Goal: Task Accomplishment & Management: Use online tool/utility

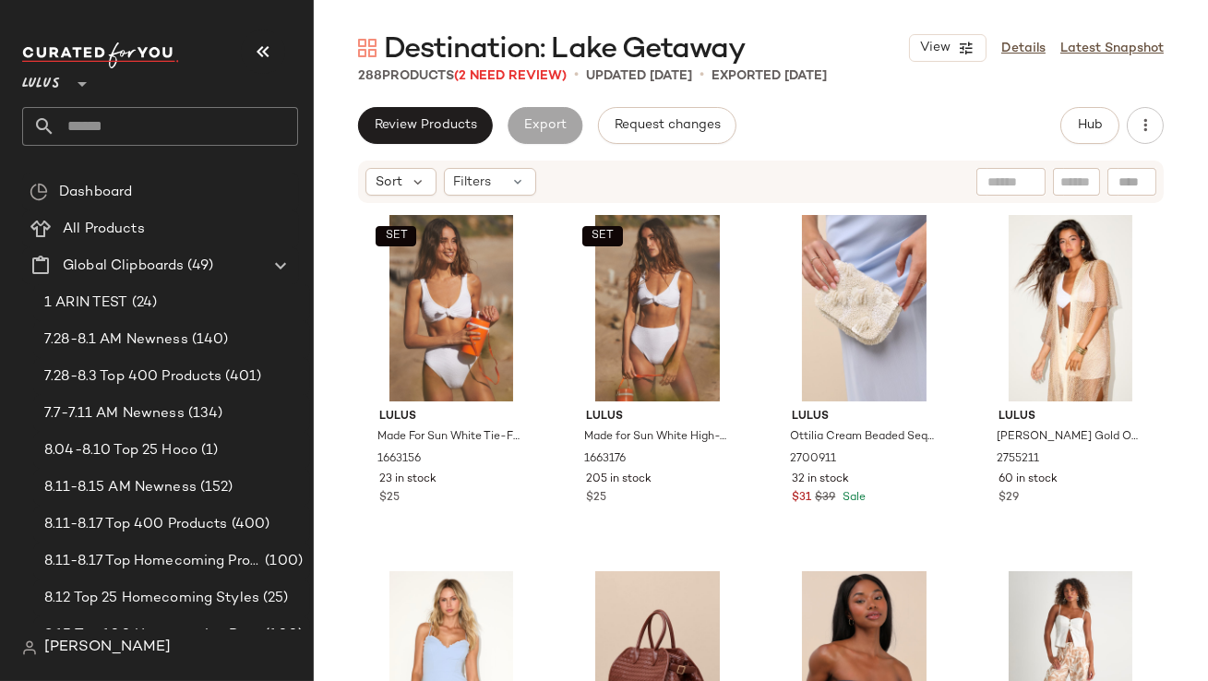
click at [253, 39] on button "button" at bounding box center [263, 52] width 44 height 44
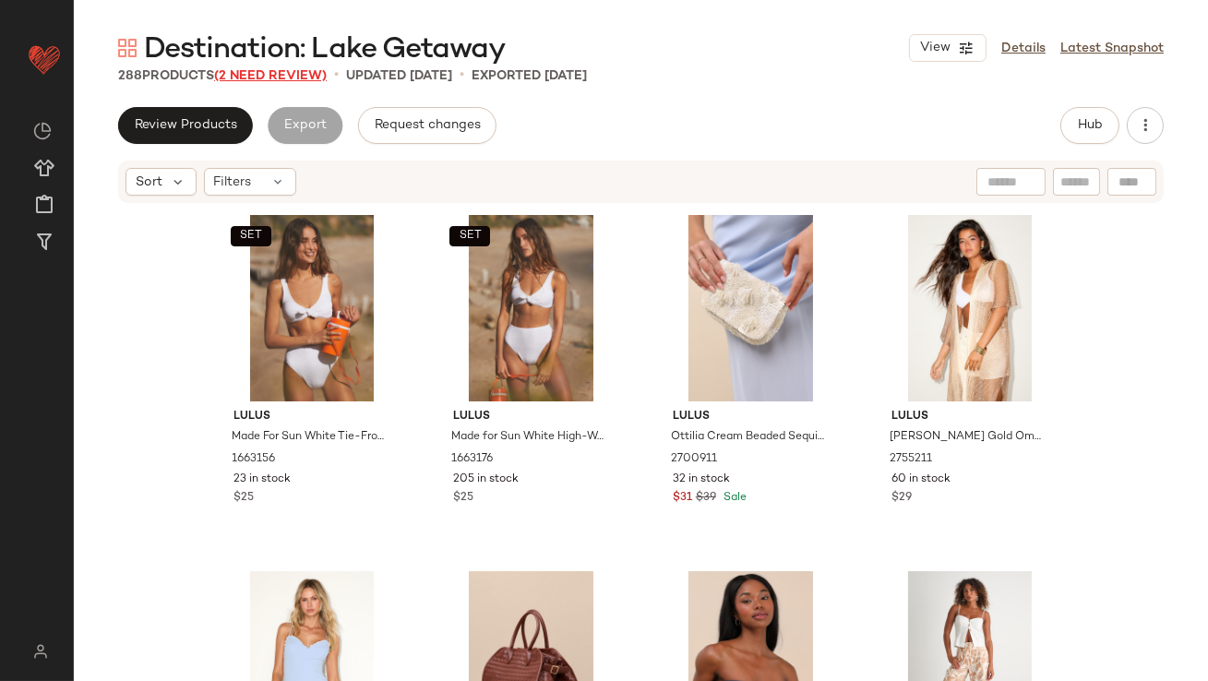
click at [285, 77] on span "(2 Need Review)" at bounding box center [270, 76] width 113 height 14
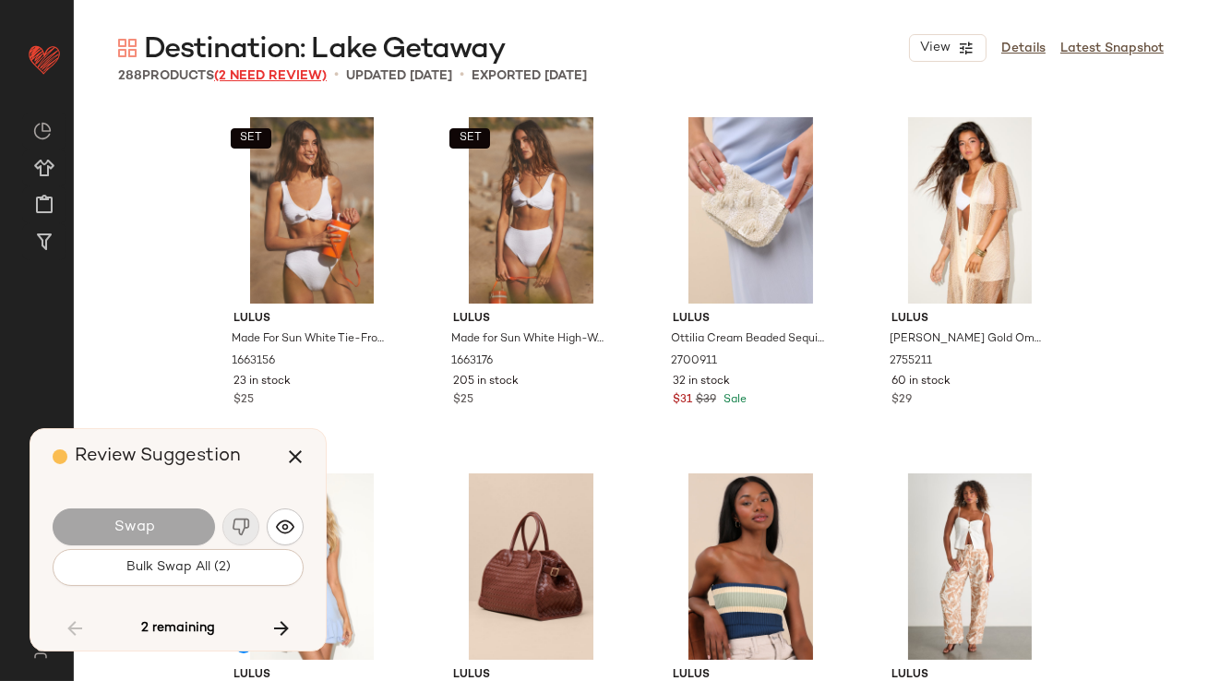
scroll to position [14599, 0]
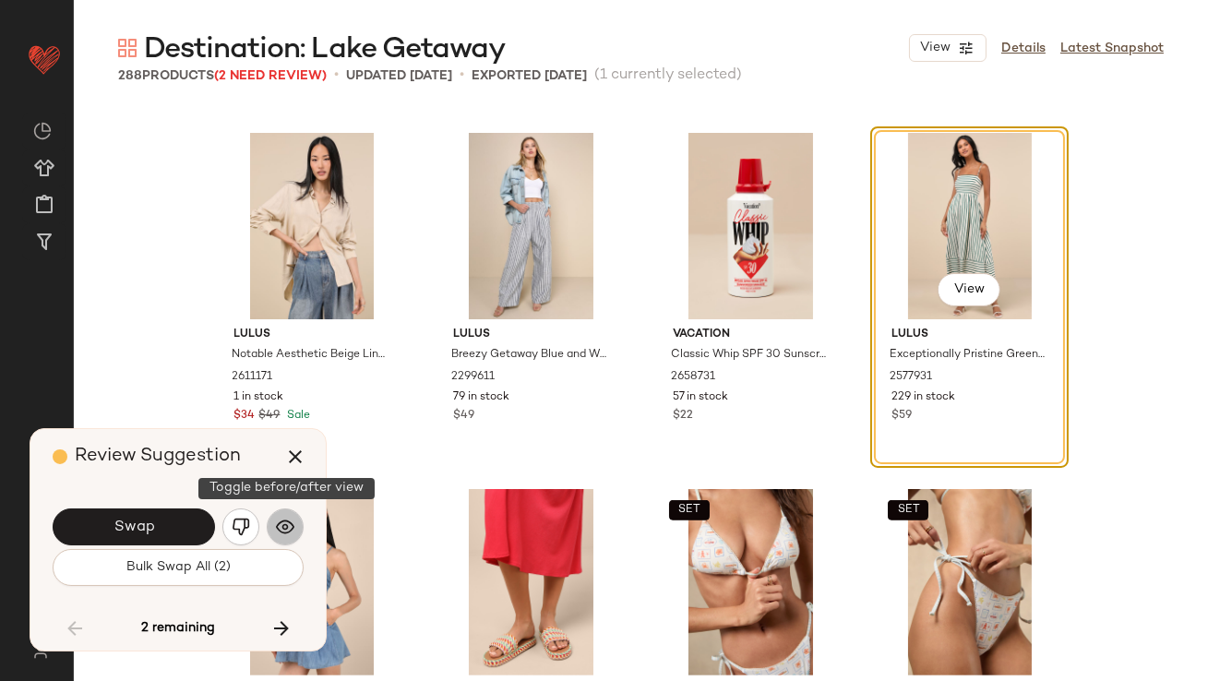
click at [273, 528] on button "button" at bounding box center [285, 526] width 37 height 37
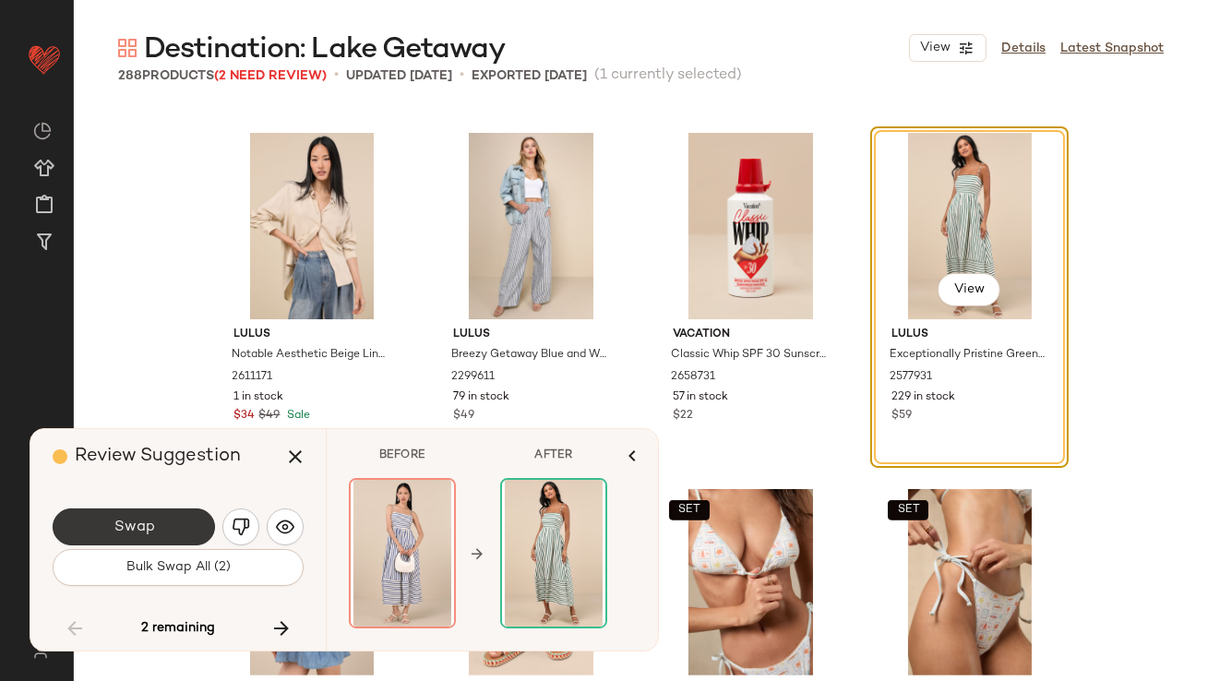
click at [164, 524] on button "Swap" at bounding box center [134, 526] width 162 height 37
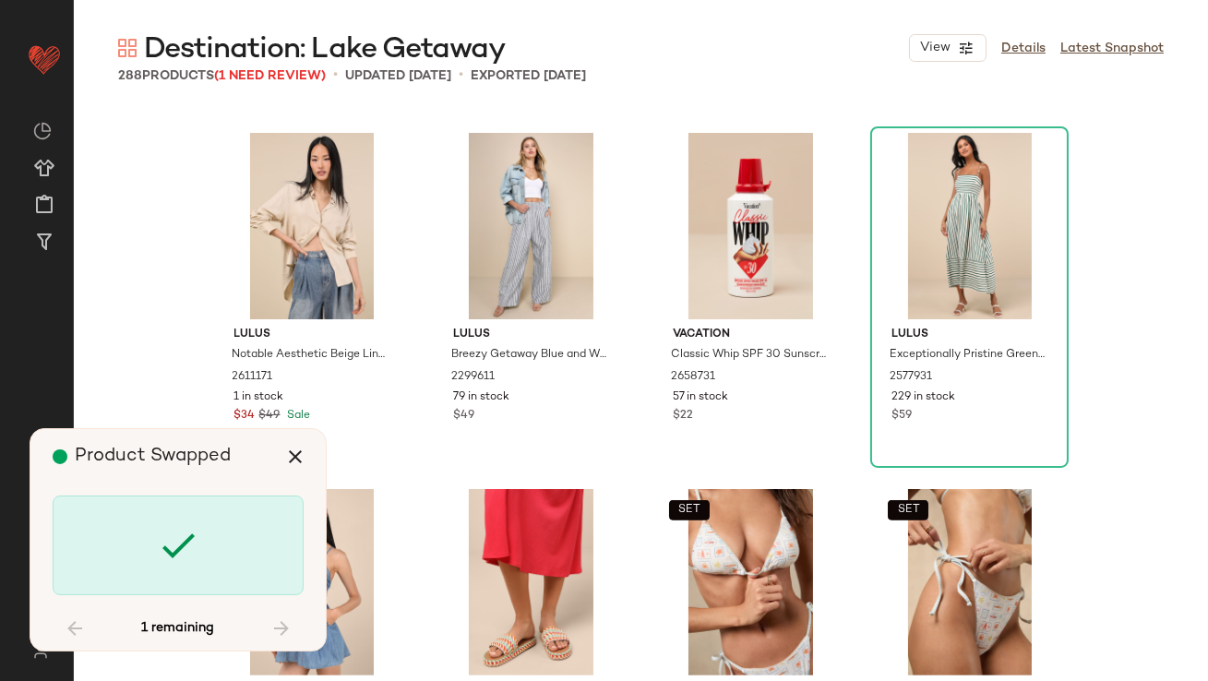
scroll to position [20297, 0]
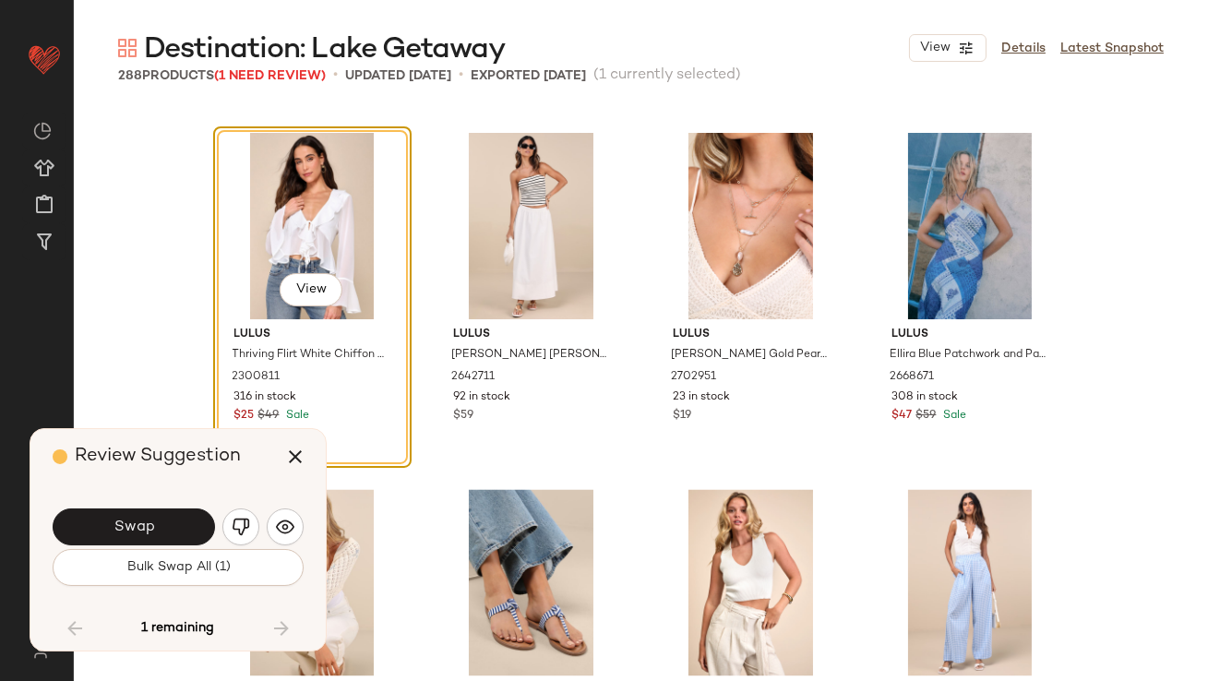
click at [191, 524] on button "Swap" at bounding box center [134, 526] width 162 height 37
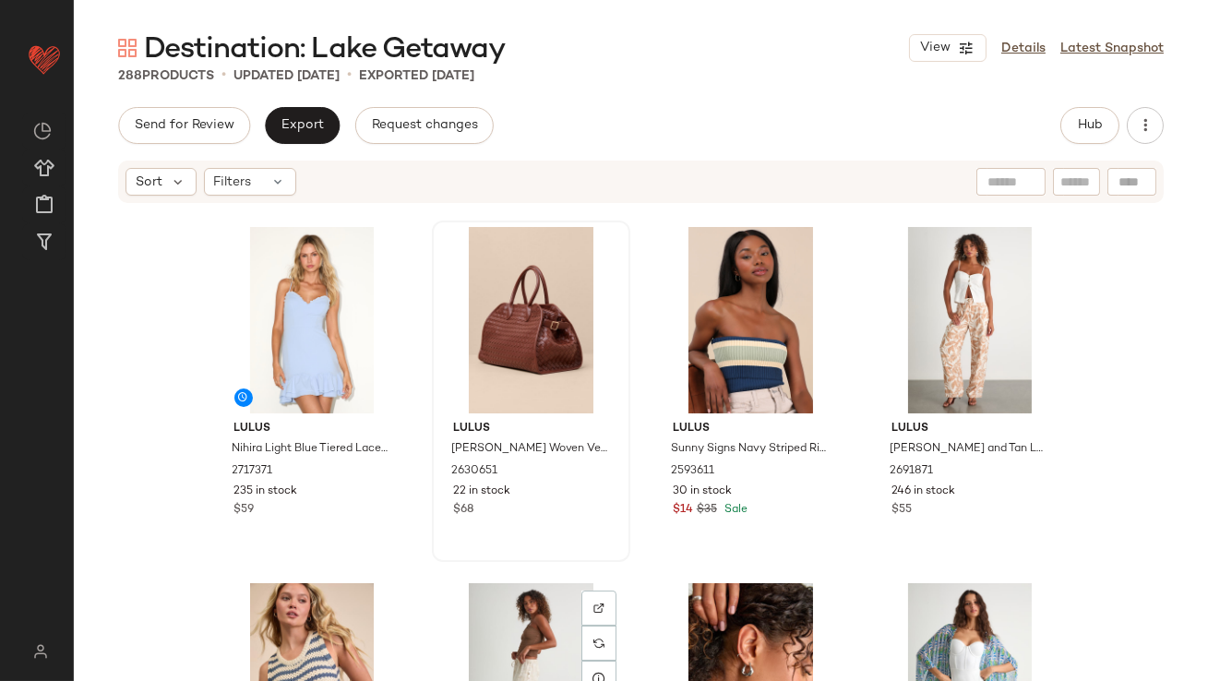
scroll to position [211, 0]
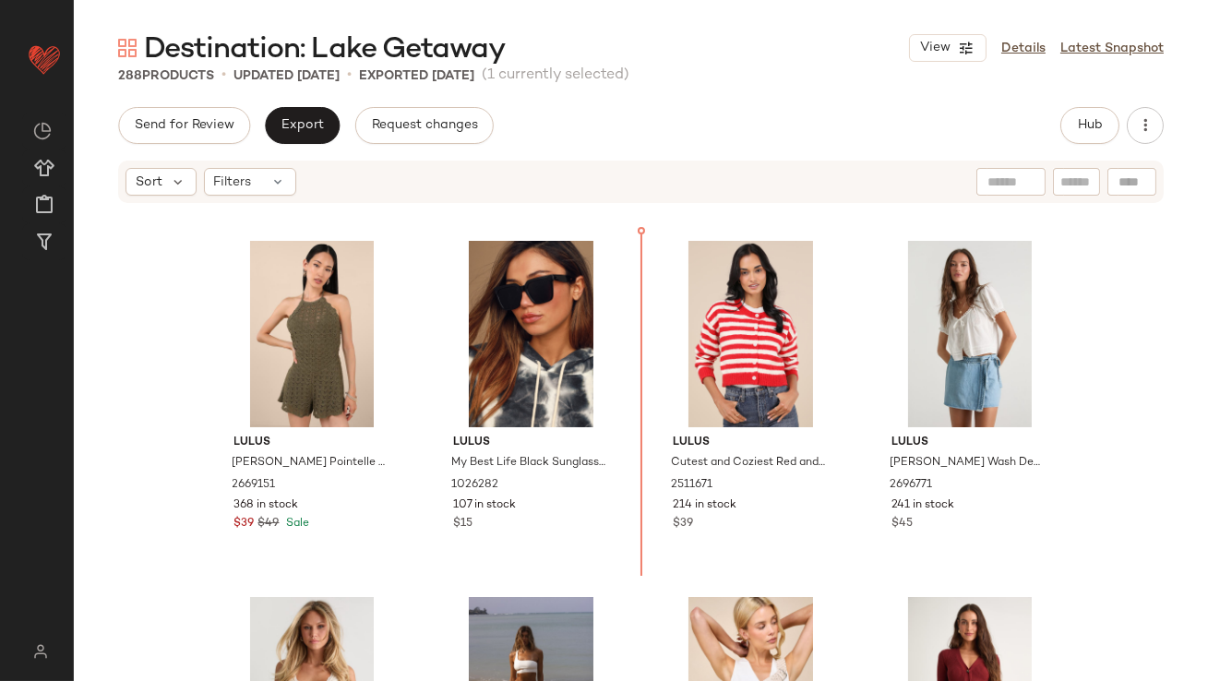
scroll to position [2846, 0]
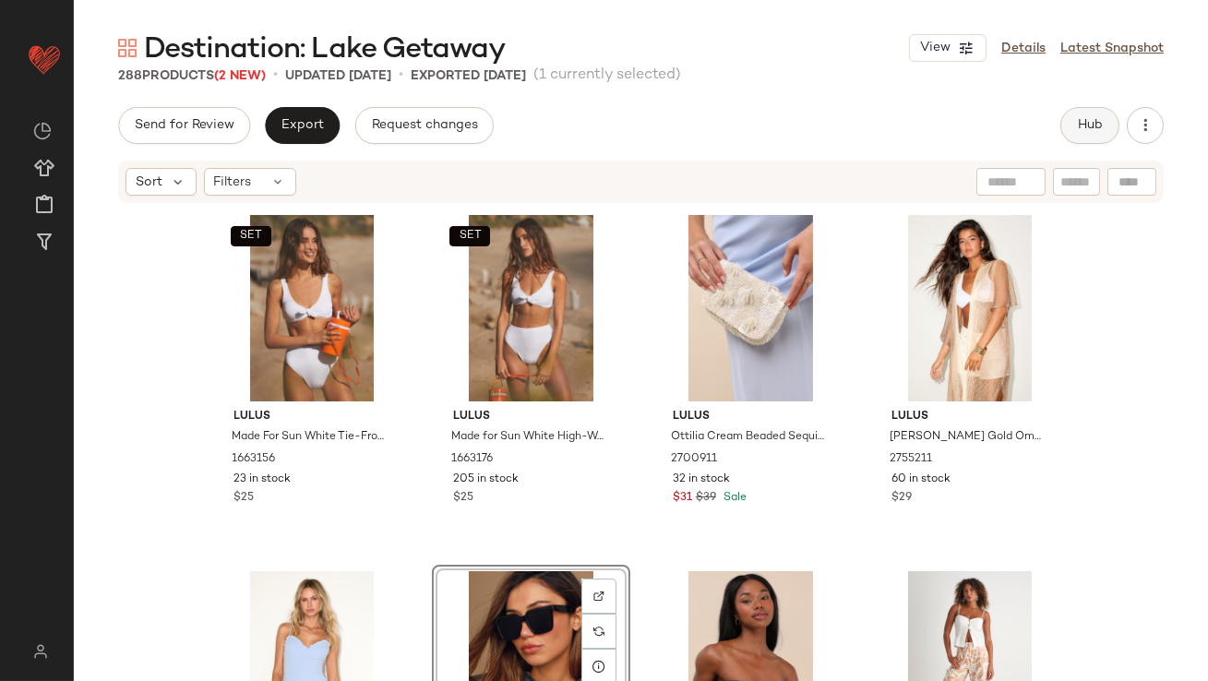
click at [1100, 120] on span "Hub" at bounding box center [1090, 125] width 26 height 15
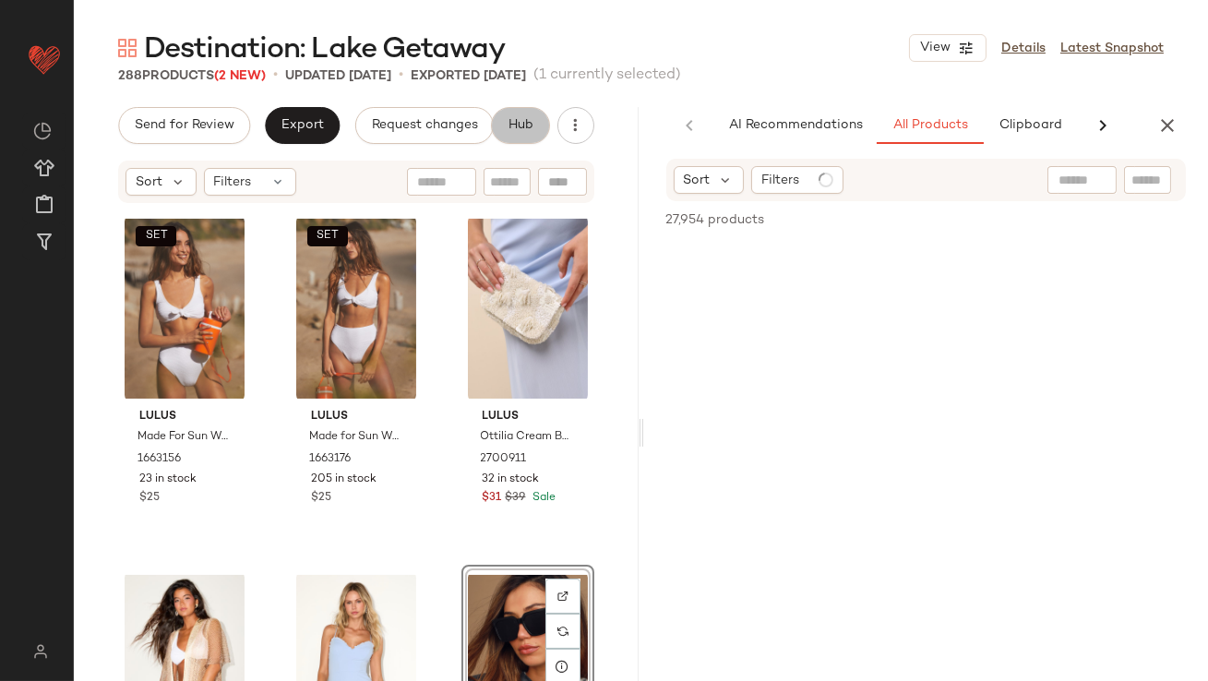
scroll to position [0, 97]
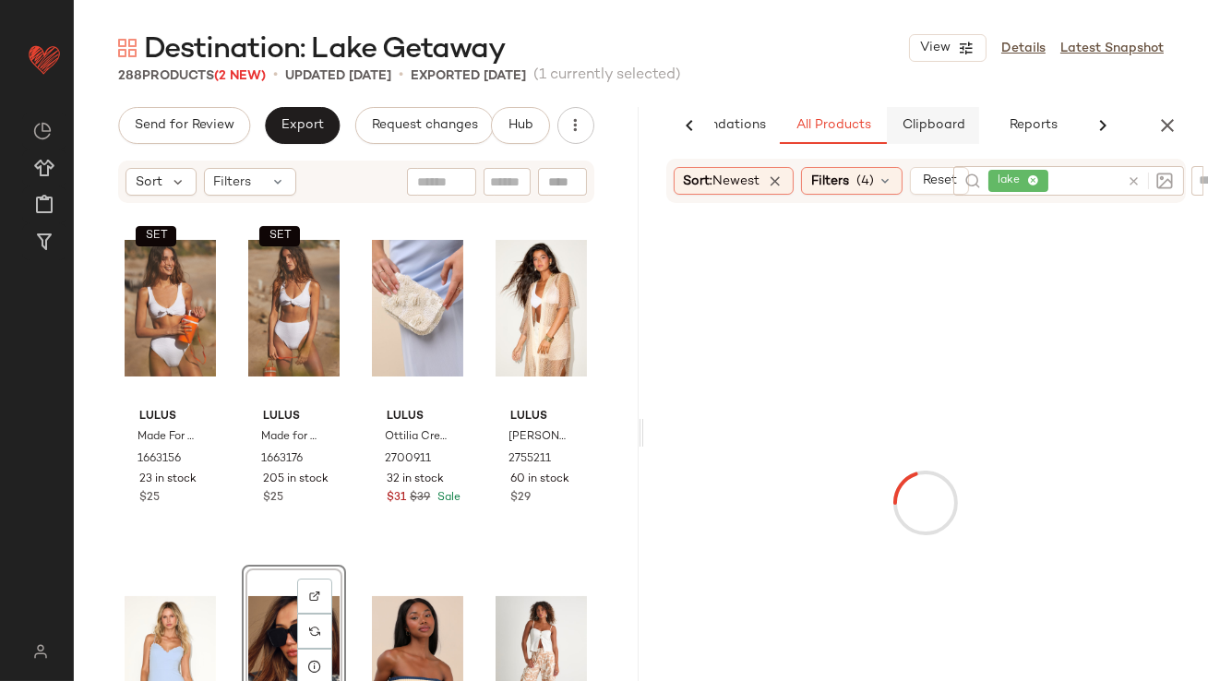
click at [925, 125] on span "Clipboard" at bounding box center [932, 125] width 64 height 15
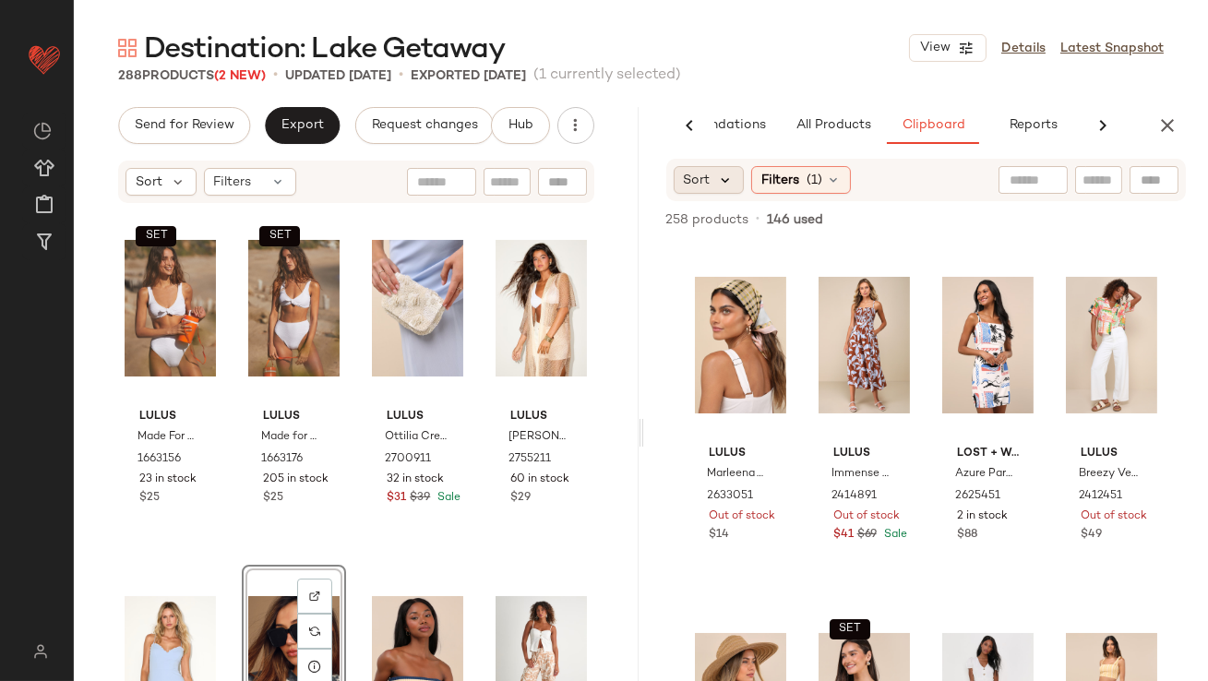
click at [728, 185] on icon at bounding box center [726, 180] width 17 height 17
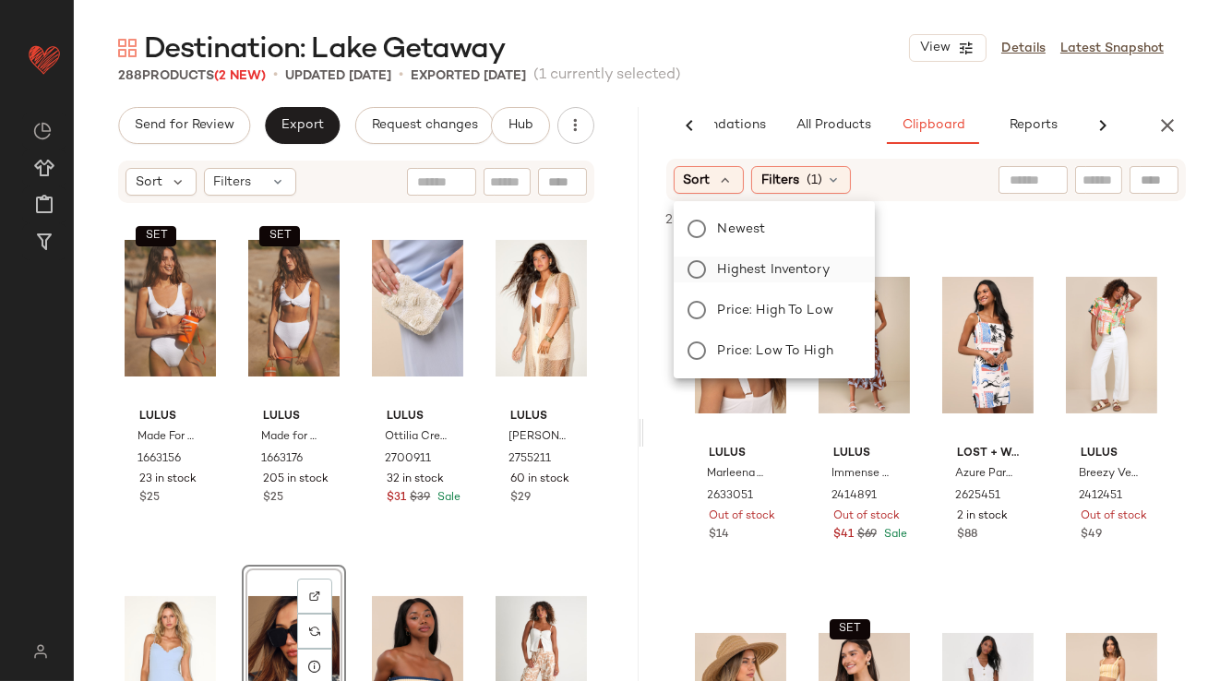
click at [732, 273] on span "Highest Inventory" at bounding box center [774, 269] width 112 height 19
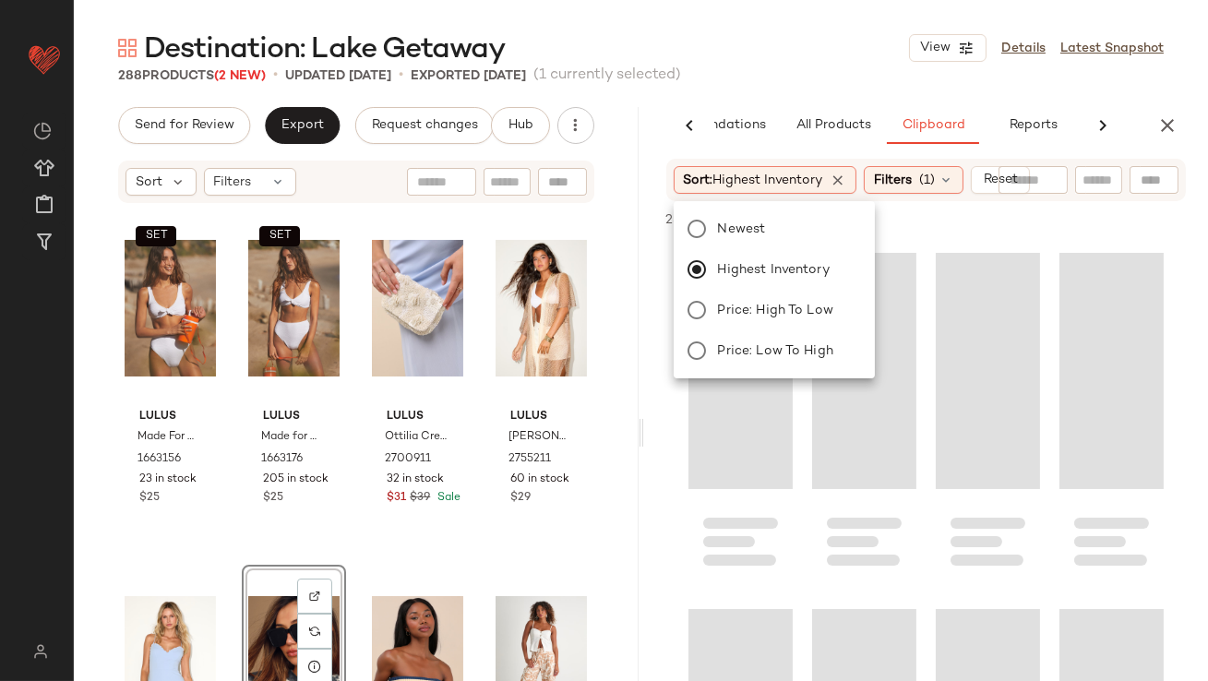
click at [813, 62] on div "Destination: Lake Getaway View Details Latest Snapshot" at bounding box center [641, 48] width 1134 height 37
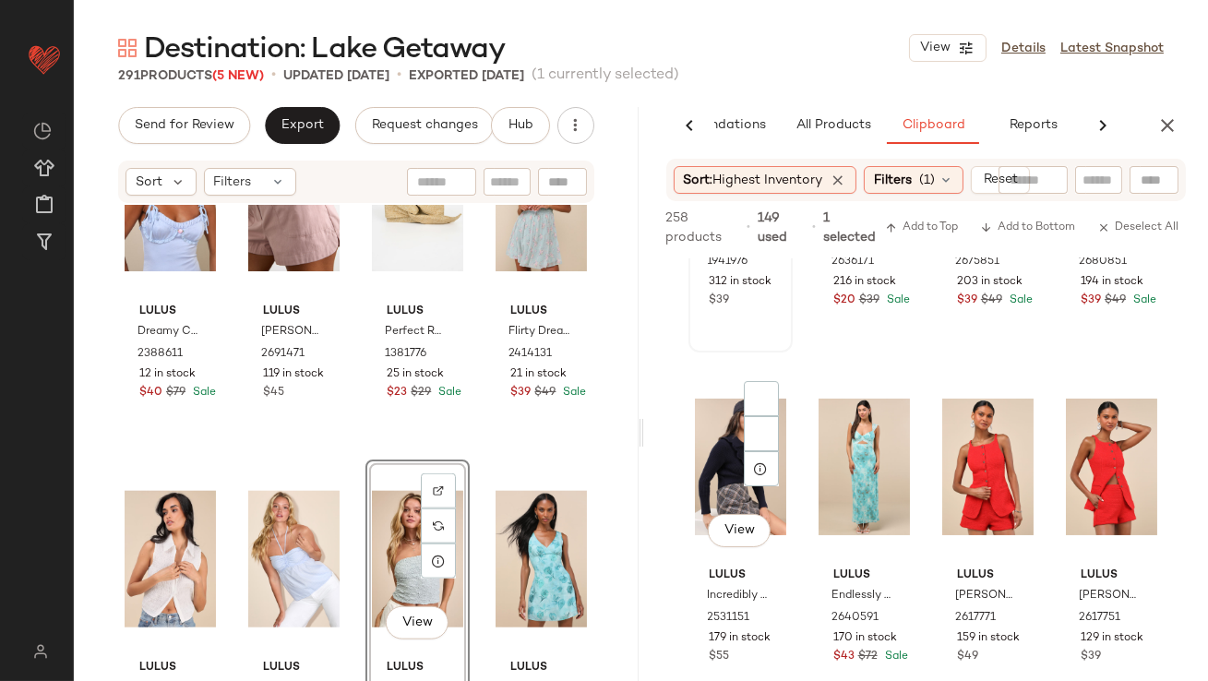
scroll to position [651, 0]
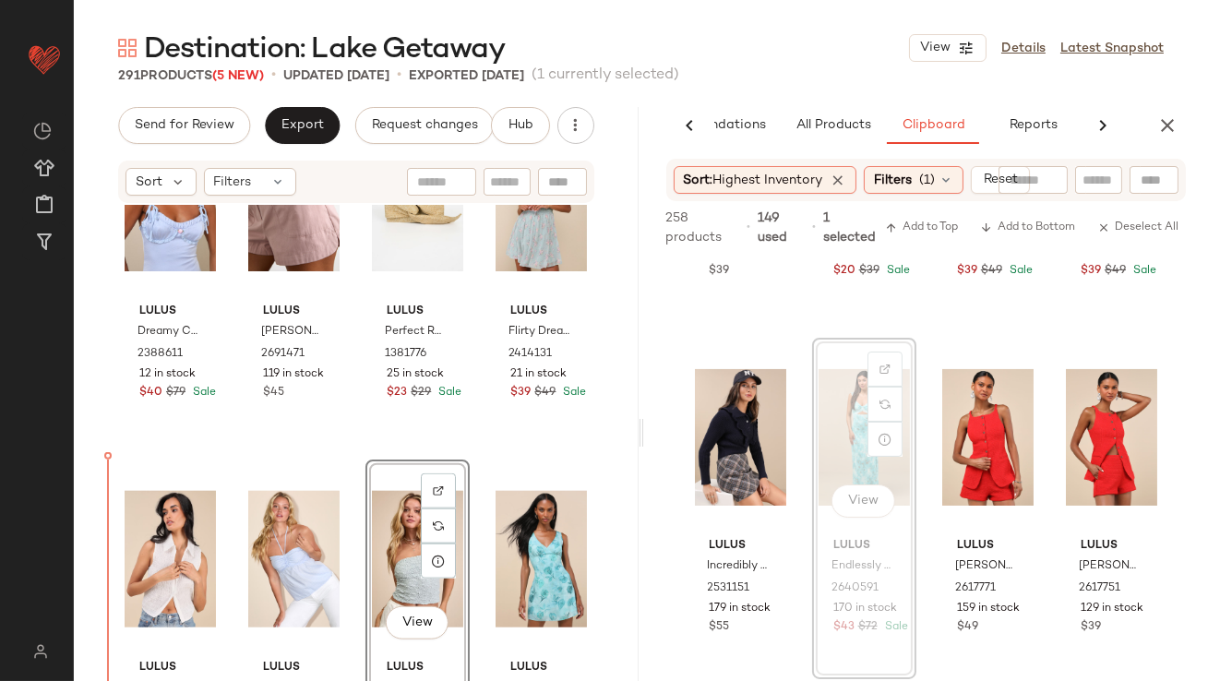
drag, startPoint x: 840, startPoint y: 449, endPoint x: 819, endPoint y: 451, distance: 21.3
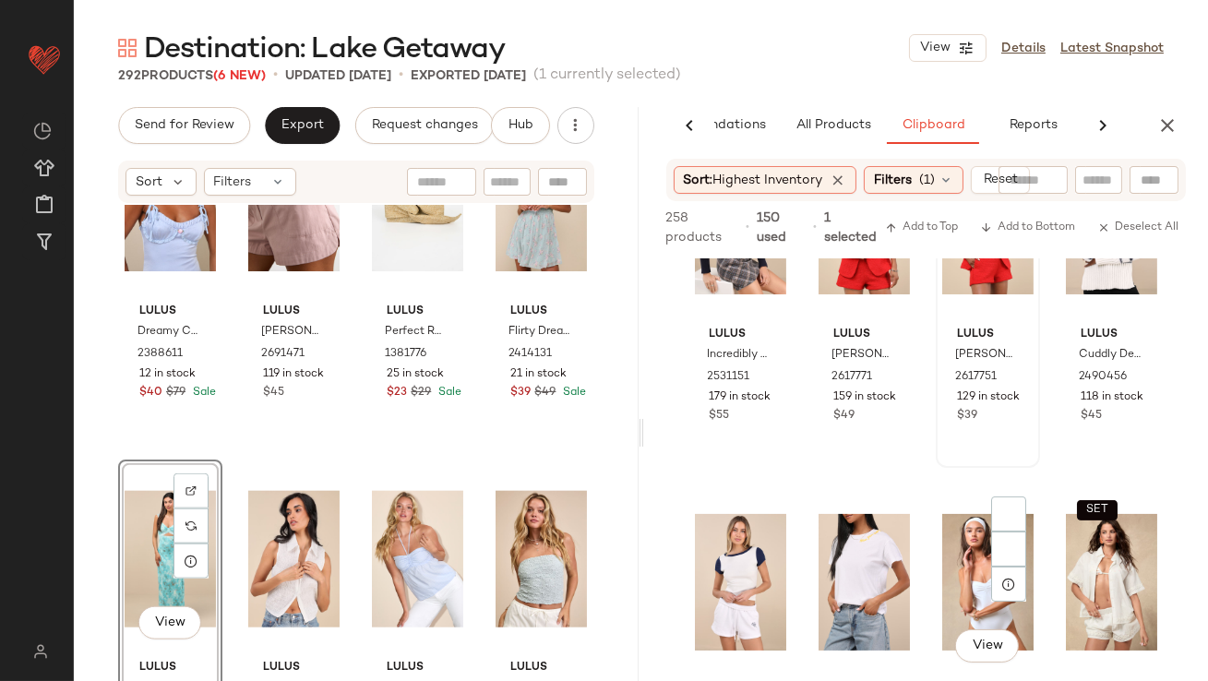
scroll to position [1084, 0]
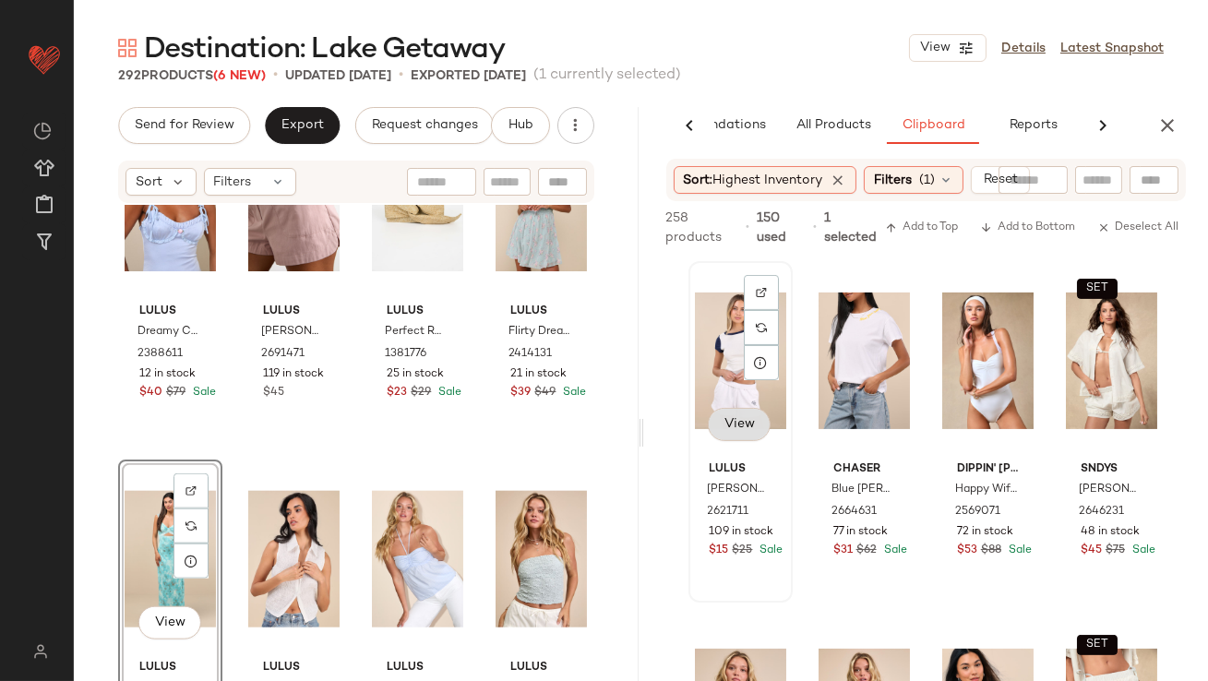
click at [748, 414] on button "View" at bounding box center [739, 424] width 63 height 33
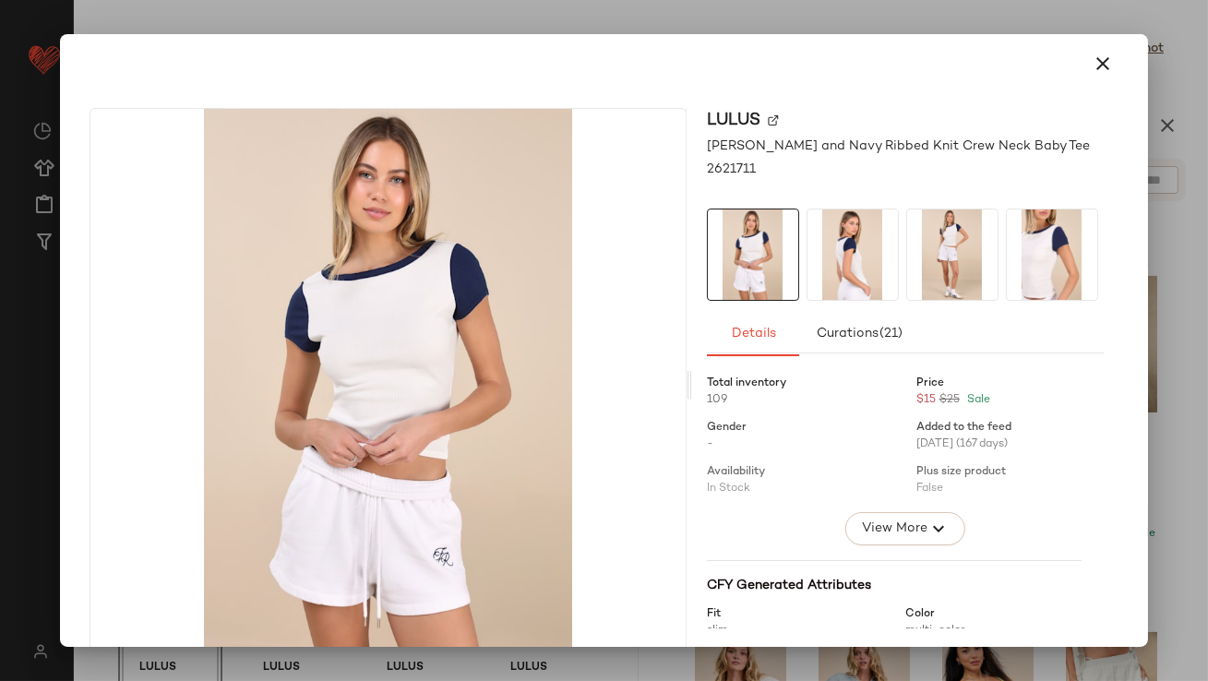
click at [1099, 69] on icon "button" at bounding box center [1103, 64] width 22 height 22
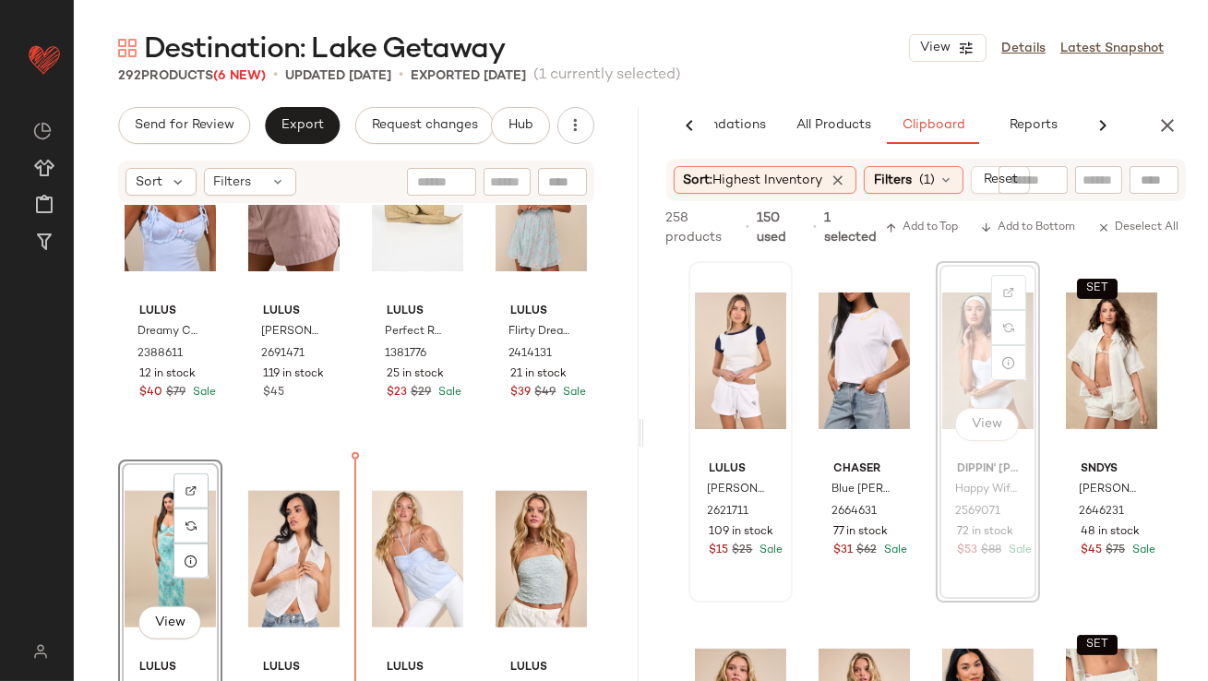
drag, startPoint x: 964, startPoint y: 329, endPoint x: 926, endPoint y: 336, distance: 38.4
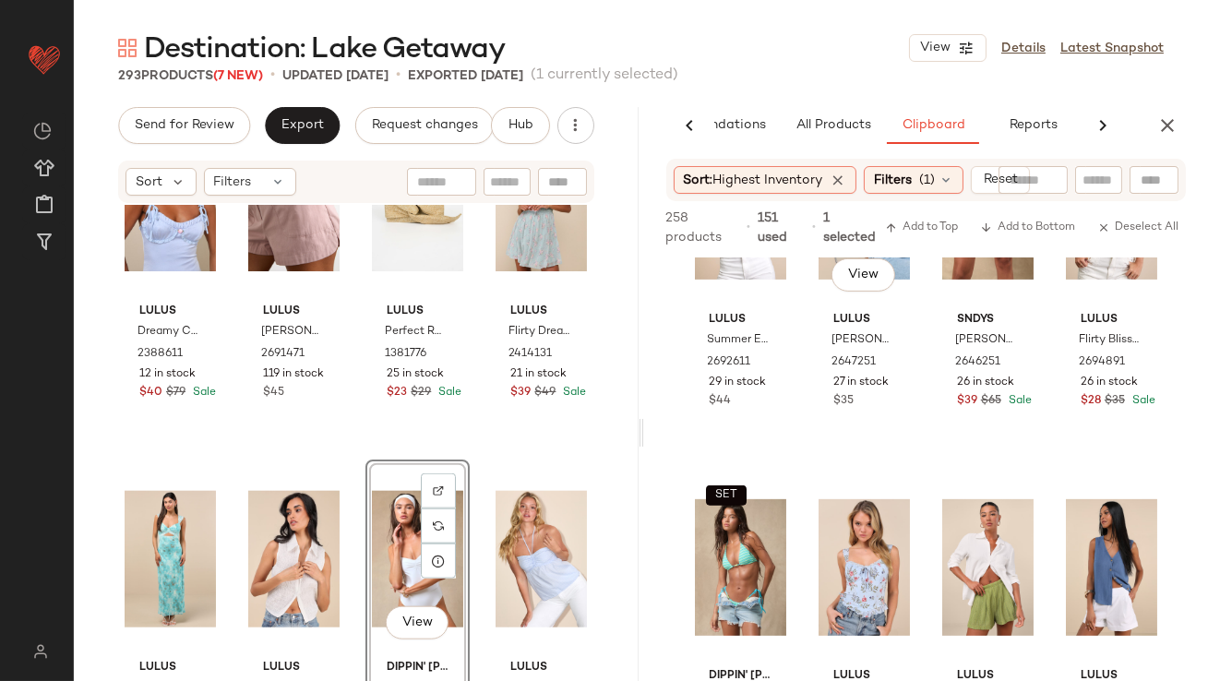
scroll to position [1800, 0]
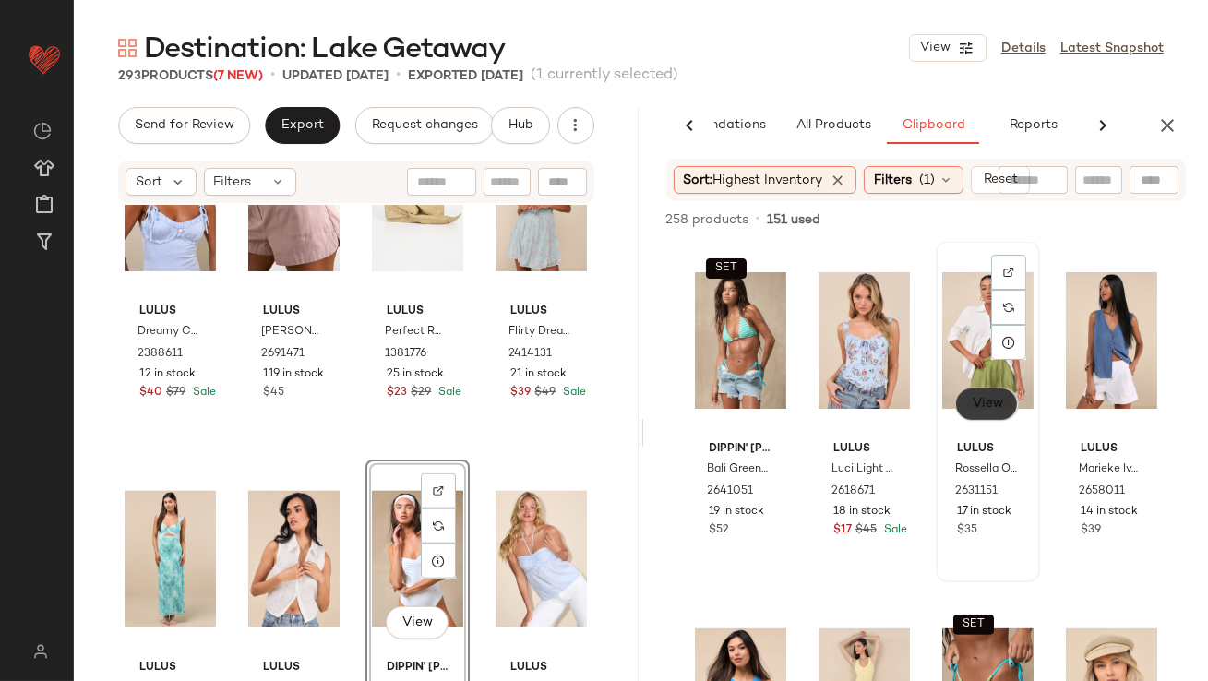
click at [981, 411] on button "View" at bounding box center [986, 403] width 63 height 33
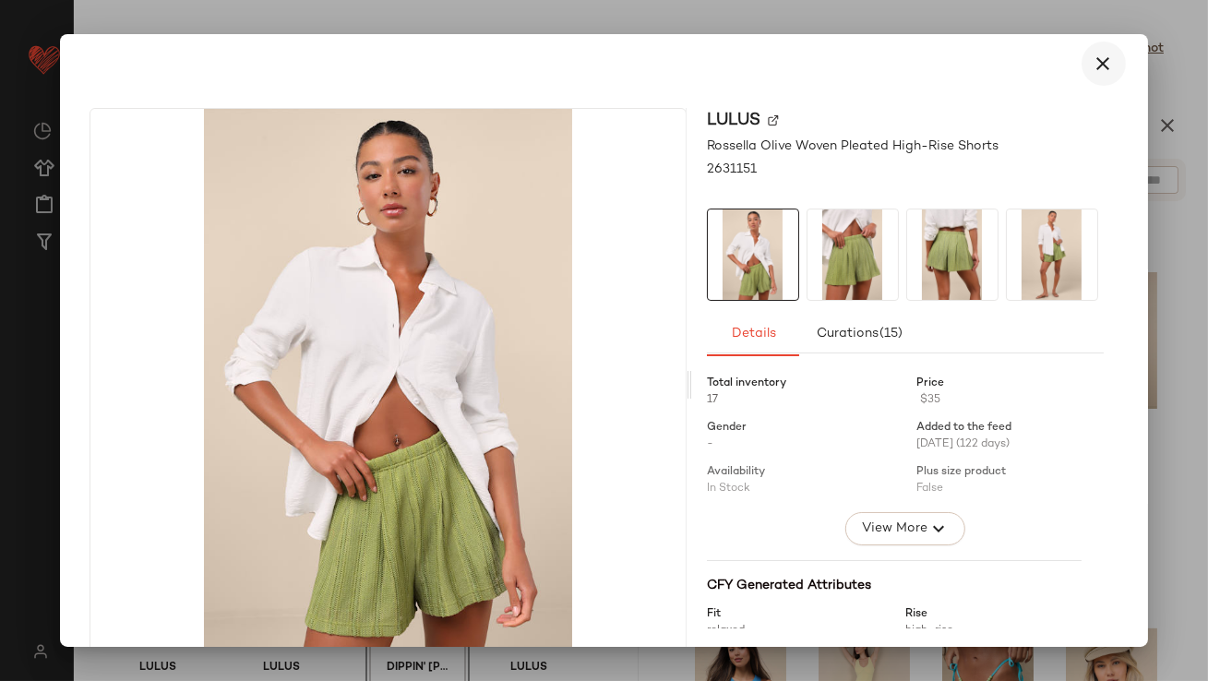
click at [1095, 61] on icon "button" at bounding box center [1103, 64] width 22 height 22
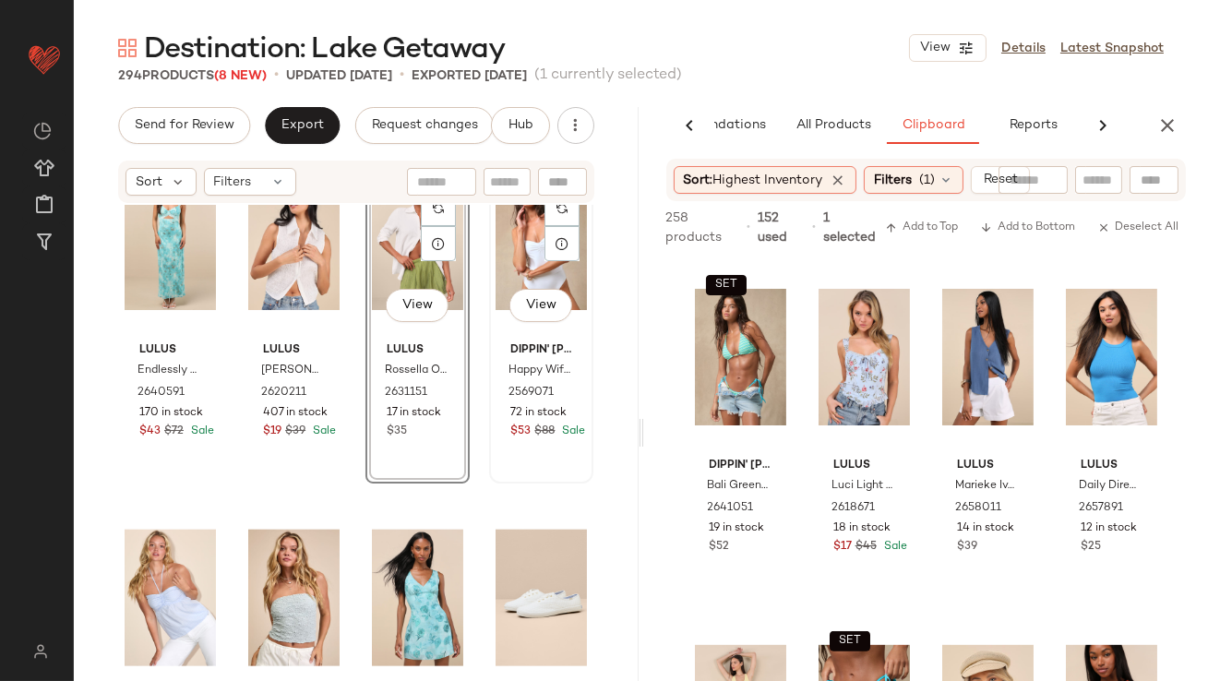
scroll to position [4357, 0]
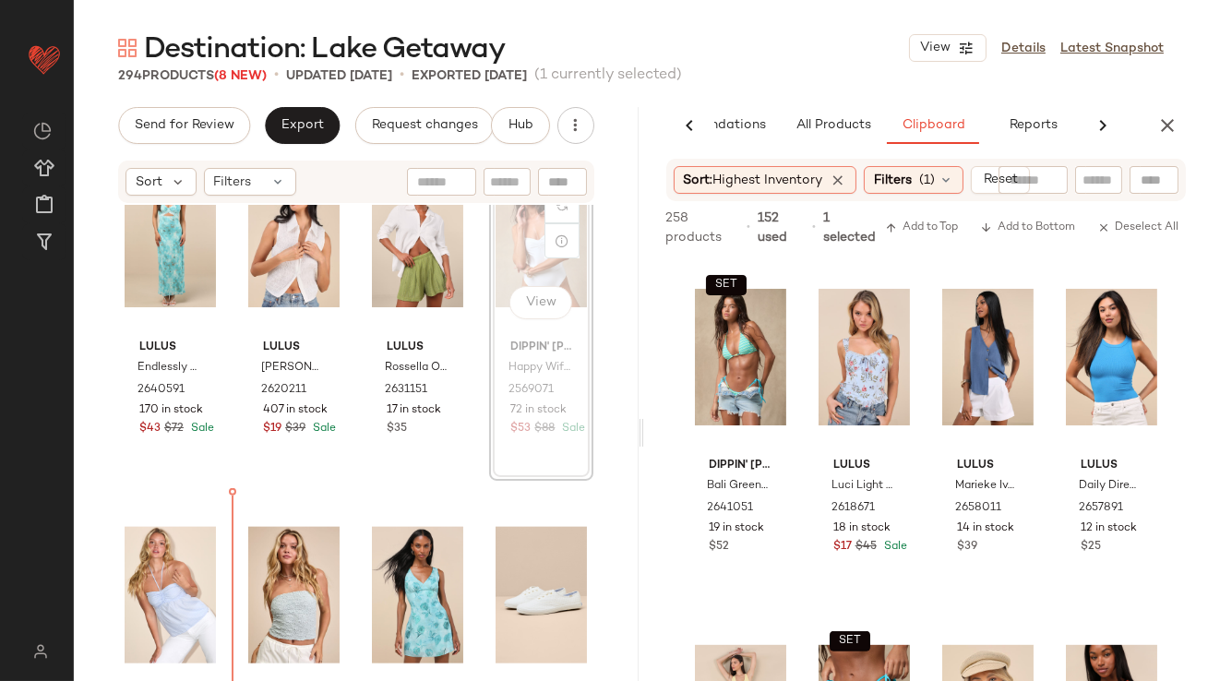
scroll to position [4356, 0]
drag, startPoint x: 518, startPoint y: 248, endPoint x: 511, endPoint y: 255, distance: 9.8
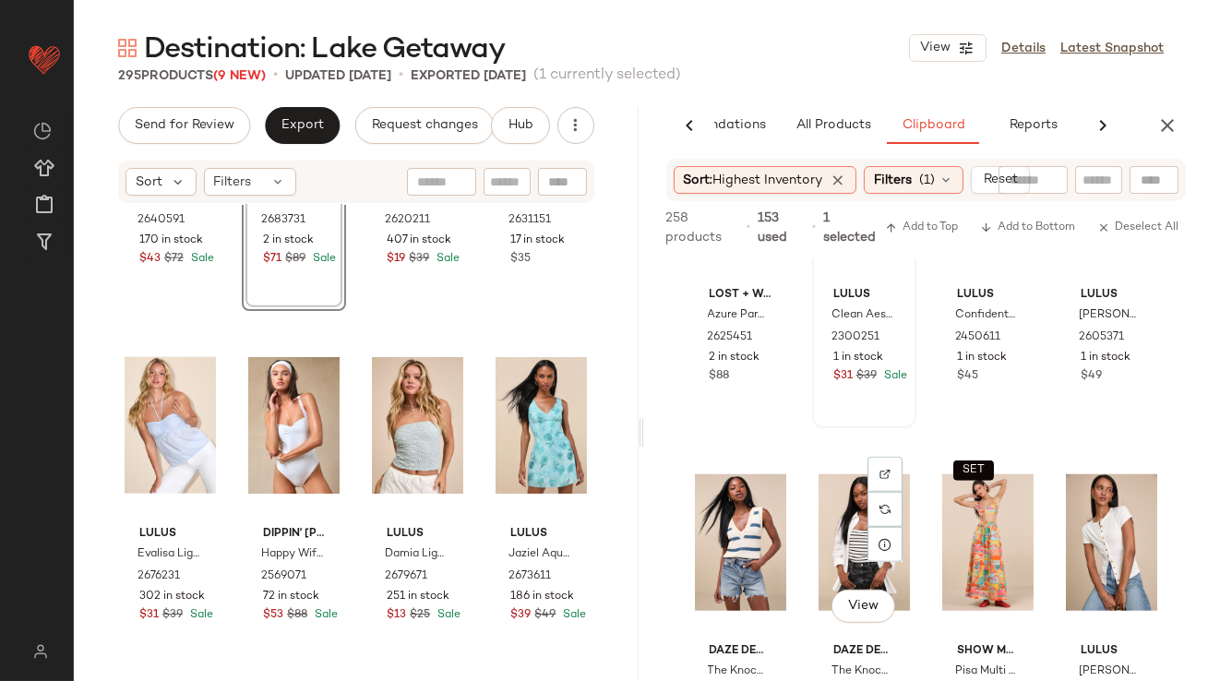
scroll to position [3434, 0]
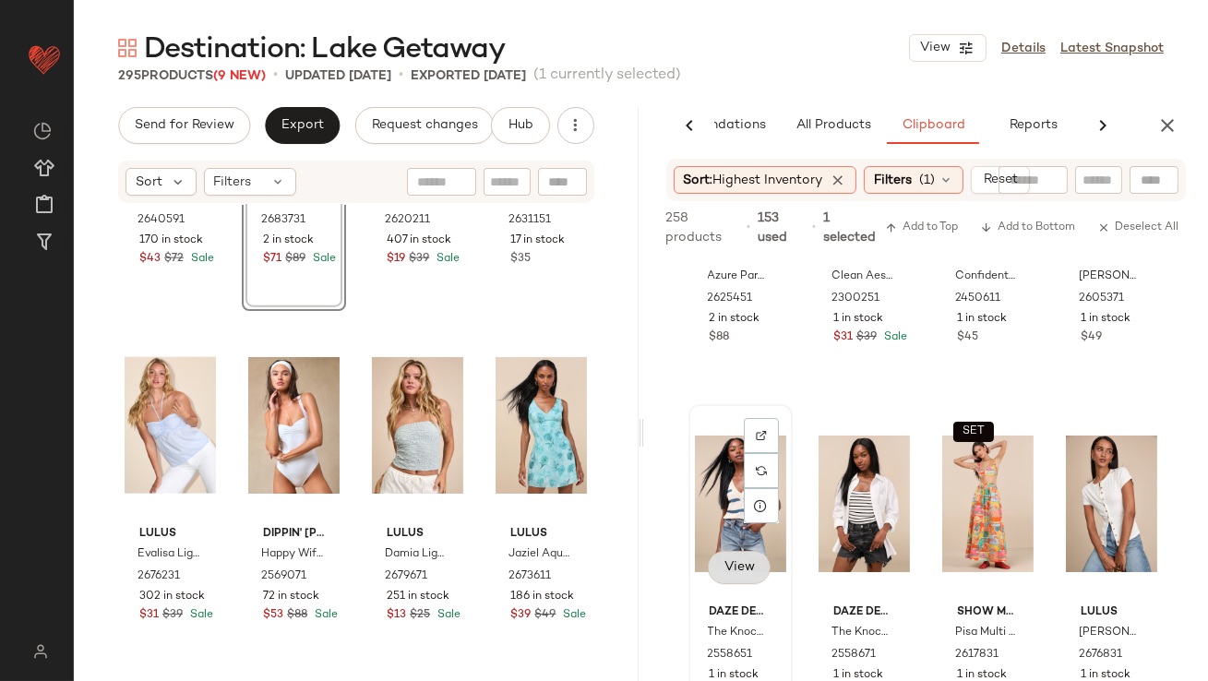
click at [730, 559] on button "View" at bounding box center [739, 567] width 63 height 33
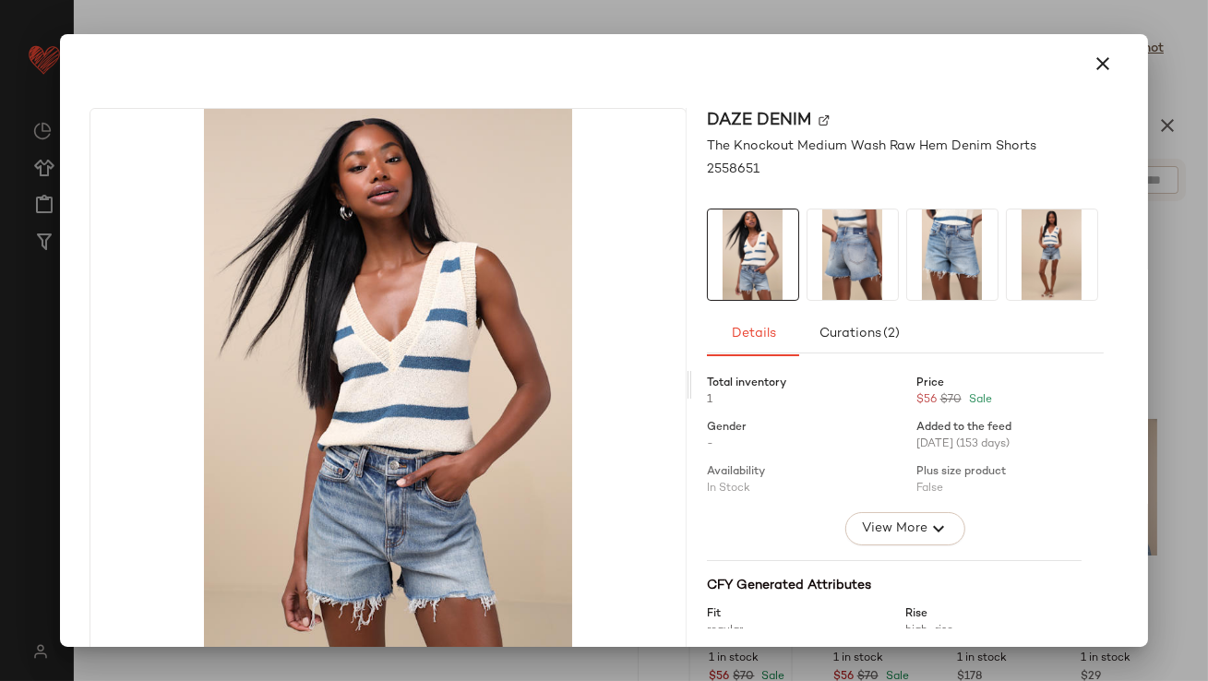
click at [1097, 57] on icon "button" at bounding box center [1103, 64] width 22 height 22
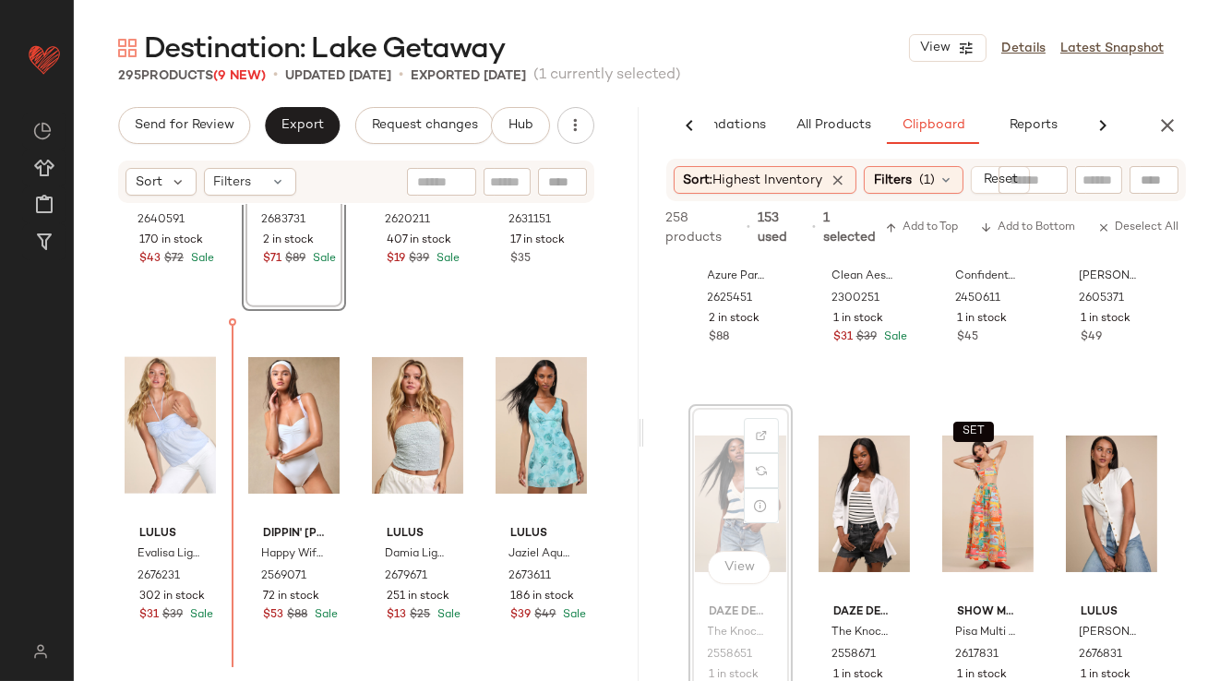
drag, startPoint x: 726, startPoint y: 465, endPoint x: 699, endPoint y: 465, distance: 26.8
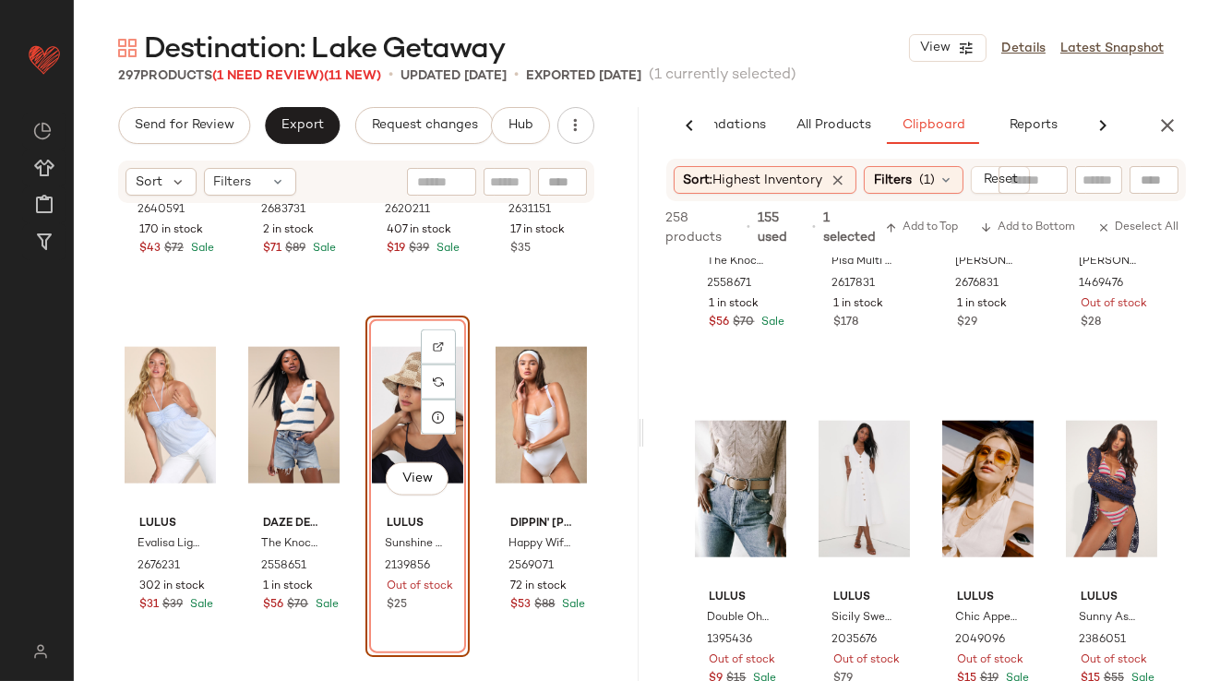
scroll to position [4546, 0]
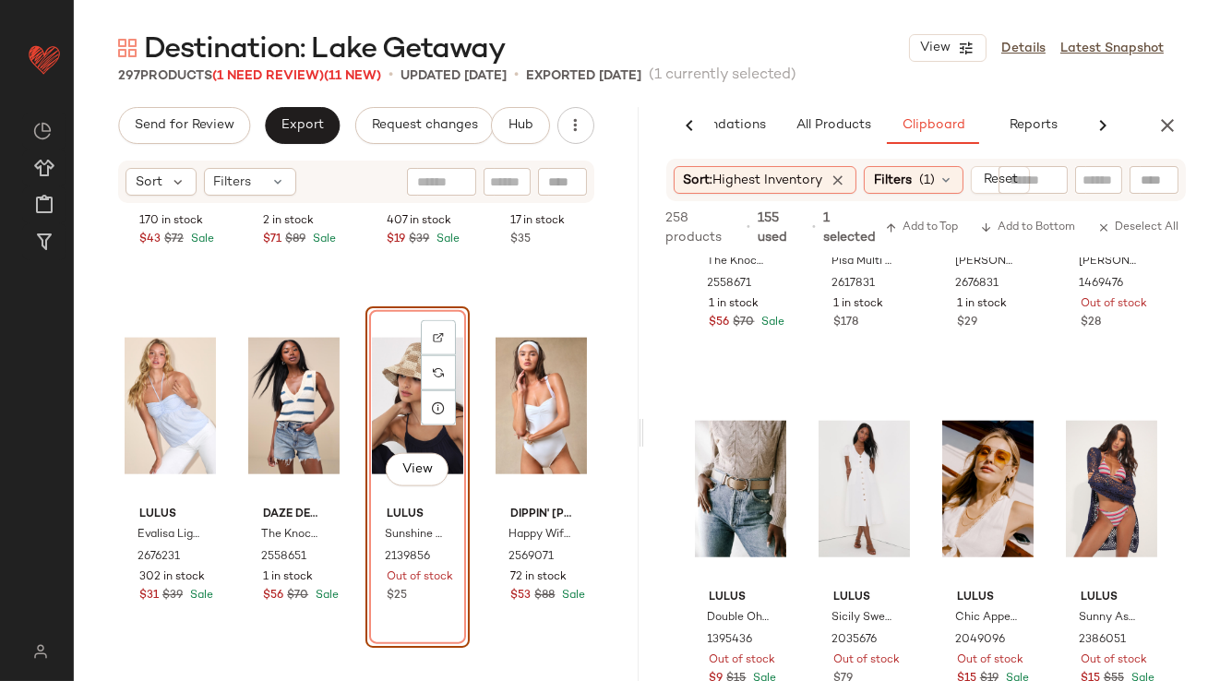
click at [396, 428] on div "View" at bounding box center [417, 406] width 91 height 186
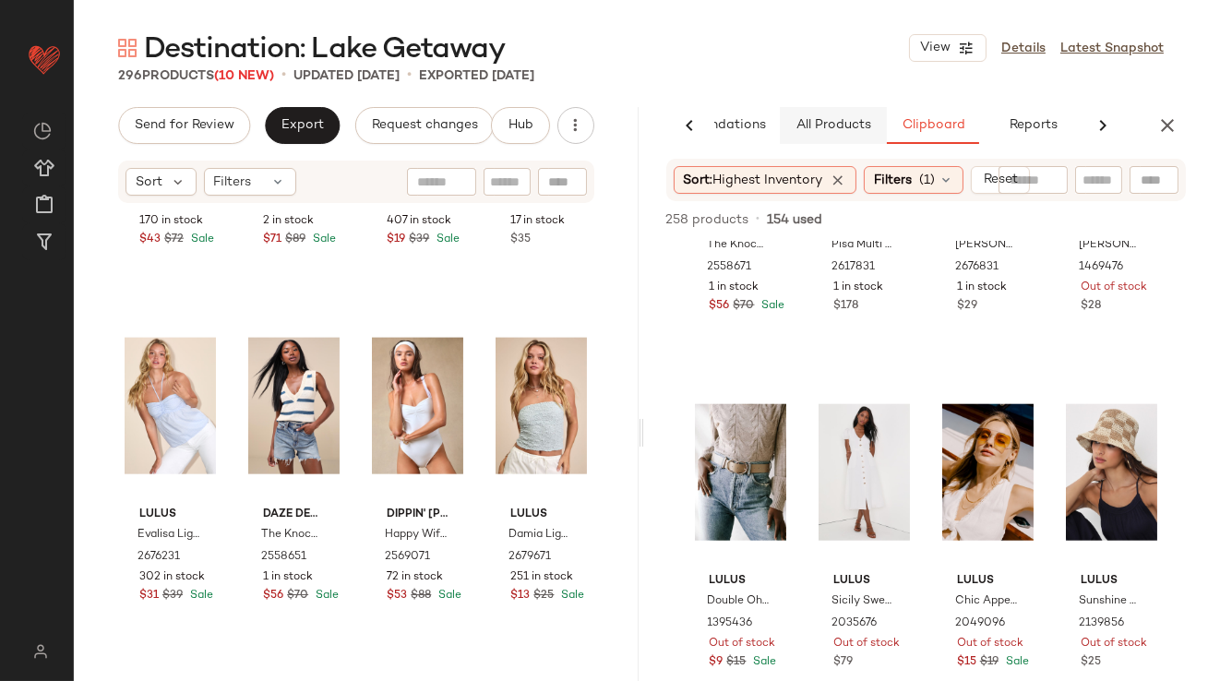
click at [853, 127] on span "All Products" at bounding box center [832, 125] width 76 height 15
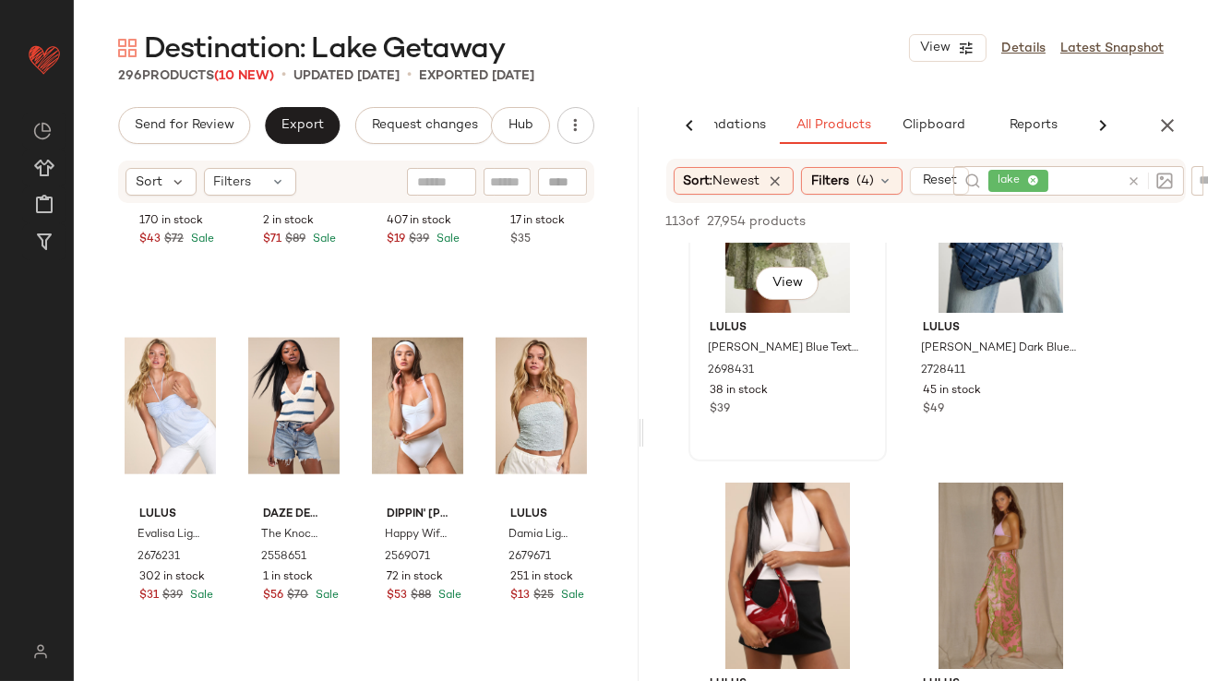
scroll to position [235, 0]
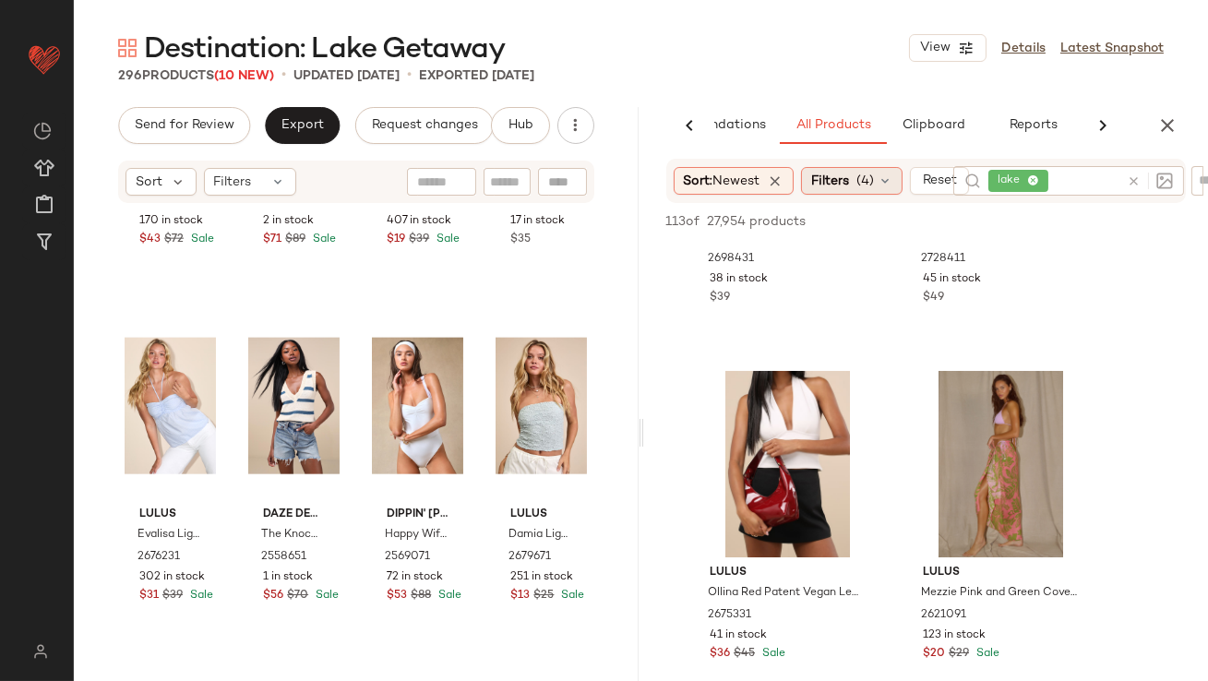
click at [868, 181] on span "(4)" at bounding box center [865, 181] width 18 height 19
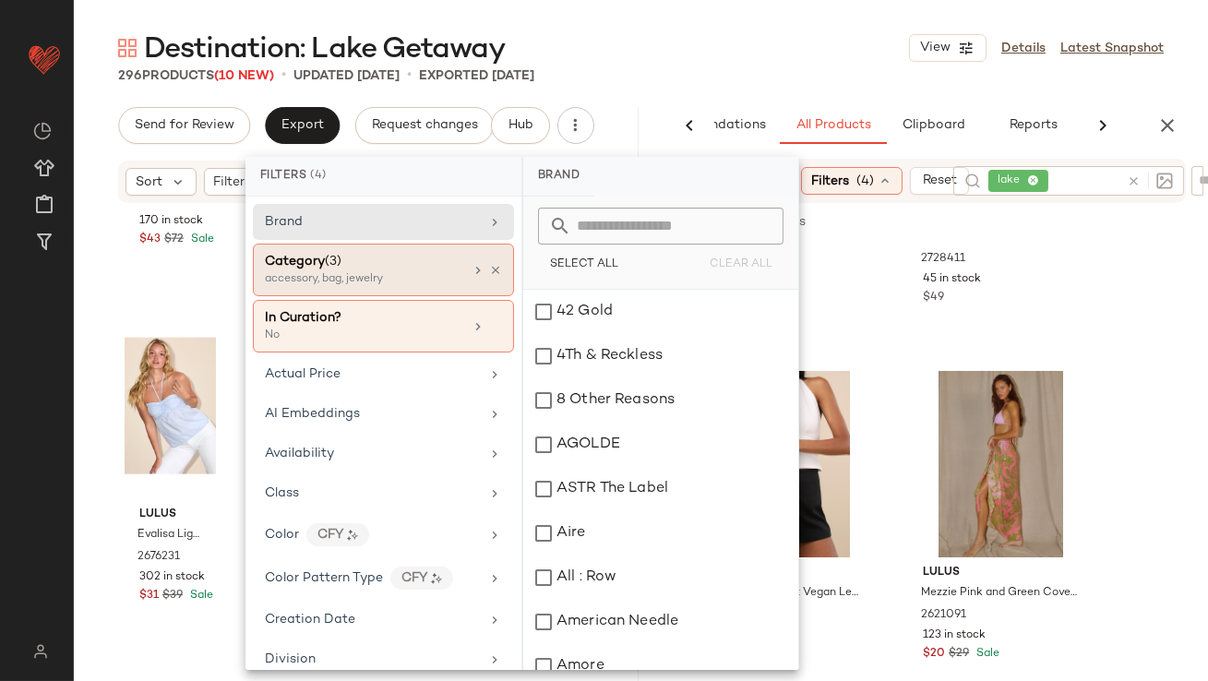
click at [448, 277] on div "accessory, bag, jewelry" at bounding box center [357, 279] width 185 height 17
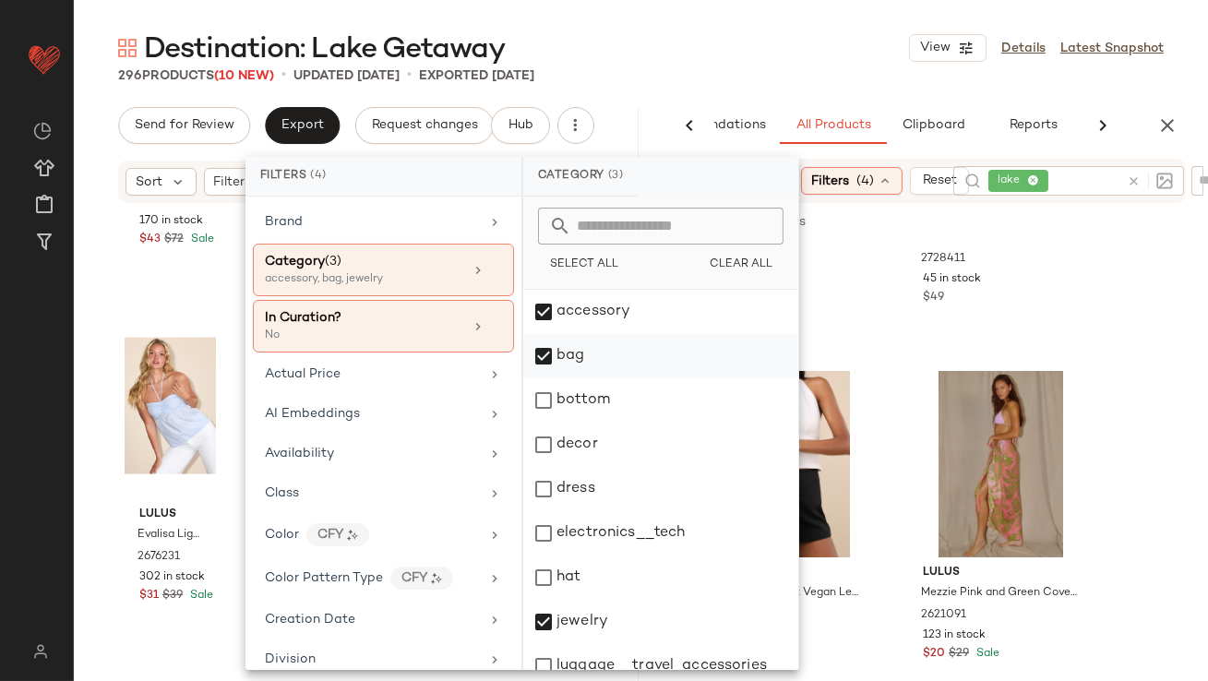
click at [548, 351] on div "bag" at bounding box center [660, 356] width 275 height 44
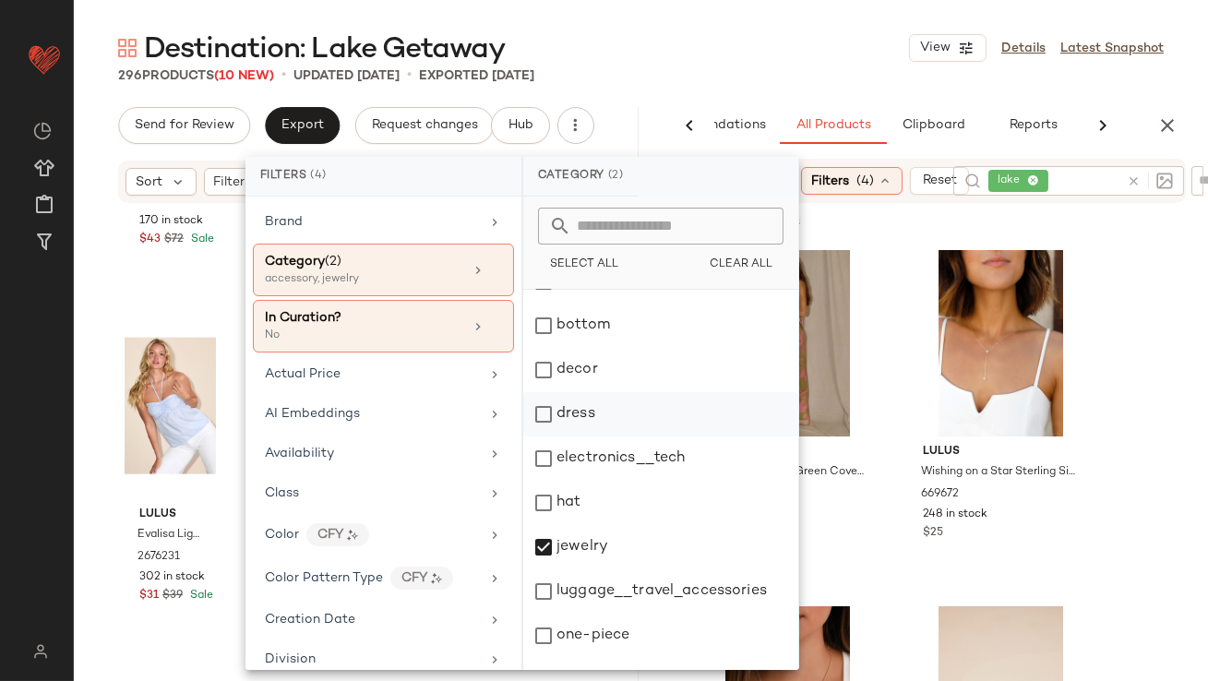
scroll to position [108, 0]
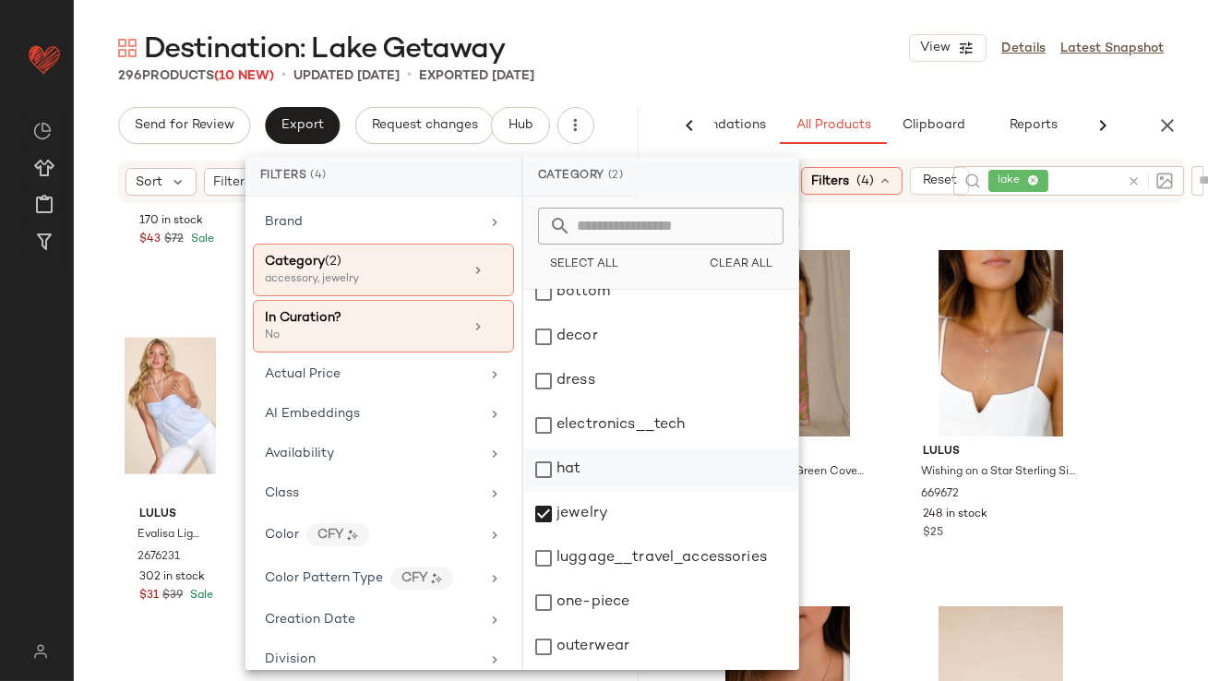
click at [566, 475] on div "hat" at bounding box center [660, 469] width 275 height 44
click at [845, 81] on div "296 Products (10 New) • updated Sep 8th • Exported Sep 5th" at bounding box center [641, 75] width 1134 height 18
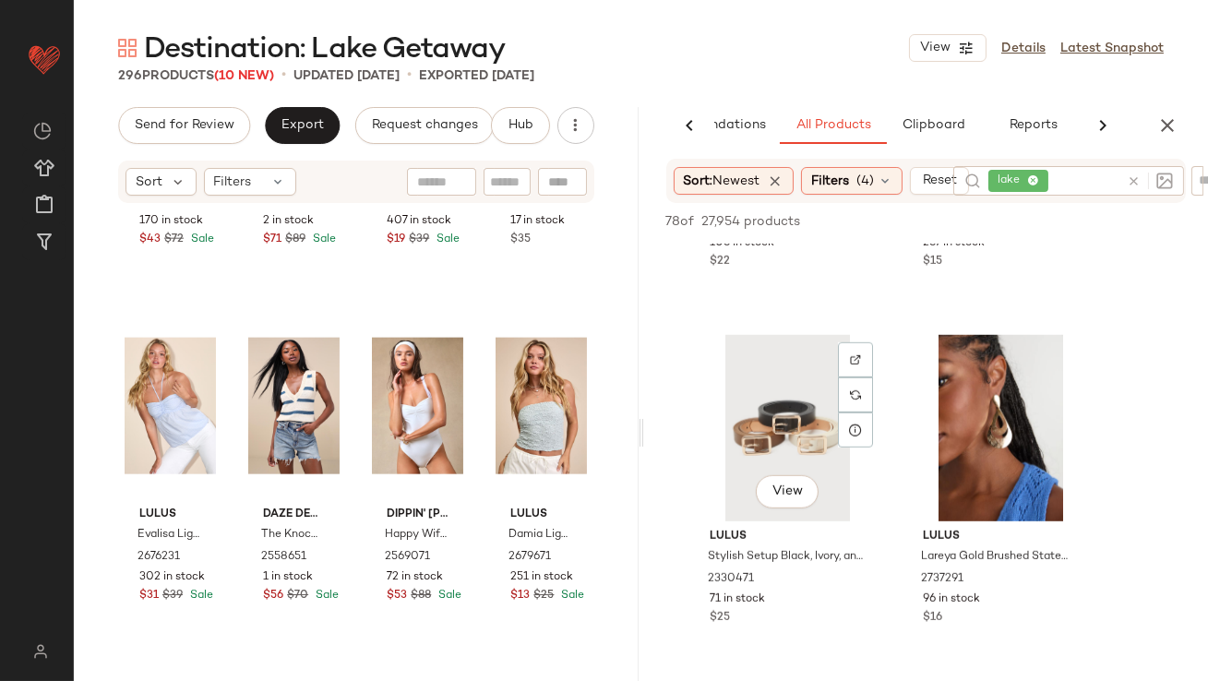
scroll to position [2769, 0]
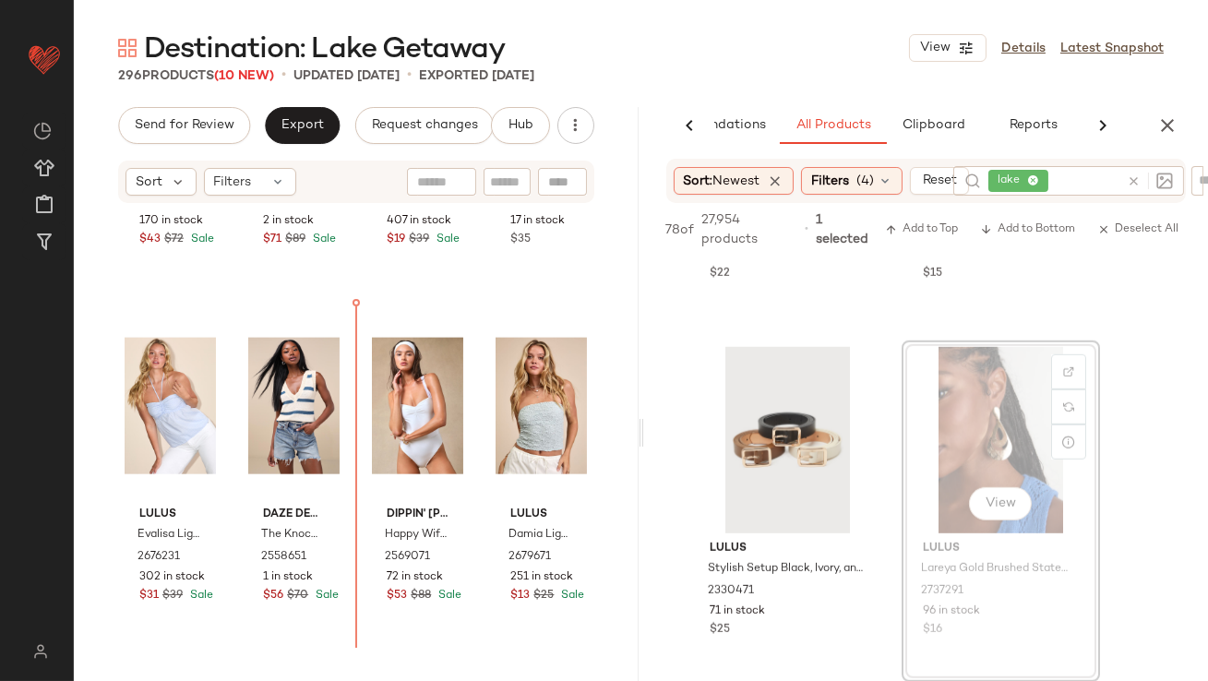
drag, startPoint x: 1009, startPoint y: 403, endPoint x: 997, endPoint y: 403, distance: 12.0
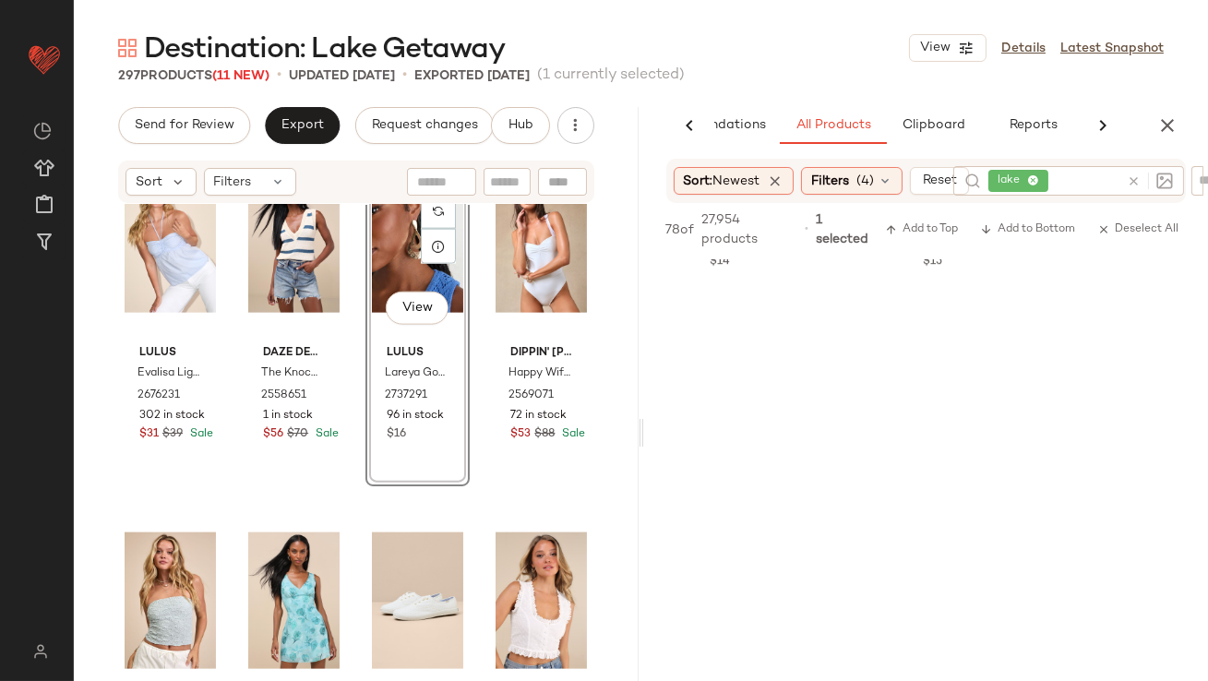
scroll to position [11486, 0]
click at [874, 180] on span "(4)" at bounding box center [865, 181] width 18 height 19
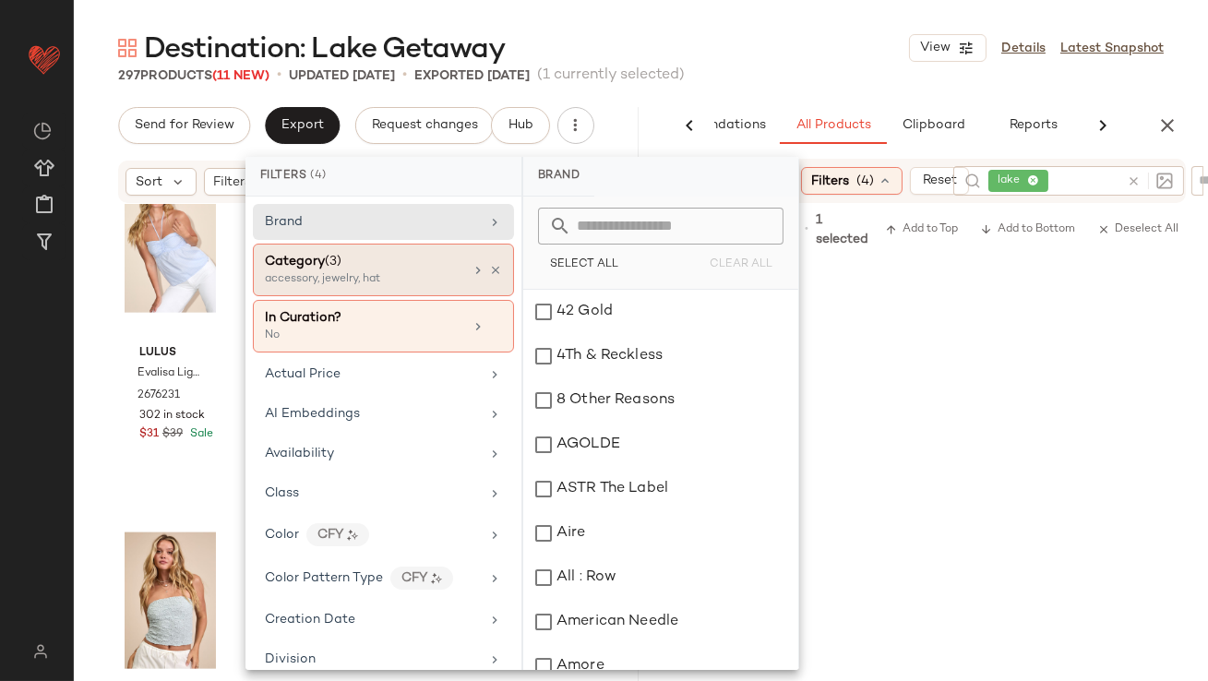
click at [439, 280] on div "accessory, jewelry, hat" at bounding box center [357, 279] width 185 height 17
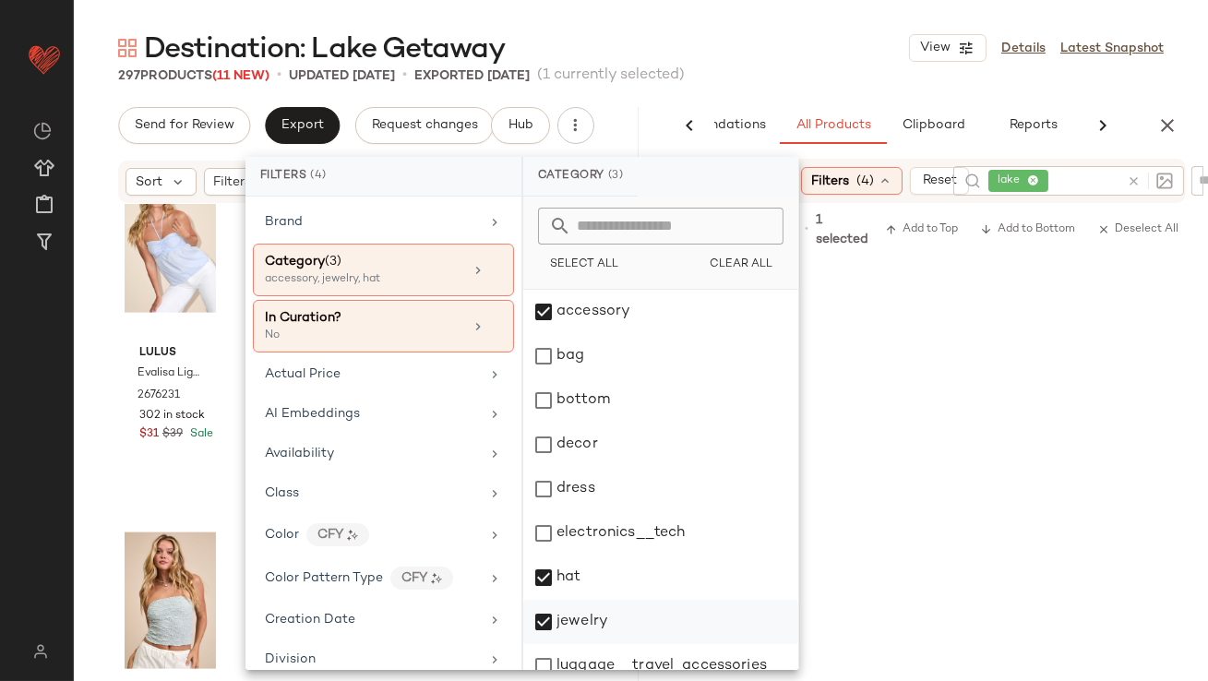
click at [535, 581] on div "jewelry" at bounding box center [660, 622] width 275 height 44
click at [542, 351] on div "bag" at bounding box center [660, 356] width 275 height 44
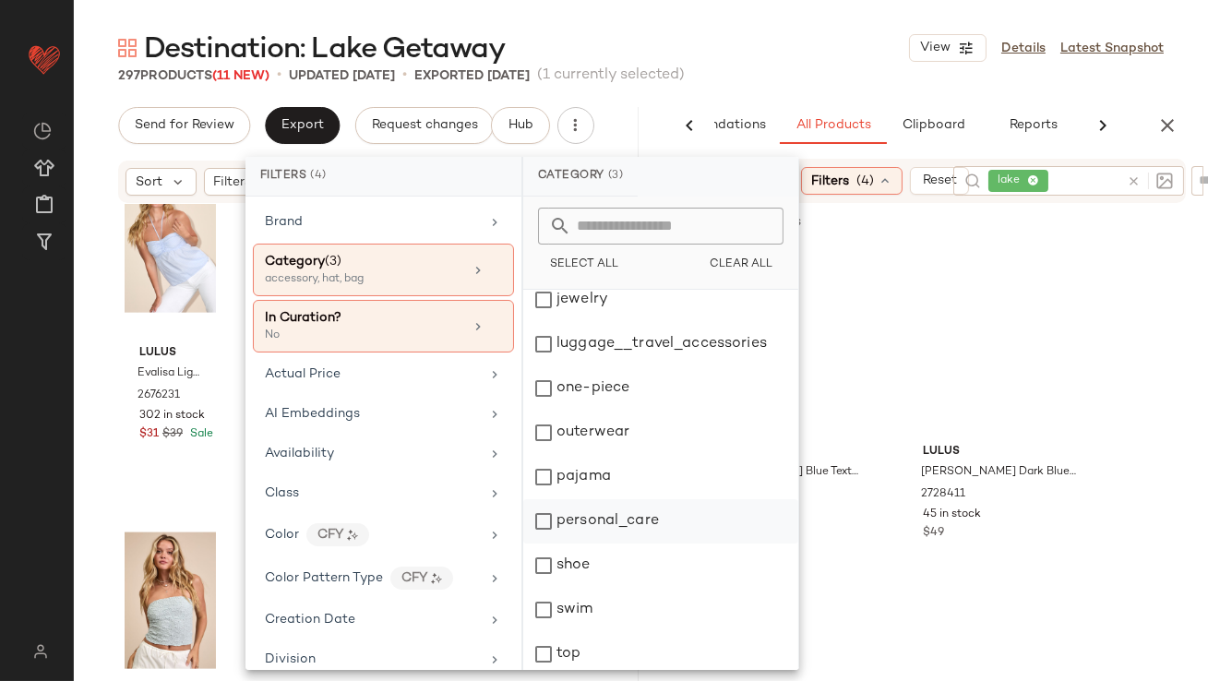
scroll to position [372, 0]
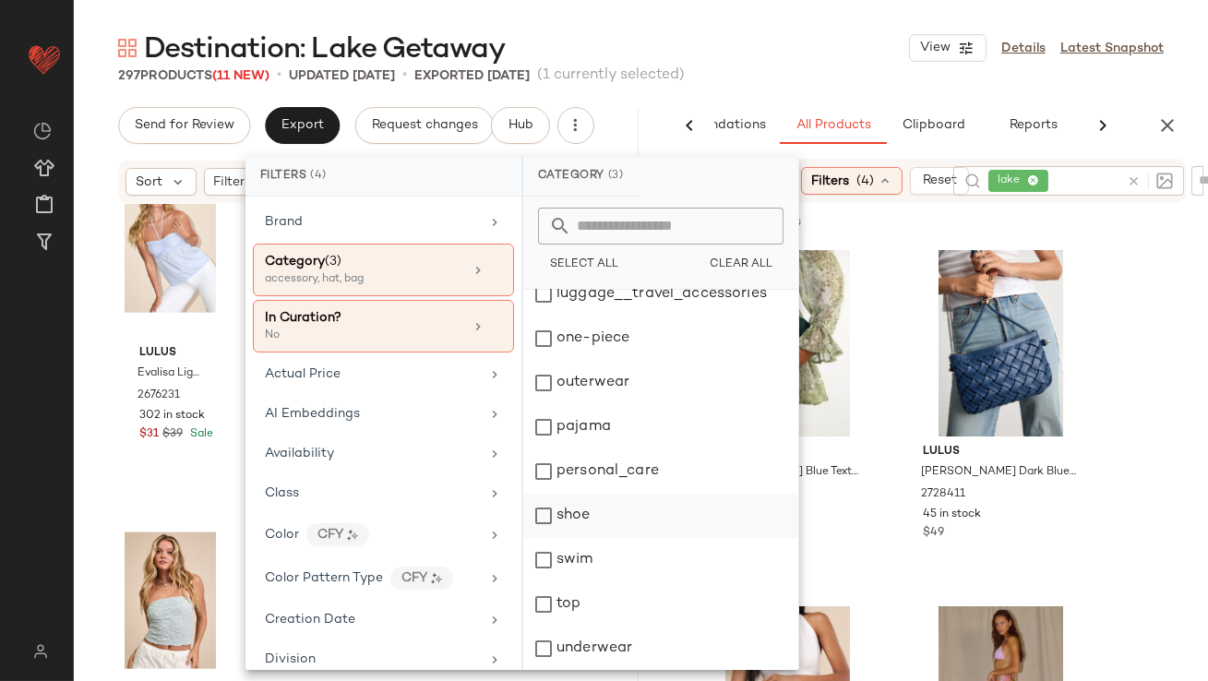
click at [544, 521] on div "shoe" at bounding box center [660, 516] width 275 height 44
click at [825, 27] on main "Destination: Lake Getaway View Details Latest Snapshot 297 Products (11 New) • …" at bounding box center [604, 340] width 1208 height 681
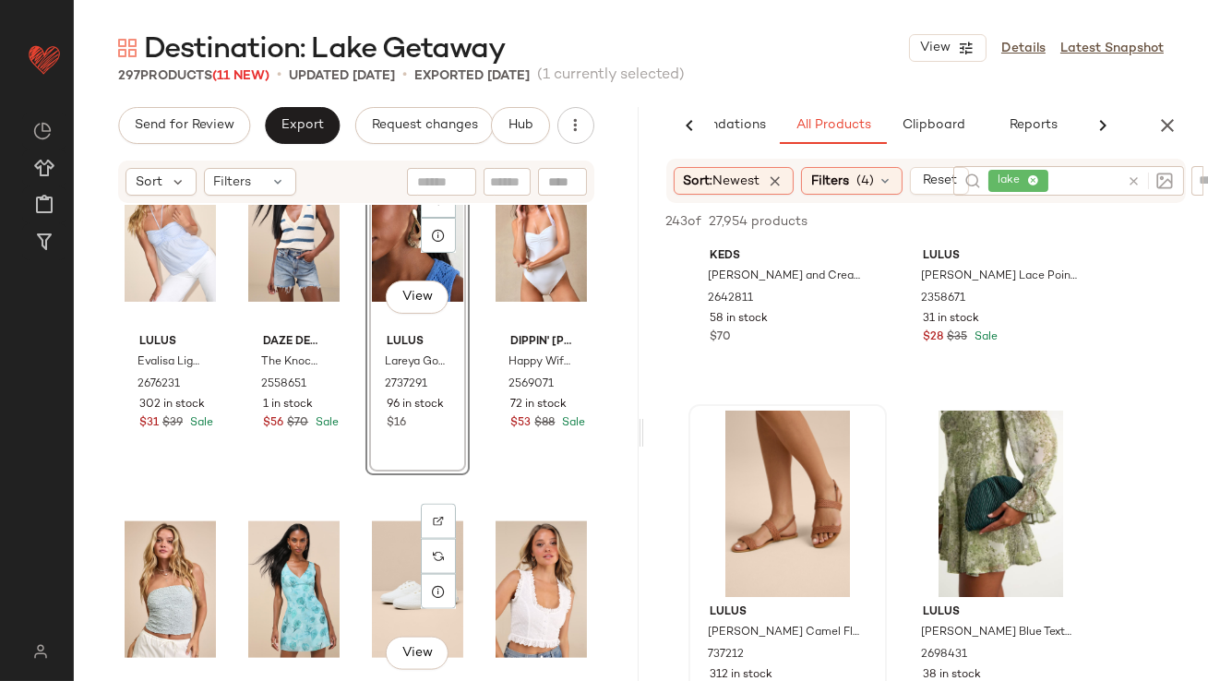
scroll to position [4793, 0]
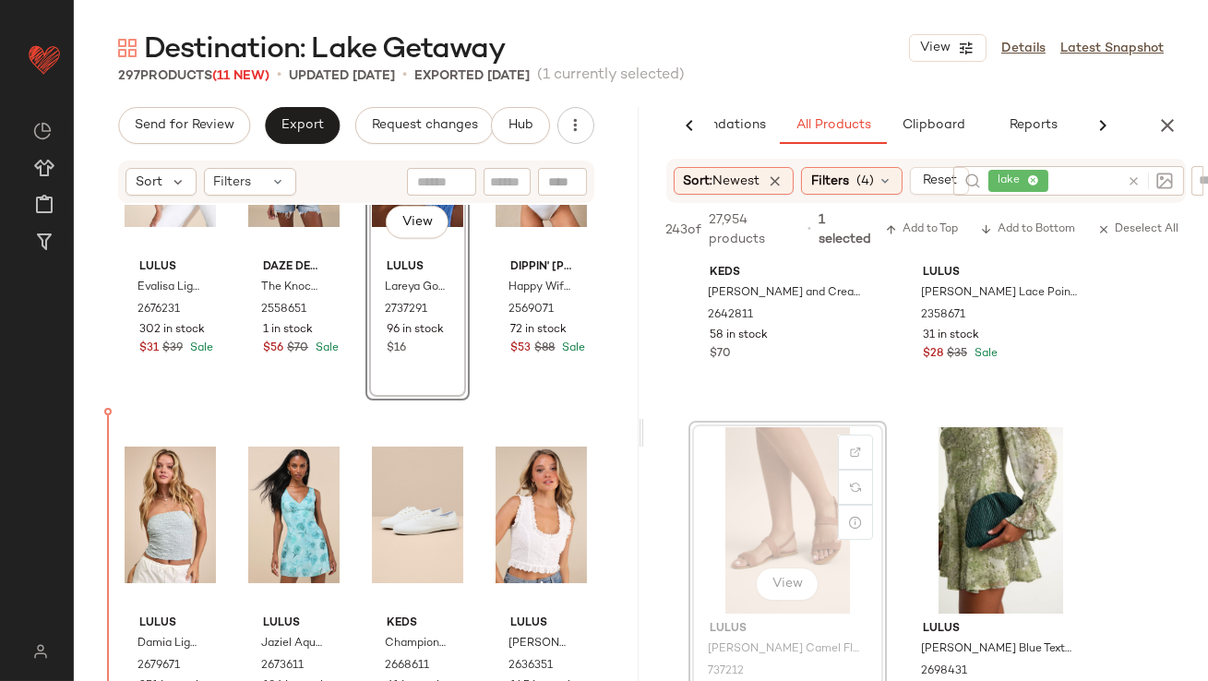
drag, startPoint x: 754, startPoint y: 486, endPoint x: 740, endPoint y: 488, distance: 14.0
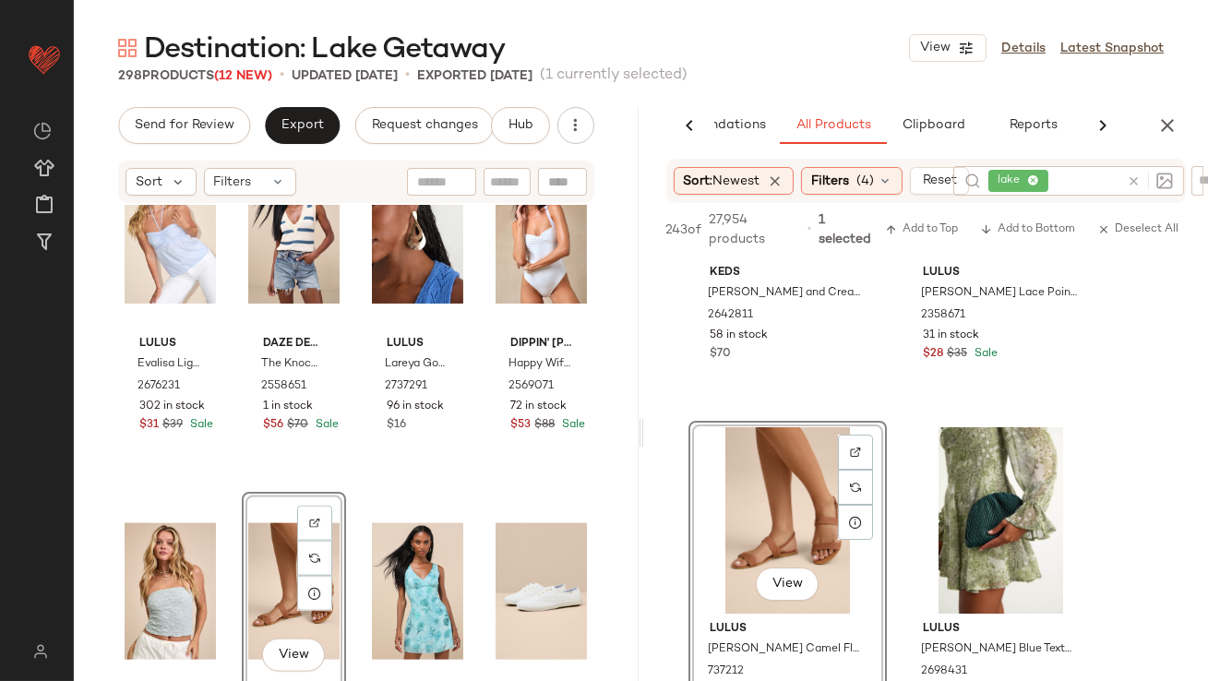
scroll to position [4808, 0]
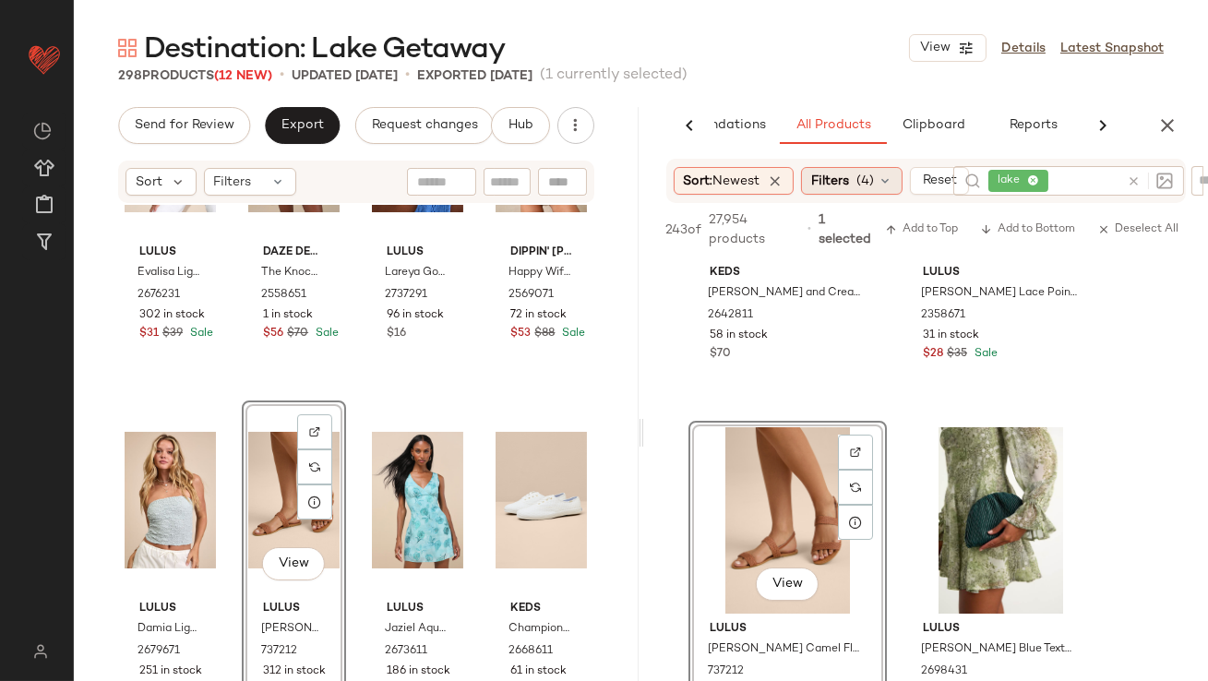
click at [870, 179] on span "(4)" at bounding box center [865, 181] width 18 height 19
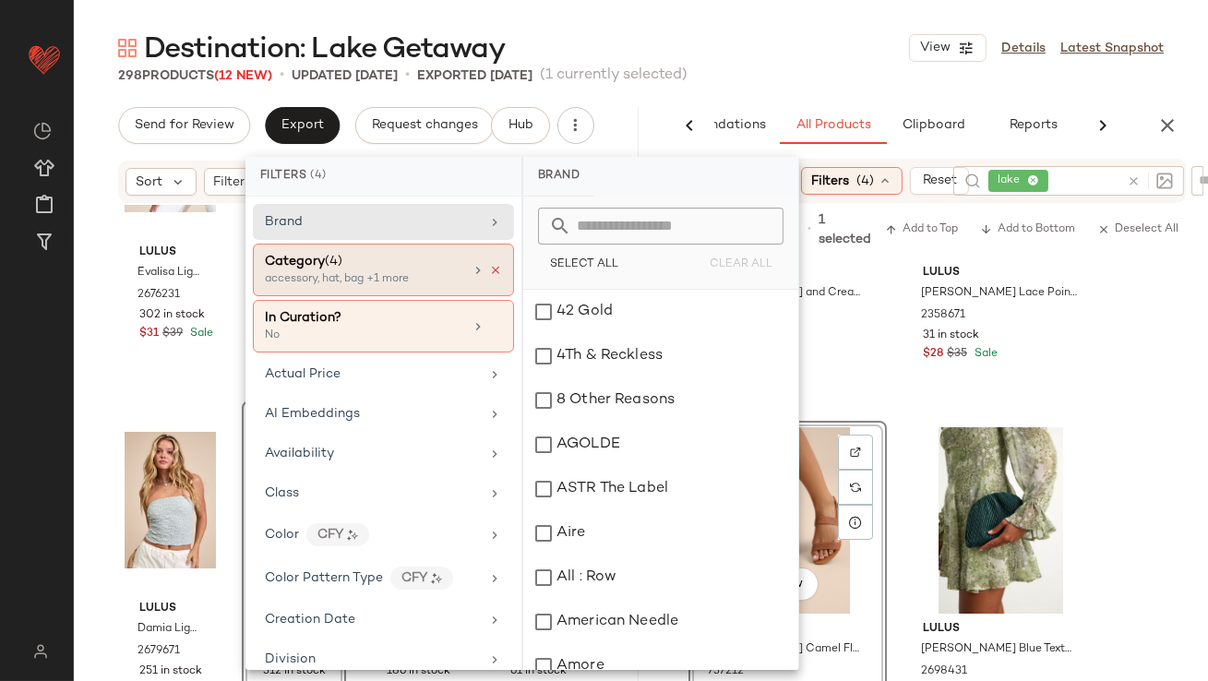
click at [489, 268] on icon at bounding box center [495, 270] width 13 height 13
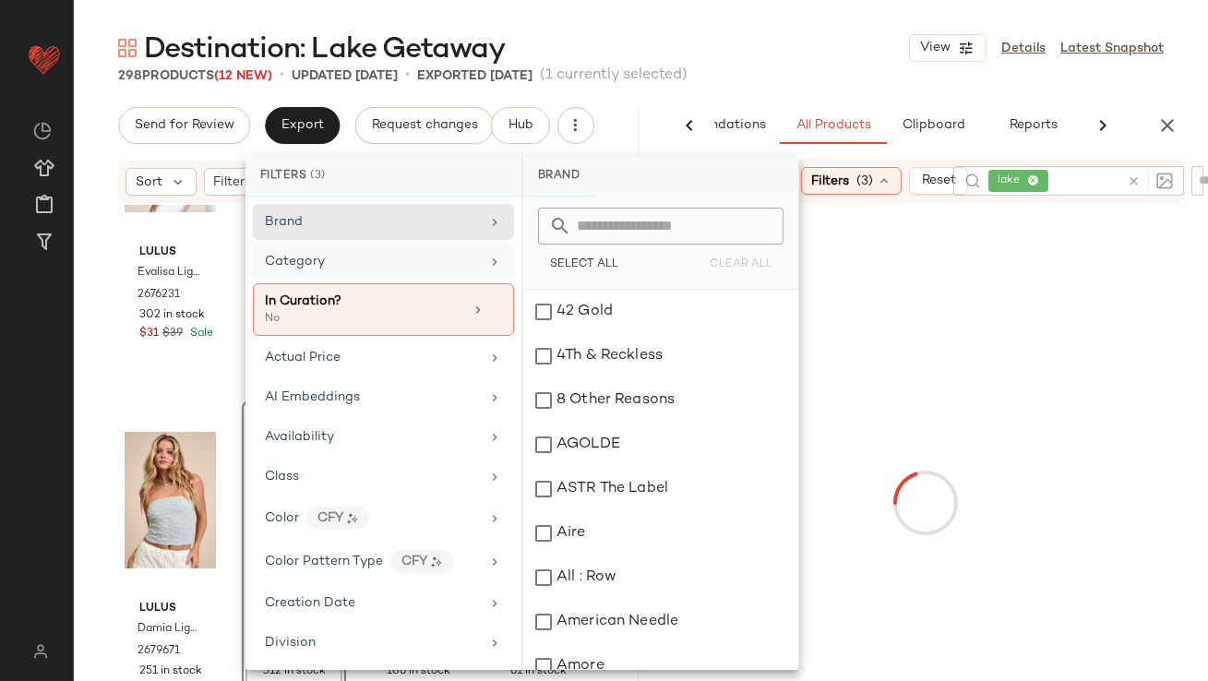
click at [470, 263] on div "Category" at bounding box center [372, 261] width 215 height 19
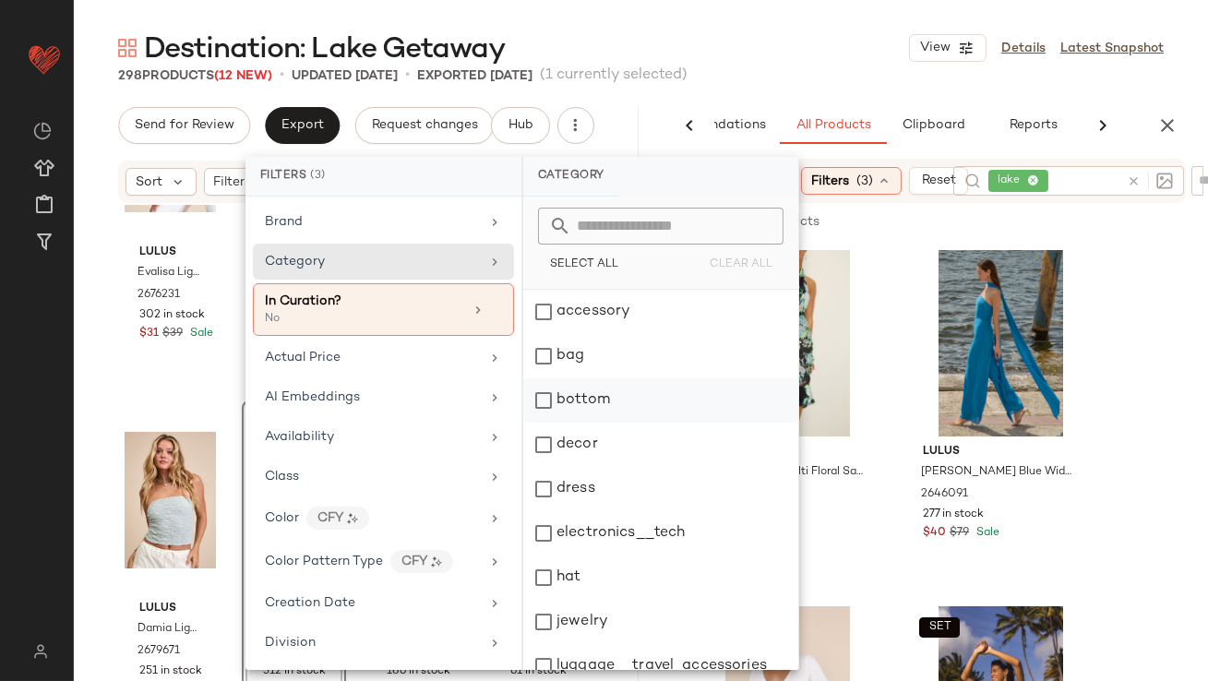
click at [580, 390] on div "bottom" at bounding box center [660, 400] width 275 height 44
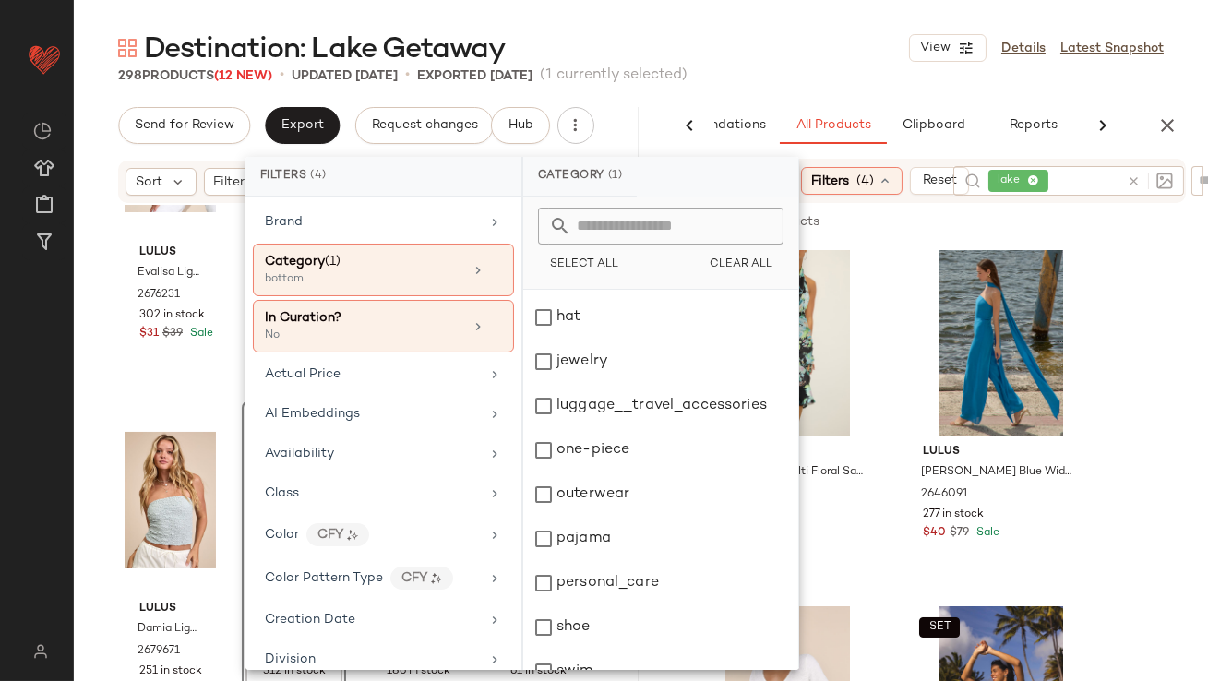
scroll to position [272, 0]
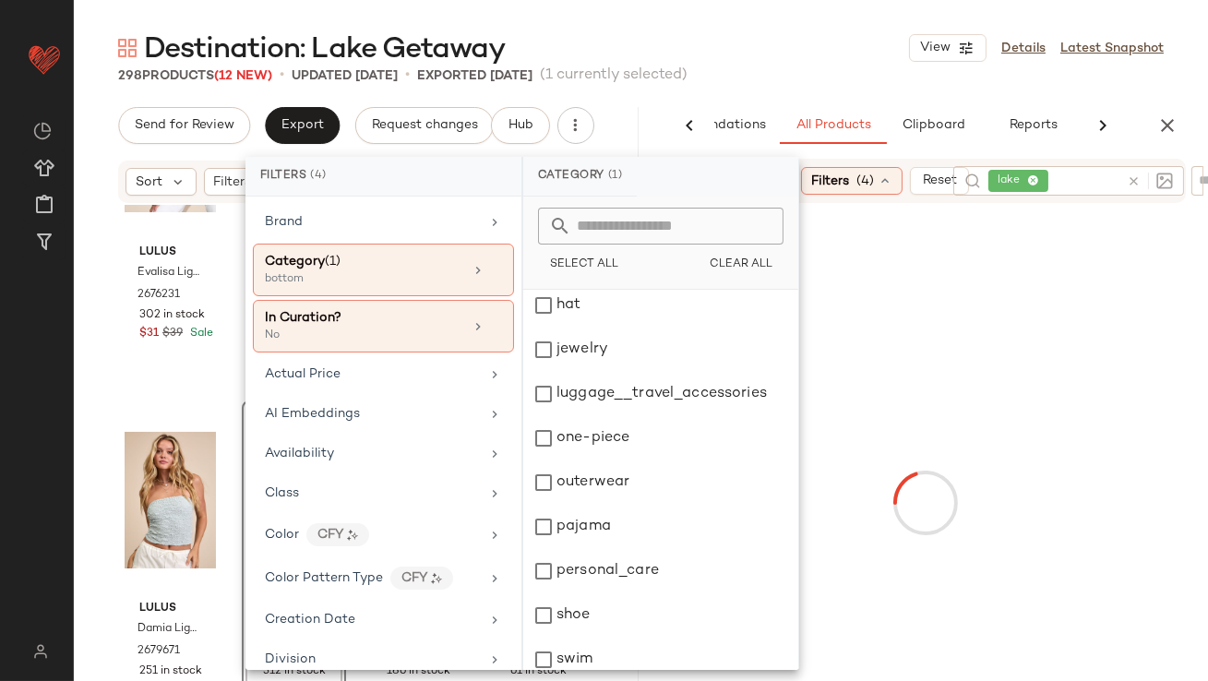
click at [852, 69] on div "298 Products (12 New) • updated Sep 8th • Exported Sep 5th (1 currently selecte…" at bounding box center [641, 75] width 1134 height 18
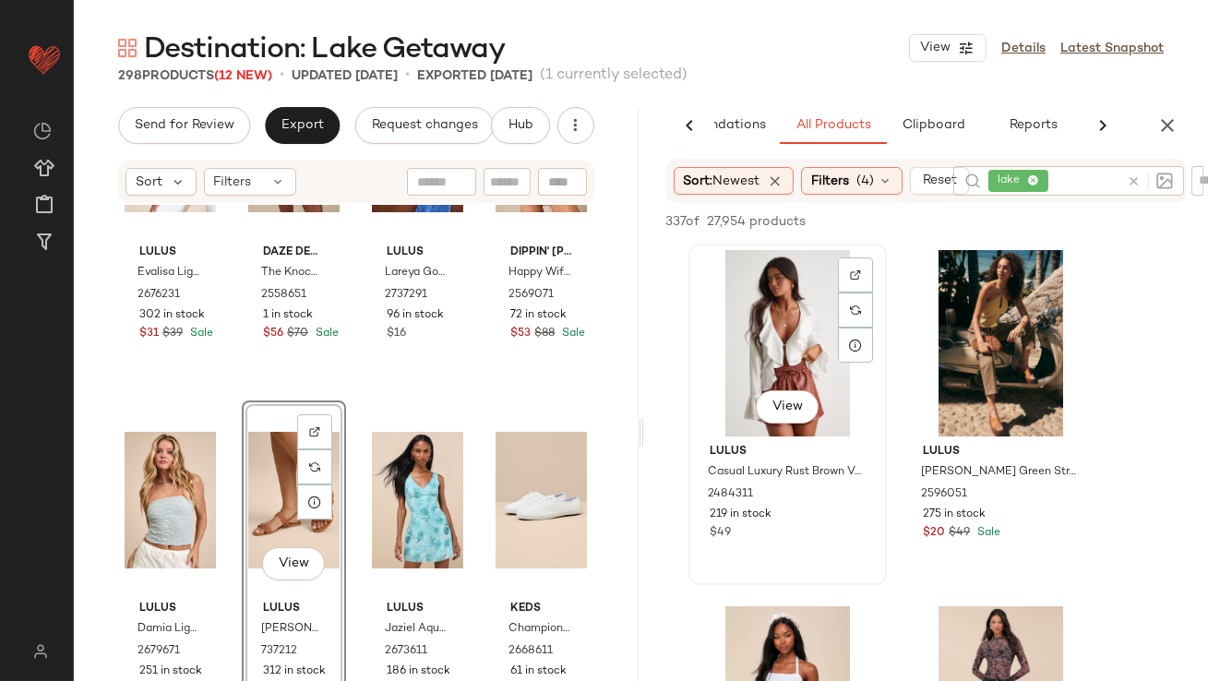
scroll to position [352, 0]
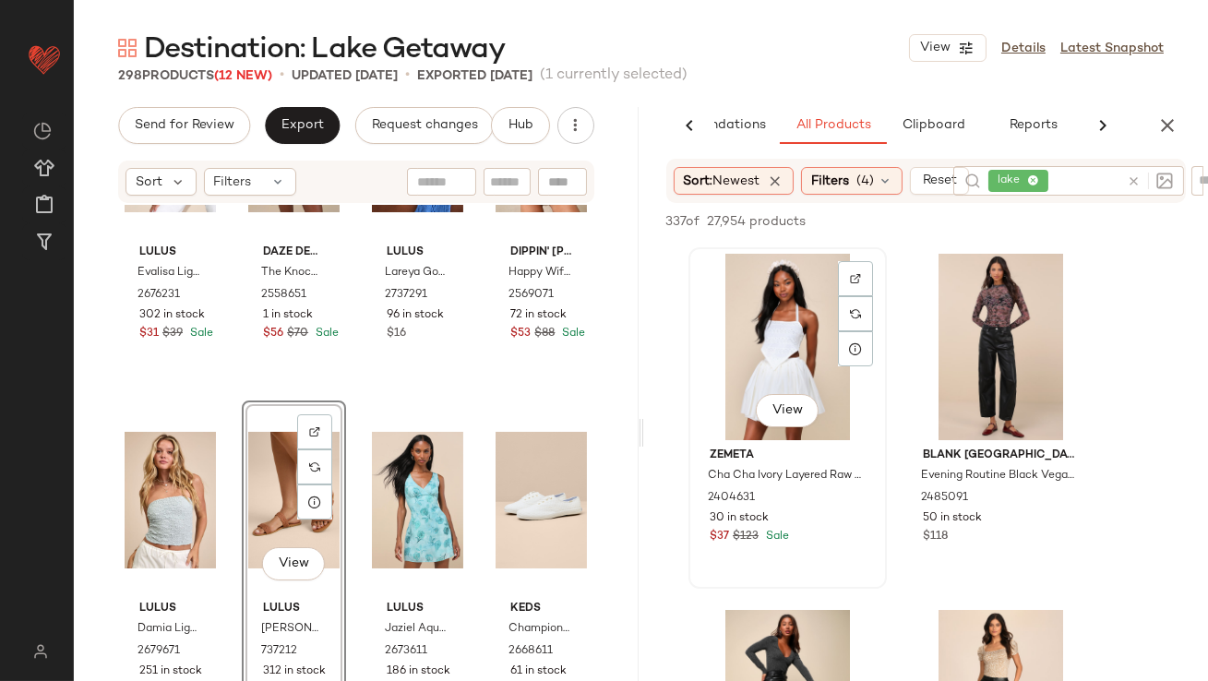
click at [796, 427] on div "View" at bounding box center [786, 412] width 63 height 37
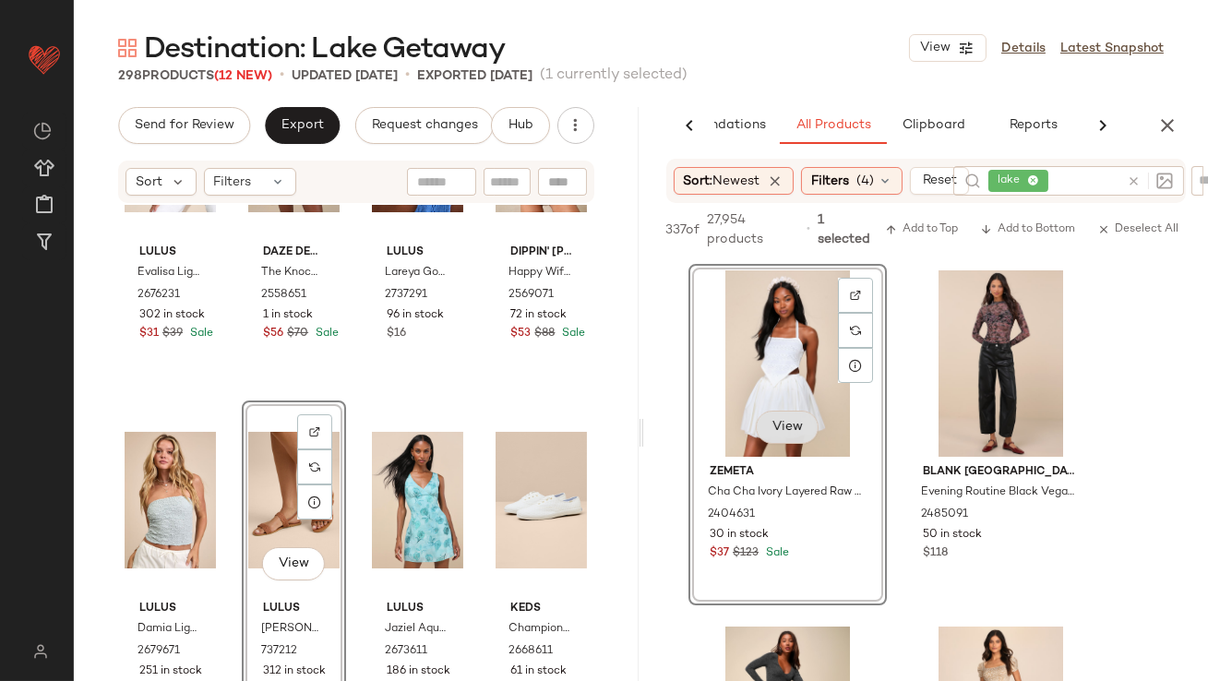
click at [796, 424] on span "View" at bounding box center [785, 427] width 31 height 15
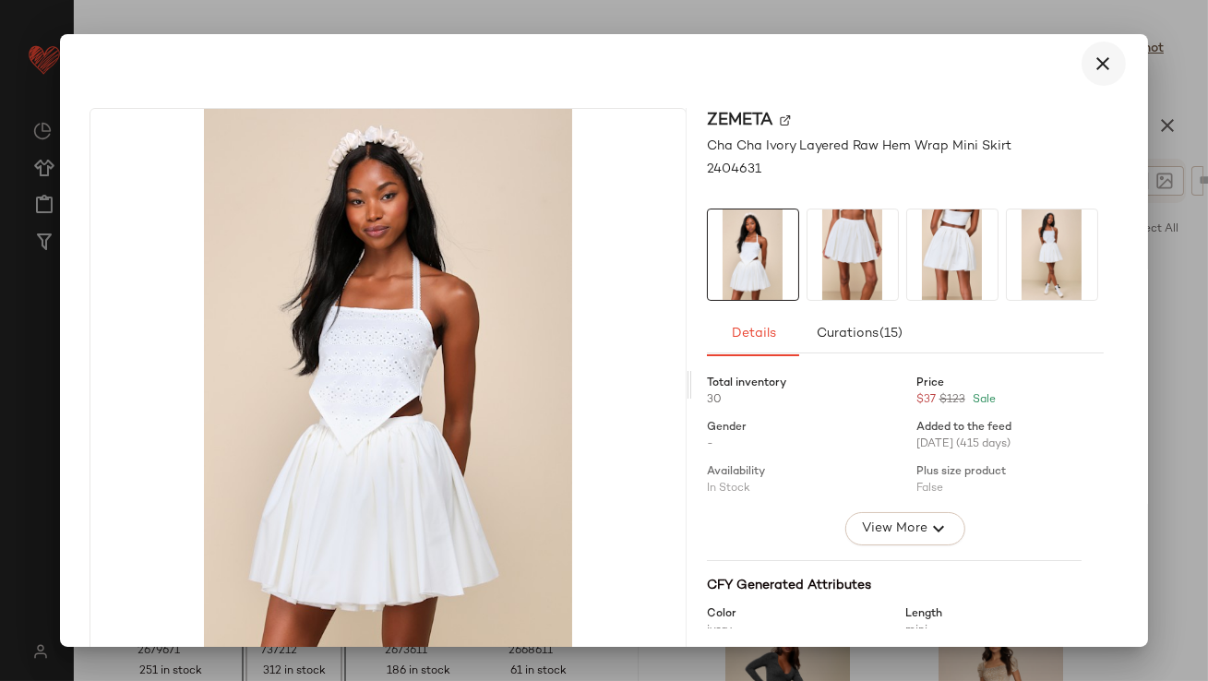
click at [1097, 60] on icon "button" at bounding box center [1103, 64] width 22 height 22
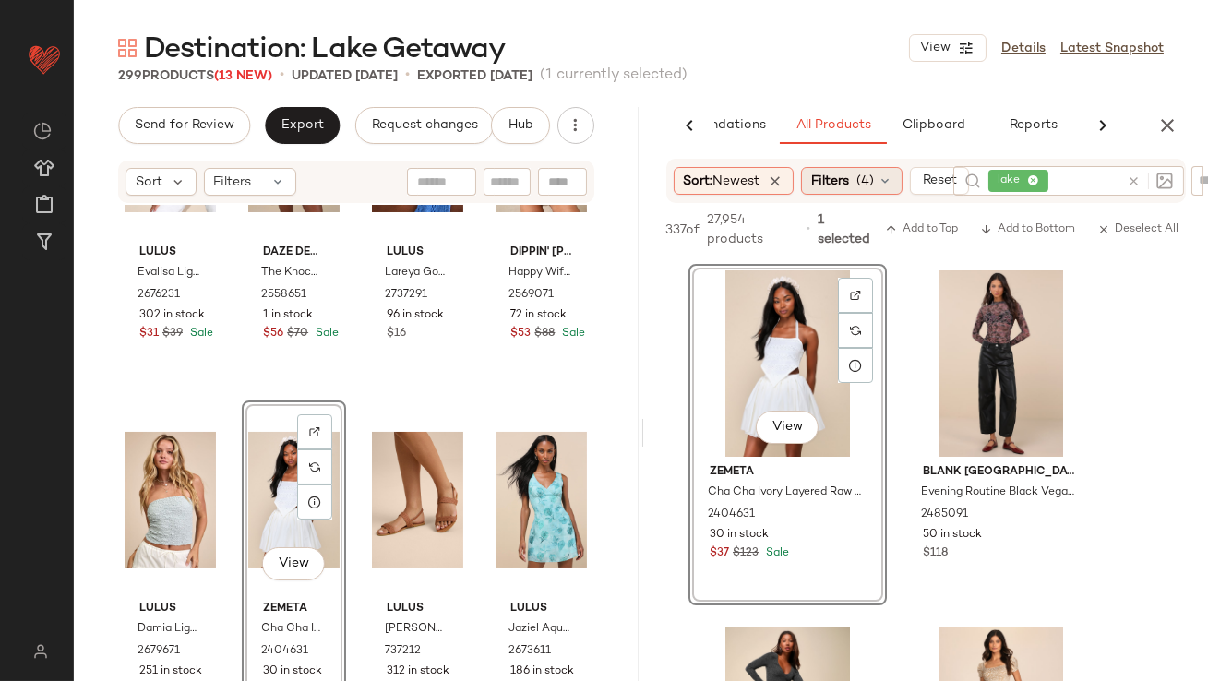
click at [841, 177] on span "Filters" at bounding box center [830, 181] width 38 height 19
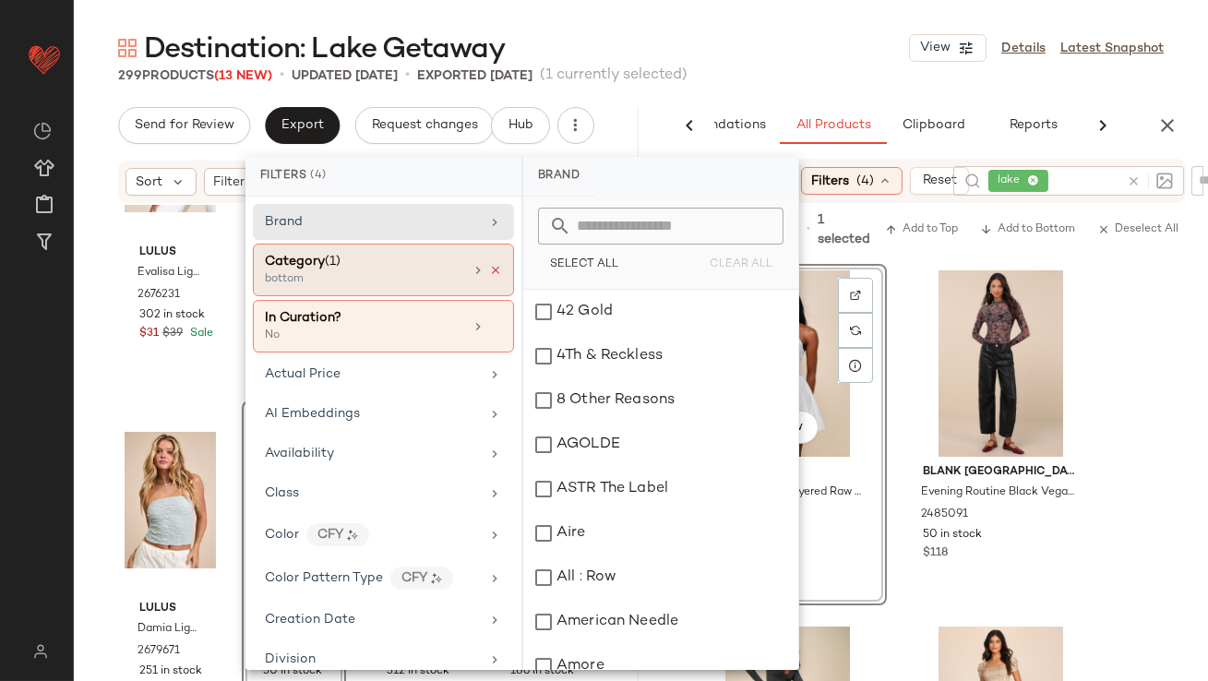
click at [489, 269] on icon at bounding box center [495, 270] width 13 height 13
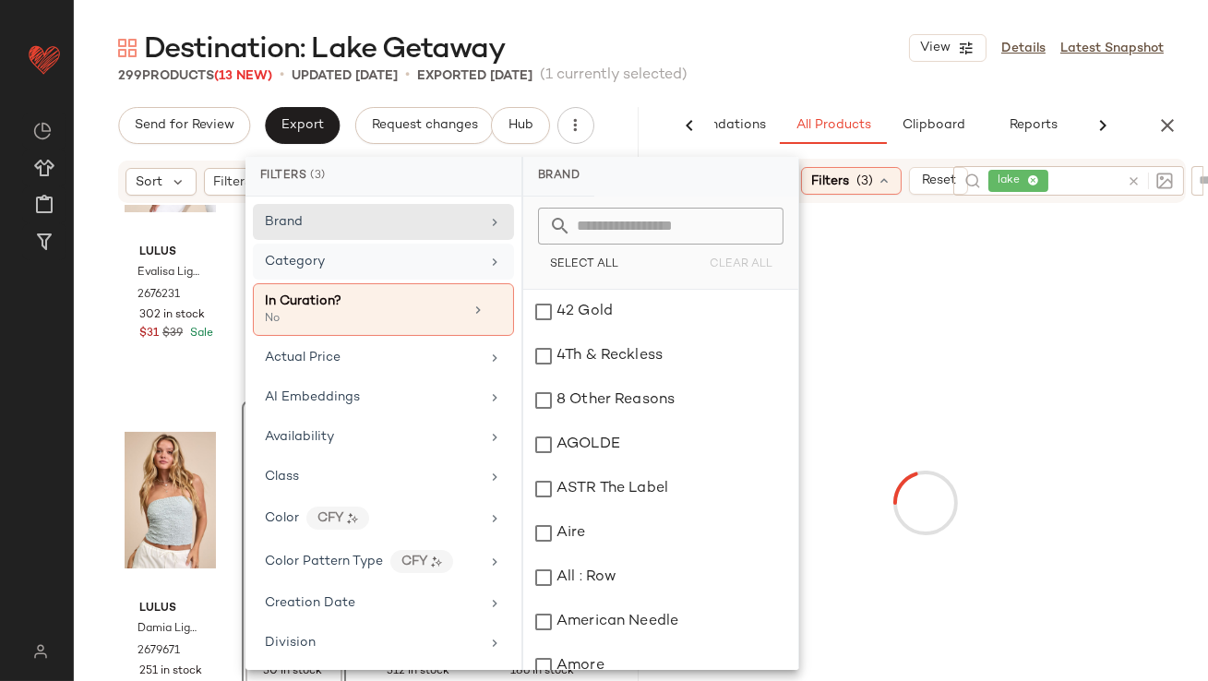
click at [462, 265] on div "Category" at bounding box center [372, 261] width 215 height 19
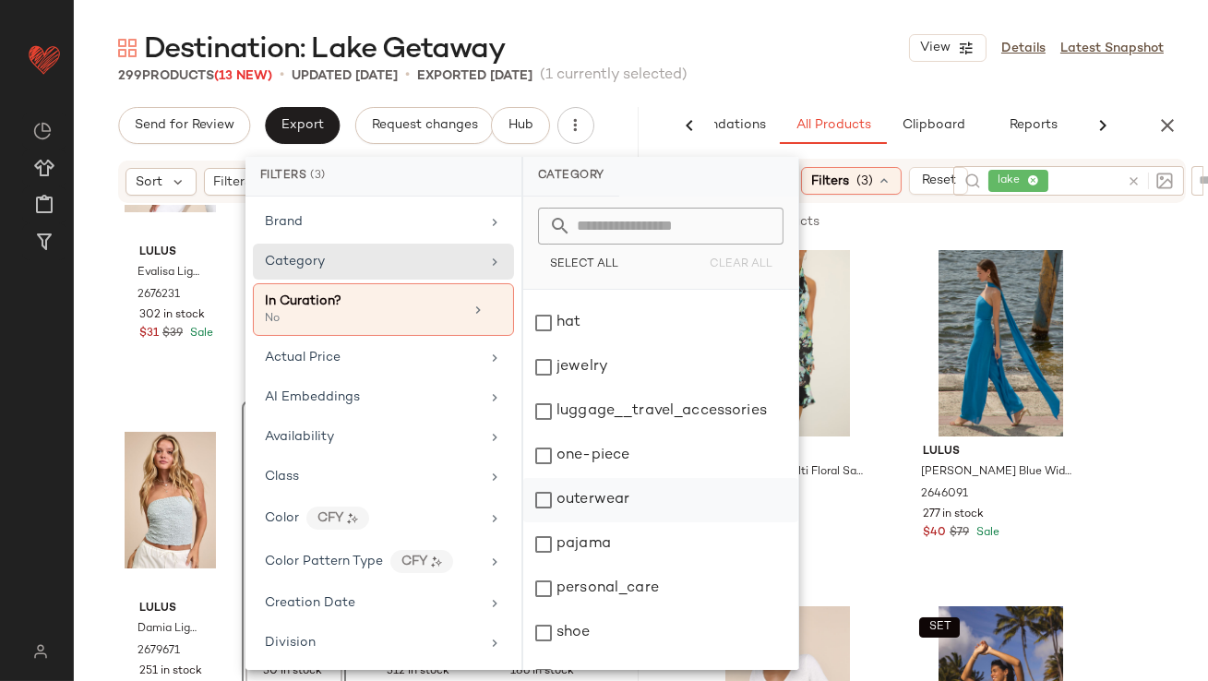
scroll to position [263, 0]
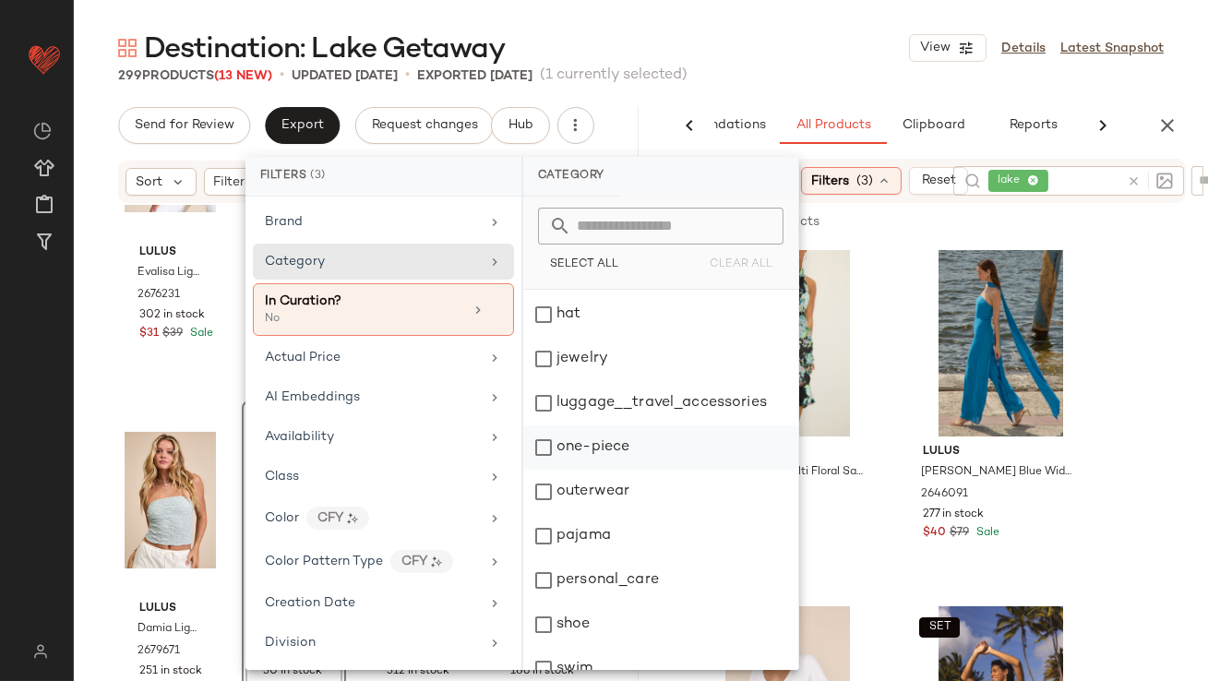
click at [555, 457] on div "one-piece" at bounding box center [660, 447] width 275 height 44
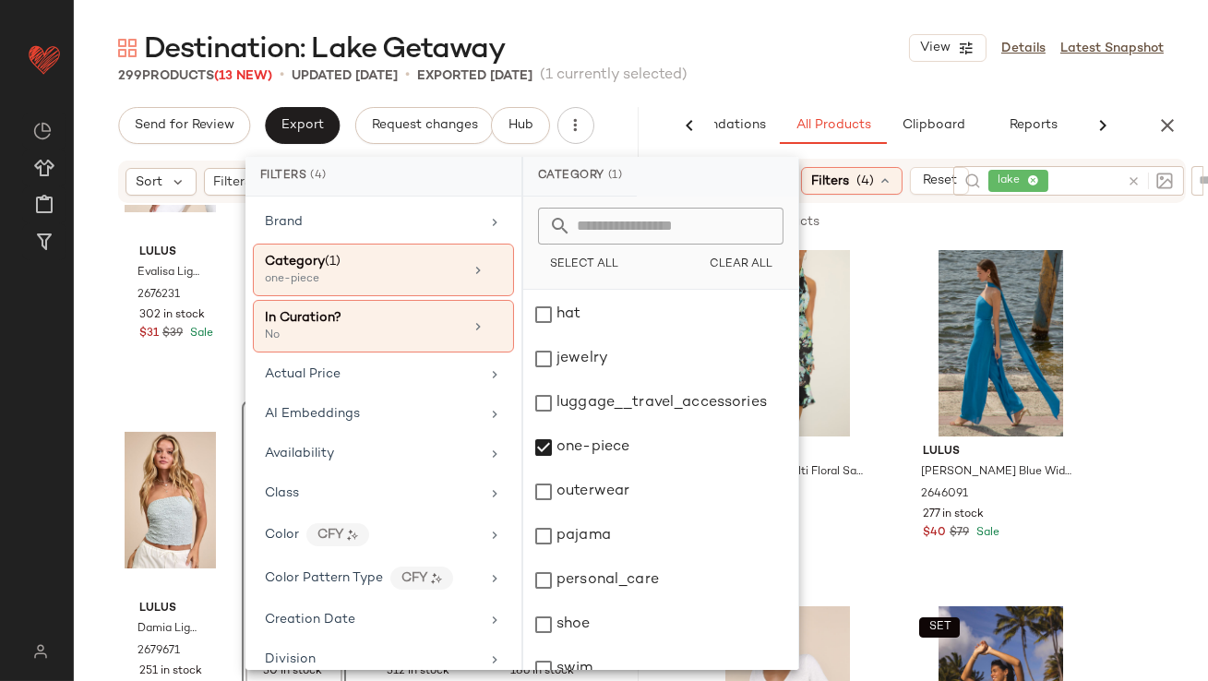
click at [828, 46] on div "Destination: Lake Getaway View Details Latest Snapshot" at bounding box center [641, 48] width 1134 height 37
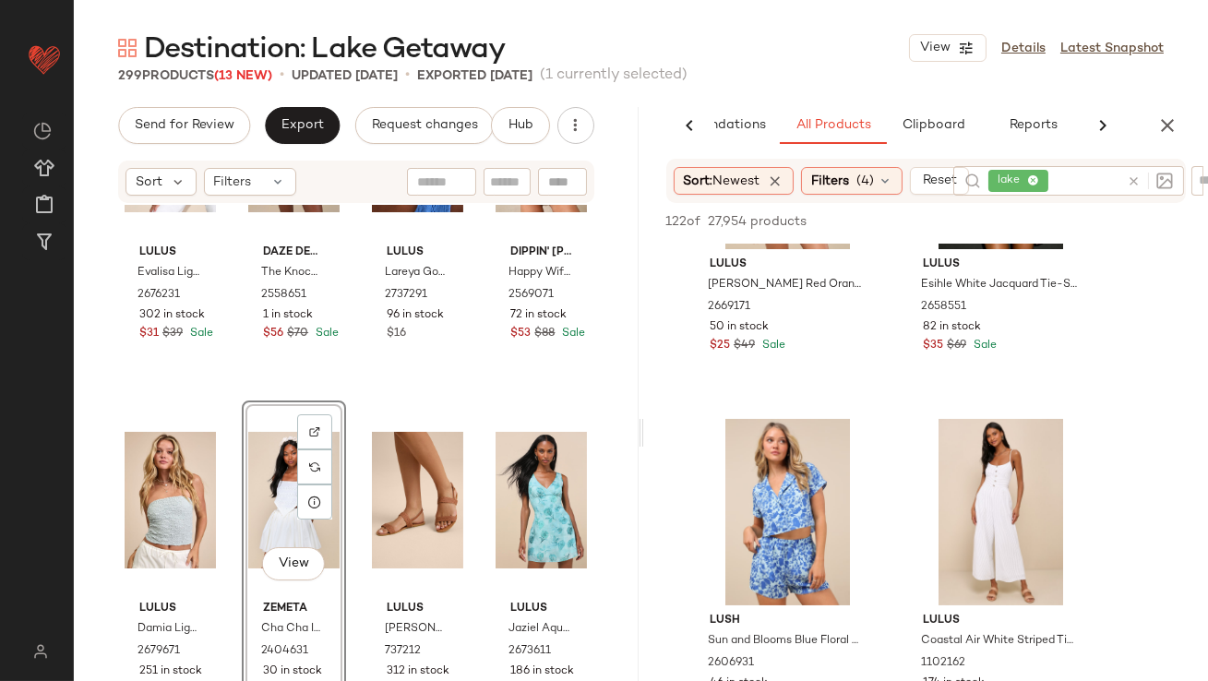
scroll to position [595, 0]
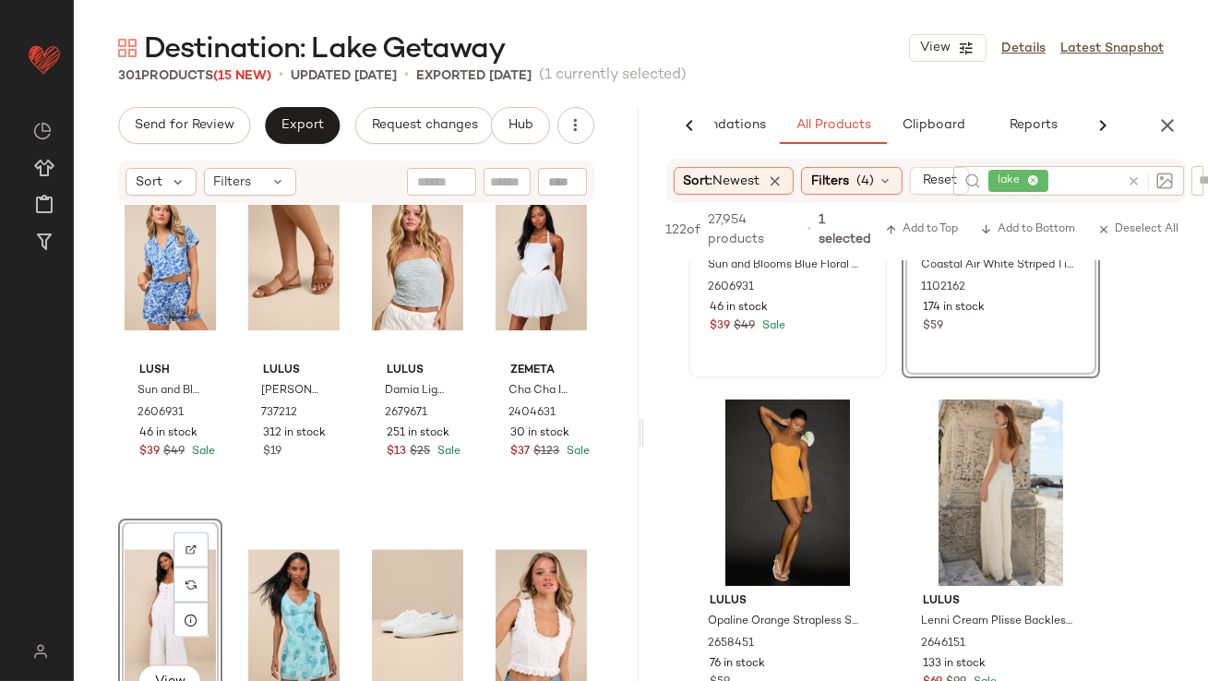
scroll to position [952, 0]
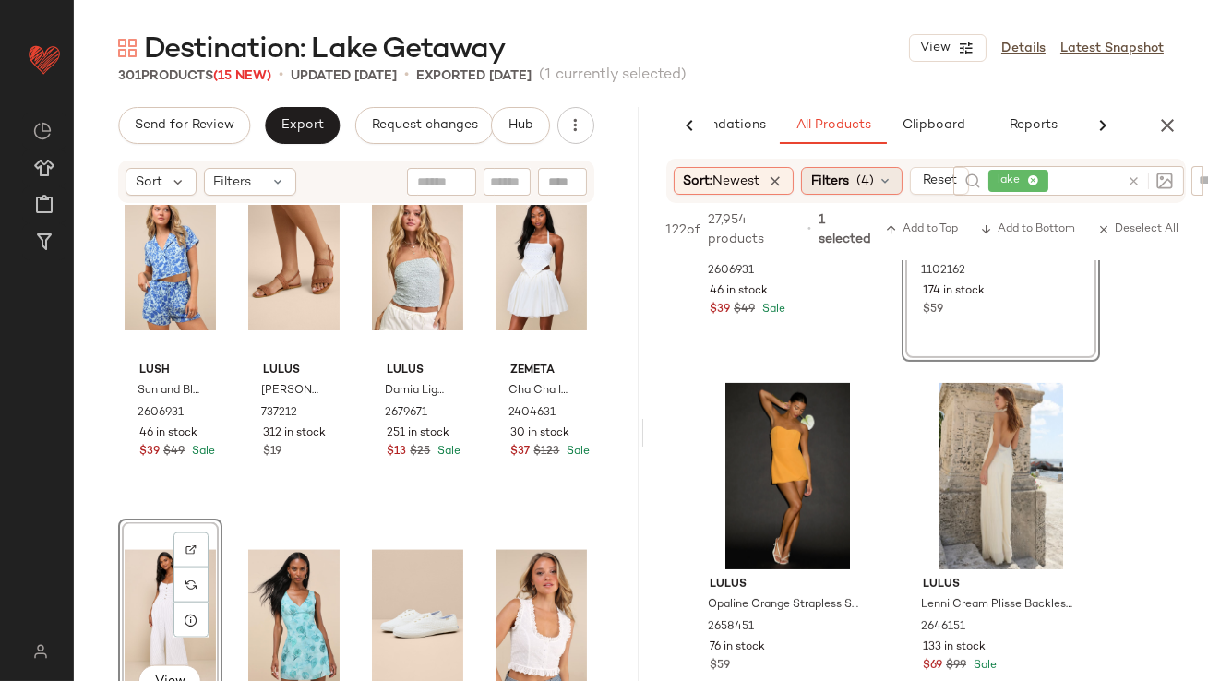
click at [892, 183] on icon at bounding box center [884, 180] width 15 height 15
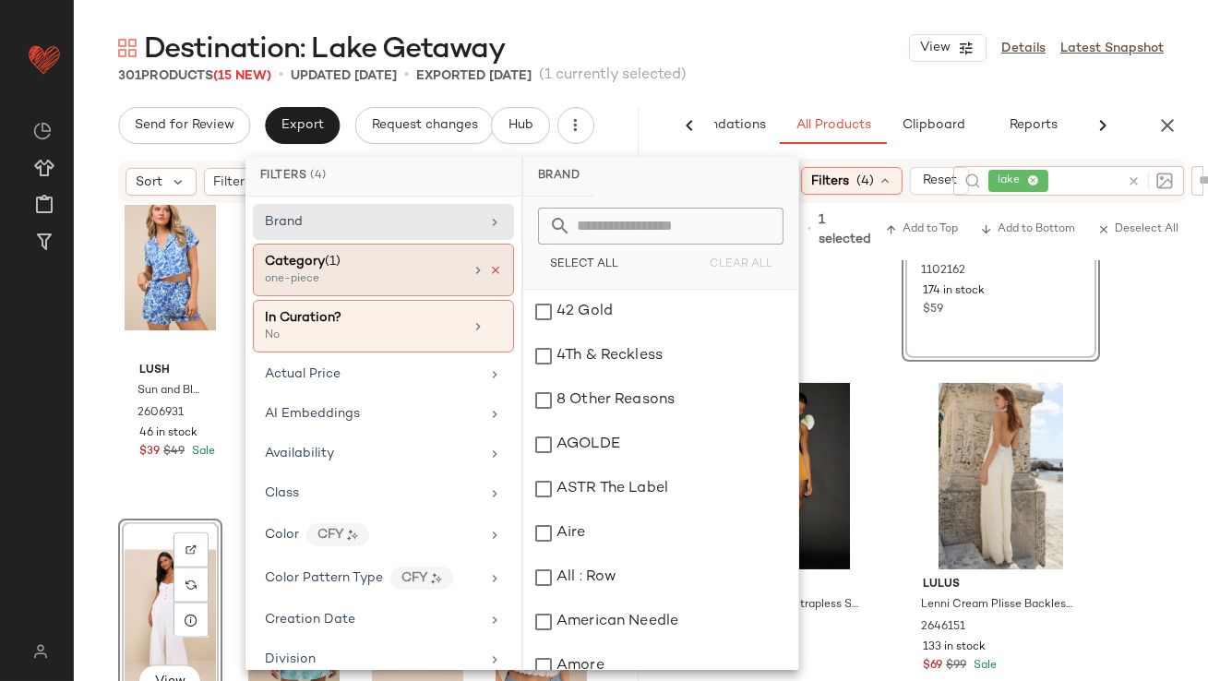
click at [489, 266] on icon at bounding box center [495, 270] width 13 height 13
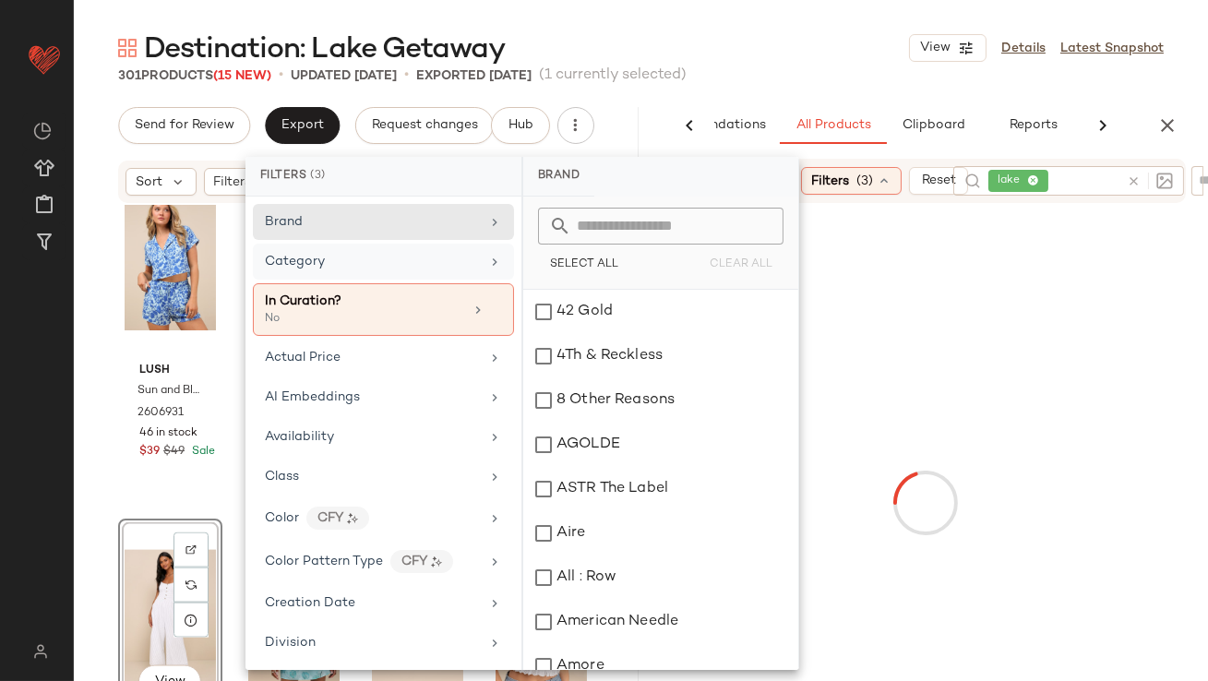
click at [458, 261] on div "Category" at bounding box center [372, 261] width 215 height 19
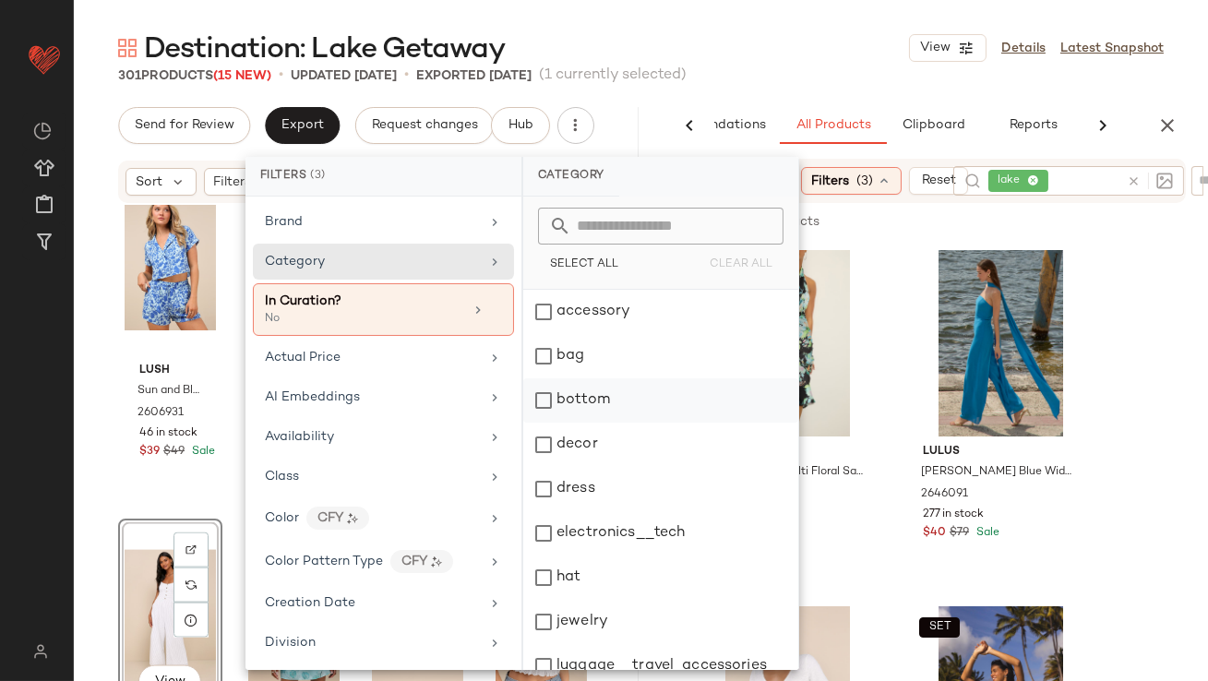
click at [545, 395] on div "bottom" at bounding box center [660, 400] width 275 height 44
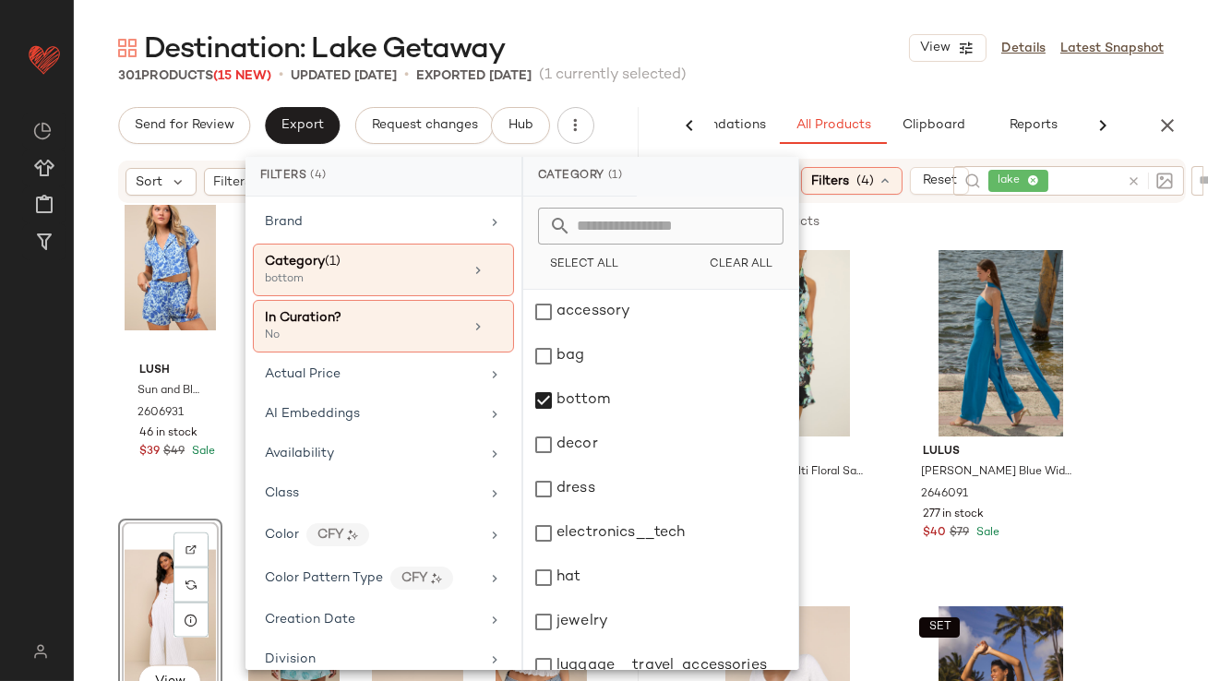
click at [760, 79] on div "301 Products (15 New) • updated Sep 8th • Exported Sep 5th (1 currently selecte…" at bounding box center [641, 75] width 1134 height 18
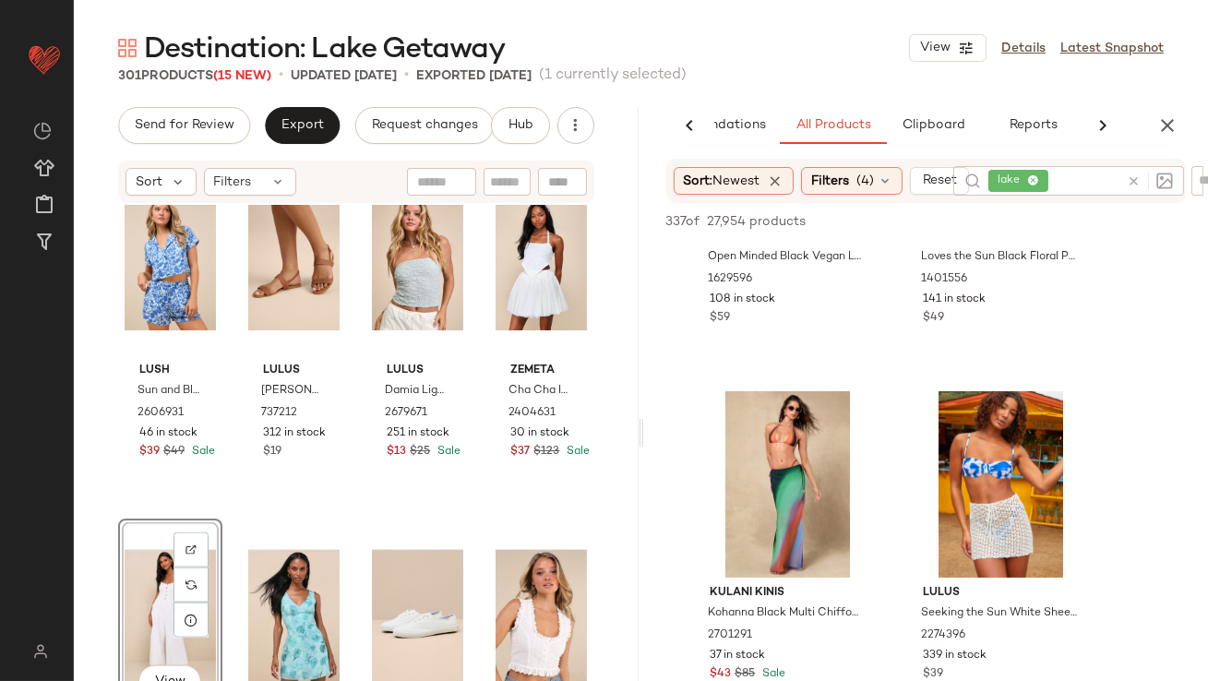
scroll to position [1062, 0]
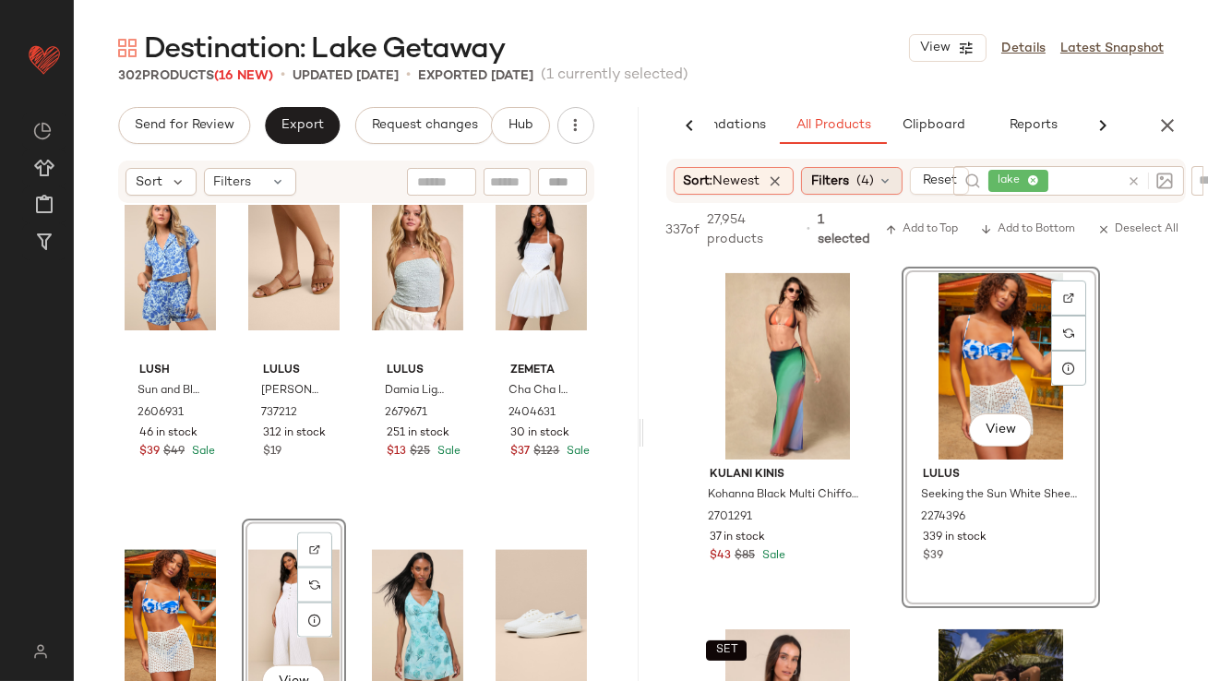
click at [866, 188] on span "(4)" at bounding box center [865, 181] width 18 height 19
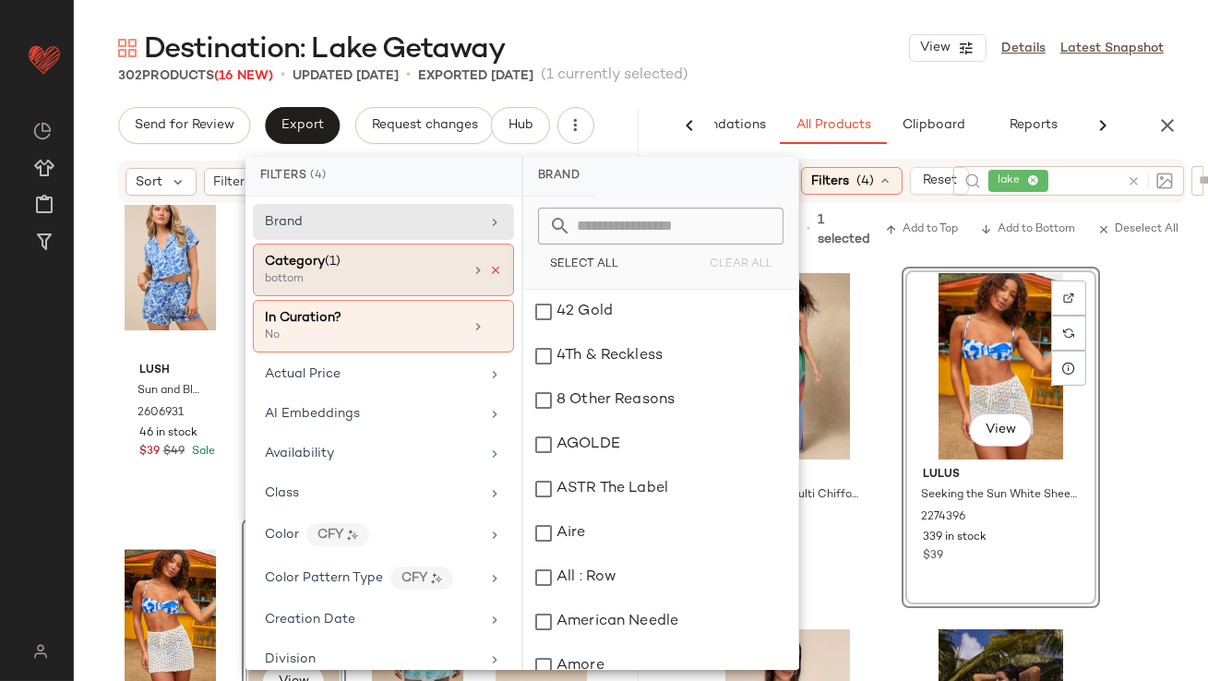
click at [489, 274] on icon at bounding box center [495, 270] width 13 height 13
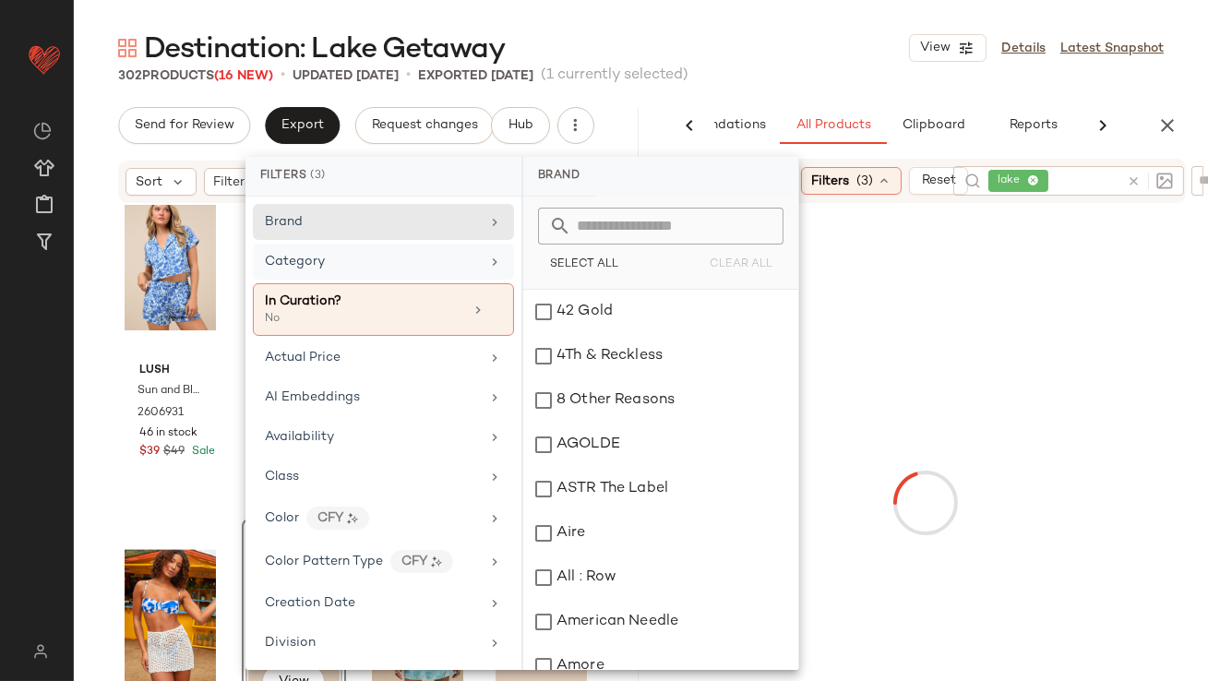
click at [383, 252] on div "Category" at bounding box center [372, 261] width 215 height 19
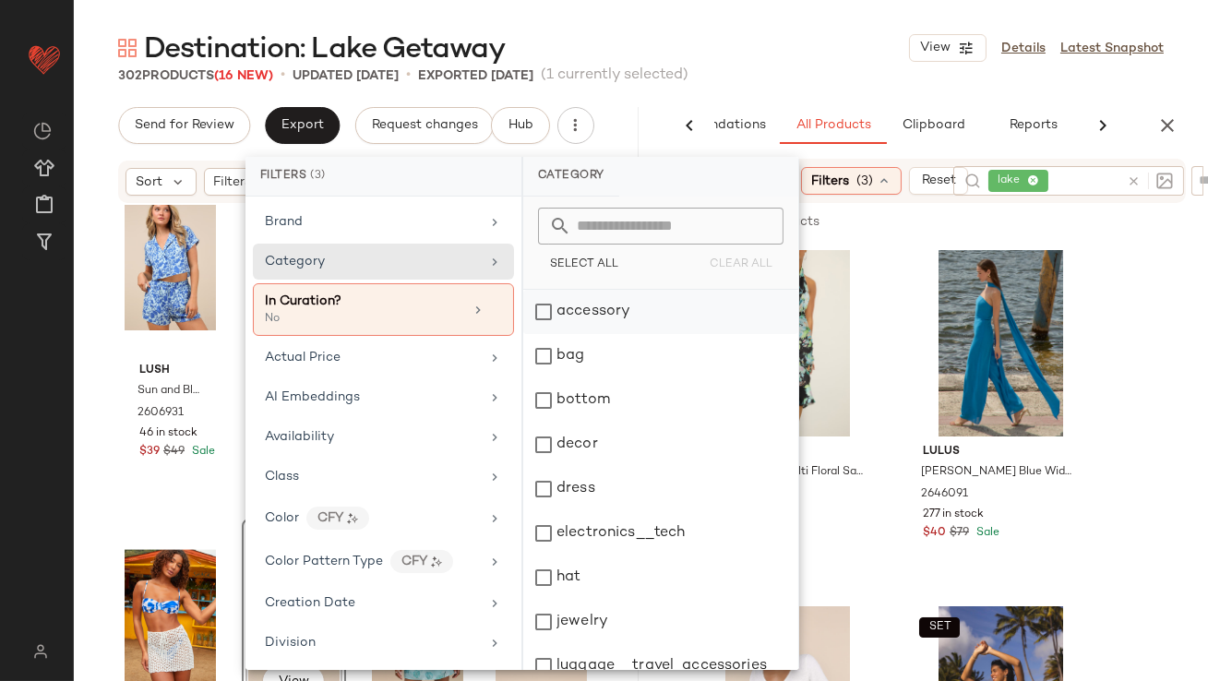
click at [589, 306] on div "accessory" at bounding box center [660, 312] width 275 height 44
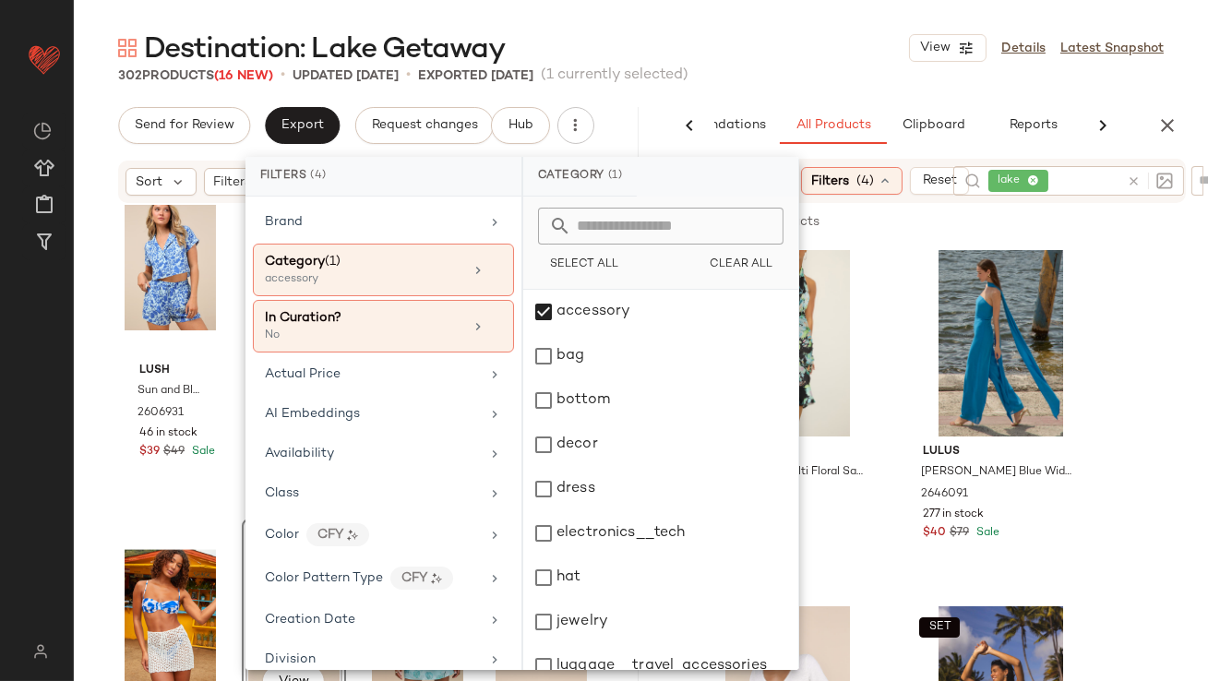
click at [780, 40] on div "Destination: Lake Getaway View Details Latest Snapshot" at bounding box center [641, 48] width 1134 height 37
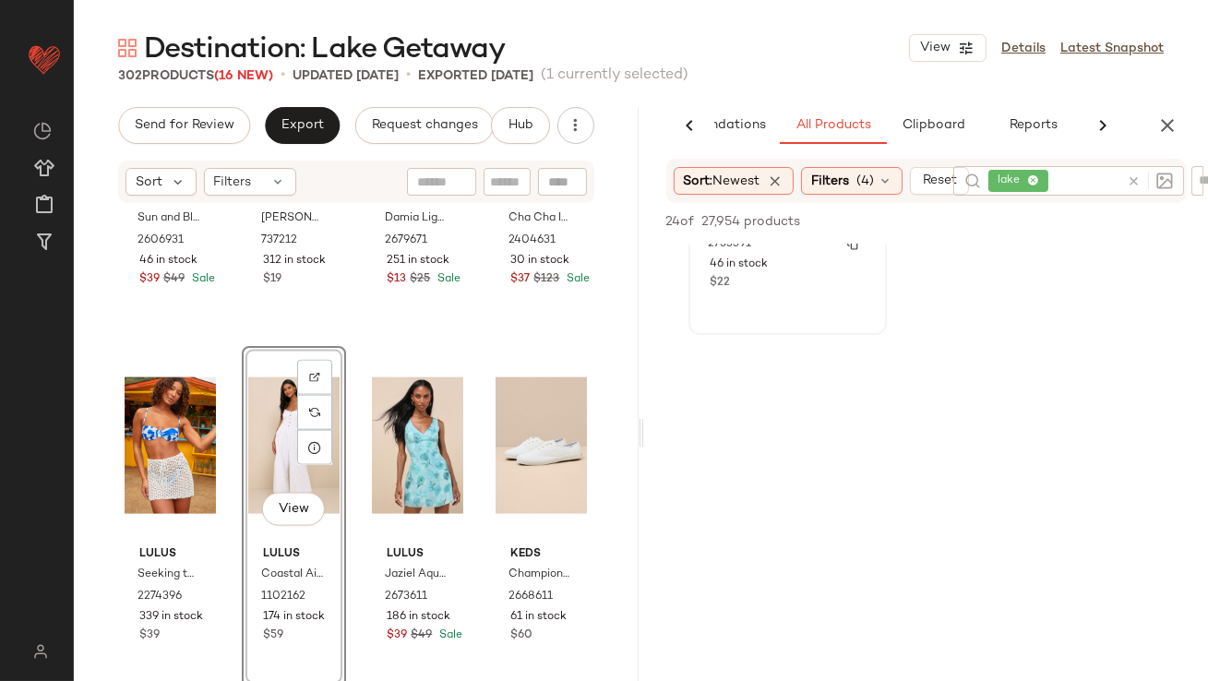
scroll to position [2804, 0]
click at [860, 169] on div "Filters (4)" at bounding box center [851, 181] width 101 height 28
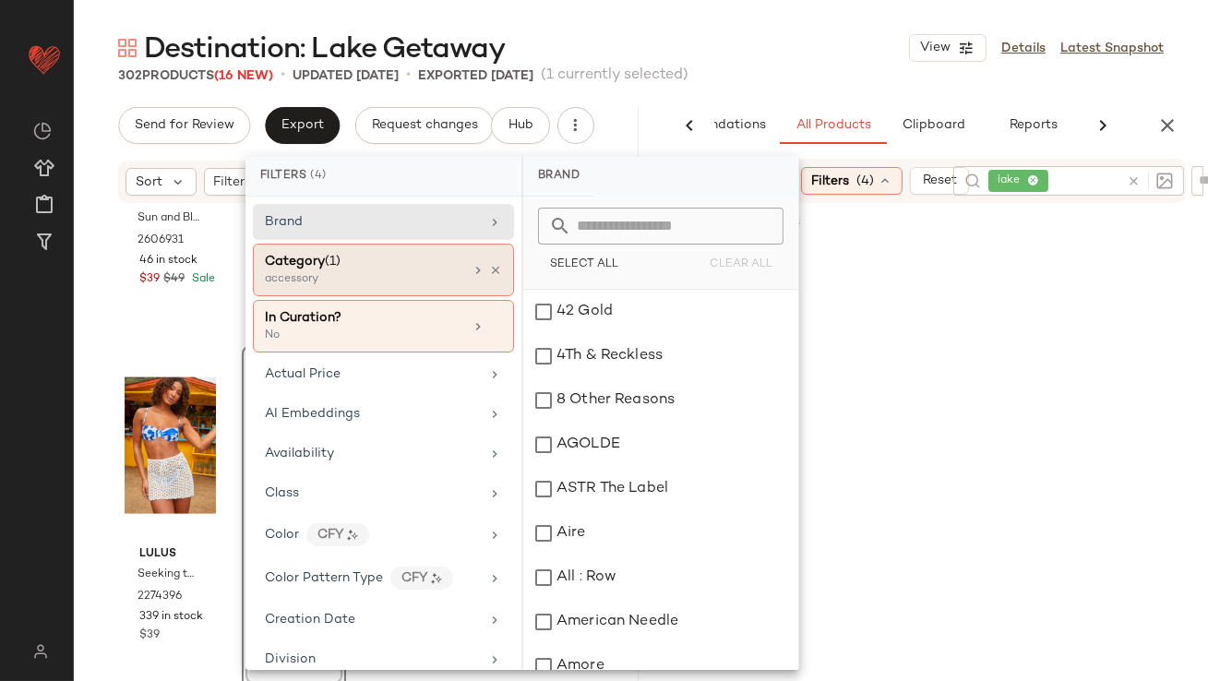
click at [380, 273] on div "accessory" at bounding box center [357, 279] width 185 height 17
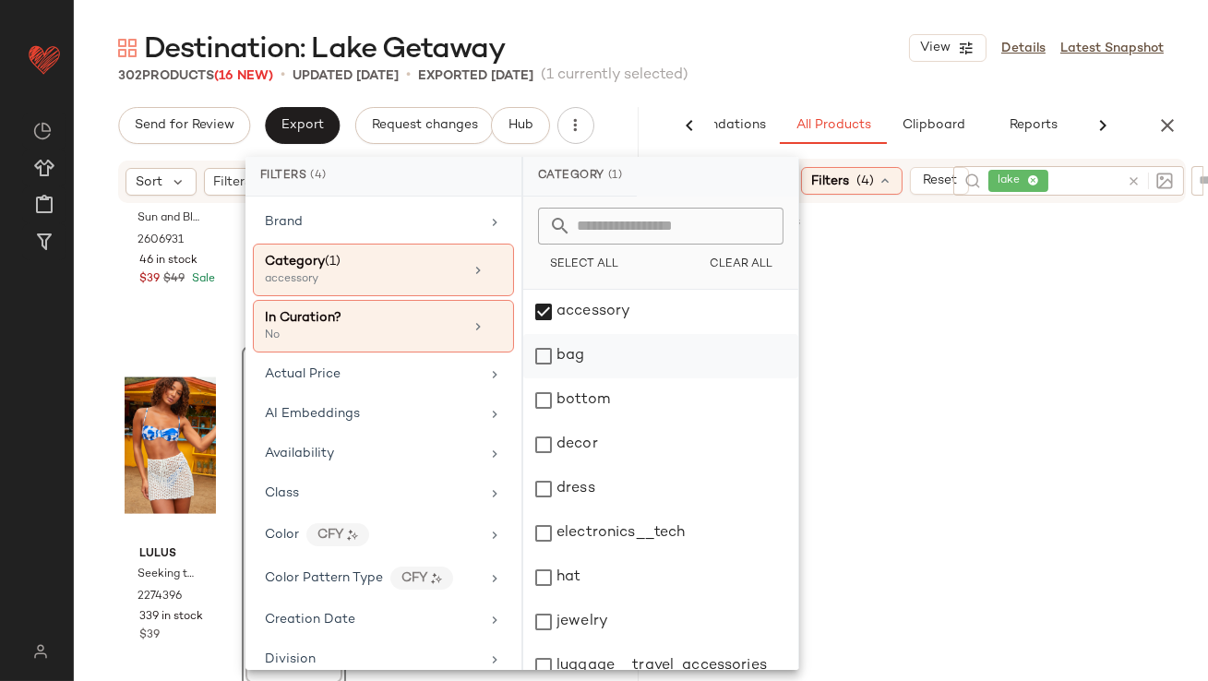
drag, startPoint x: 553, startPoint y: 310, endPoint x: 553, endPoint y: 343, distance: 33.2
click at [553, 310] on div "accessory" at bounding box center [660, 312] width 275 height 44
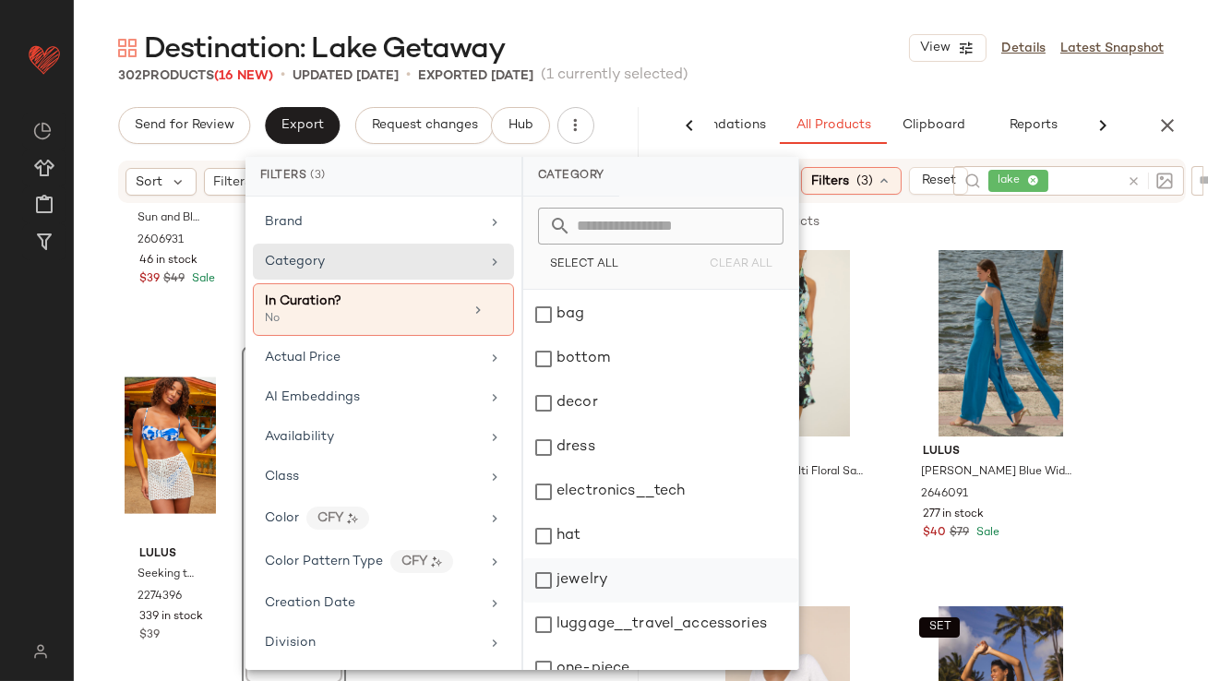
scroll to position [45, 0]
click at [568, 578] on div "jewelry" at bounding box center [660, 576] width 275 height 44
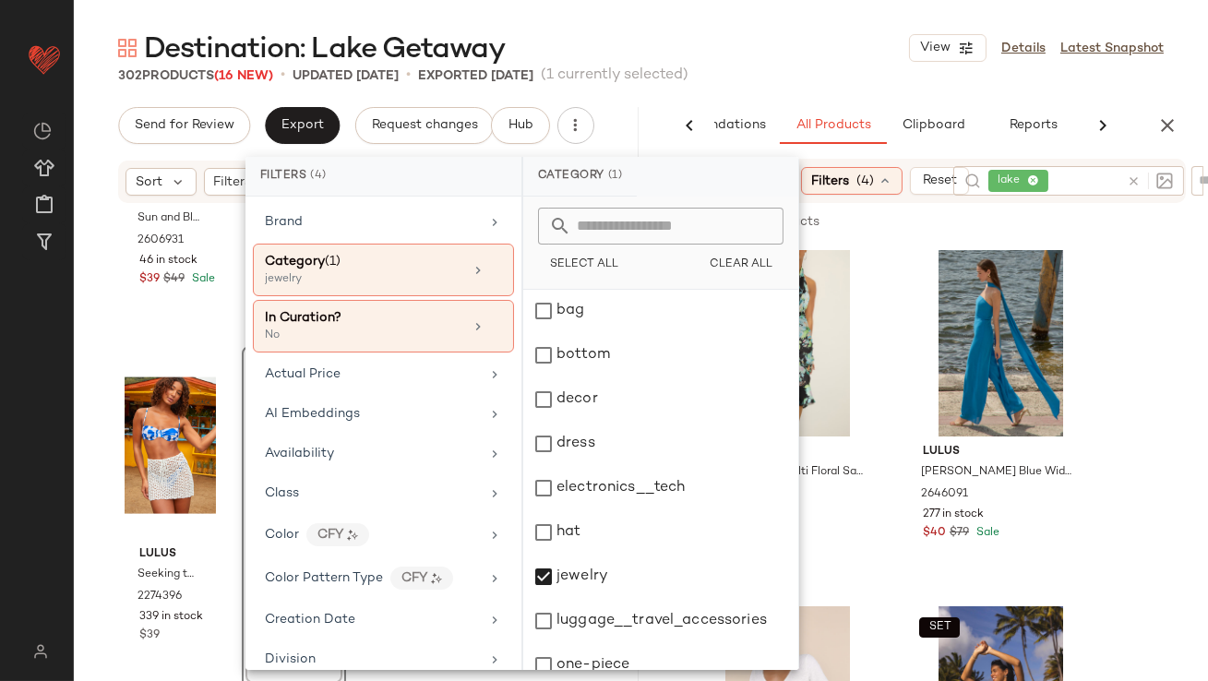
click at [790, 88] on div "Destination: Lake Getaway View Details Latest Snapshot 302 Products (16 New) • …" at bounding box center [641, 355] width 1134 height 651
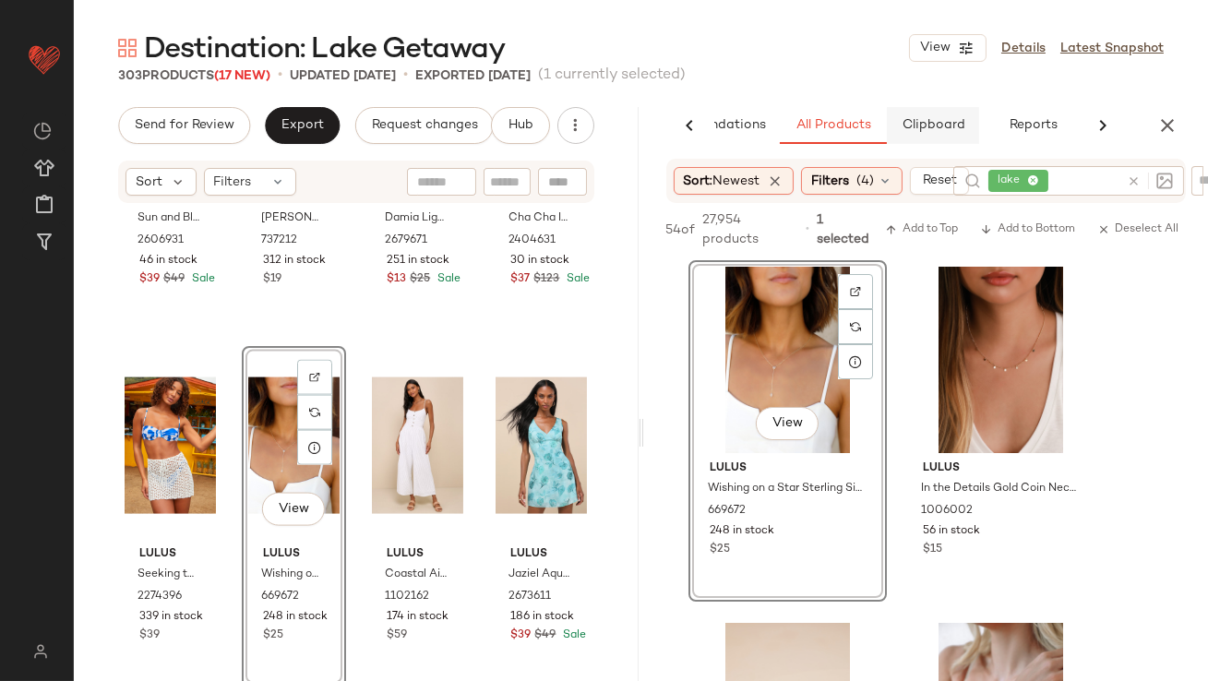
click at [929, 119] on span "Clipboard" at bounding box center [932, 125] width 64 height 15
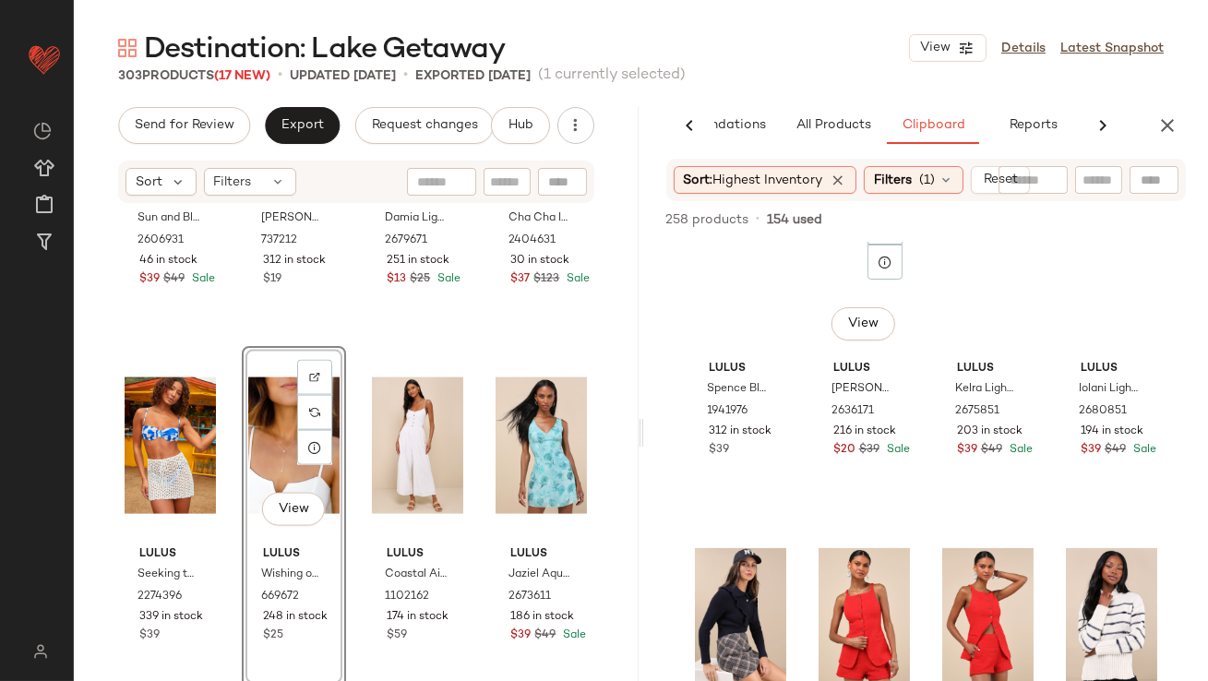
scroll to position [218, 0]
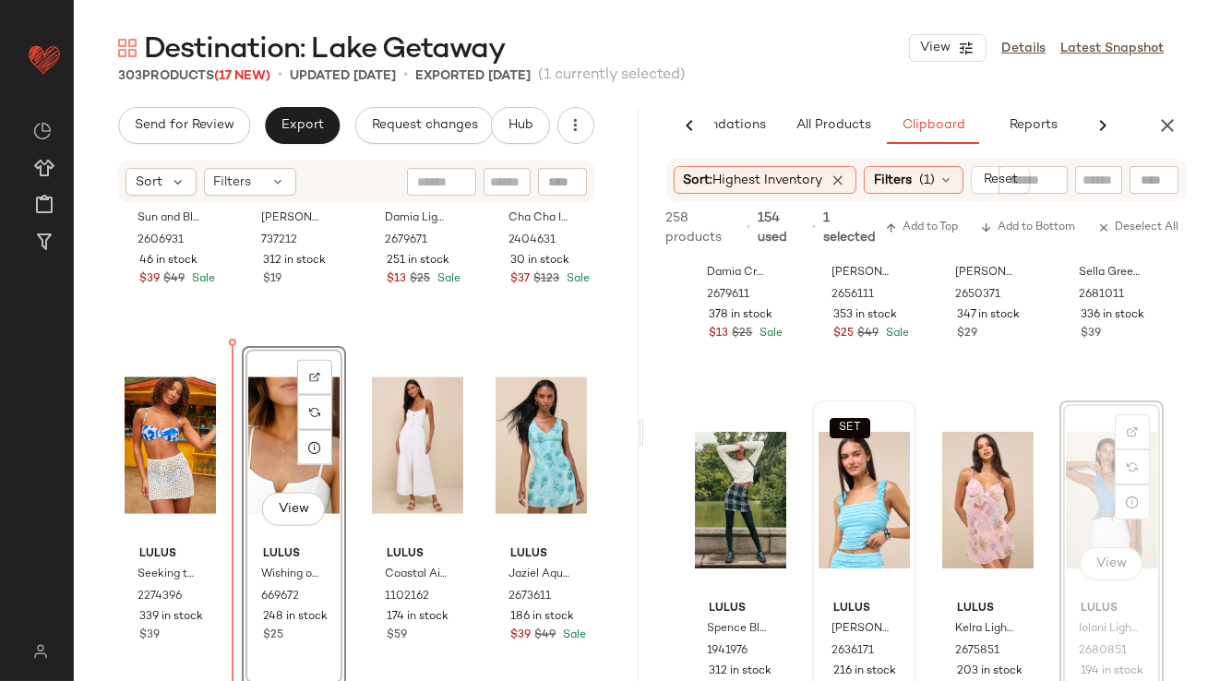
drag, startPoint x: 1064, startPoint y: 484, endPoint x: 810, endPoint y: 484, distance: 253.7
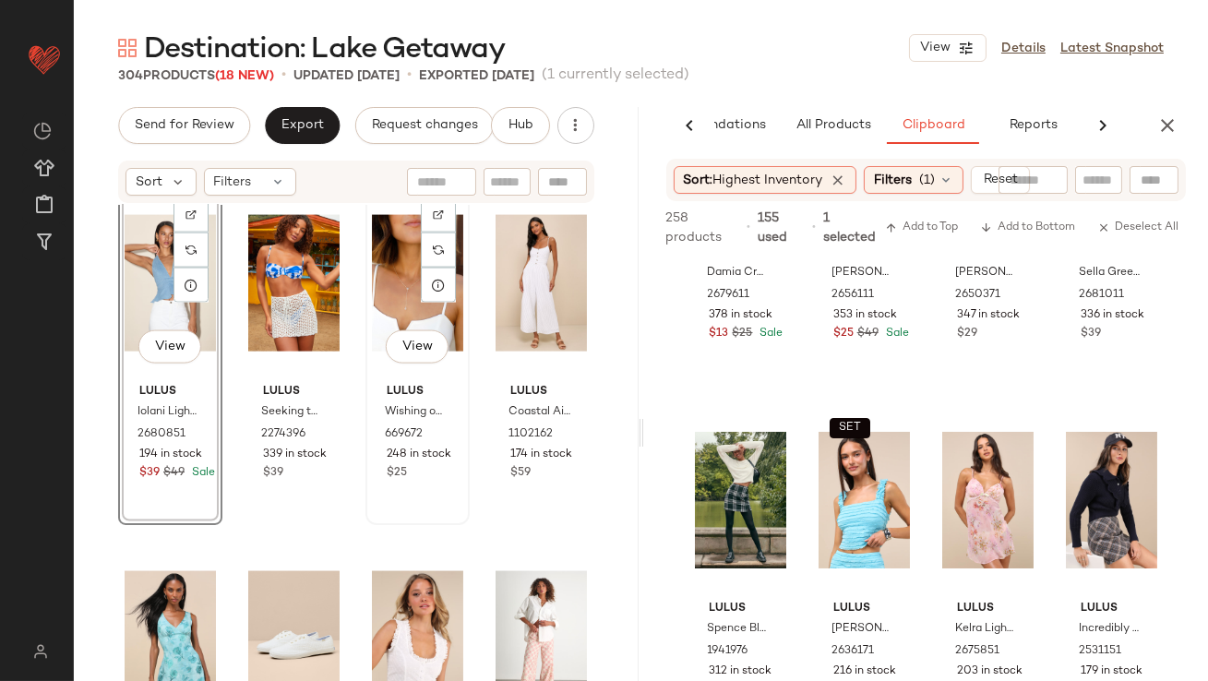
scroll to position [5460, 0]
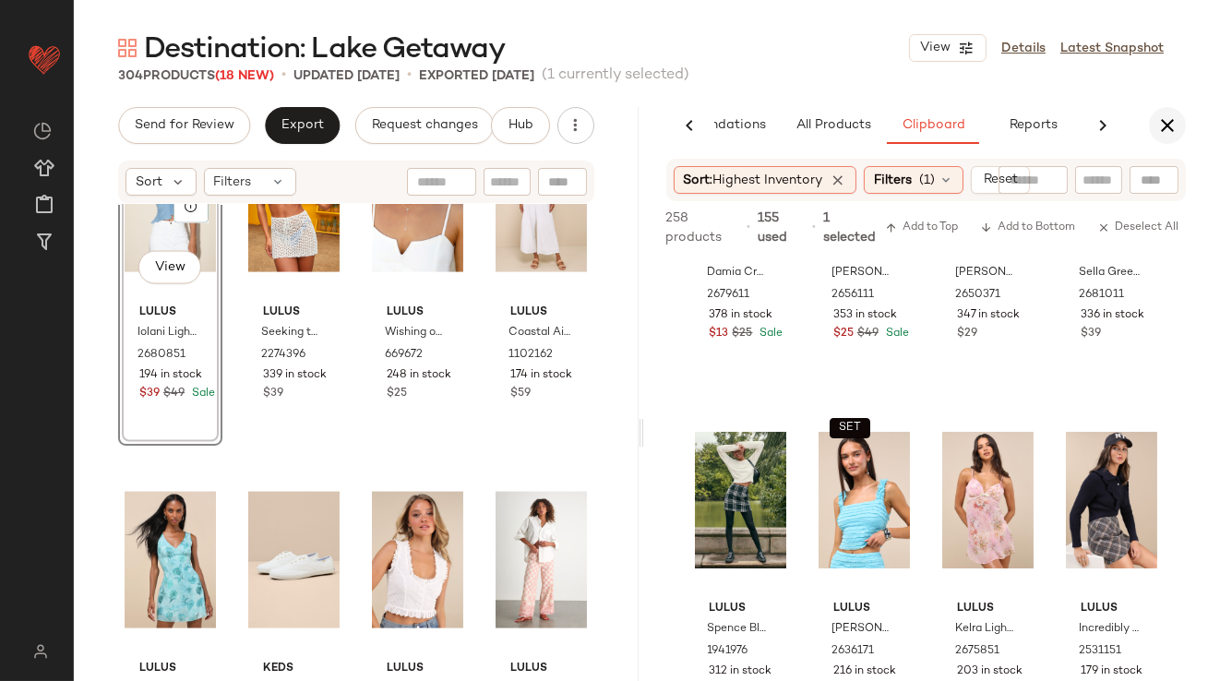
click at [1167, 120] on icon "button" at bounding box center [1167, 125] width 22 height 22
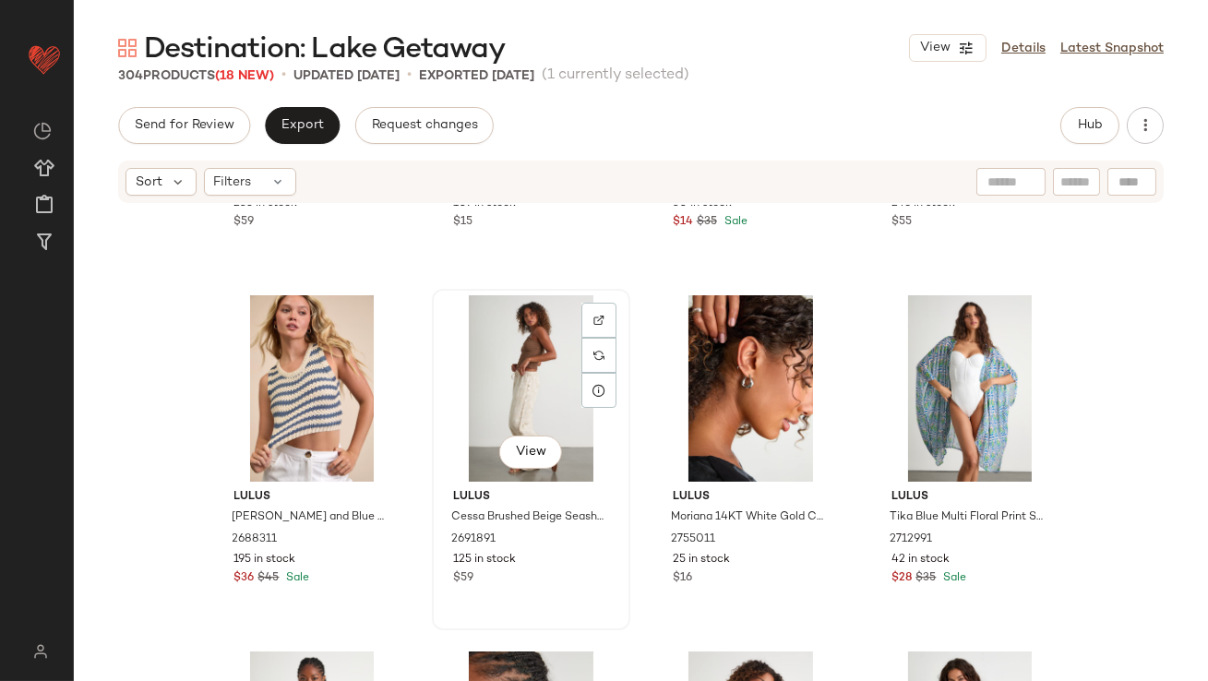
scroll to position [0, 0]
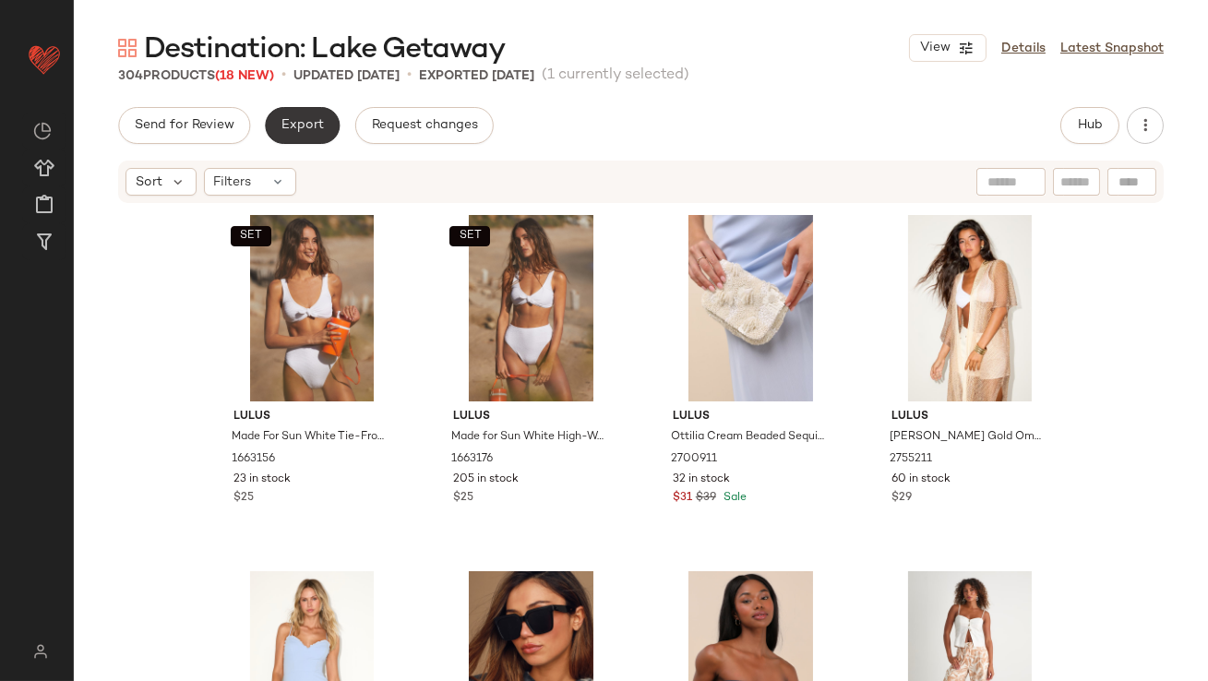
click at [285, 132] on span "Export" at bounding box center [301, 125] width 43 height 15
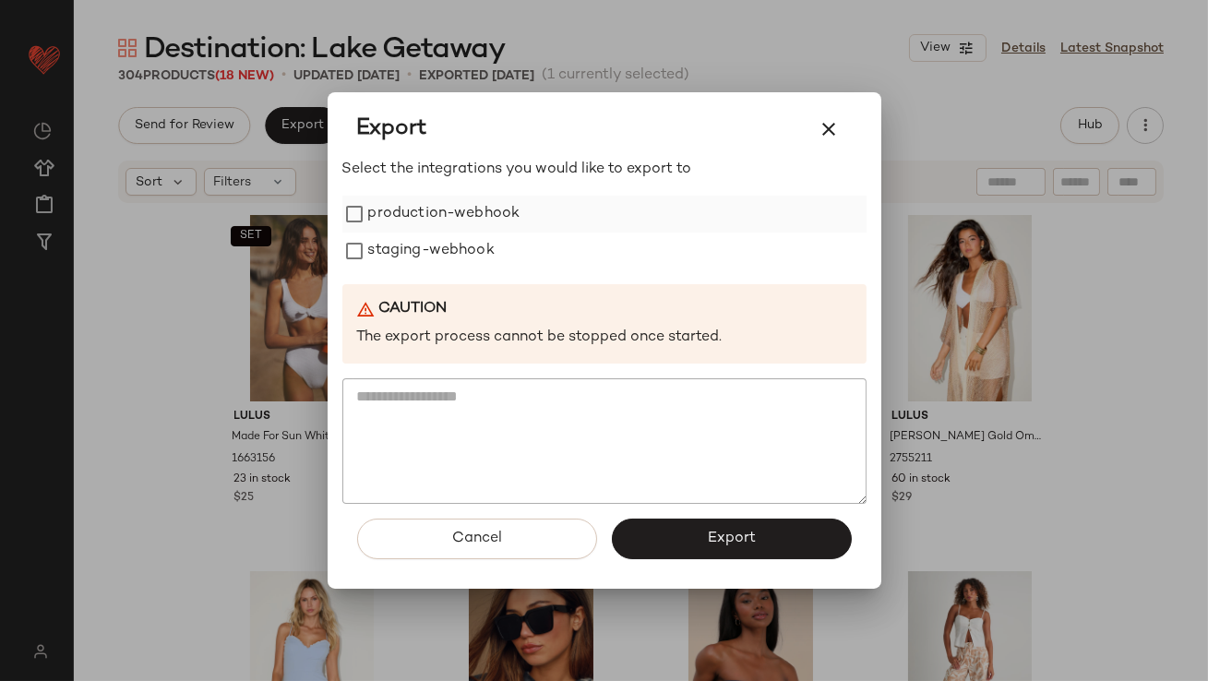
click at [385, 206] on label "production-webhook" at bounding box center [444, 214] width 152 height 37
click at [385, 268] on label "staging-webhook" at bounding box center [431, 250] width 126 height 37
click at [651, 563] on div "Cancel Export" at bounding box center [604, 546] width 524 height 85
click at [656, 548] on button "Export" at bounding box center [732, 538] width 240 height 41
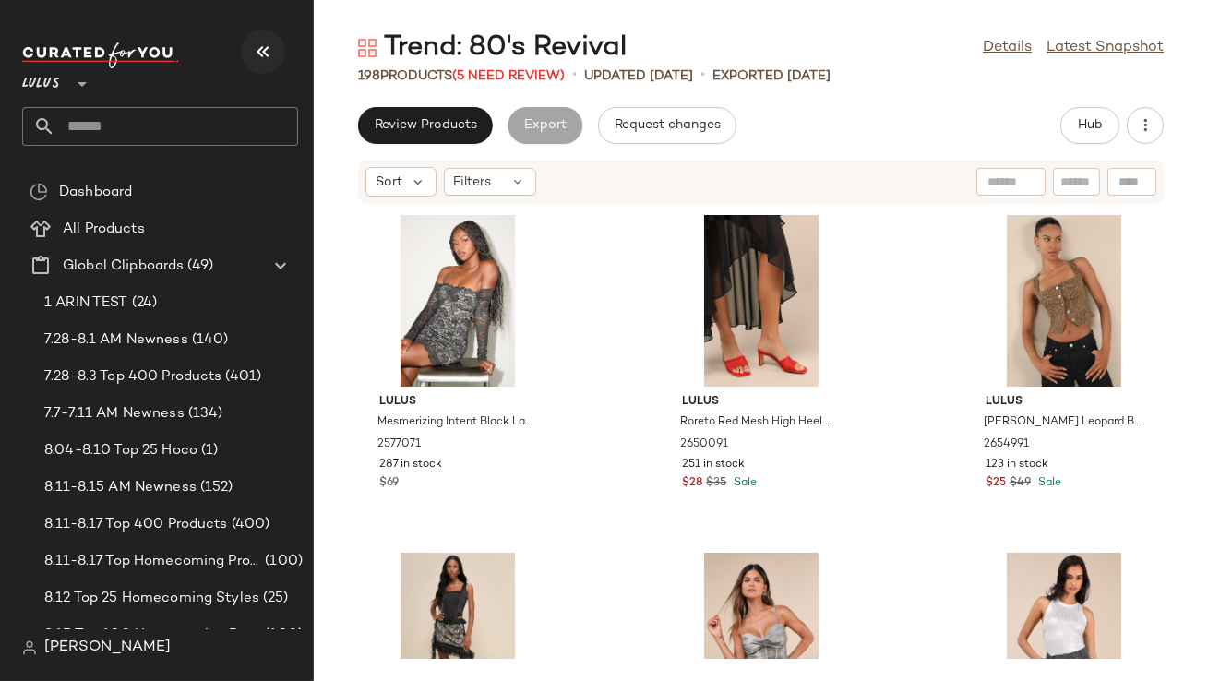
click at [256, 56] on icon "button" at bounding box center [263, 52] width 22 height 22
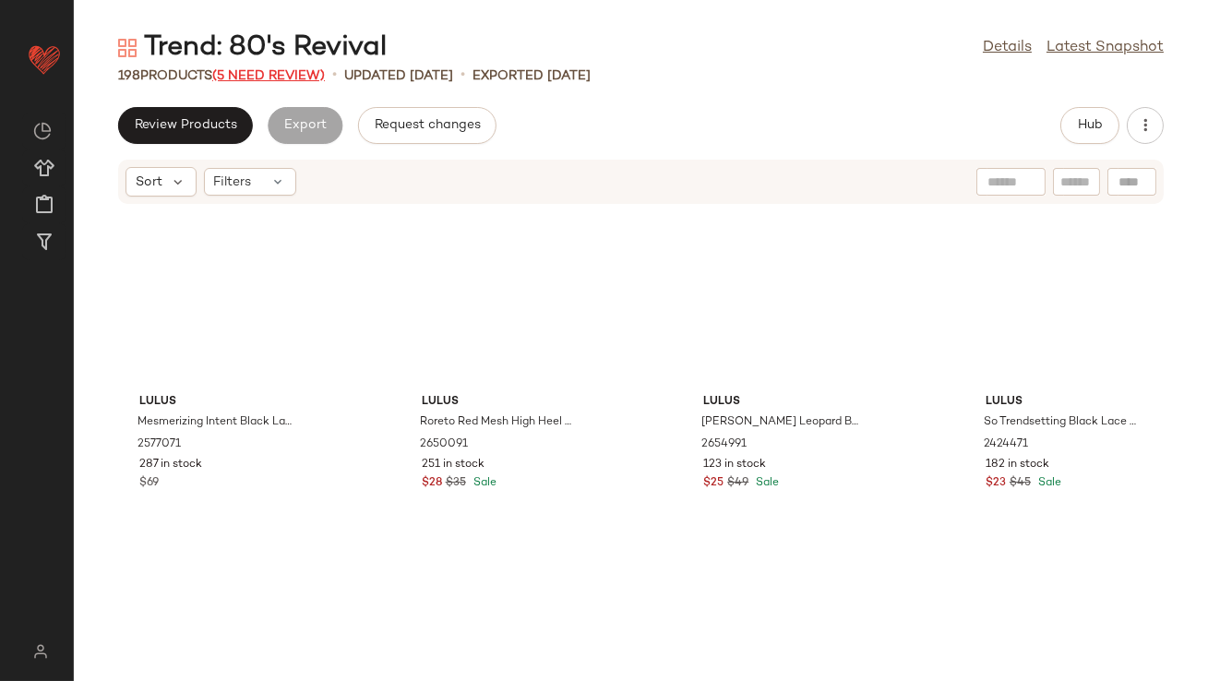
click at [256, 76] on span "(5 Need Review)" at bounding box center [268, 76] width 113 height 14
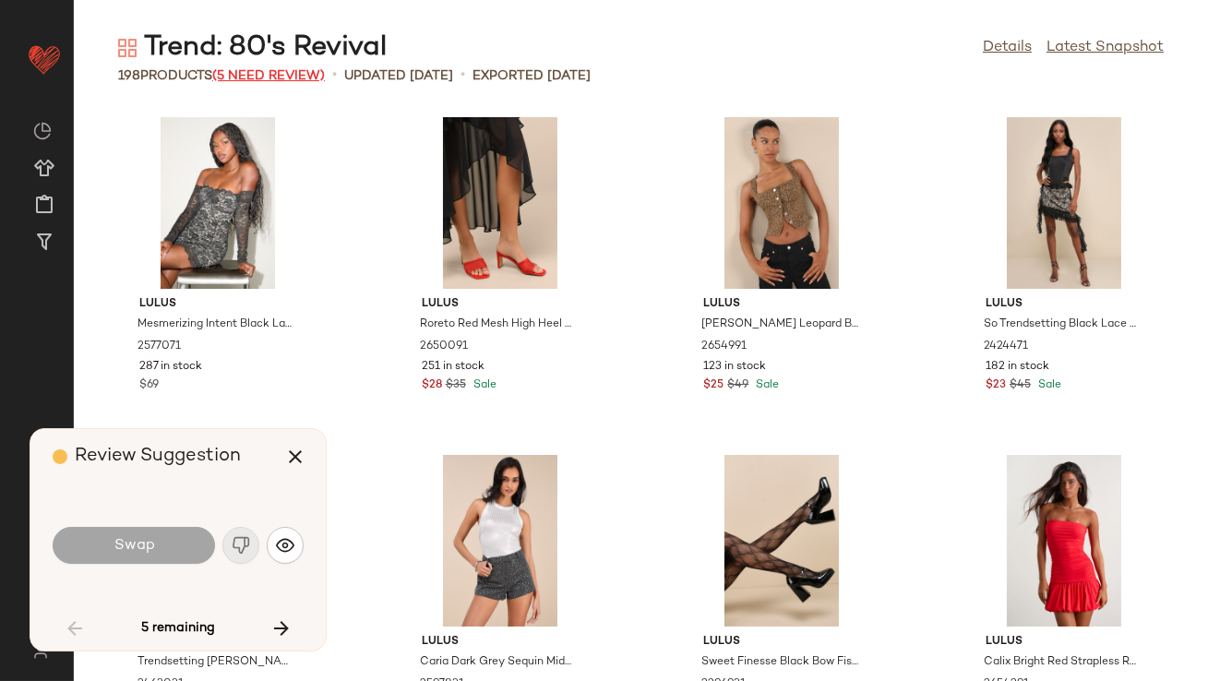
scroll to position [3039, 0]
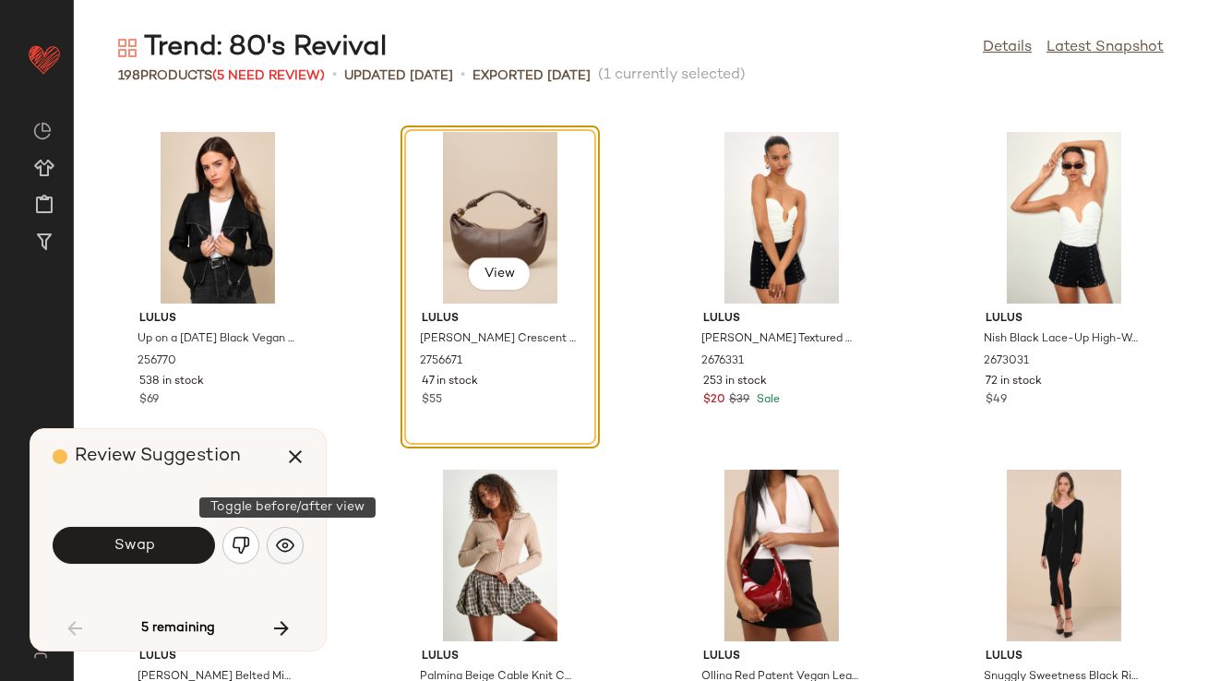
click at [290, 530] on button "button" at bounding box center [285, 545] width 37 height 37
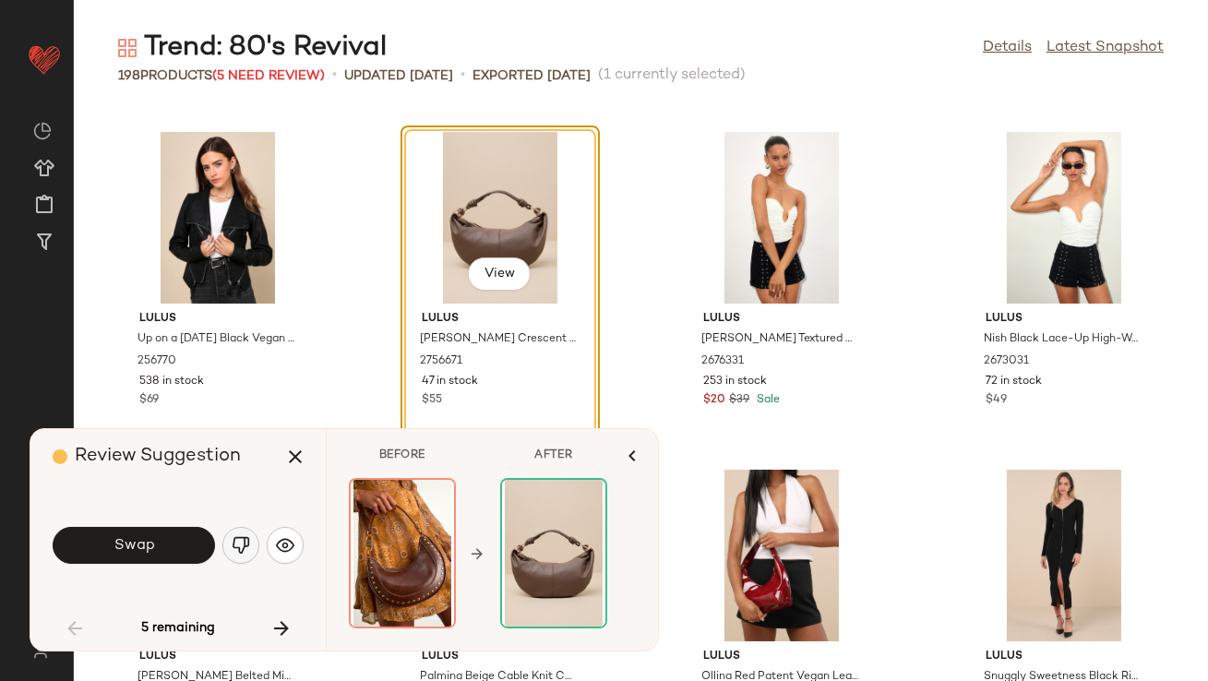
click at [251, 543] on button "button" at bounding box center [240, 545] width 37 height 37
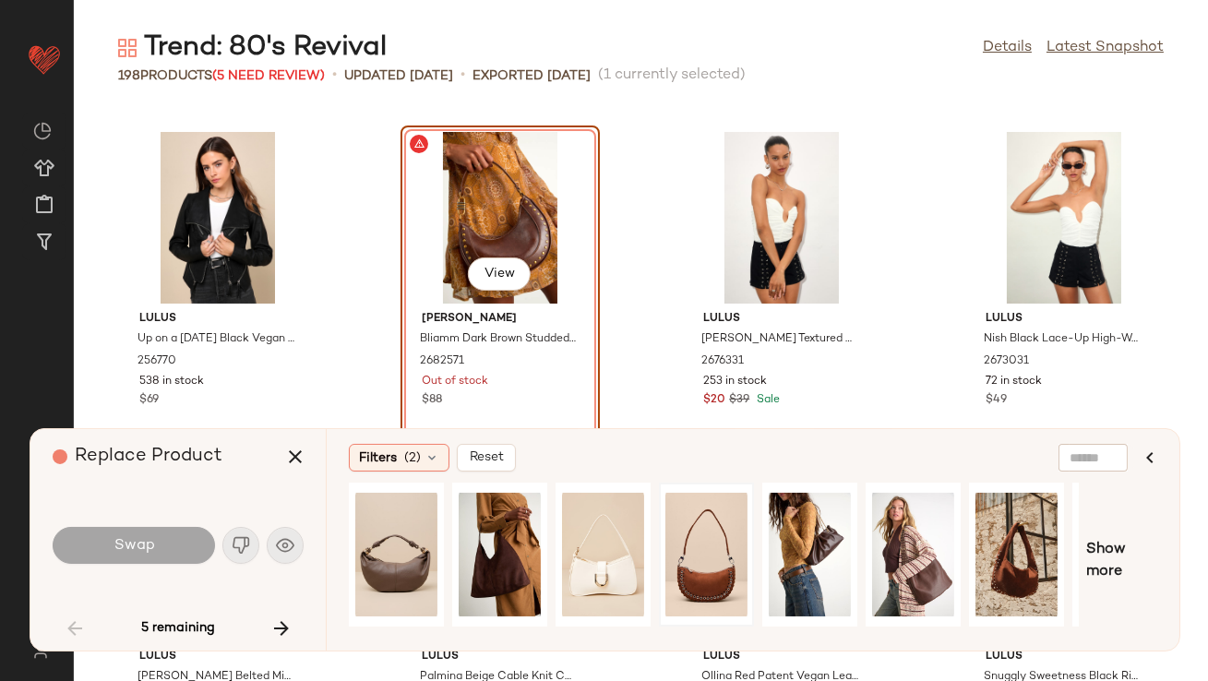
click at [663, 524] on div at bounding box center [706, 554] width 91 height 140
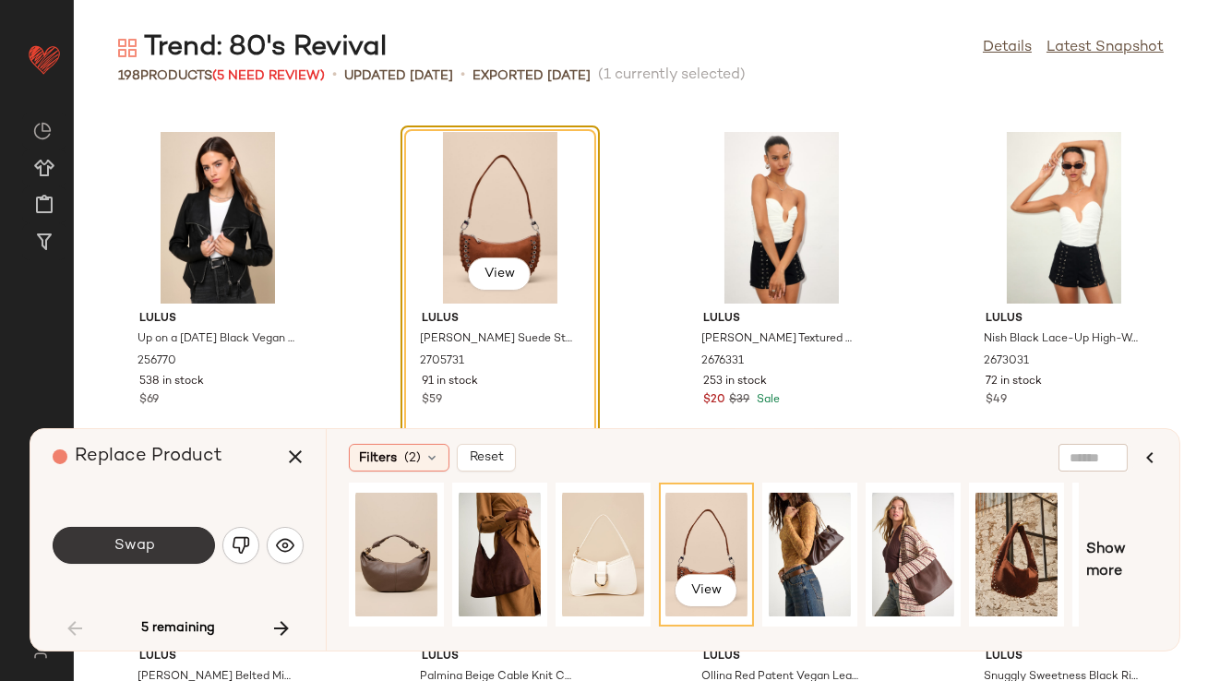
click at [188, 561] on button "Swap" at bounding box center [134, 545] width 162 height 37
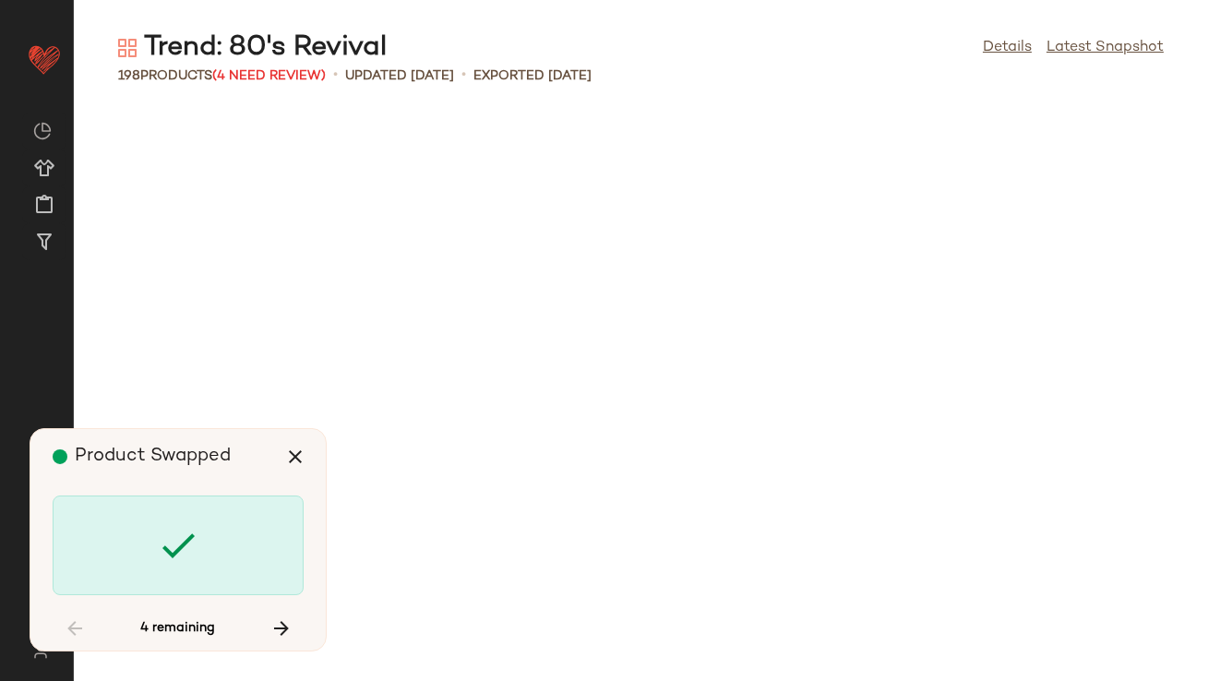
scroll to position [5065, 0]
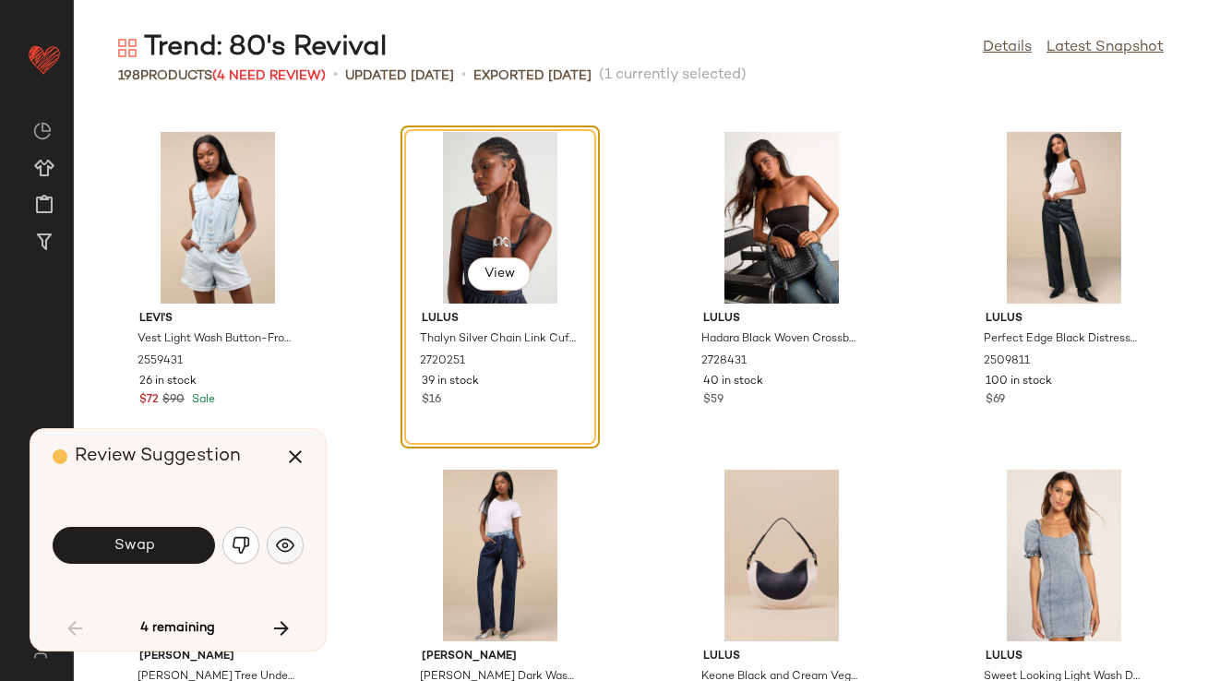
click at [271, 548] on button "button" at bounding box center [285, 545] width 37 height 37
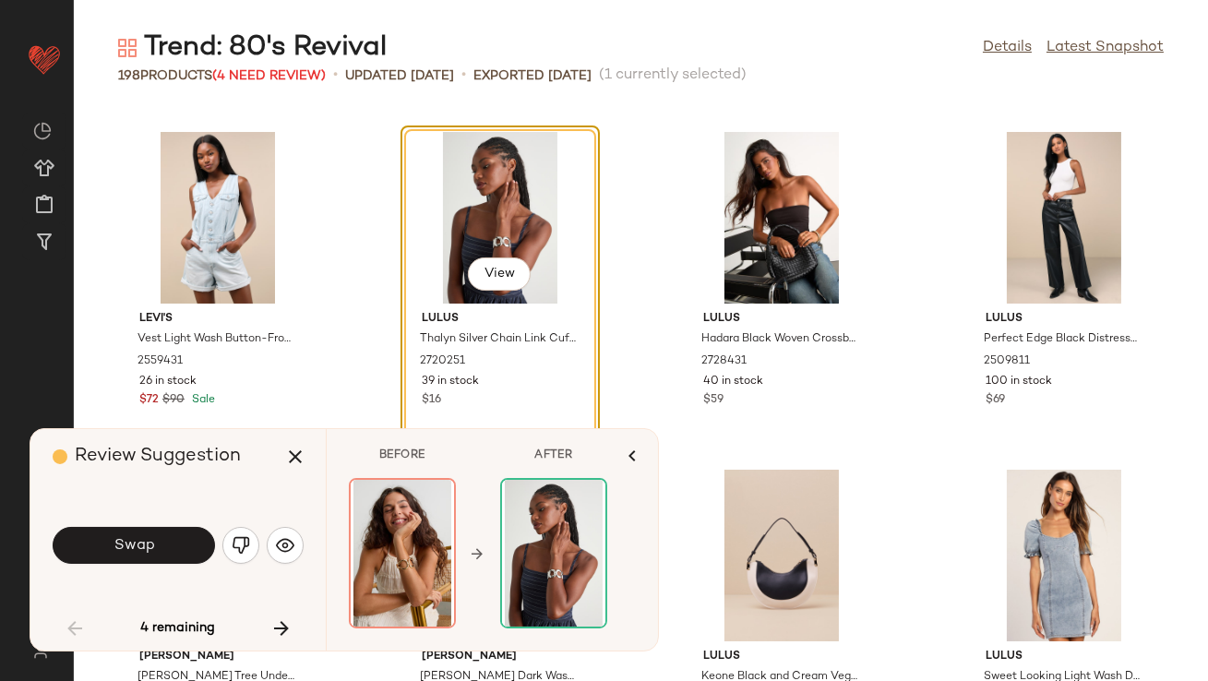
click at [203, 551] on button "Swap" at bounding box center [134, 545] width 162 height 37
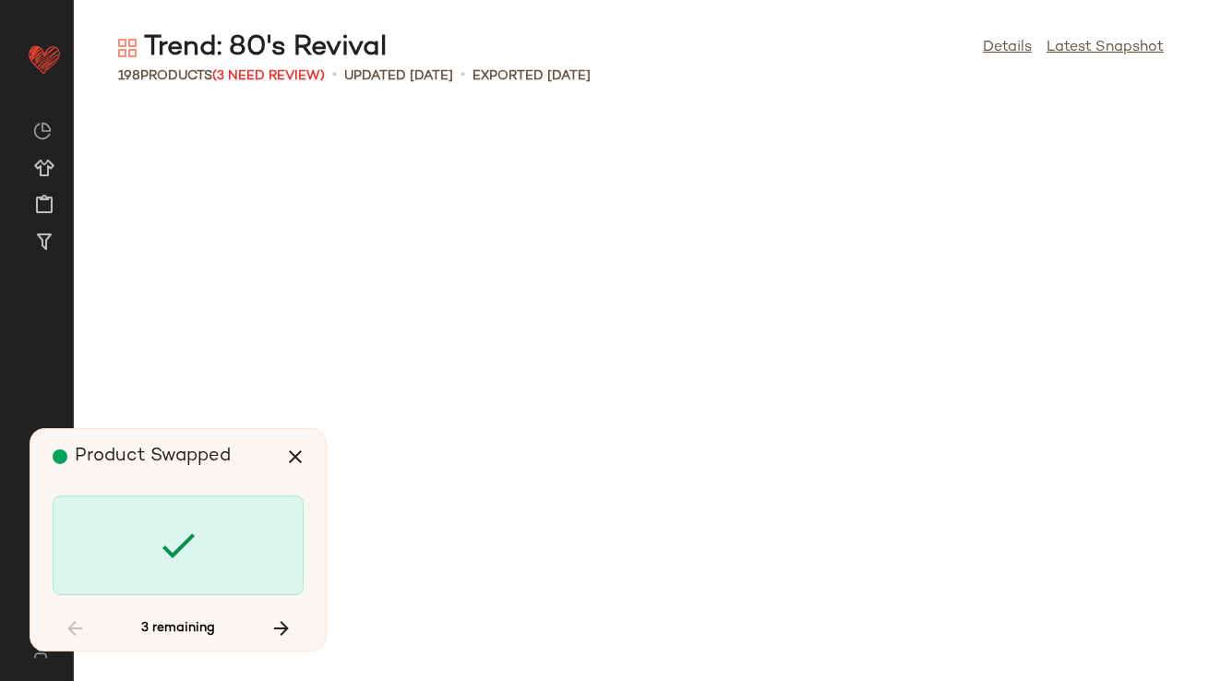
scroll to position [9454, 0]
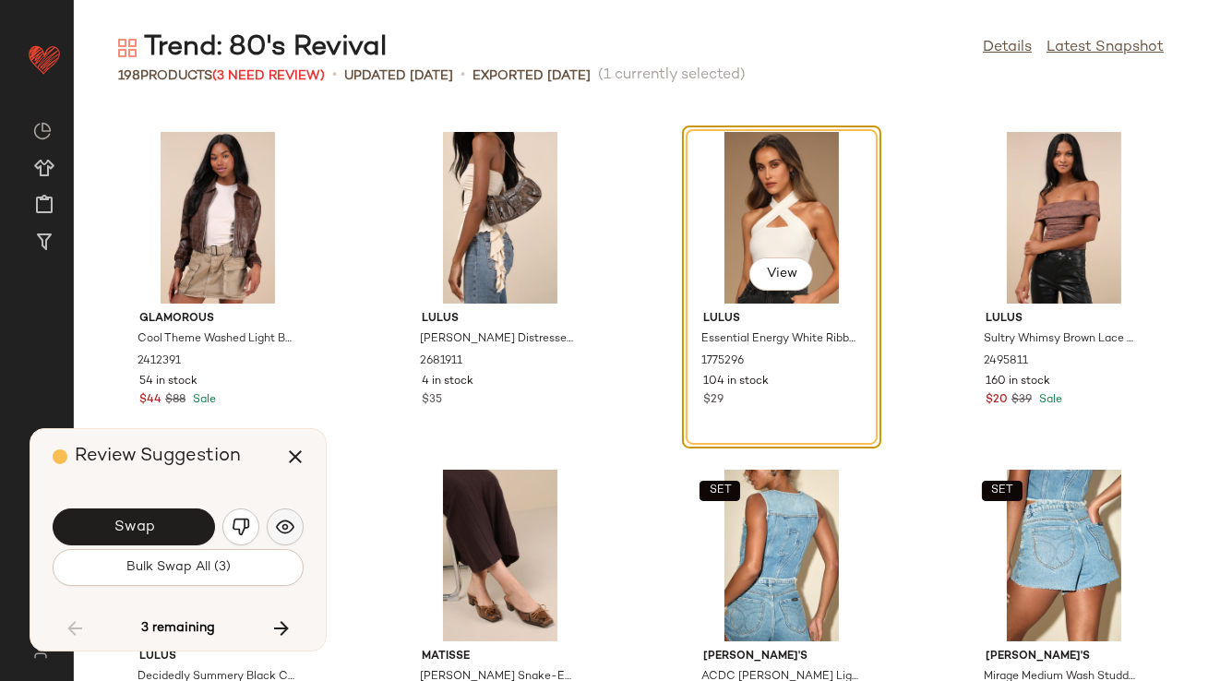
click at [278, 528] on img "button" at bounding box center [285, 527] width 18 height 18
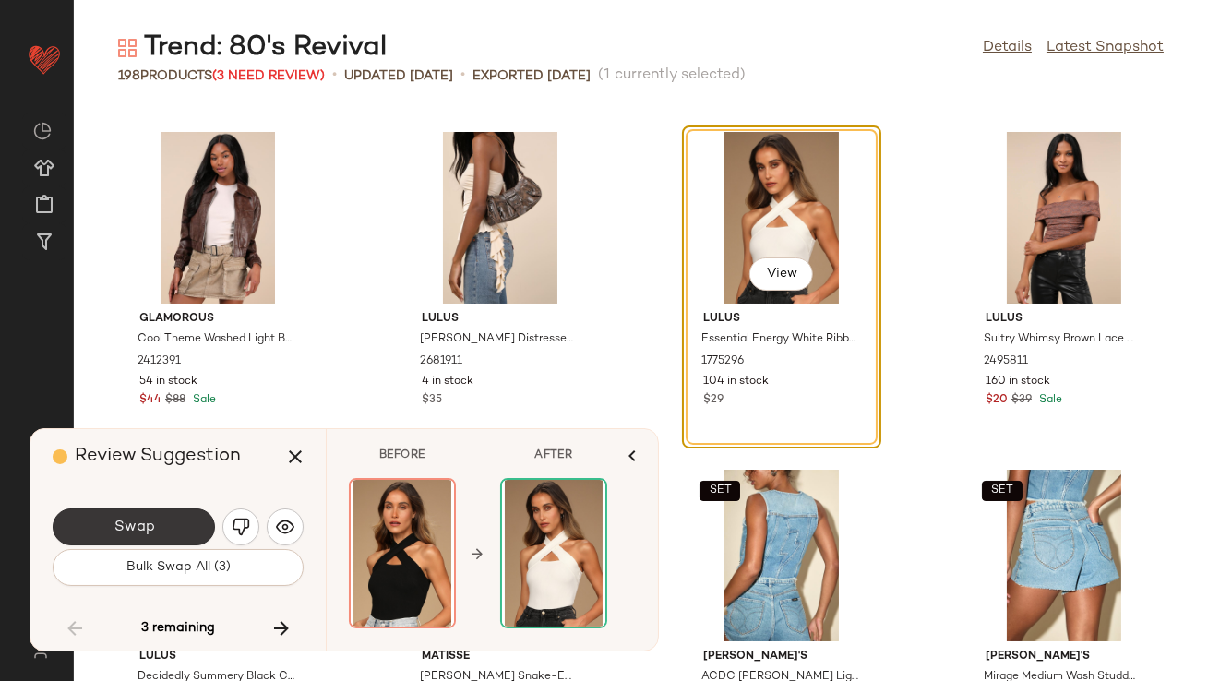
click at [184, 522] on button "Swap" at bounding box center [134, 526] width 162 height 37
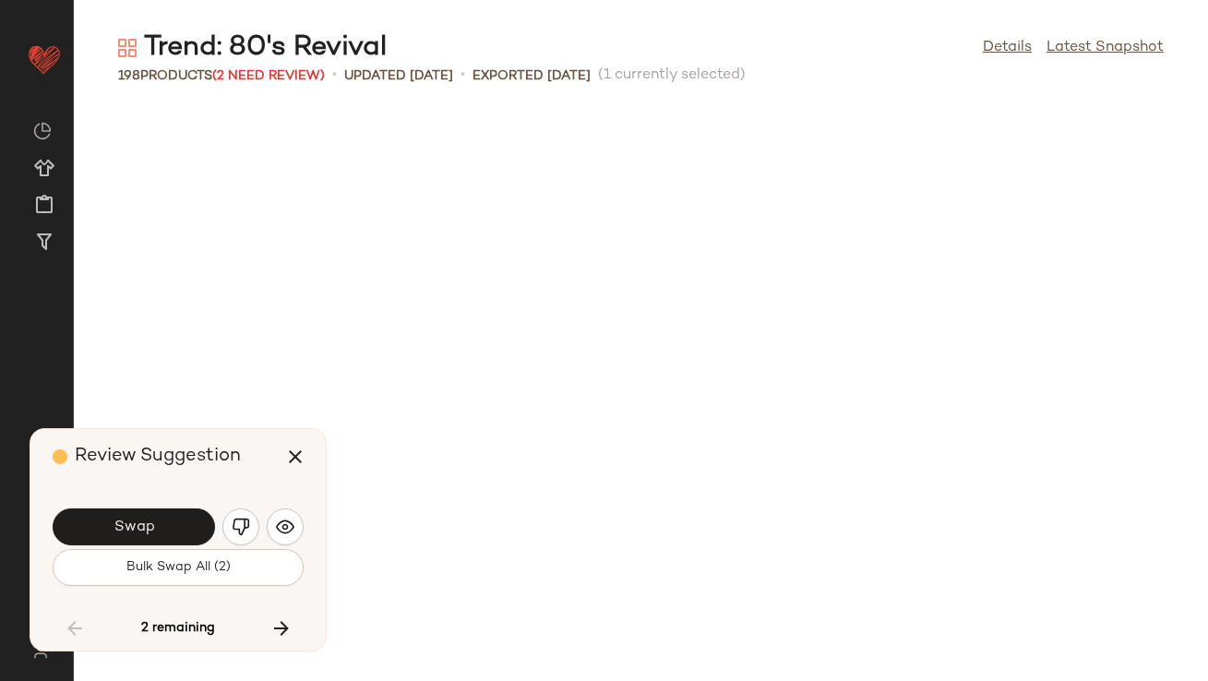
scroll to position [10129, 0]
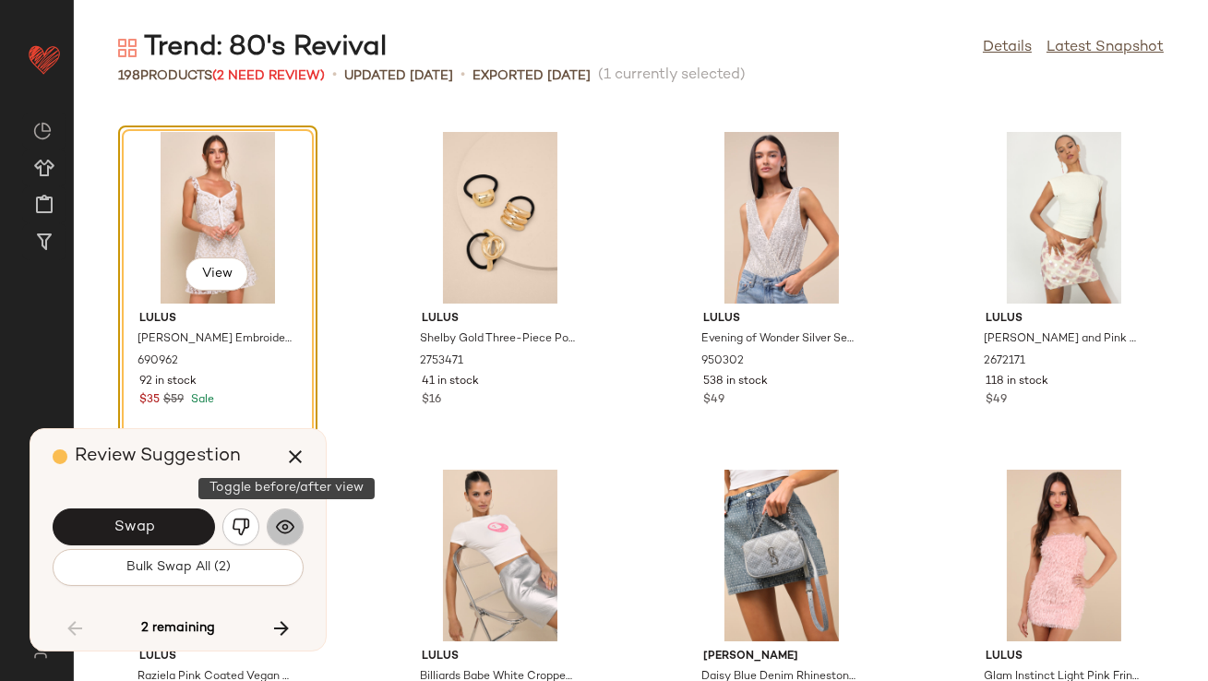
click at [288, 521] on img "button" at bounding box center [285, 527] width 18 height 18
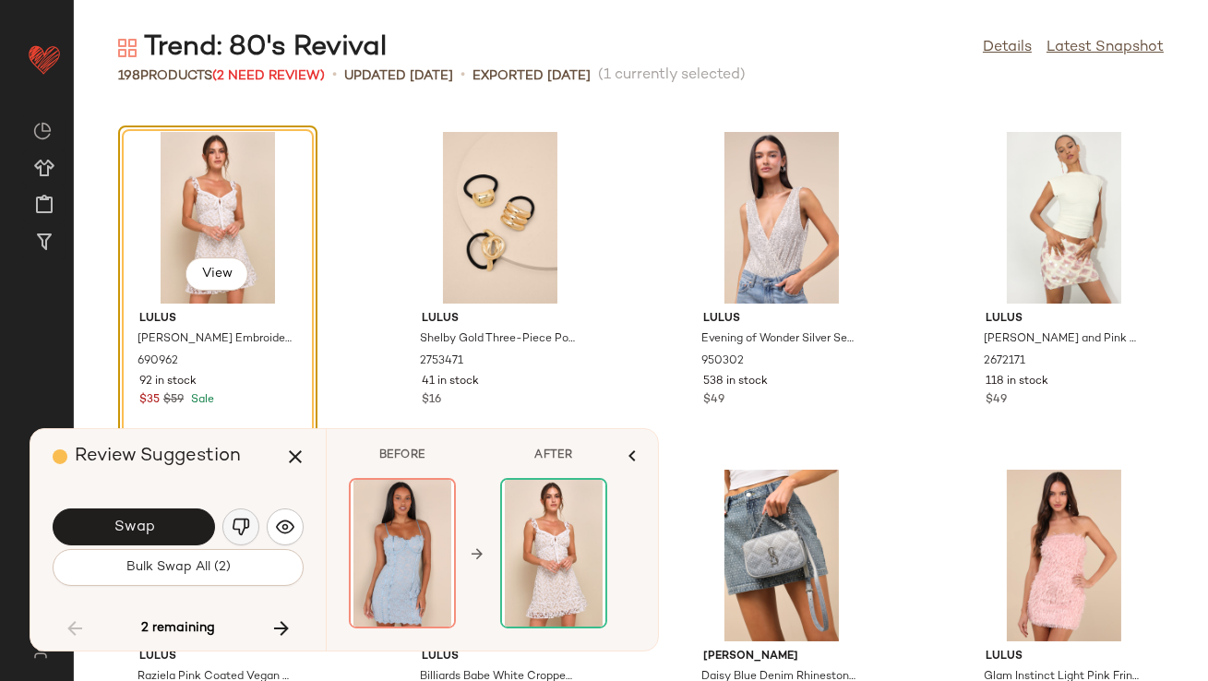
click at [232, 521] on img "button" at bounding box center [241, 527] width 18 height 18
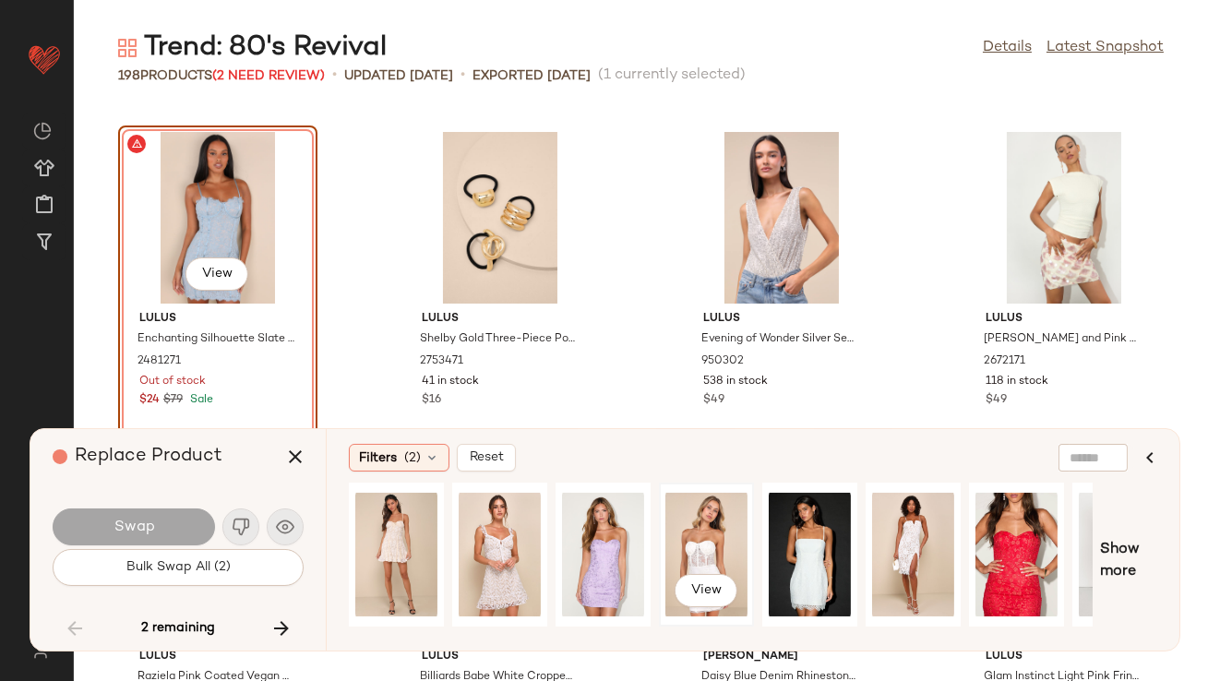
click at [701, 536] on div "View" at bounding box center [706, 554] width 82 height 131
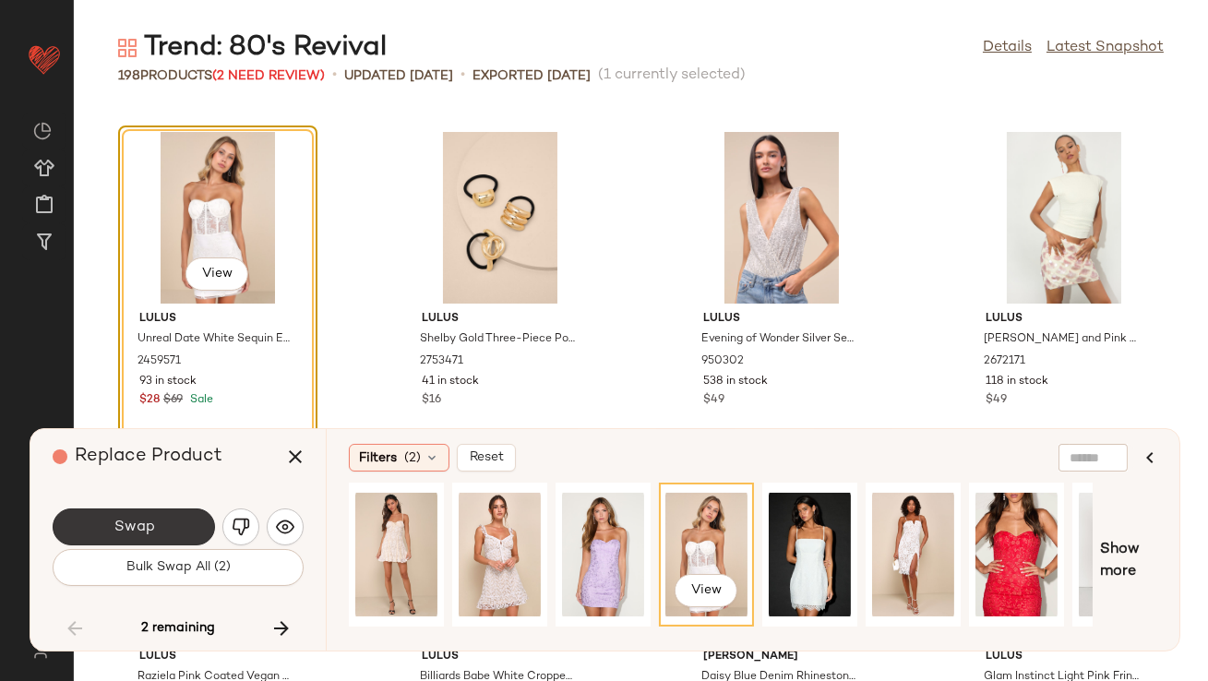
click at [168, 534] on button "Swap" at bounding box center [134, 526] width 162 height 37
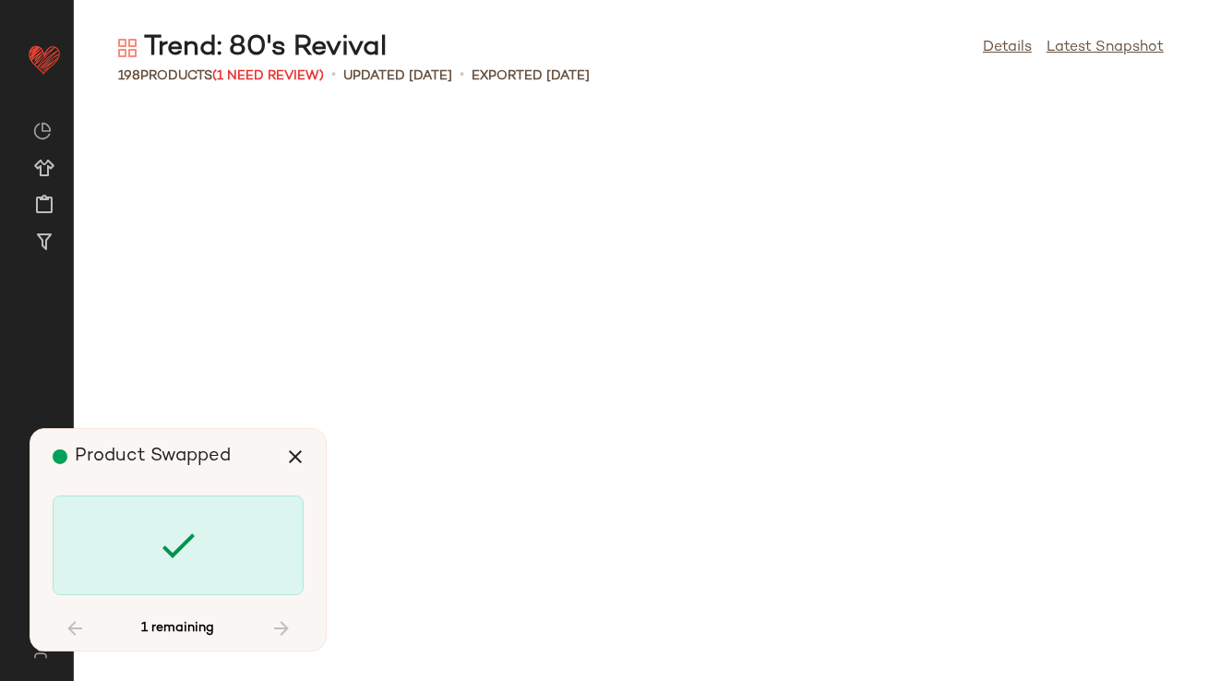
scroll to position [16207, 0]
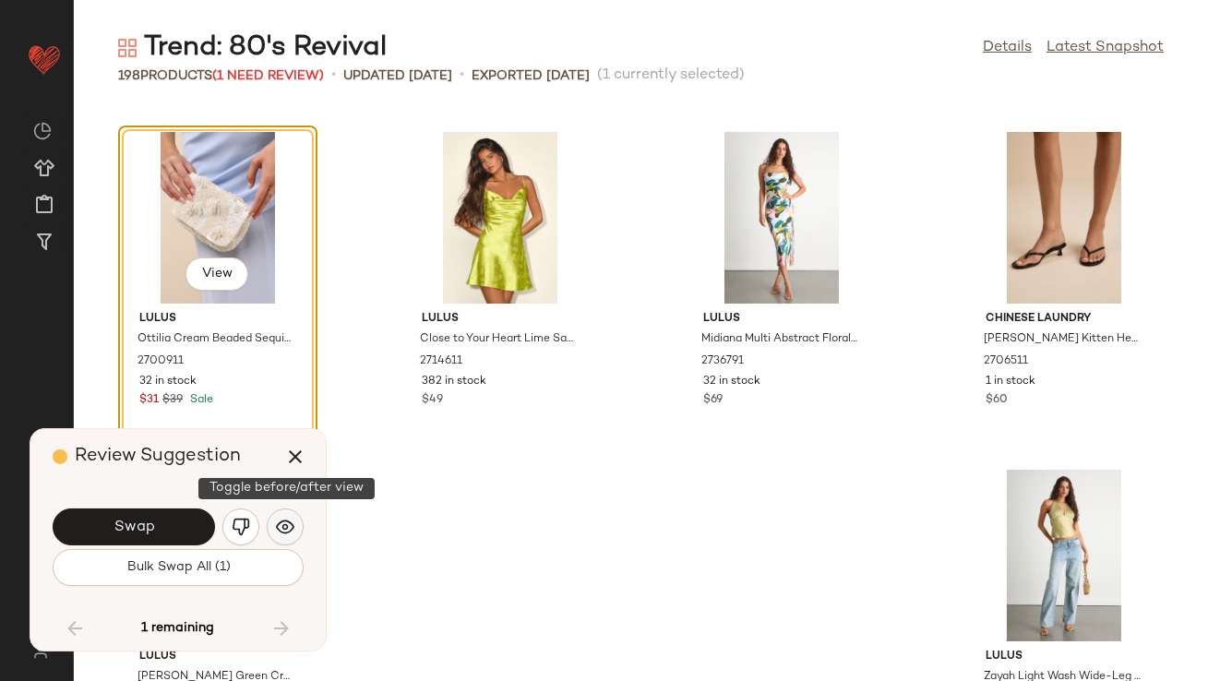
click at [292, 530] on img "button" at bounding box center [285, 527] width 18 height 18
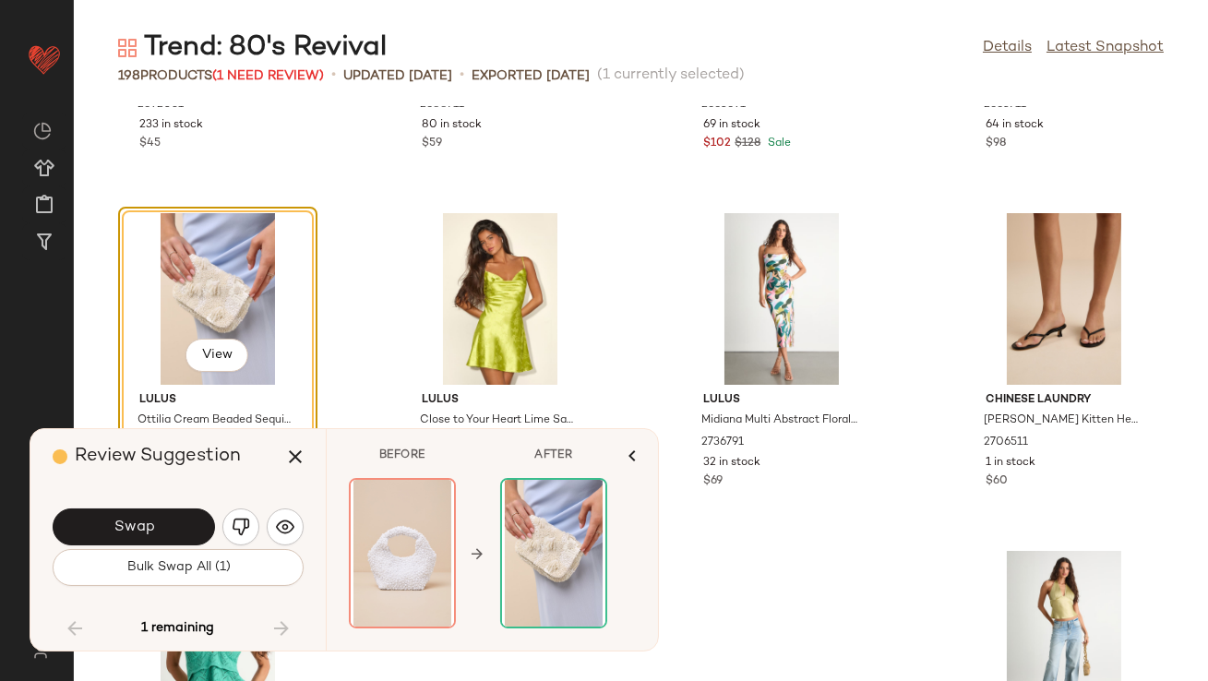
scroll to position [16145, 0]
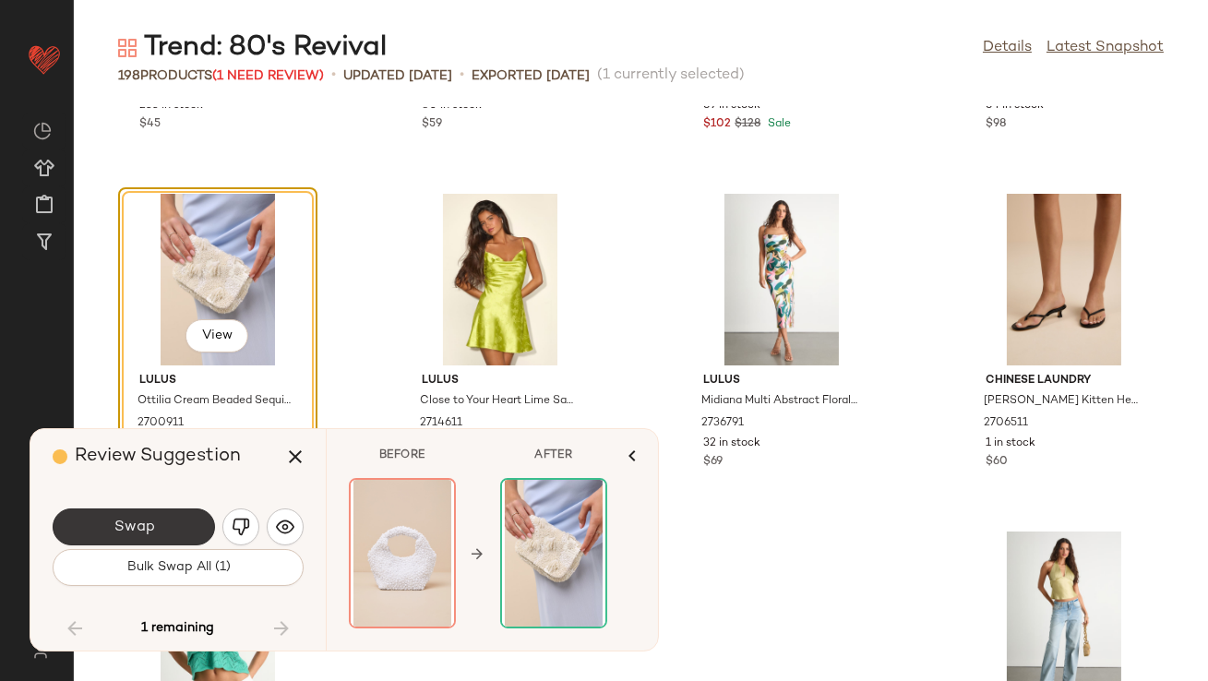
click at [168, 534] on button "Swap" at bounding box center [134, 526] width 162 height 37
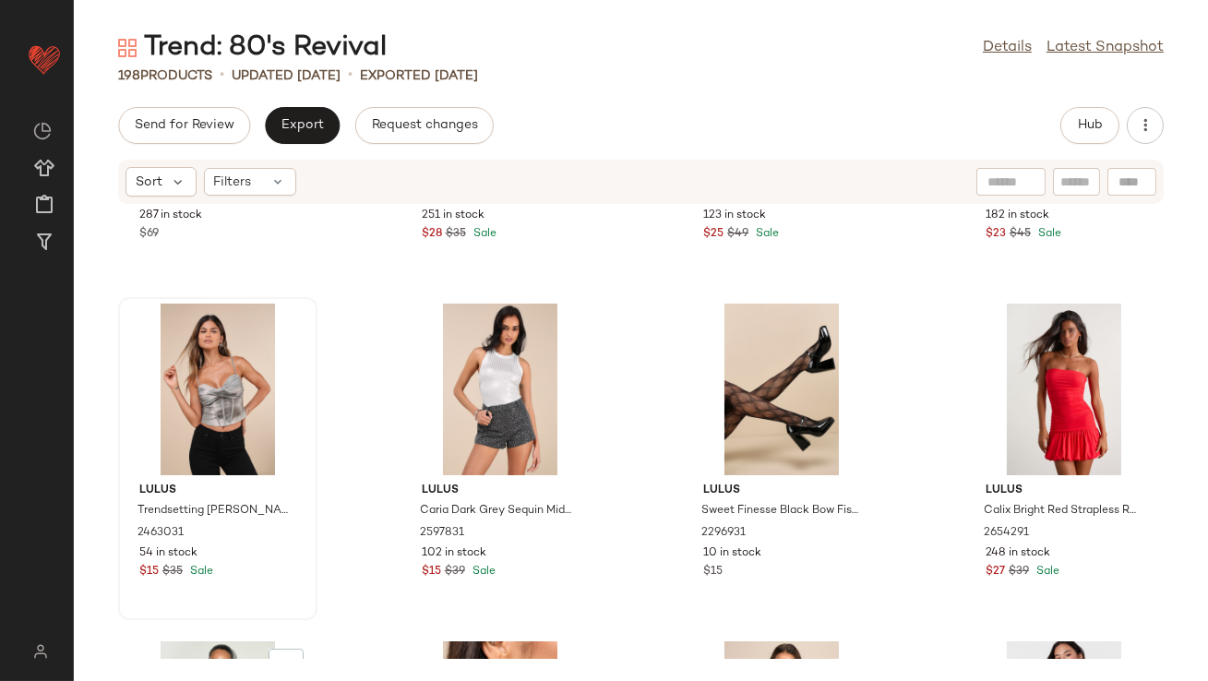
scroll to position [365, 0]
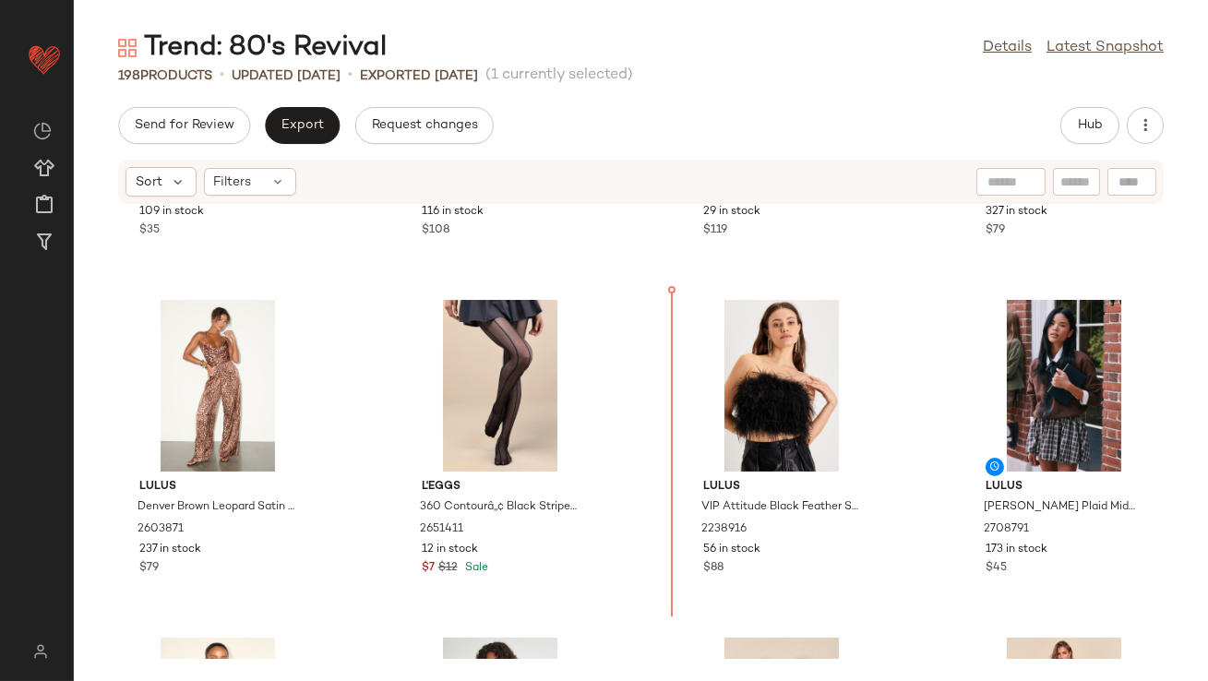
scroll to position [1989, 0]
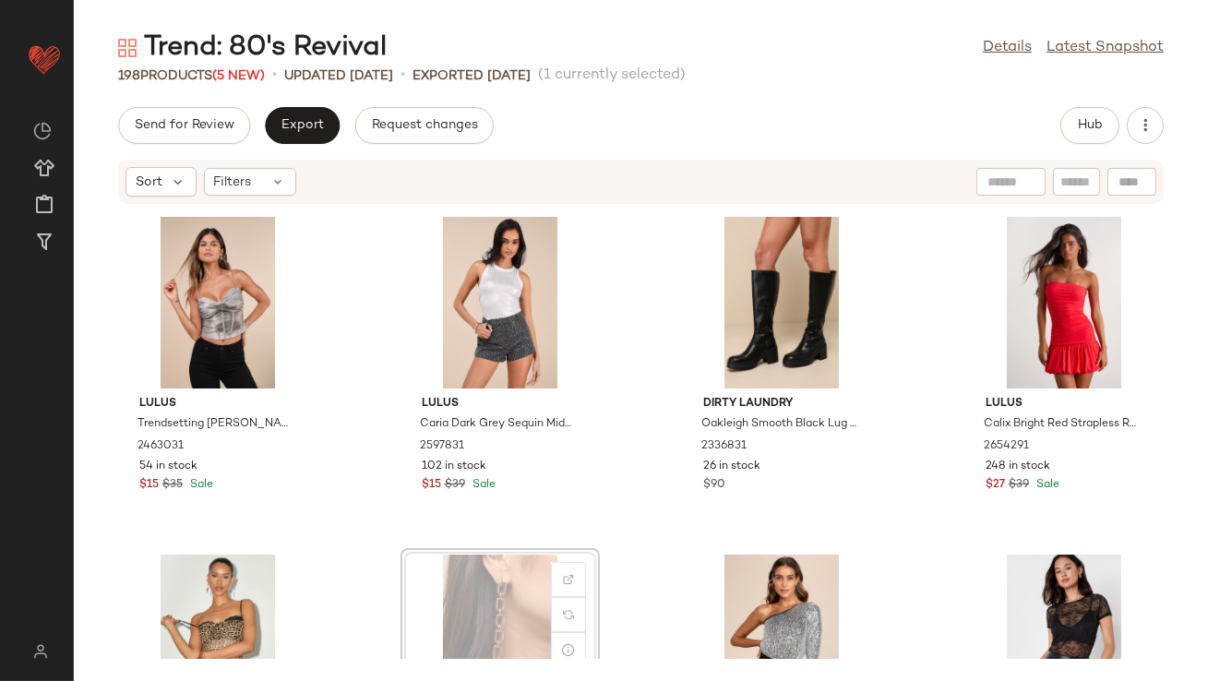
scroll to position [351, 0]
drag, startPoint x: 459, startPoint y: 634, endPoint x: 474, endPoint y: 620, distance: 20.2
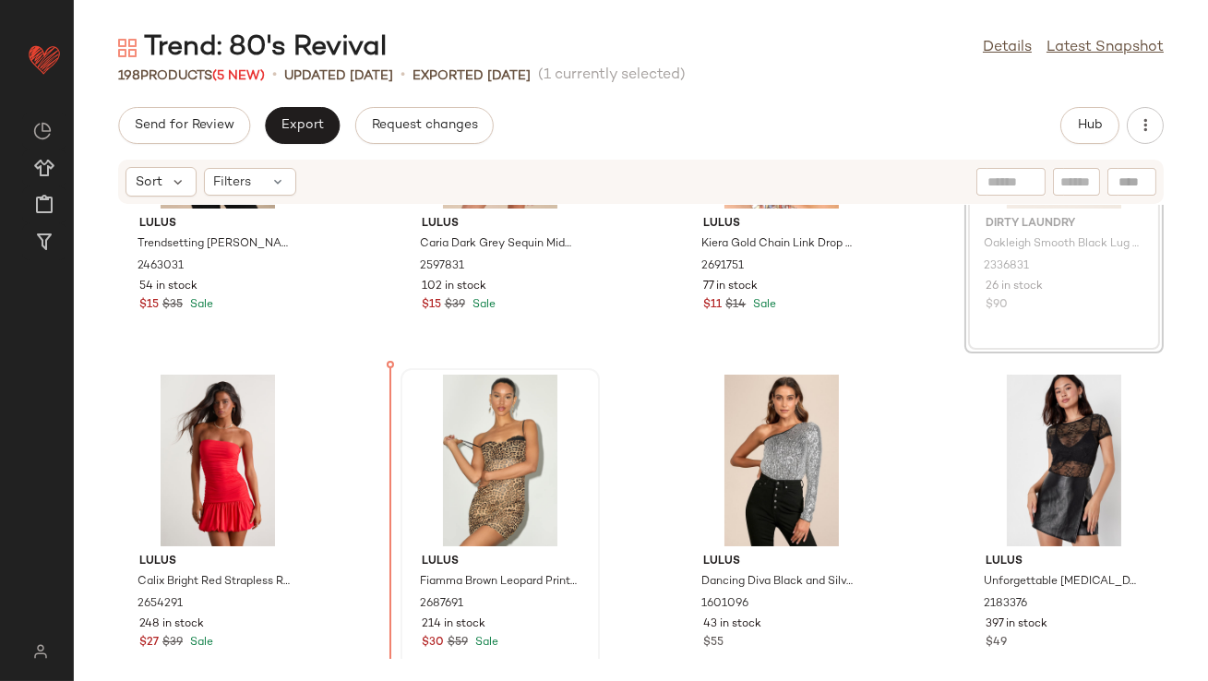
scroll to position [553, 0]
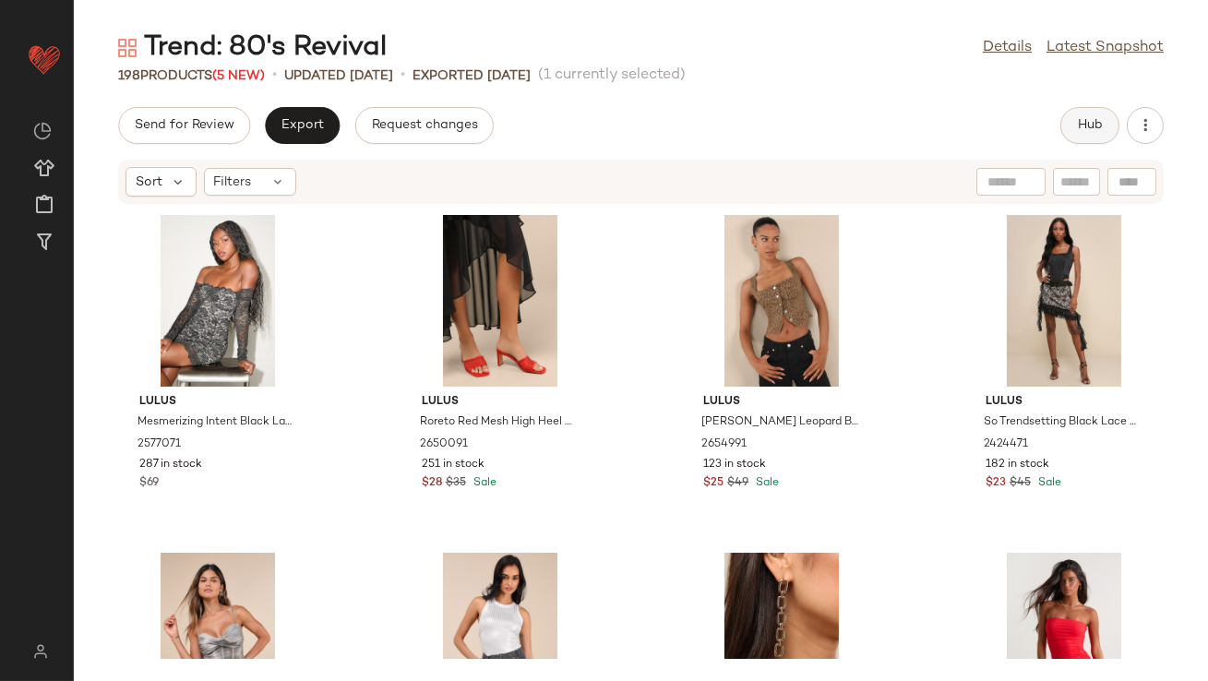
click at [1091, 119] on span "Hub" at bounding box center [1090, 125] width 26 height 15
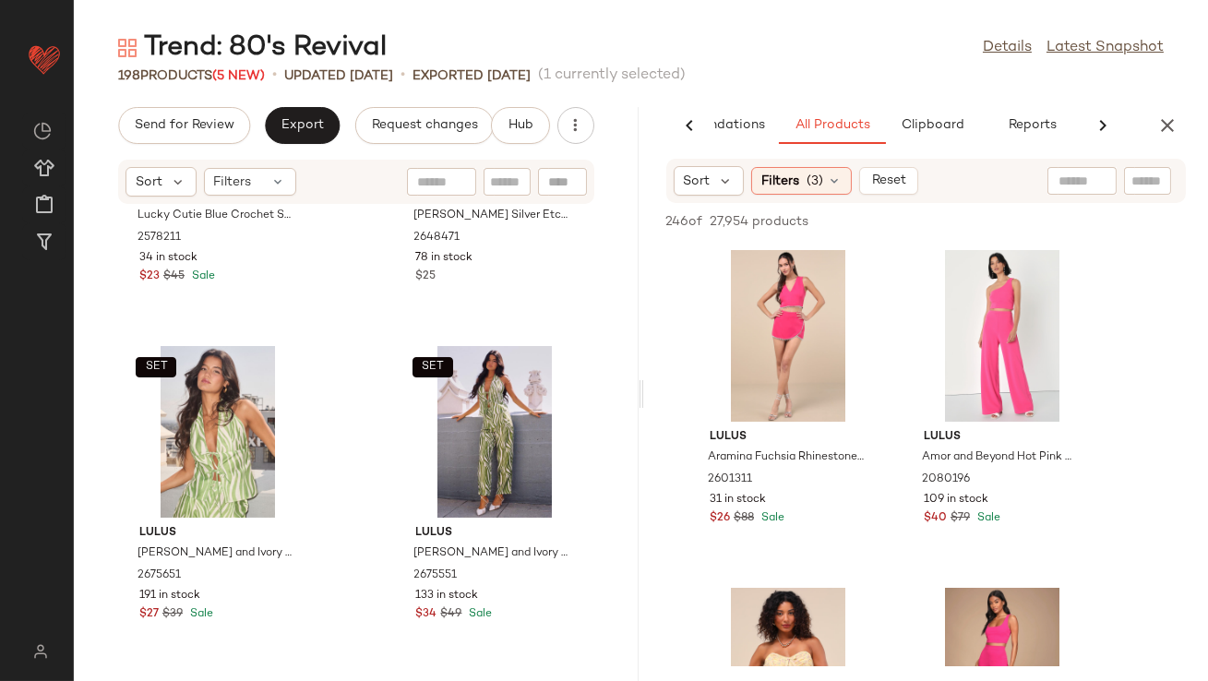
scroll to position [13750, 0]
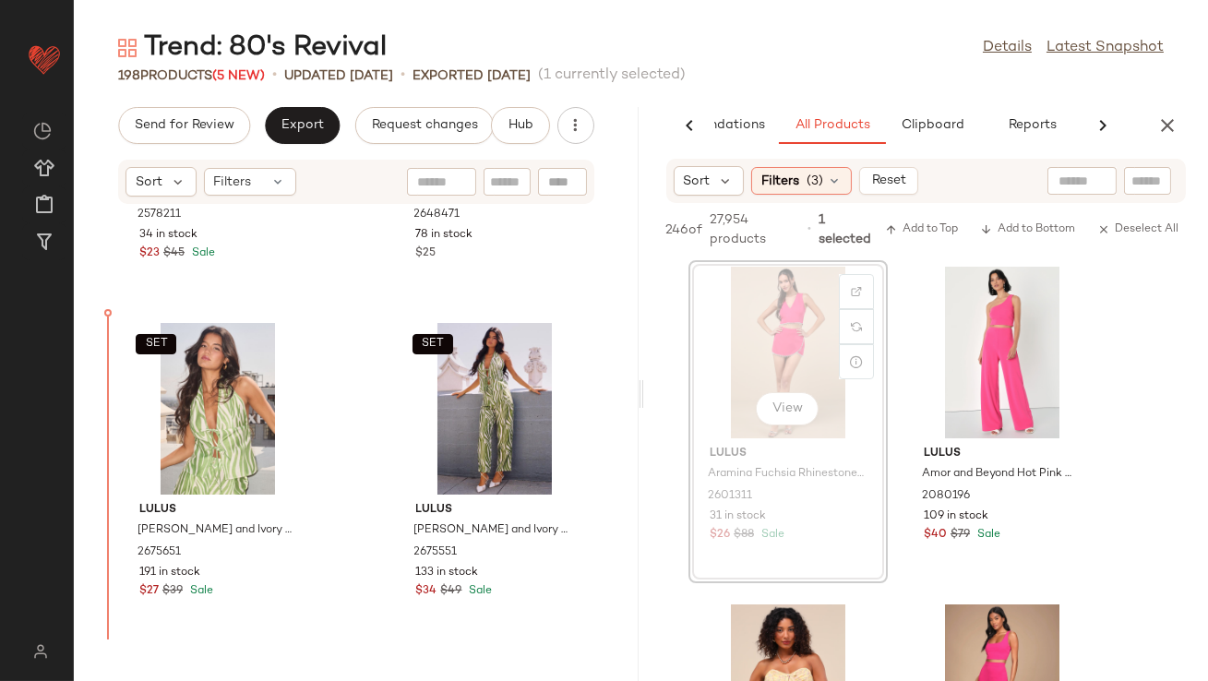
drag, startPoint x: 761, startPoint y: 308, endPoint x: 746, endPoint y: 314, distance: 15.8
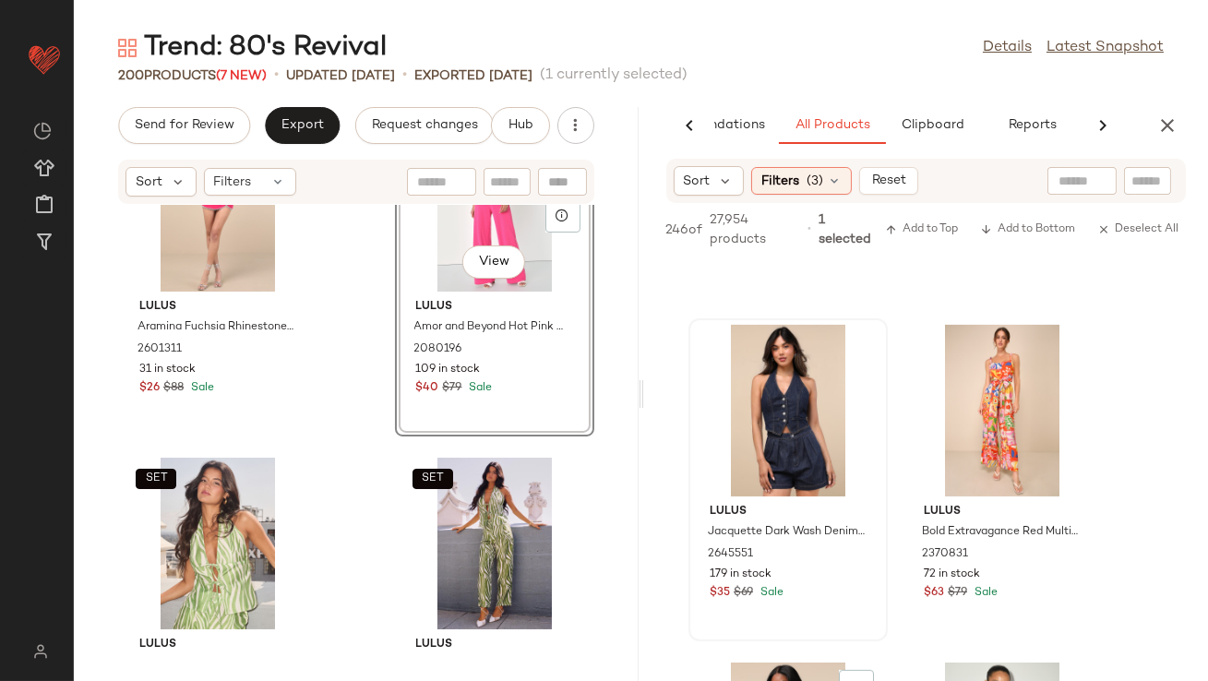
scroll to position [1288, 0]
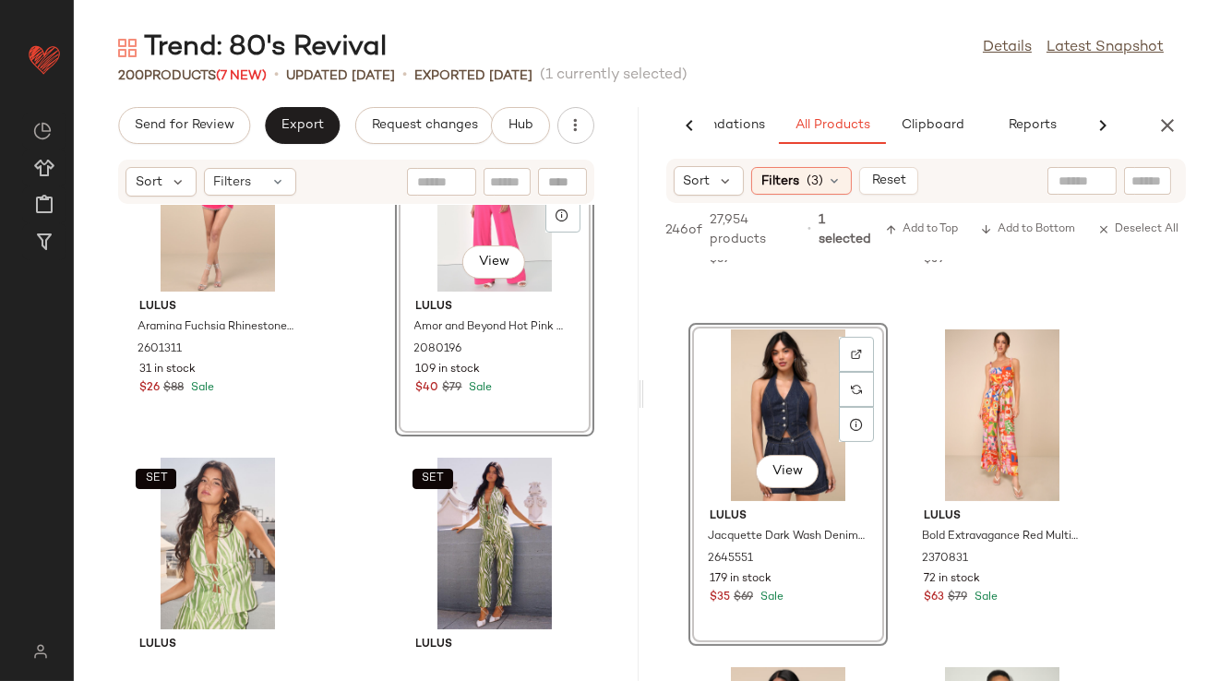
drag, startPoint x: 774, startPoint y: 416, endPoint x: 743, endPoint y: 421, distance: 31.7
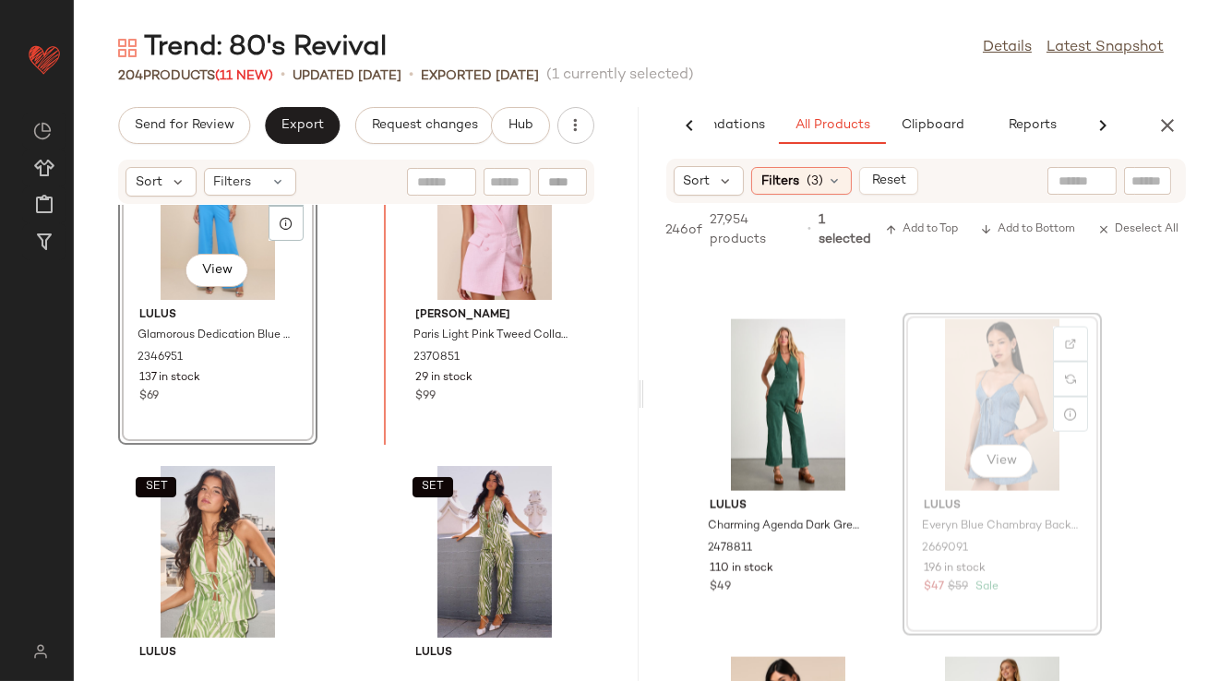
scroll to position [14595, 0]
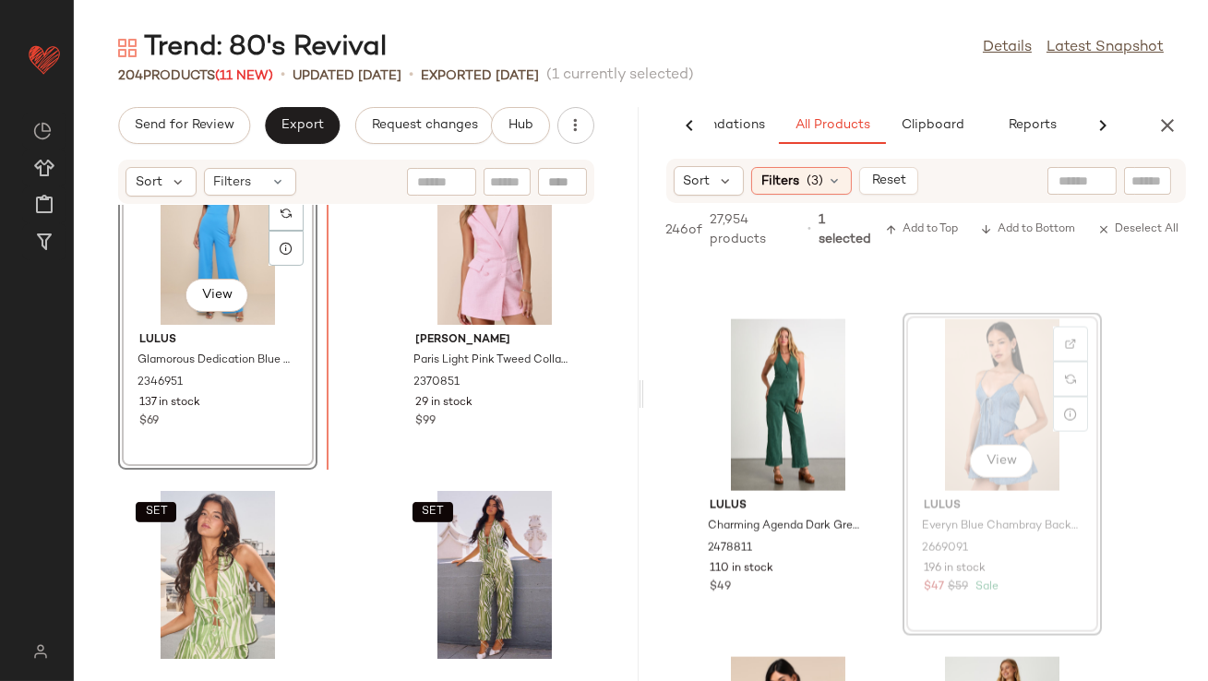
drag, startPoint x: 1006, startPoint y: 419, endPoint x: 992, endPoint y: 419, distance: 13.8
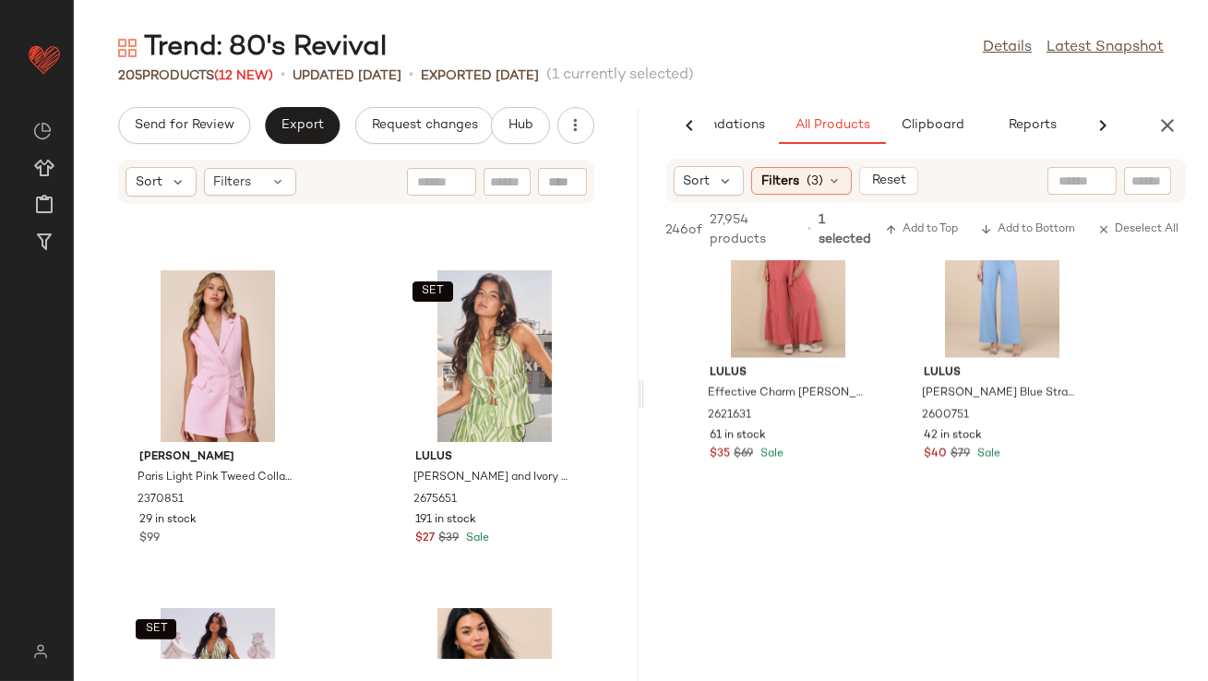
scroll to position [6090, 0]
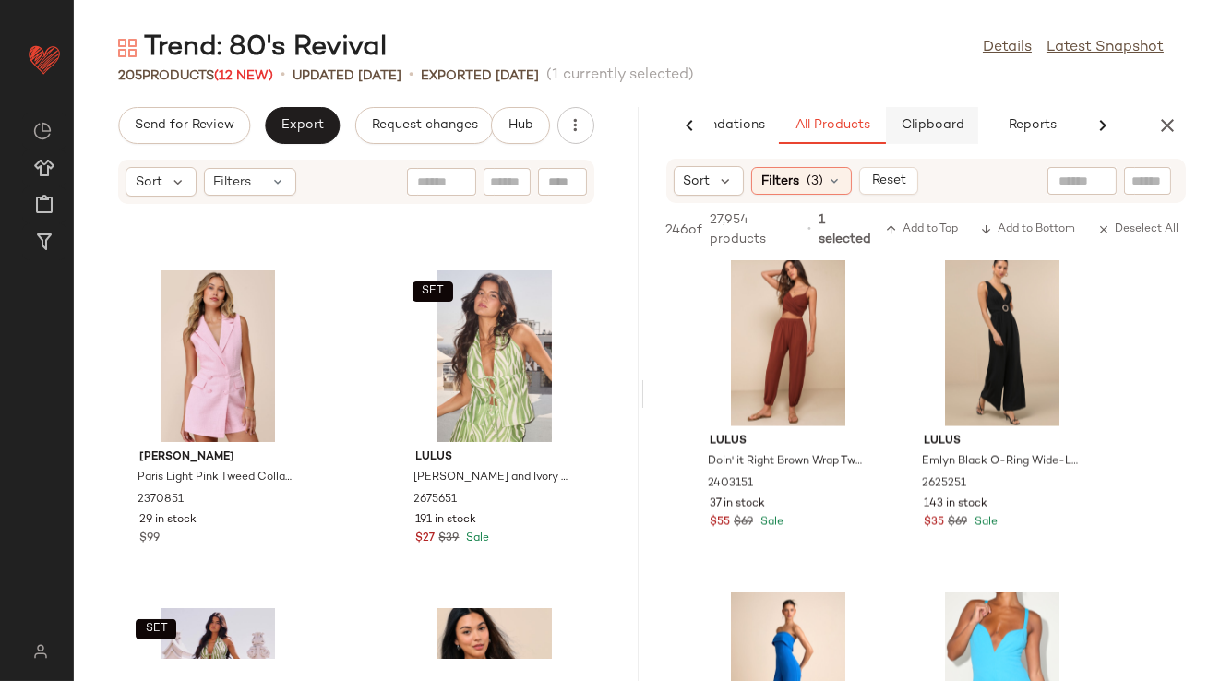
click at [899, 120] on button "Clipboard" at bounding box center [932, 125] width 92 height 37
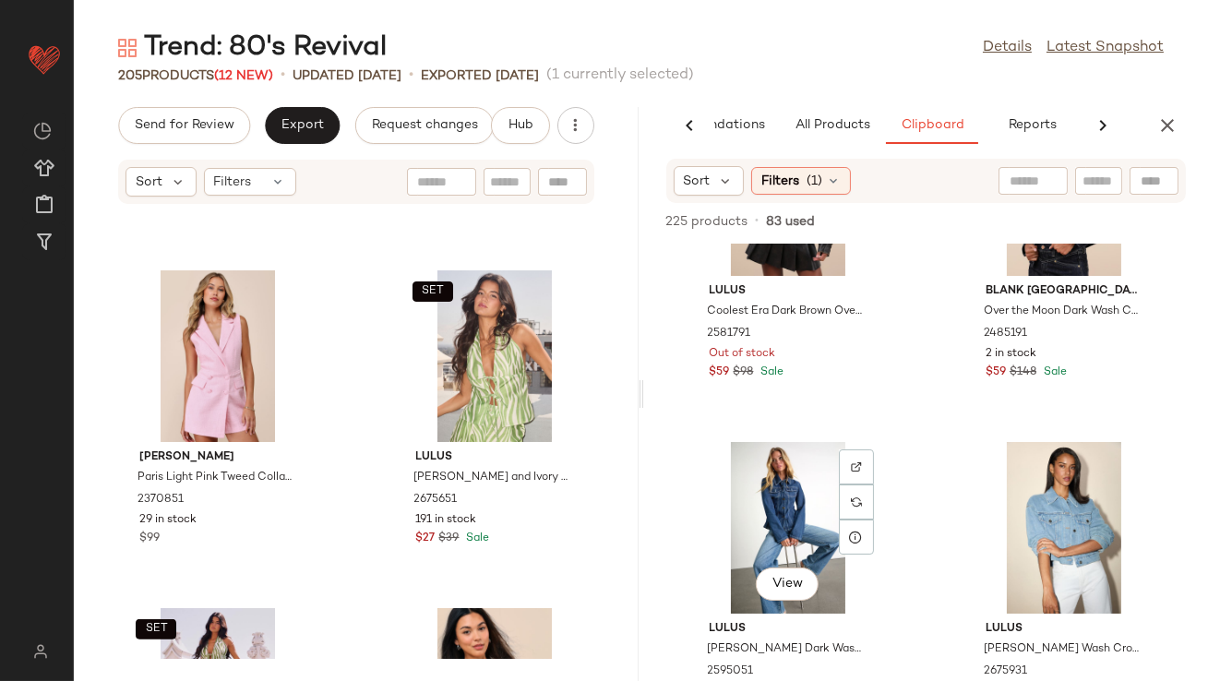
scroll to position [531, 0]
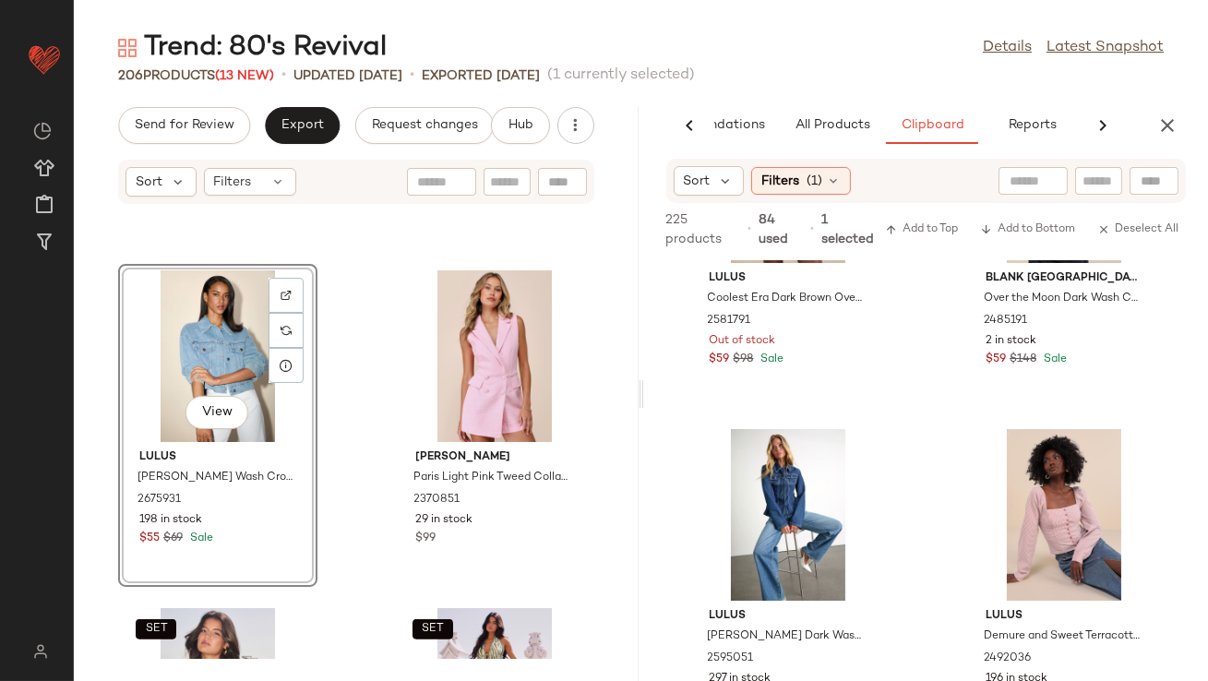
click at [191, 373] on div "View" at bounding box center [218, 356] width 186 height 172
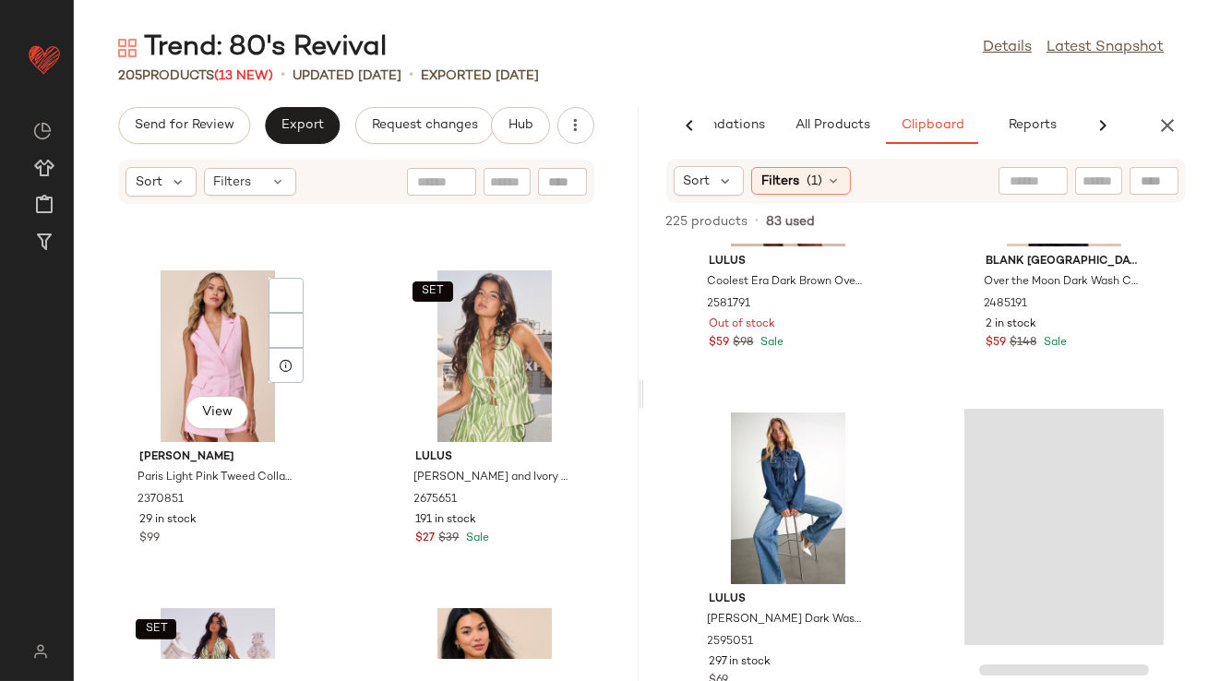
click at [191, 373] on div "View" at bounding box center [218, 356] width 186 height 172
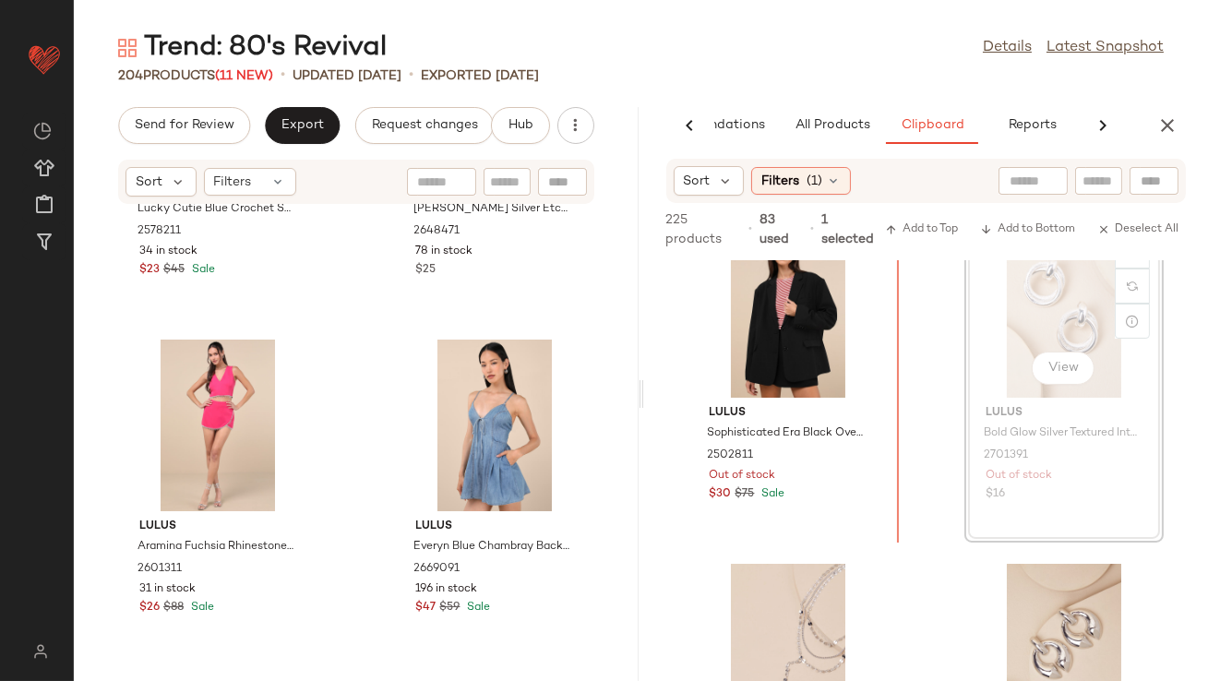
scroll to position [2084, 0]
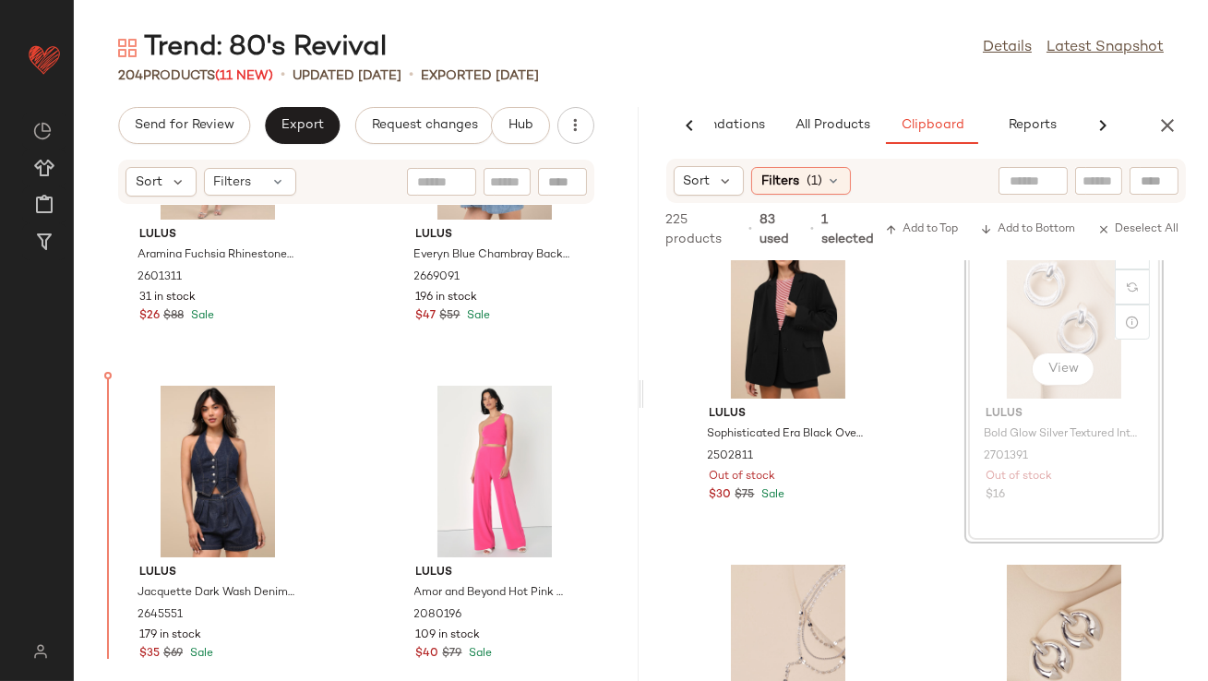
drag, startPoint x: 1037, startPoint y: 285, endPoint x: 1017, endPoint y: 290, distance: 20.8
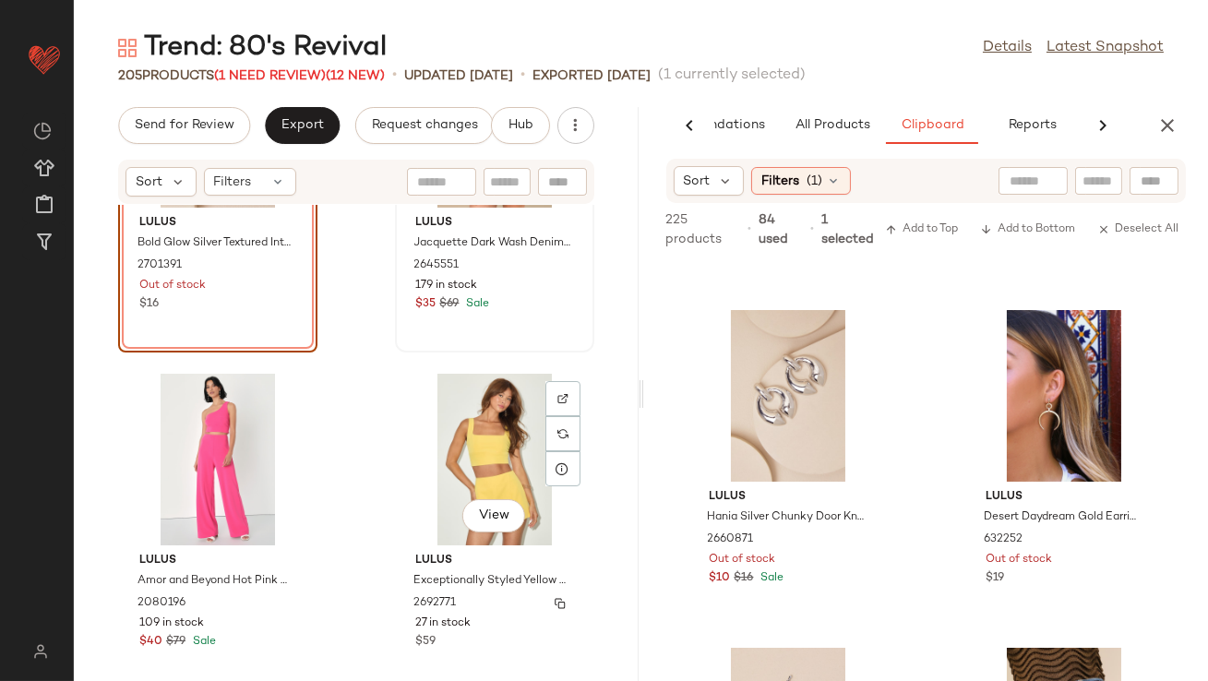
scroll to position [14382, 0]
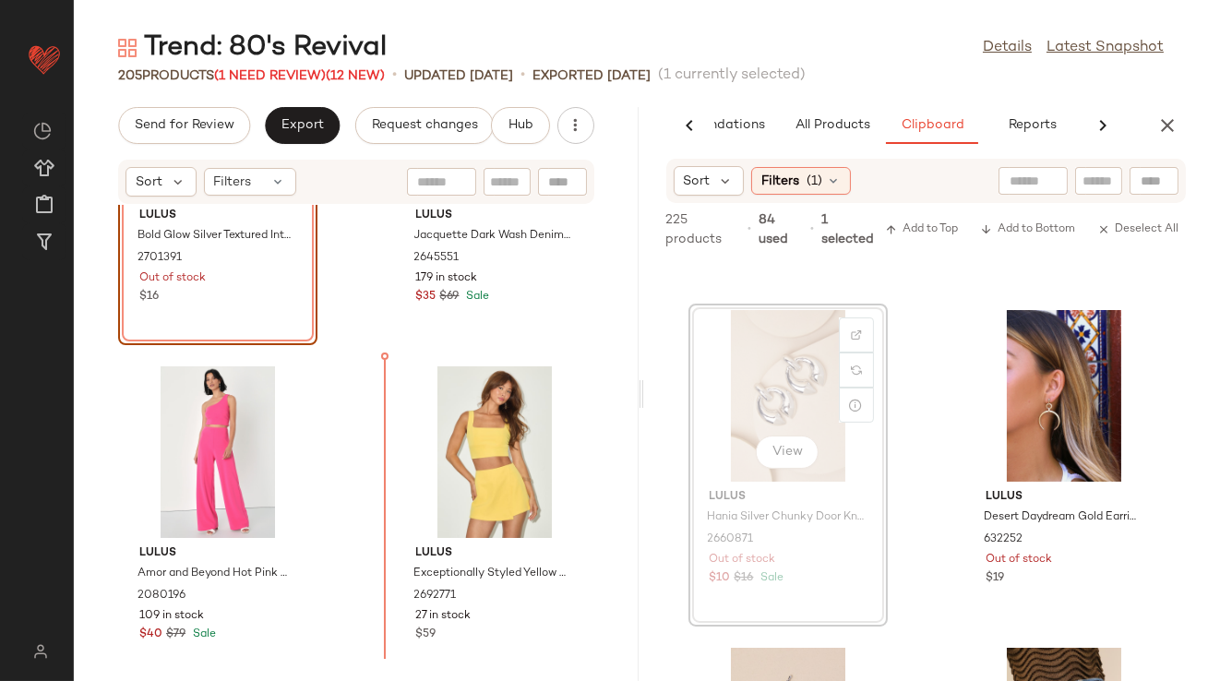
drag, startPoint x: 762, startPoint y: 424, endPoint x: 747, endPoint y: 424, distance: 14.8
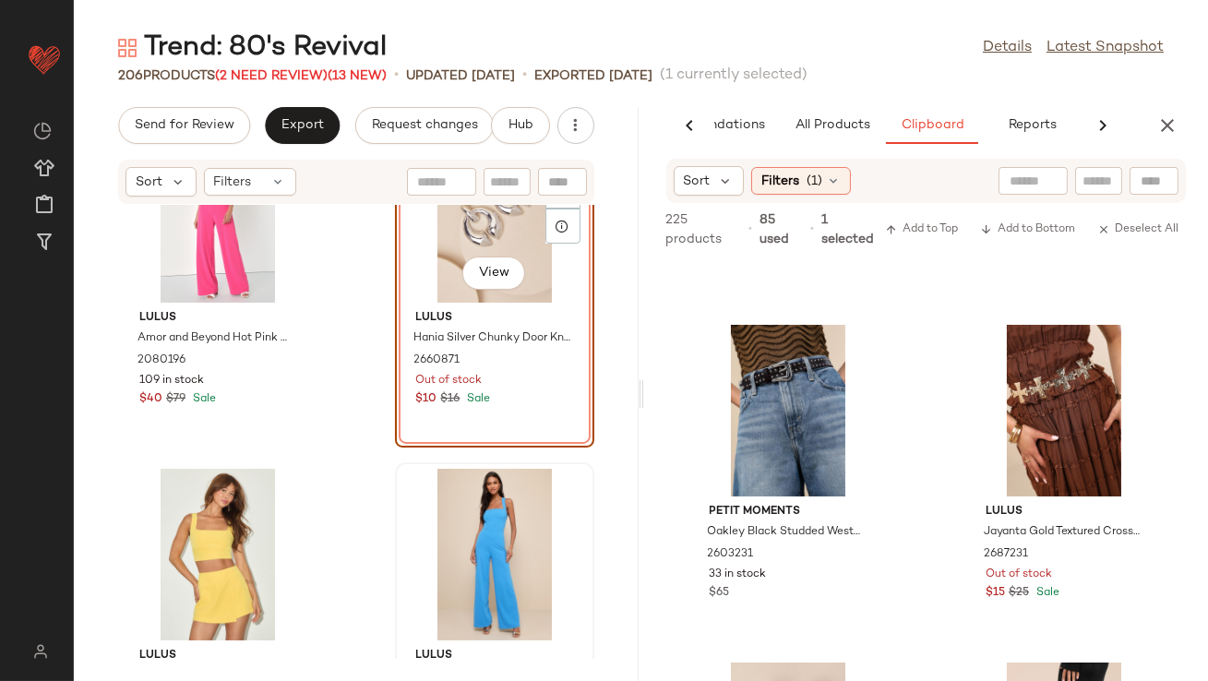
scroll to position [14485, 0]
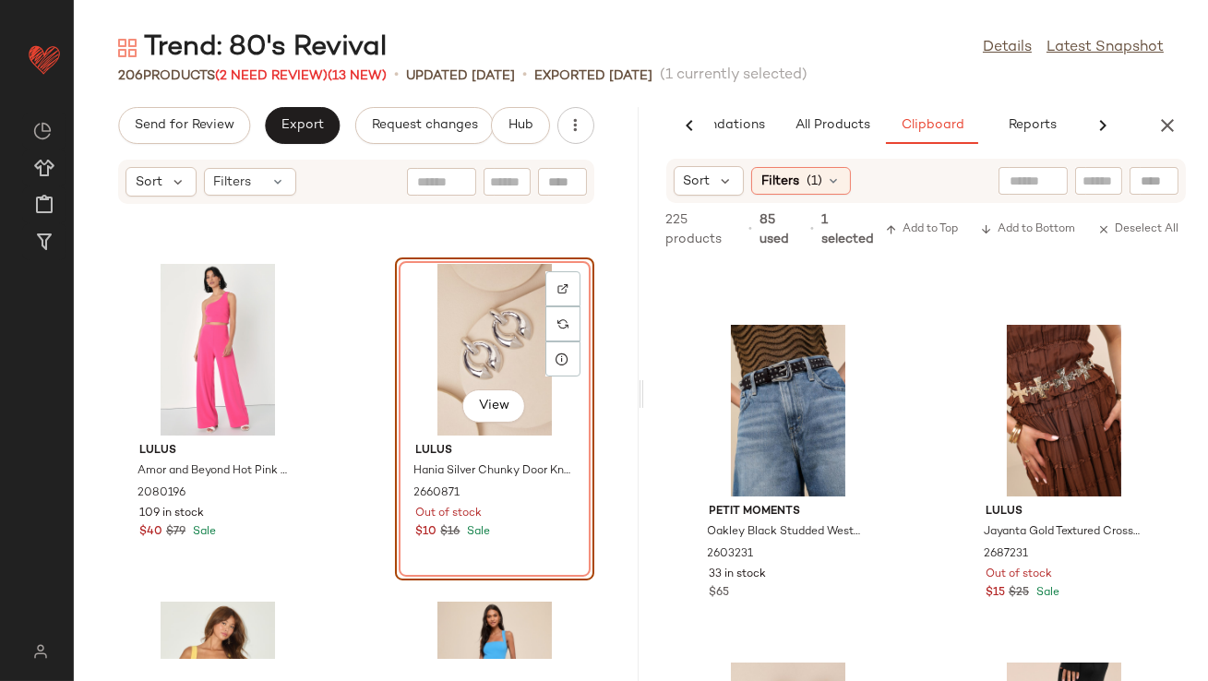
click at [473, 359] on div "View" at bounding box center [494, 350] width 186 height 172
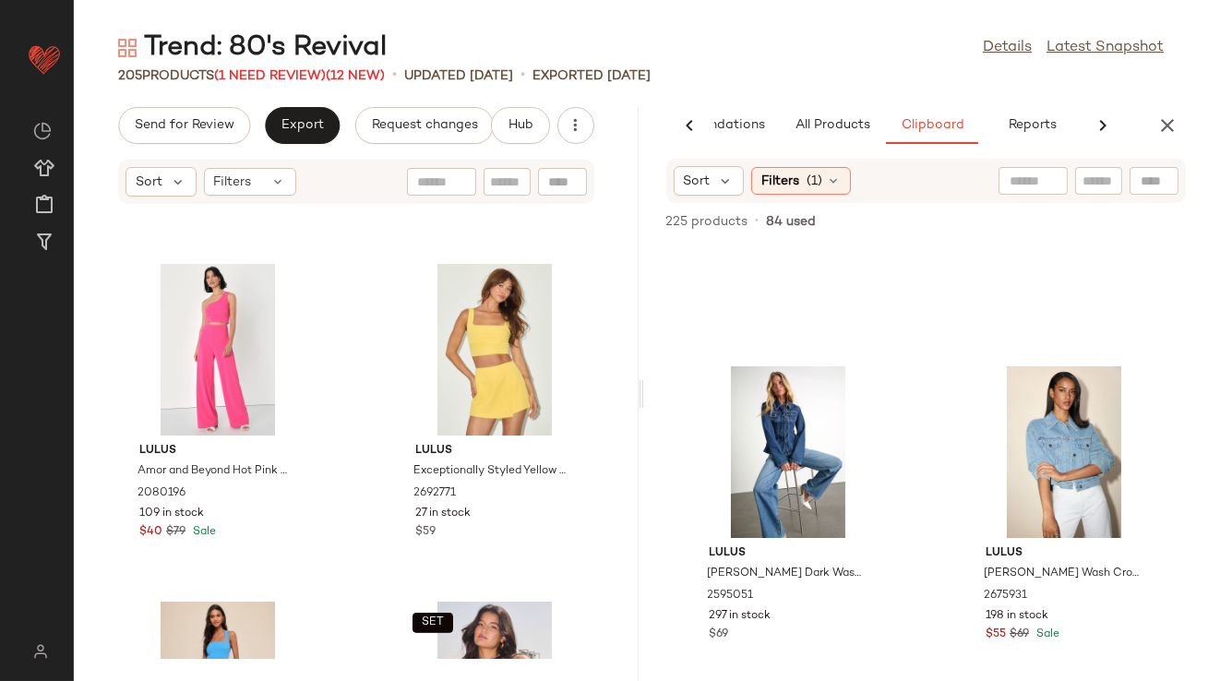
scroll to position [540, 0]
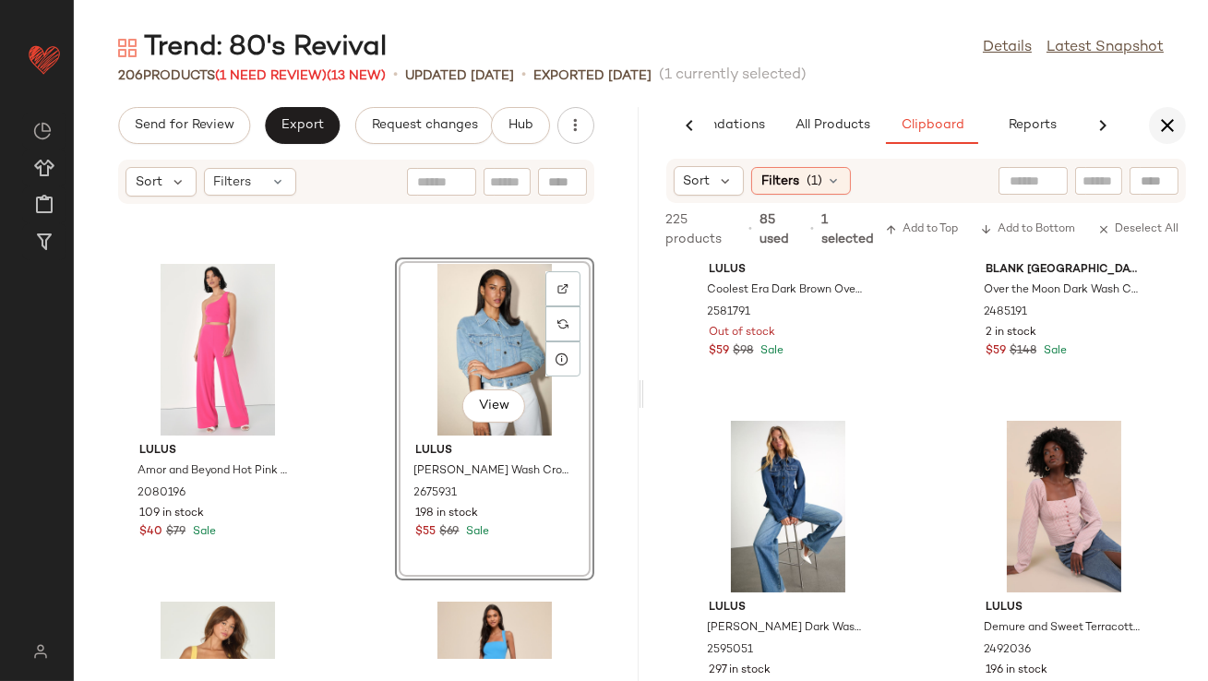
click at [1164, 112] on button "button" at bounding box center [1167, 125] width 37 height 37
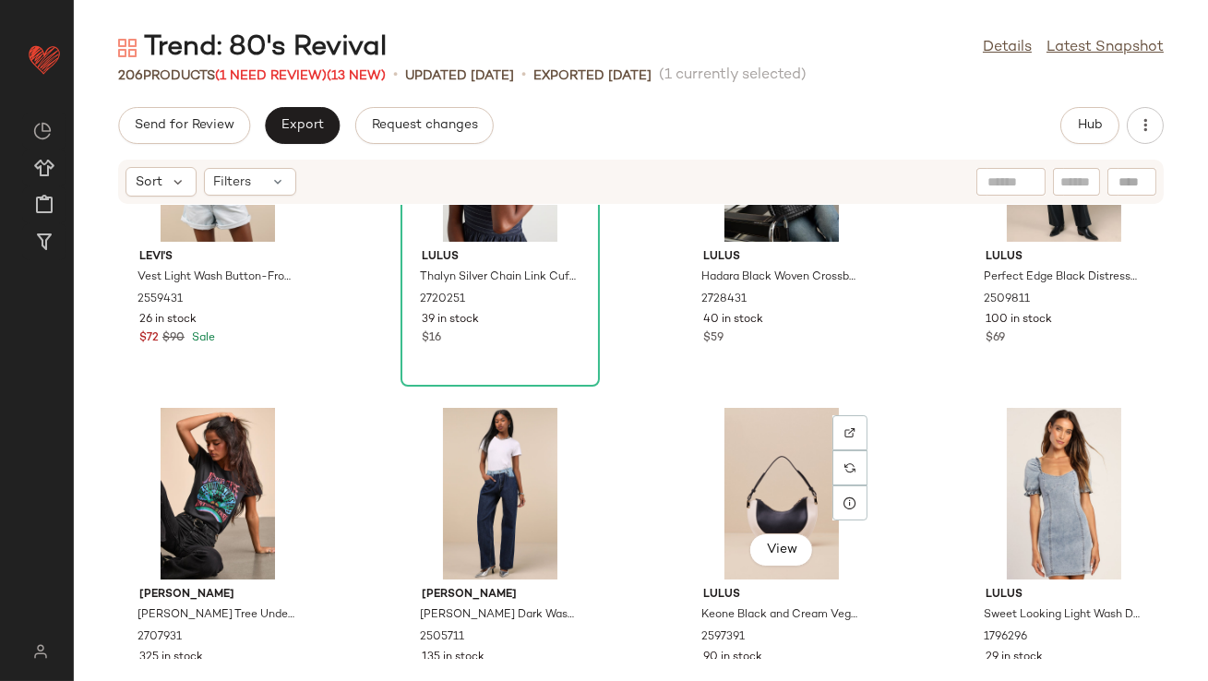
scroll to position [5227, 0]
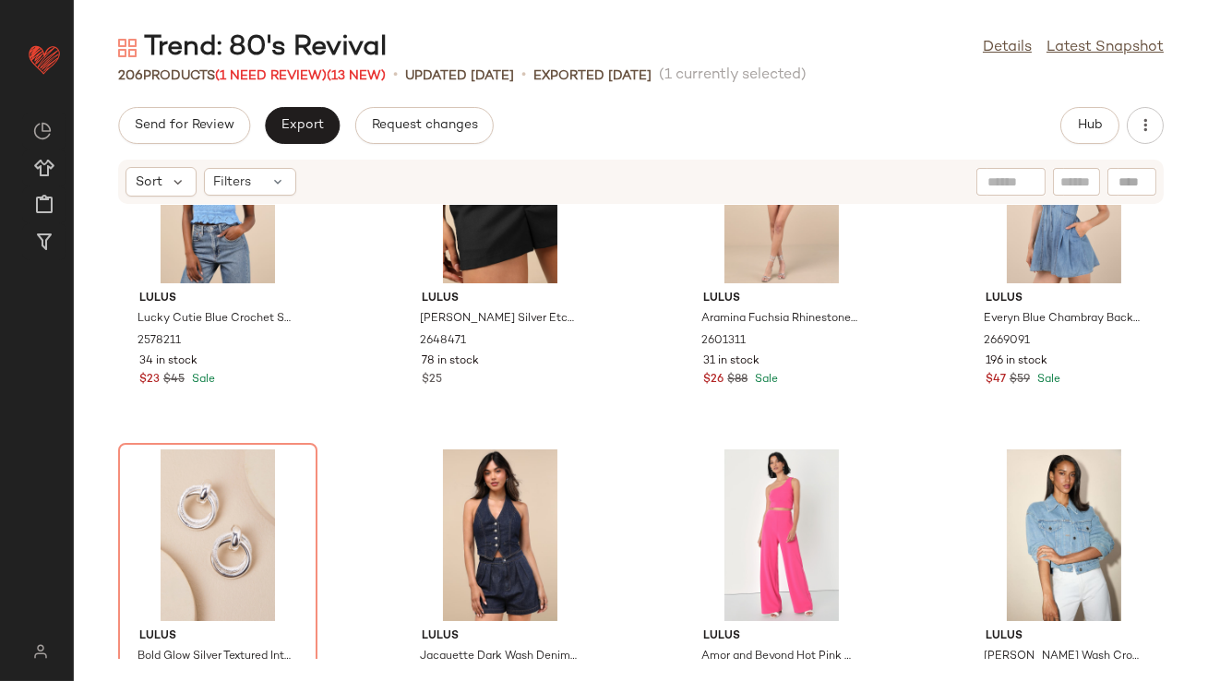
scroll to position [6886, 0]
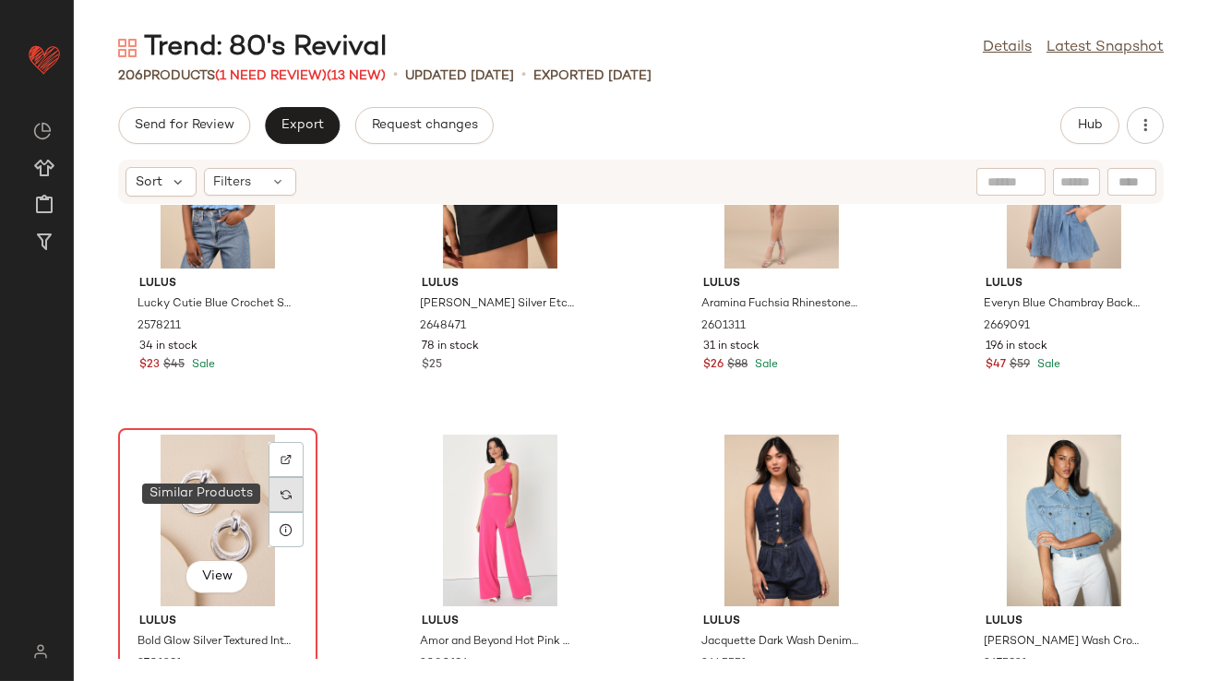
click at [279, 505] on div at bounding box center [285, 494] width 35 height 35
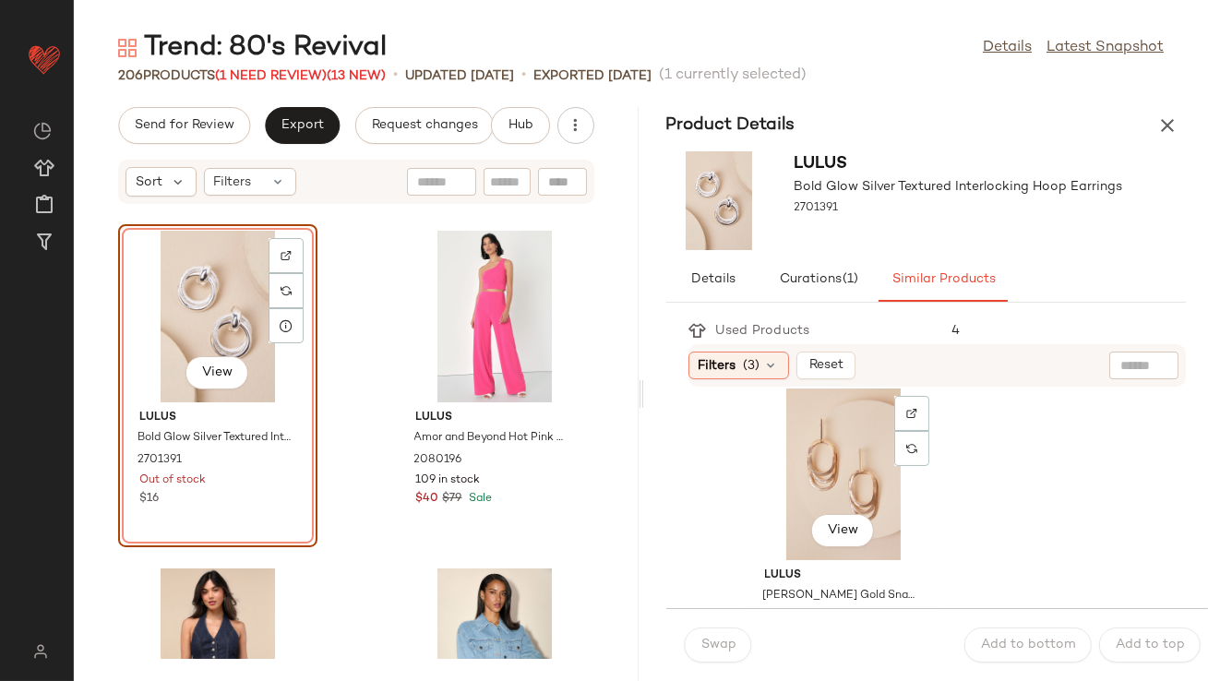
scroll to position [697, 0]
click at [835, 451] on div "View" at bounding box center [843, 473] width 186 height 172
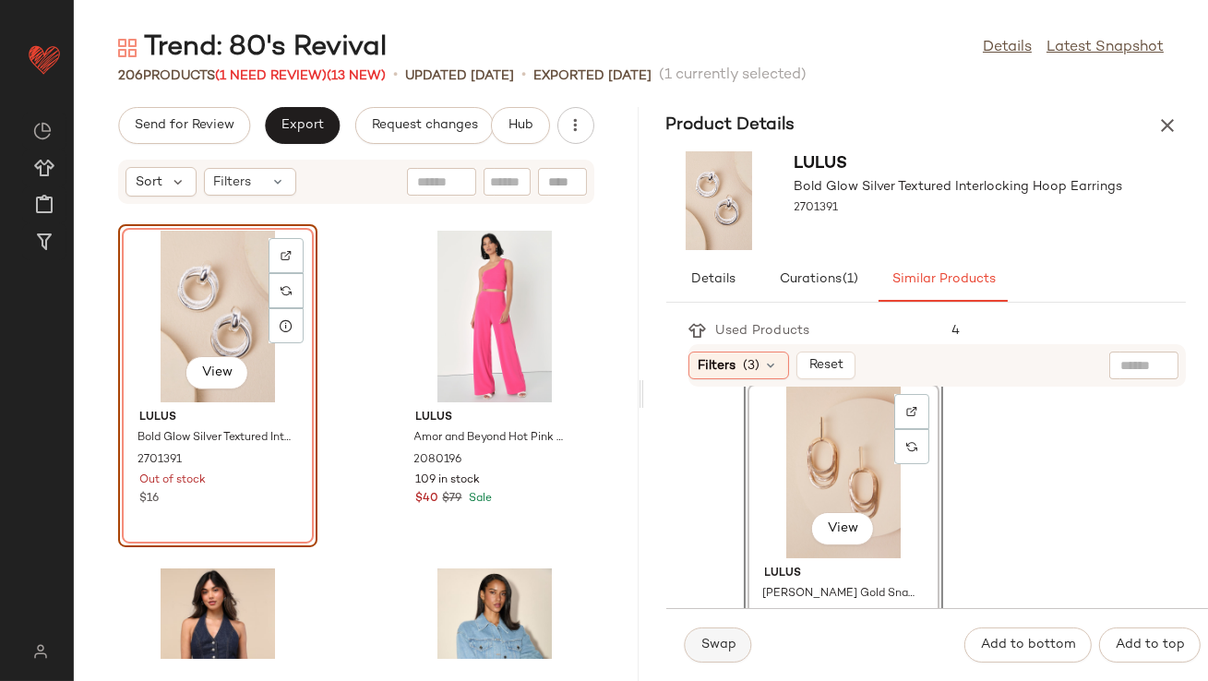
click at [717, 630] on button "Swap" at bounding box center [718, 644] width 67 height 35
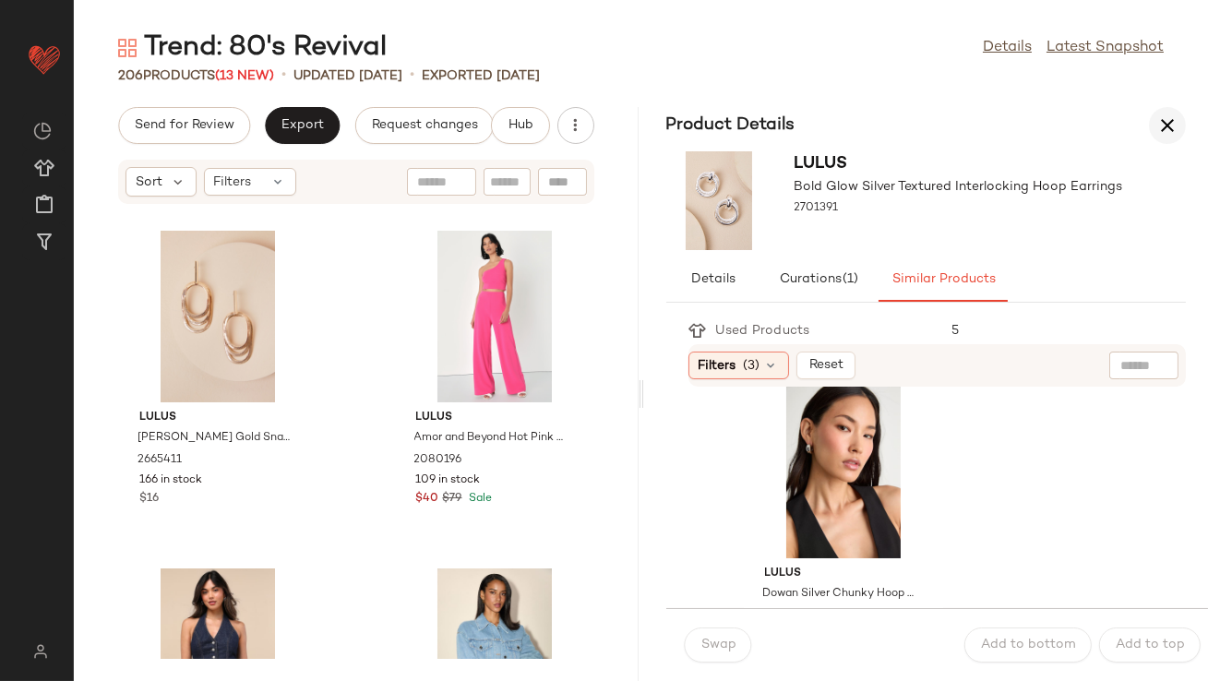
click at [1167, 128] on icon "button" at bounding box center [1167, 125] width 22 height 22
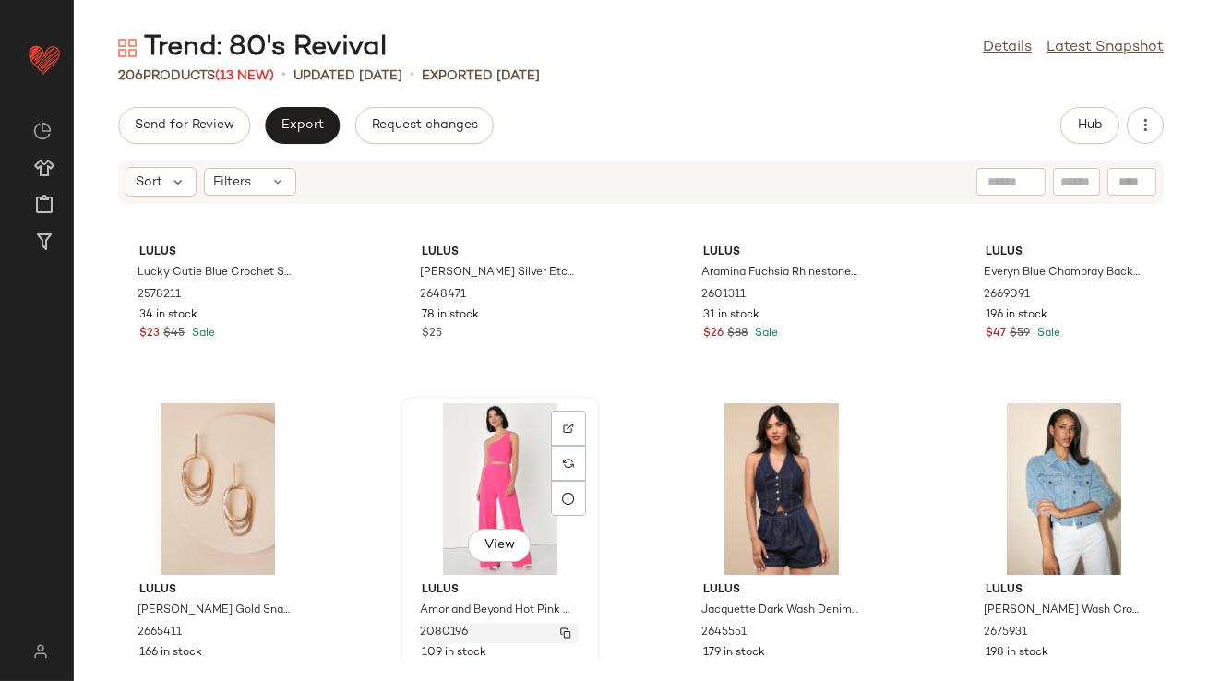
scroll to position [6810, 0]
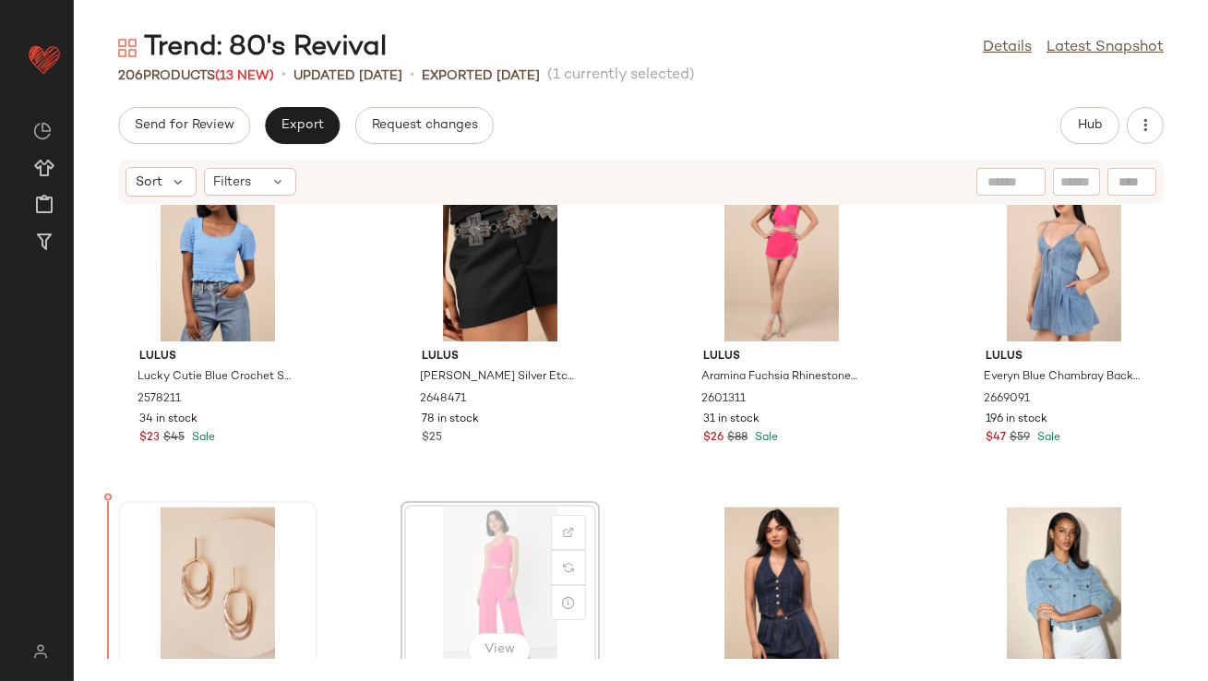
scroll to position [6817, 0]
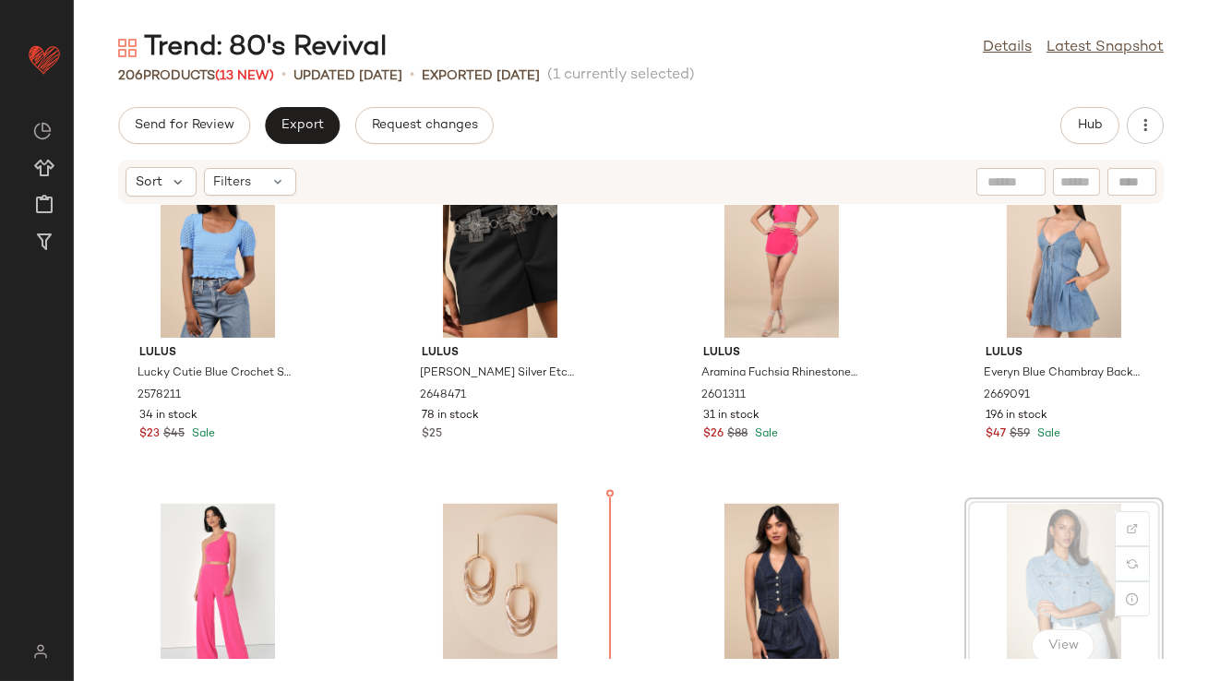
scroll to position [6820, 0]
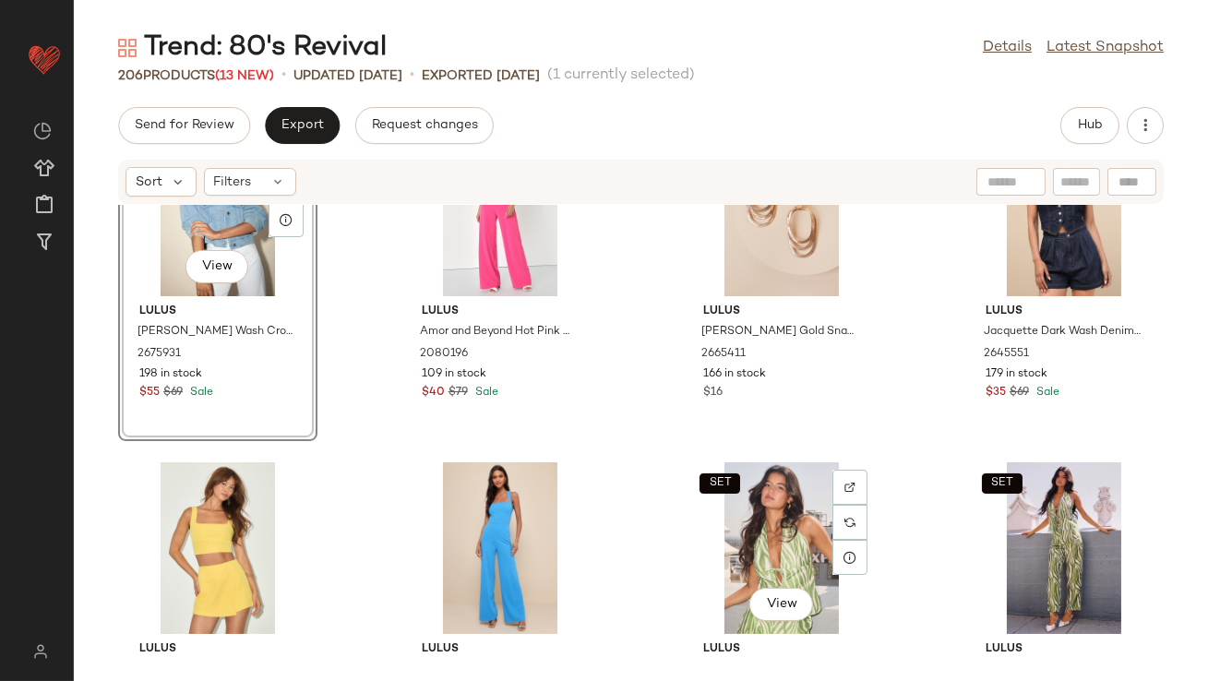
scroll to position [7402, 0]
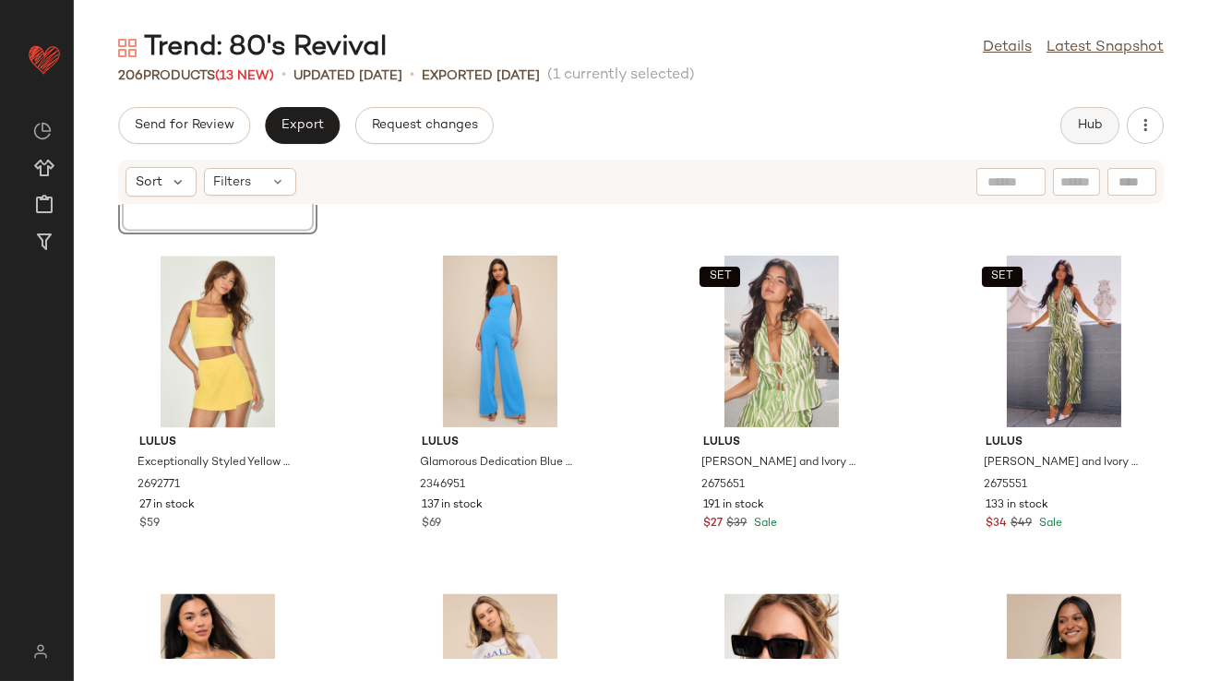
click at [1097, 121] on span "Hub" at bounding box center [1090, 125] width 26 height 15
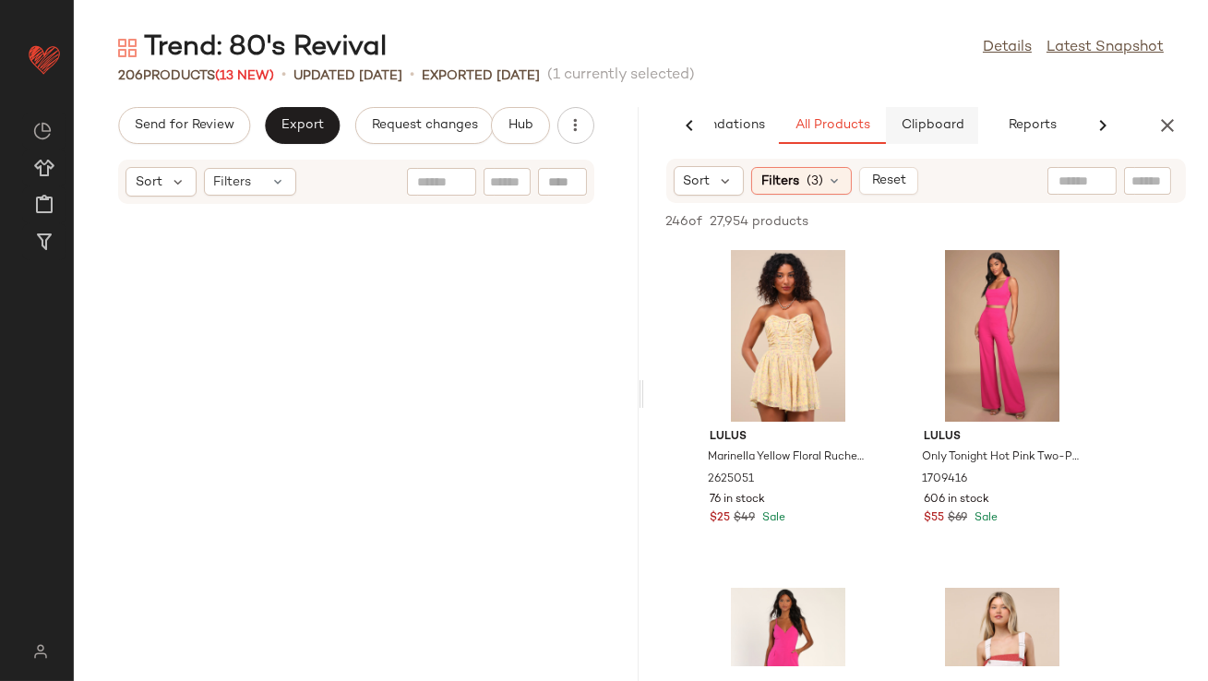
scroll to position [14856, 0]
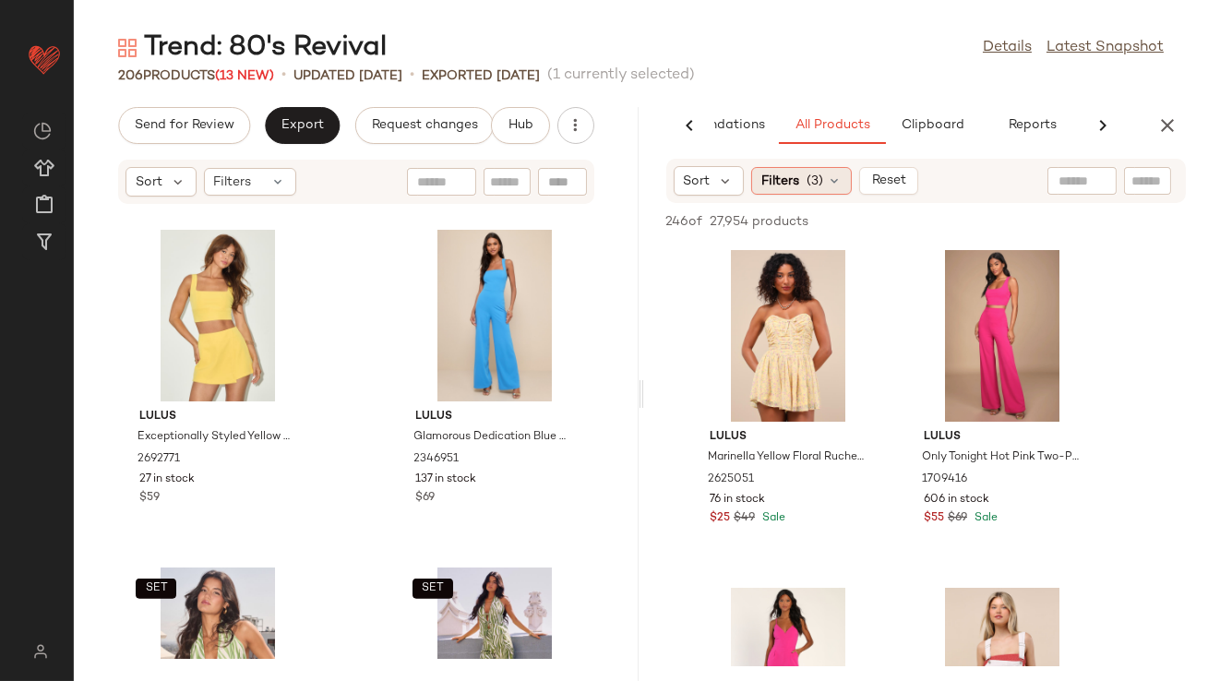
click at [817, 180] on span "(3)" at bounding box center [814, 181] width 17 height 19
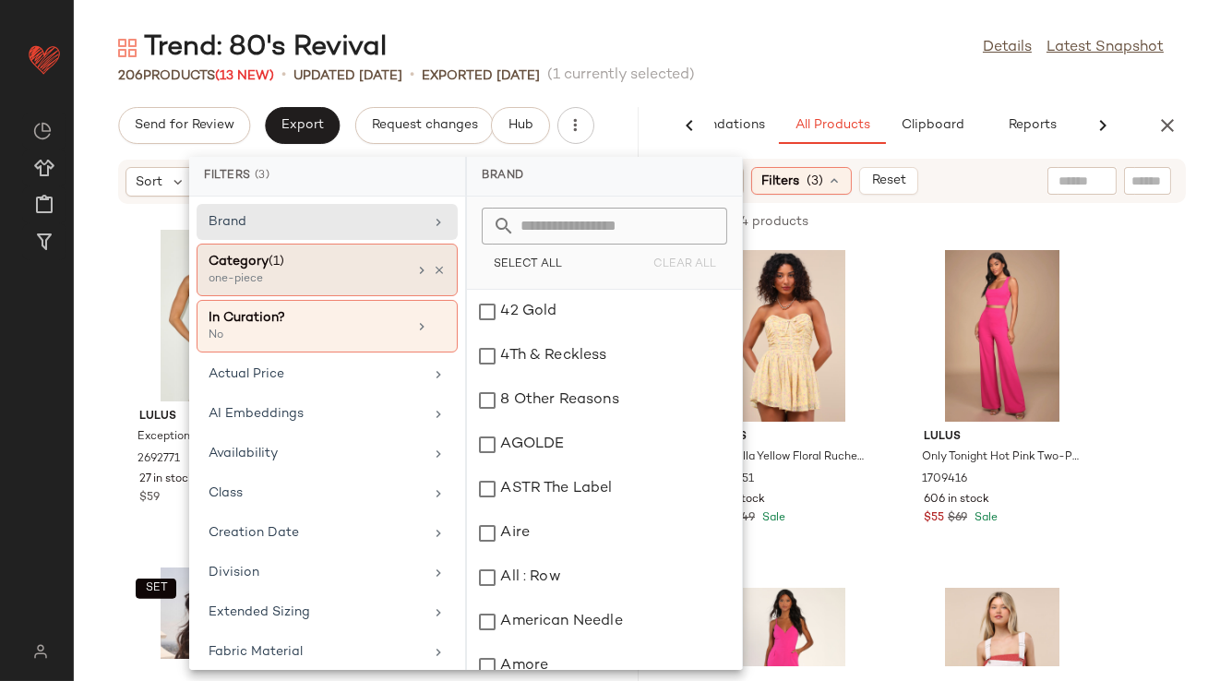
click at [392, 267] on div "Category (1)" at bounding box center [307, 261] width 198 height 19
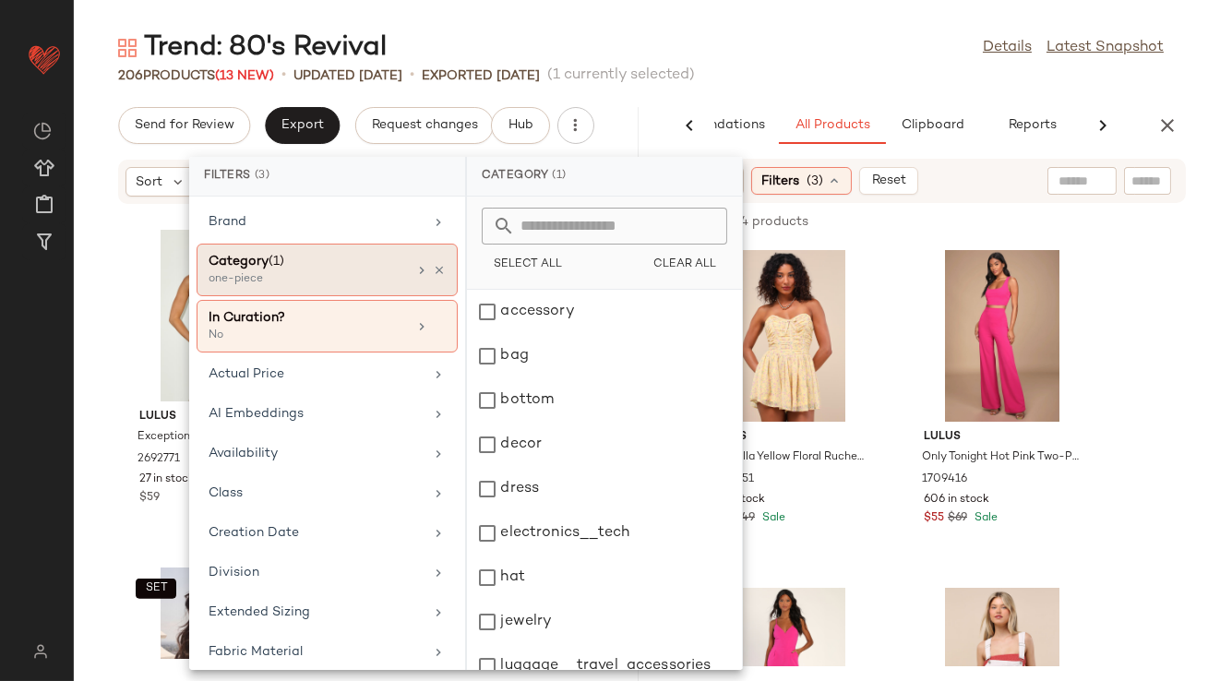
click at [438, 271] on div "Category (1) one-piece" at bounding box center [326, 270] width 261 height 53
click at [433, 264] on icon at bounding box center [439, 270] width 13 height 13
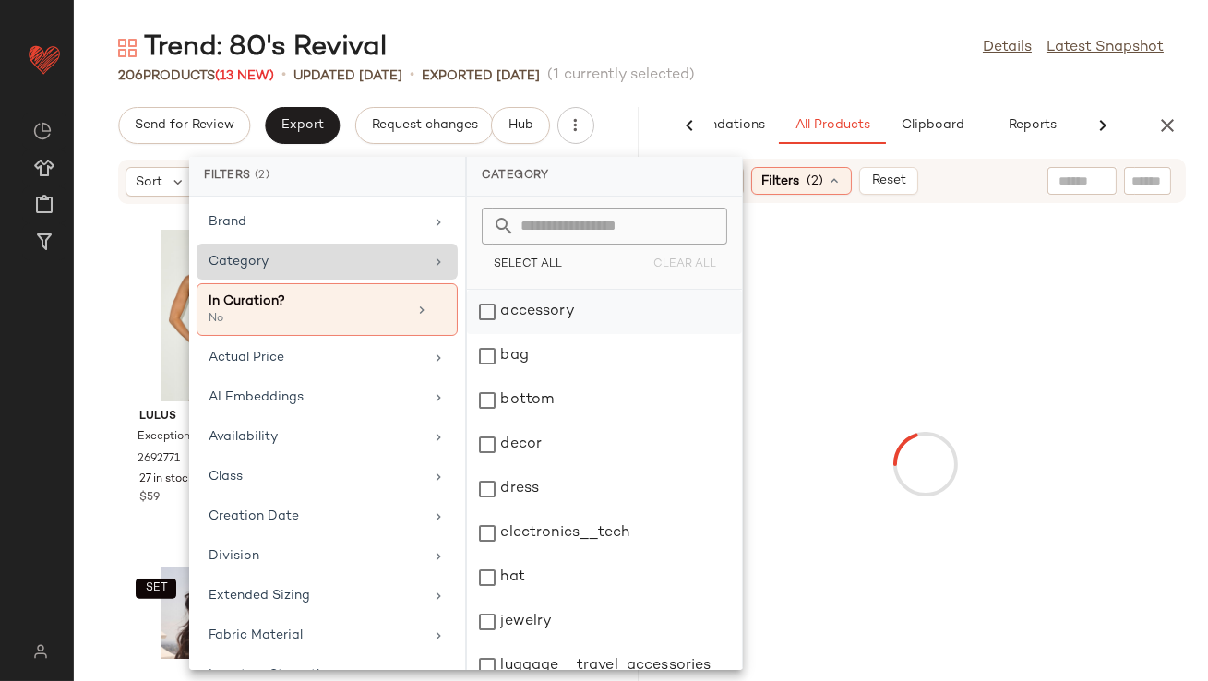
click at [487, 315] on div "accessory" at bounding box center [604, 312] width 275 height 44
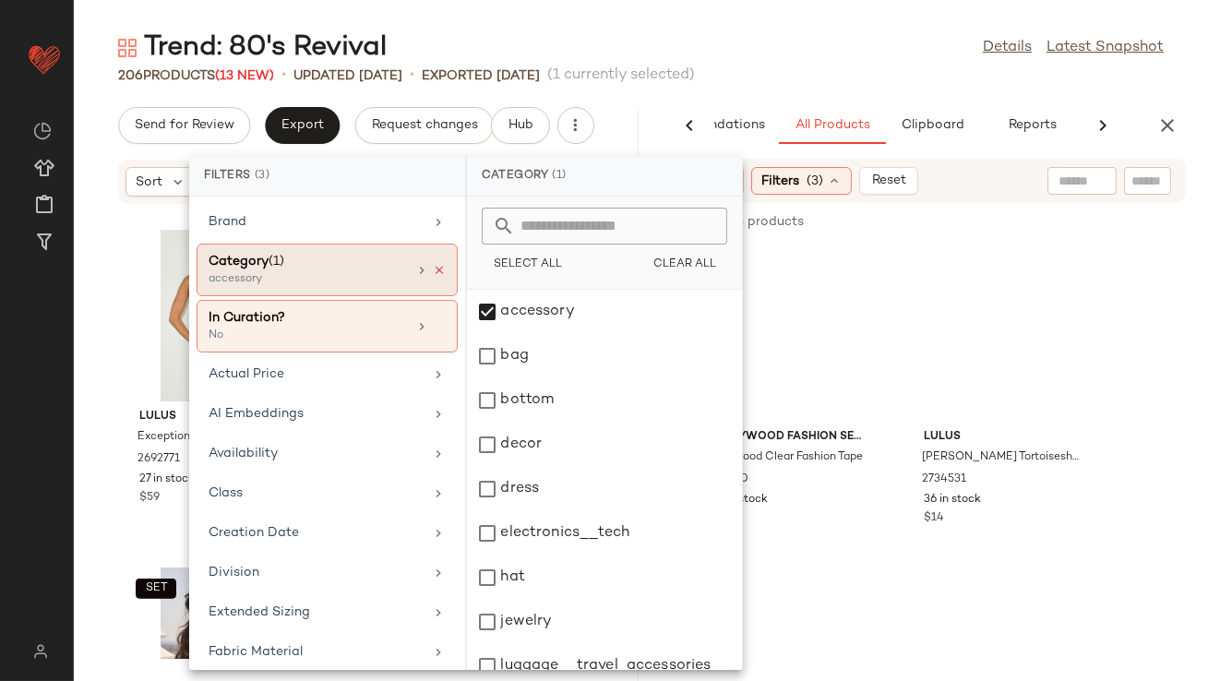
click at [433, 267] on icon at bounding box center [439, 270] width 13 height 13
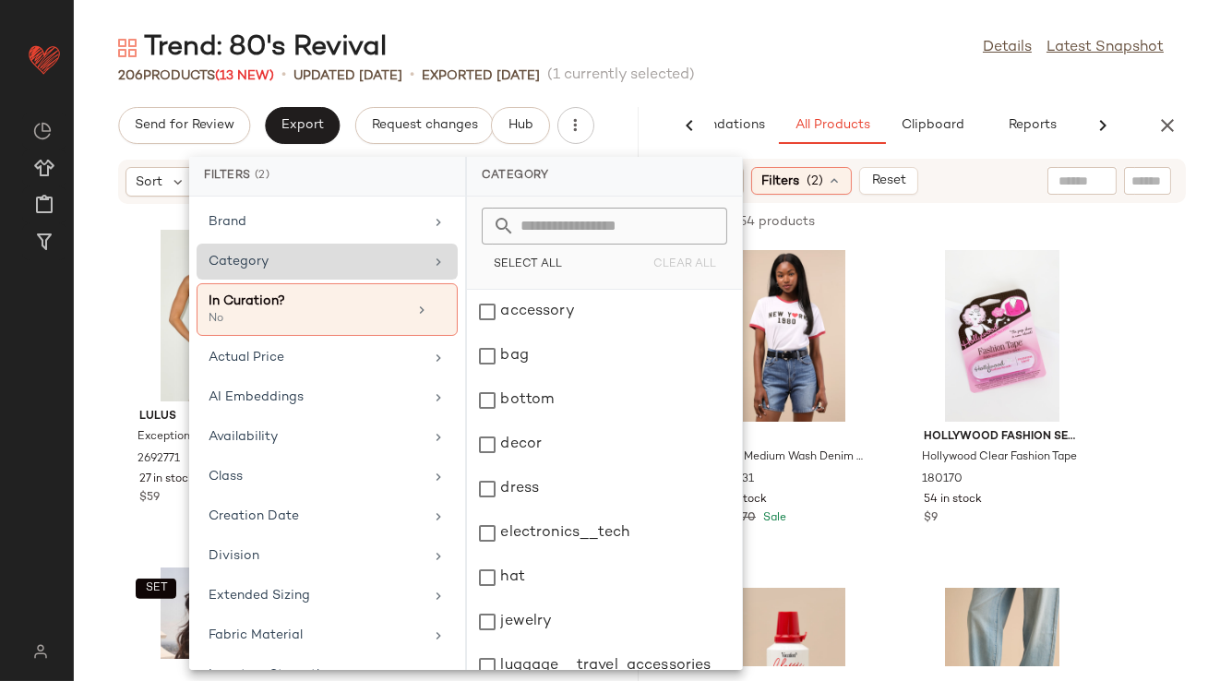
click at [865, 47] on div "Trend: 80's Revival Details Latest Snapshot" at bounding box center [641, 48] width 1134 height 37
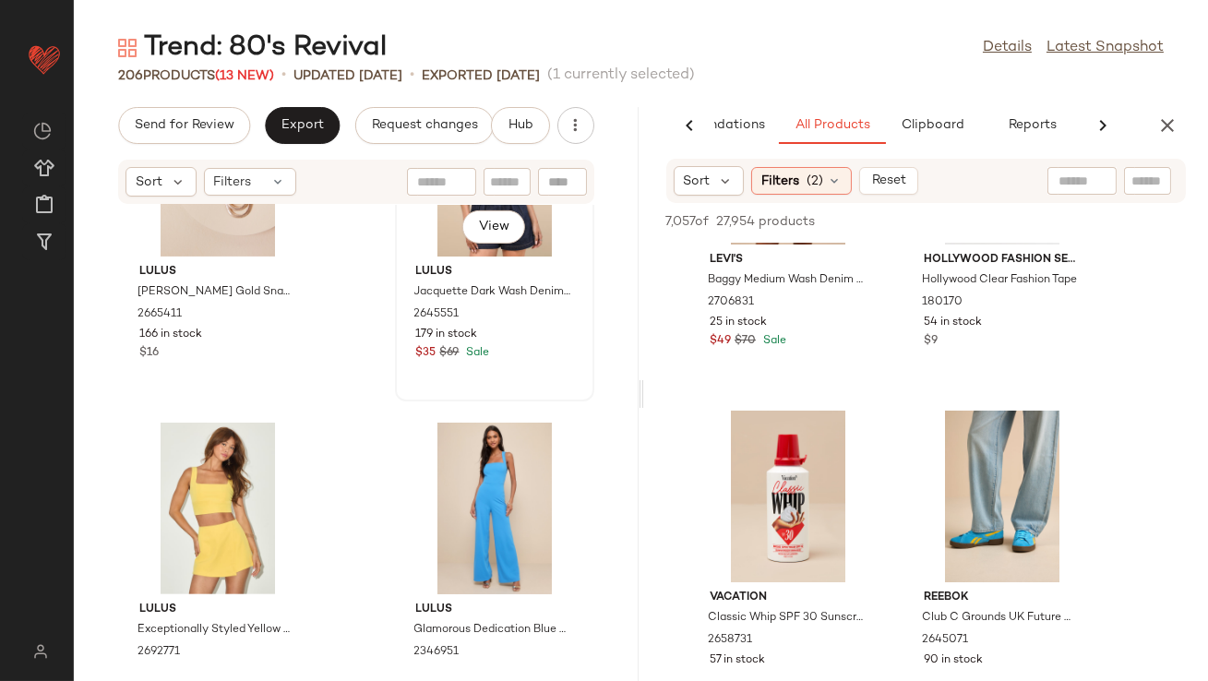
scroll to position [14885, 0]
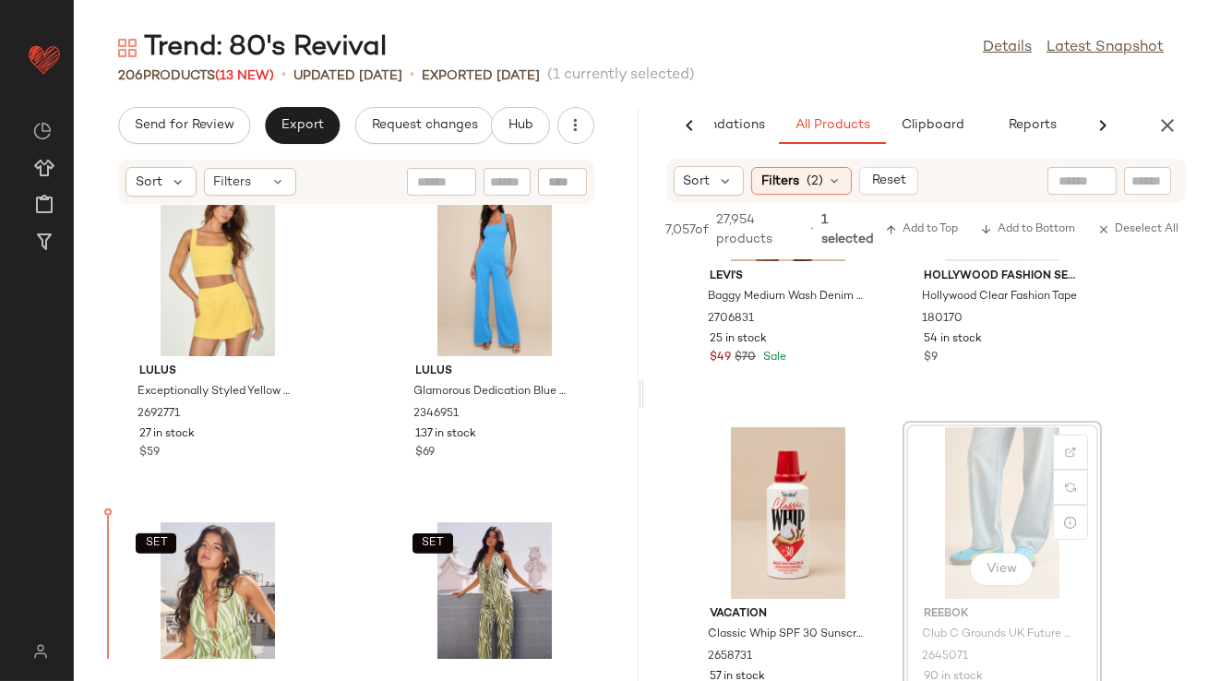
drag, startPoint x: 954, startPoint y: 479, endPoint x: 899, endPoint y: 480, distance: 54.4
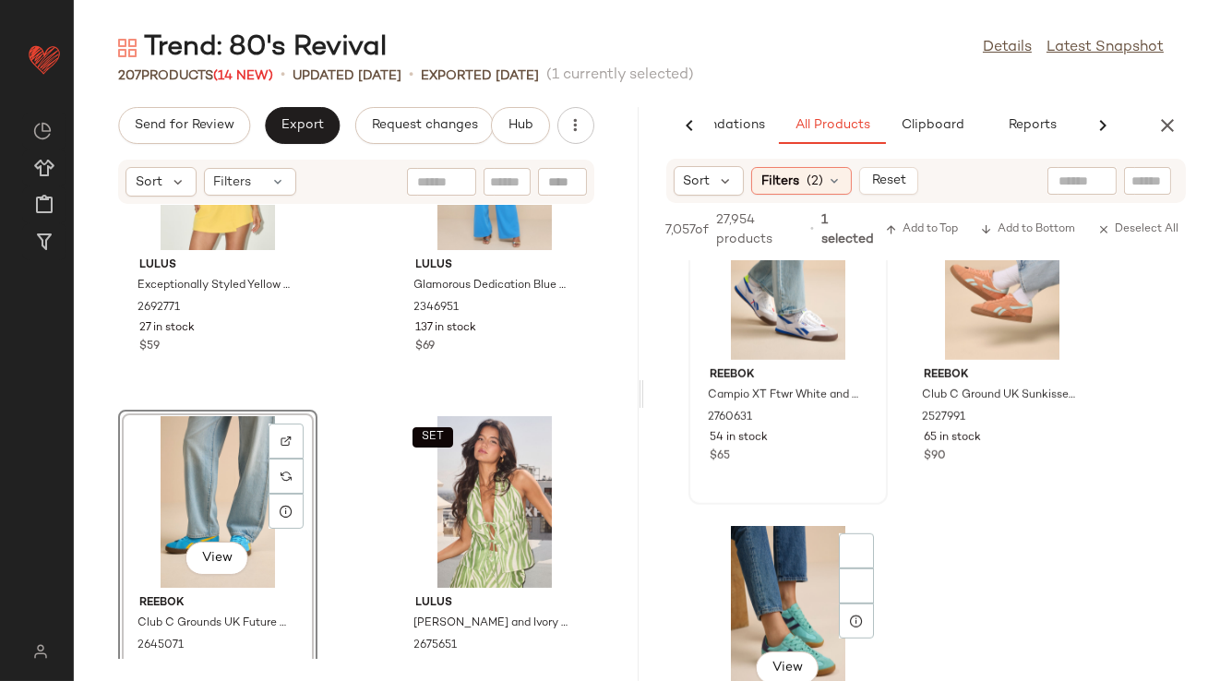
scroll to position [3161, 0]
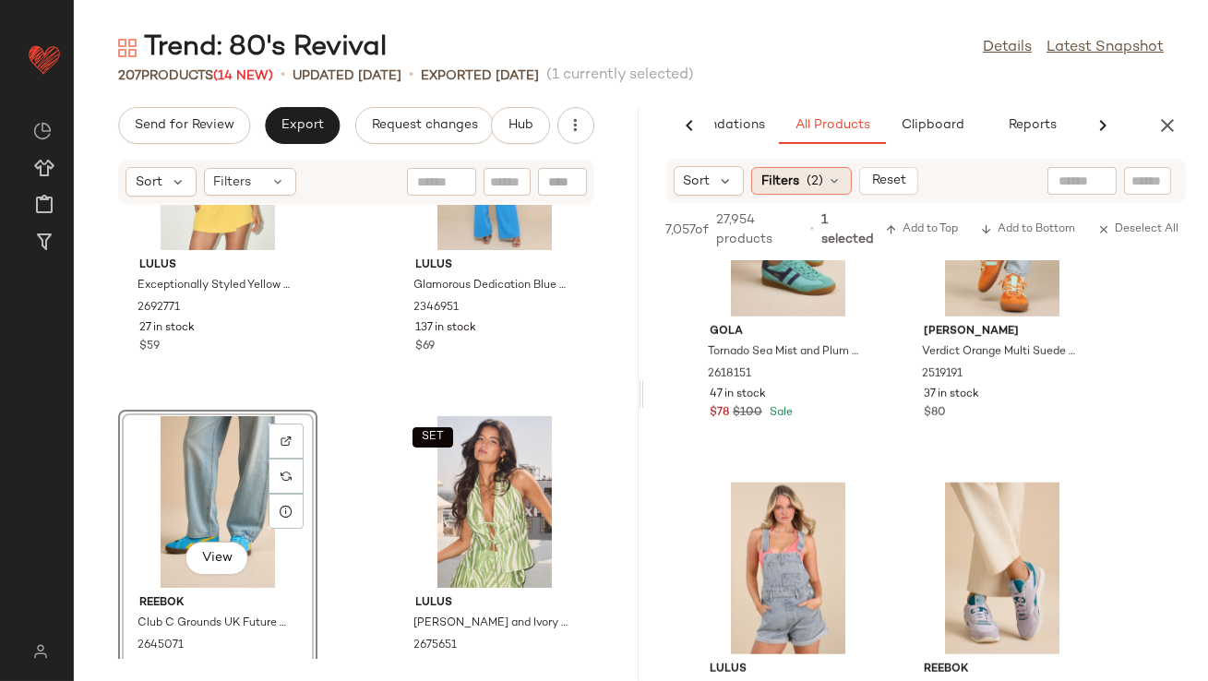
click at [836, 175] on icon at bounding box center [834, 180] width 15 height 15
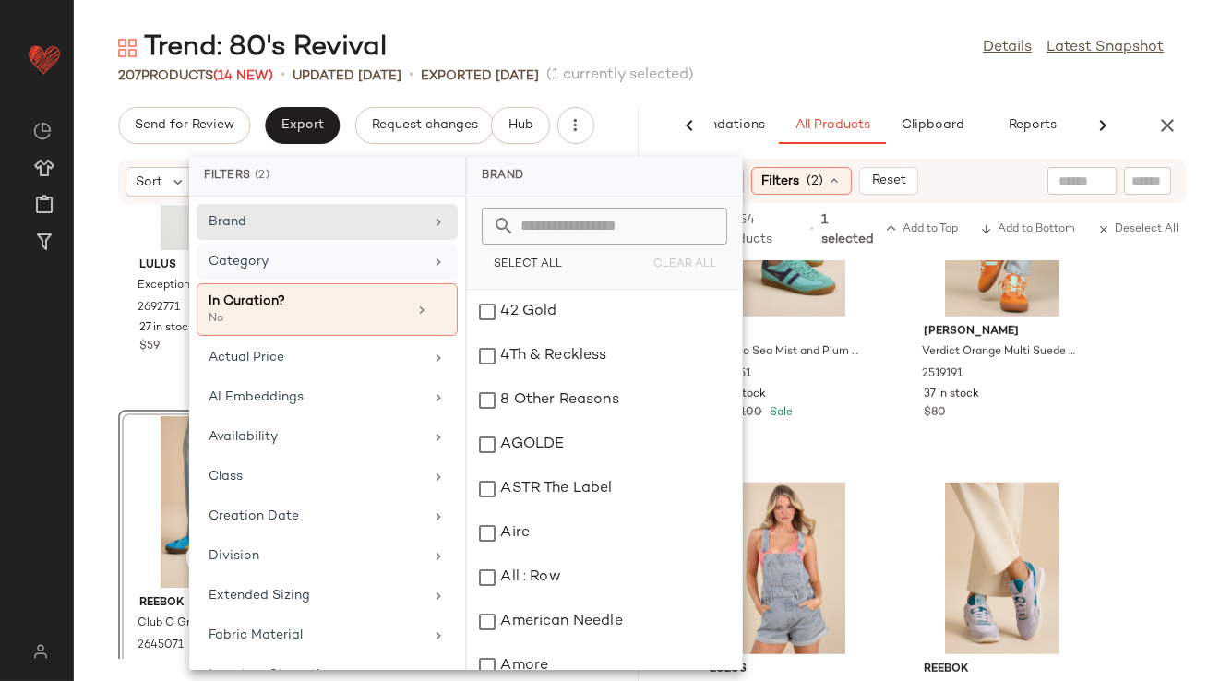
click at [382, 267] on div "Category" at bounding box center [315, 261] width 215 height 19
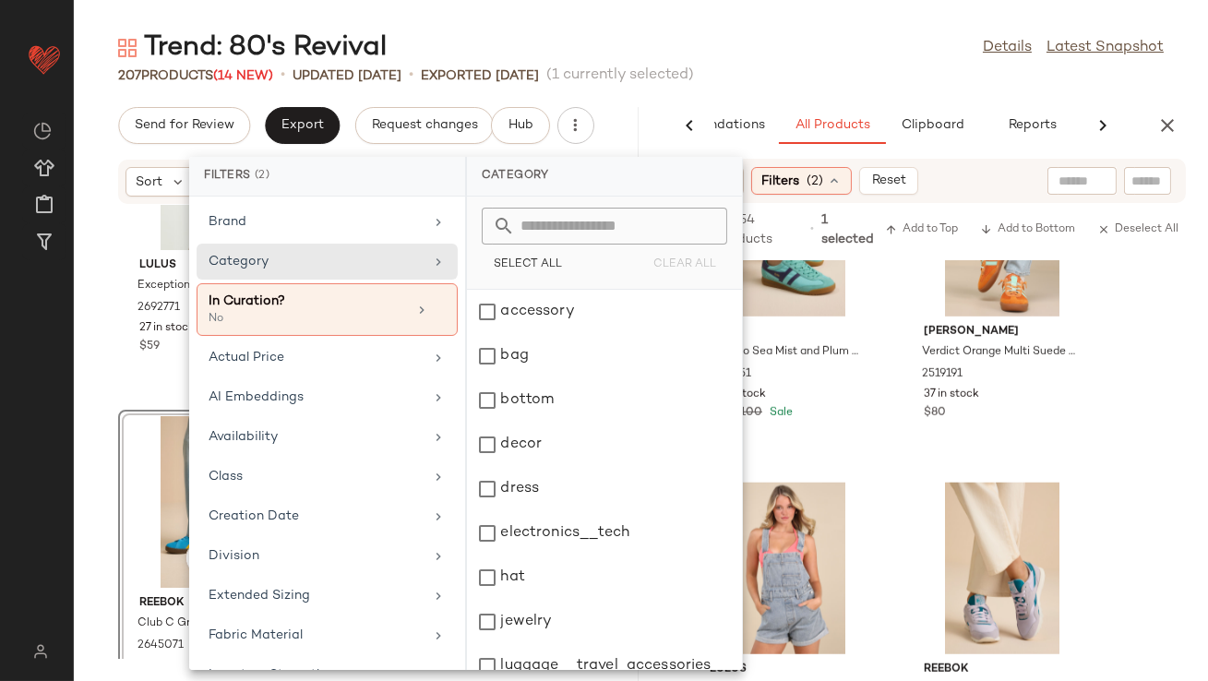
click at [694, 66] on span "(1 currently selected)" at bounding box center [620, 76] width 148 height 22
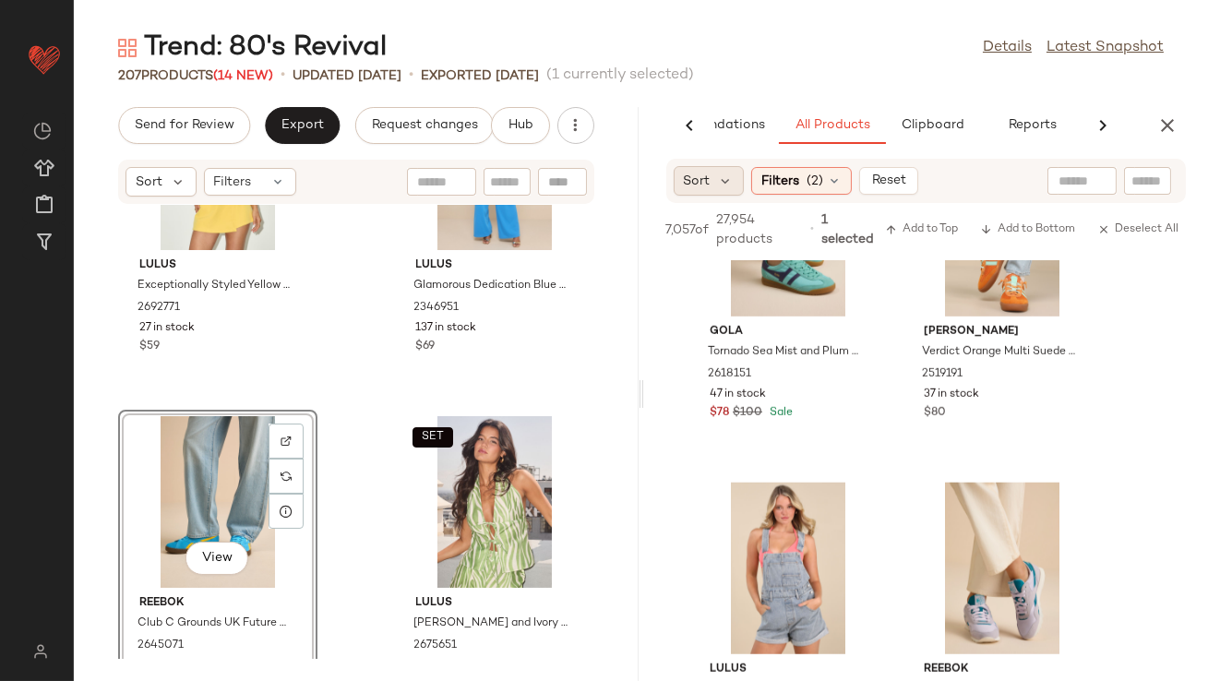
click at [710, 179] on div "Sort" at bounding box center [708, 181] width 71 height 30
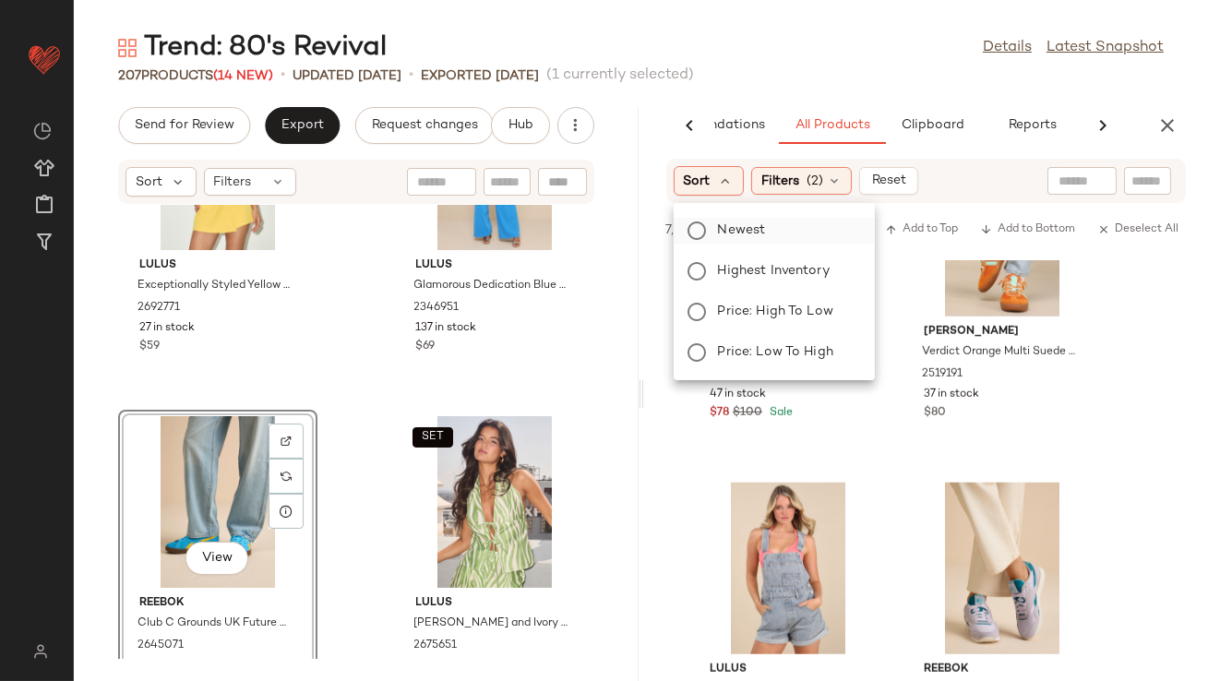
click at [738, 241] on label "Newest" at bounding box center [784, 231] width 149 height 26
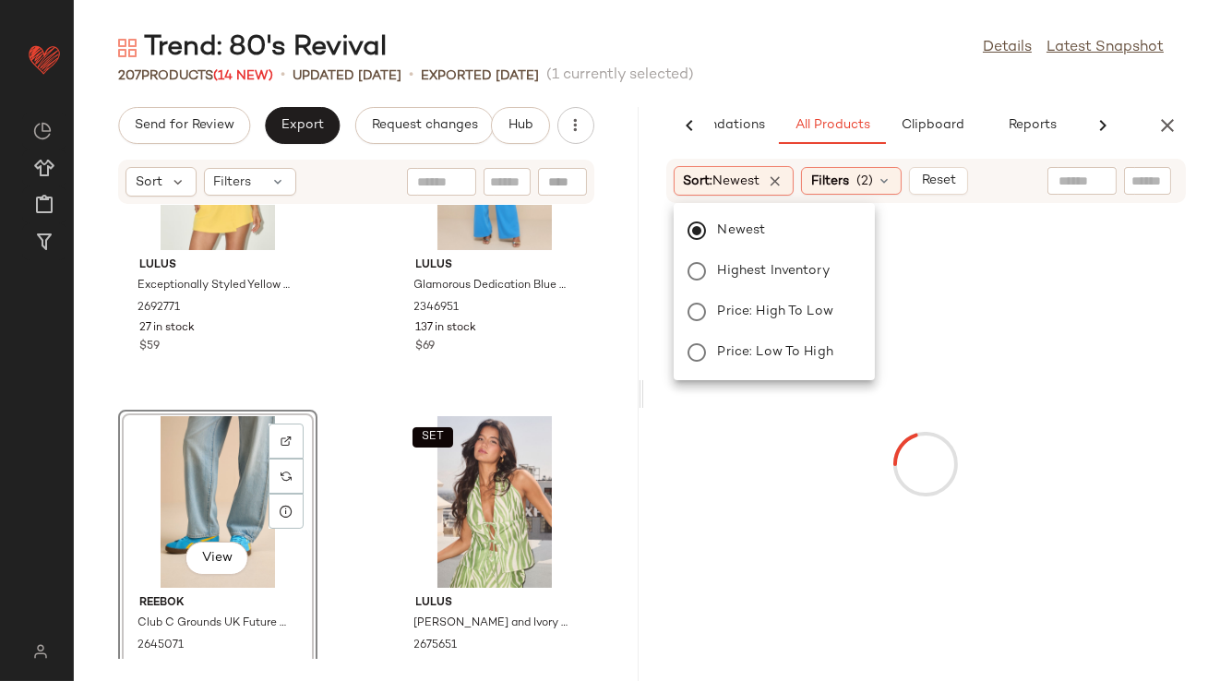
click at [827, 73] on div "207 Products (14 New) • updated [DATE] • Exported [DATE] (1 currently selected)" at bounding box center [641, 75] width 1134 height 18
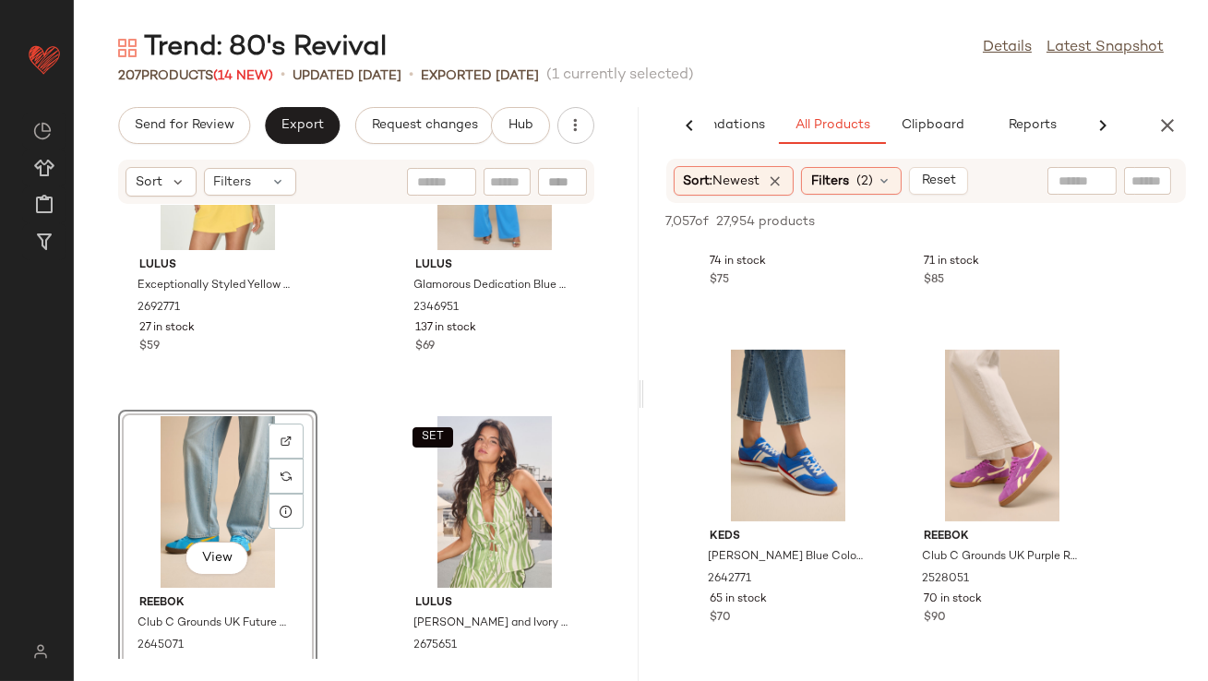
scroll to position [1338, 0]
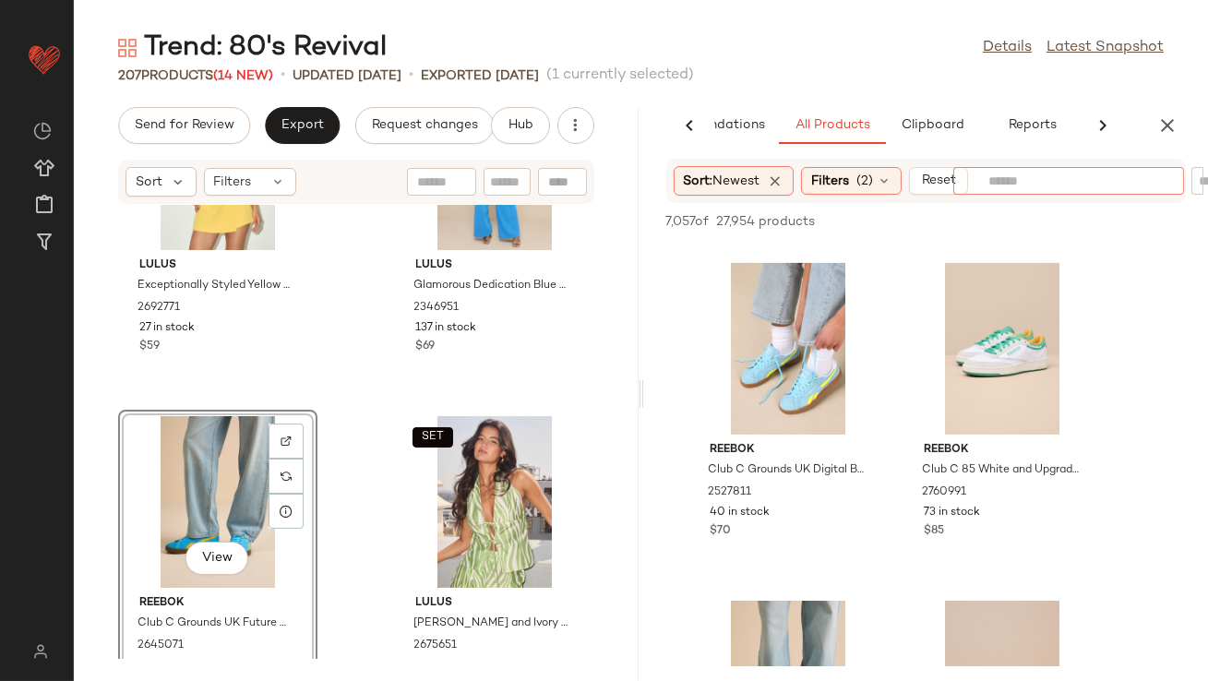
click at [1101, 170] on div at bounding box center [1068, 181] width 161 height 28
type input "***"
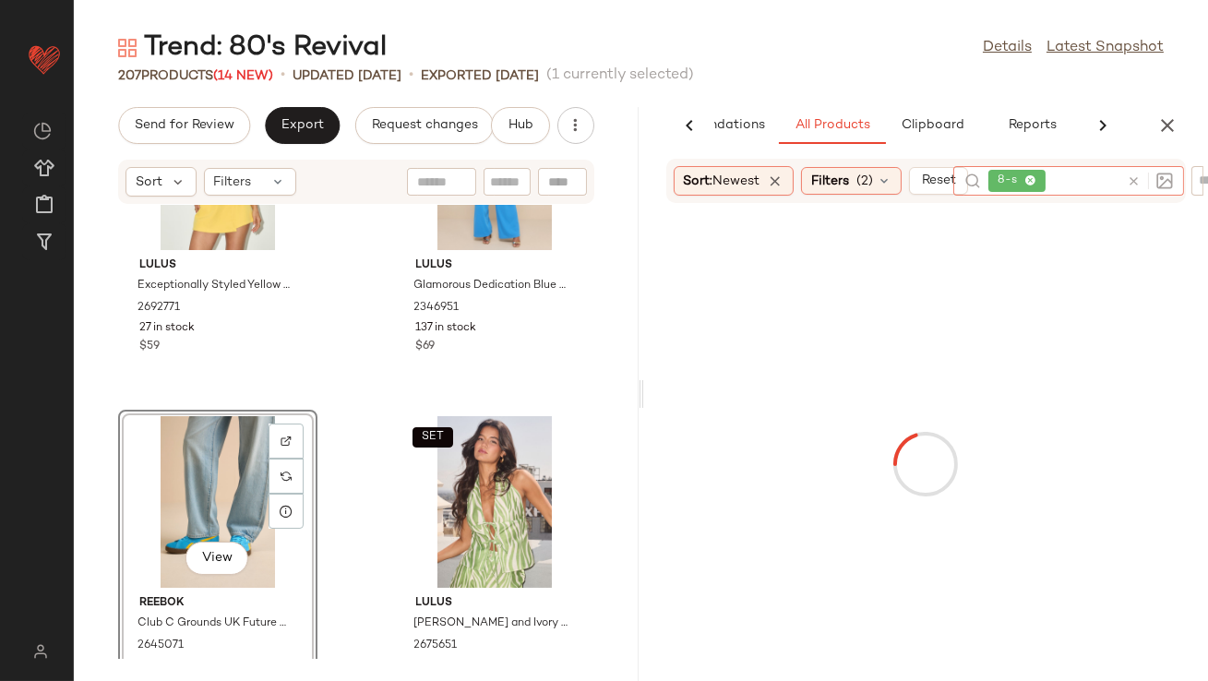
click at [1026, 172] on span "8-s" at bounding box center [1016, 181] width 57 height 22
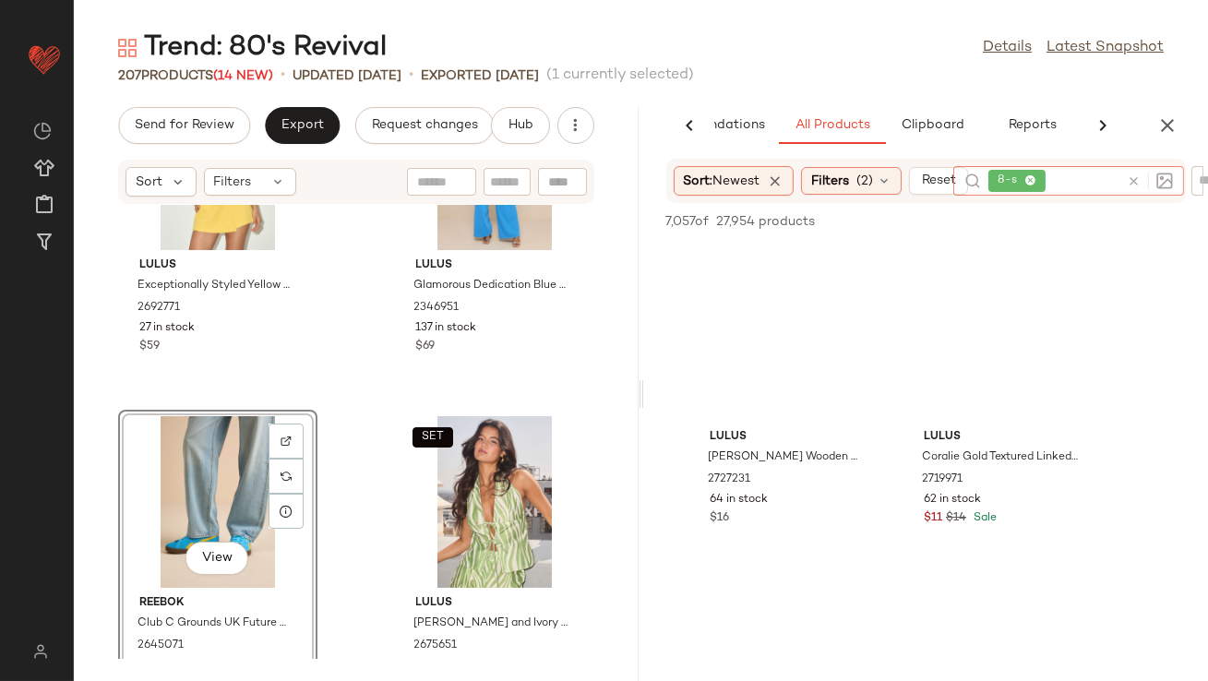
click at [1030, 185] on icon at bounding box center [1030, 181] width 12 height 12
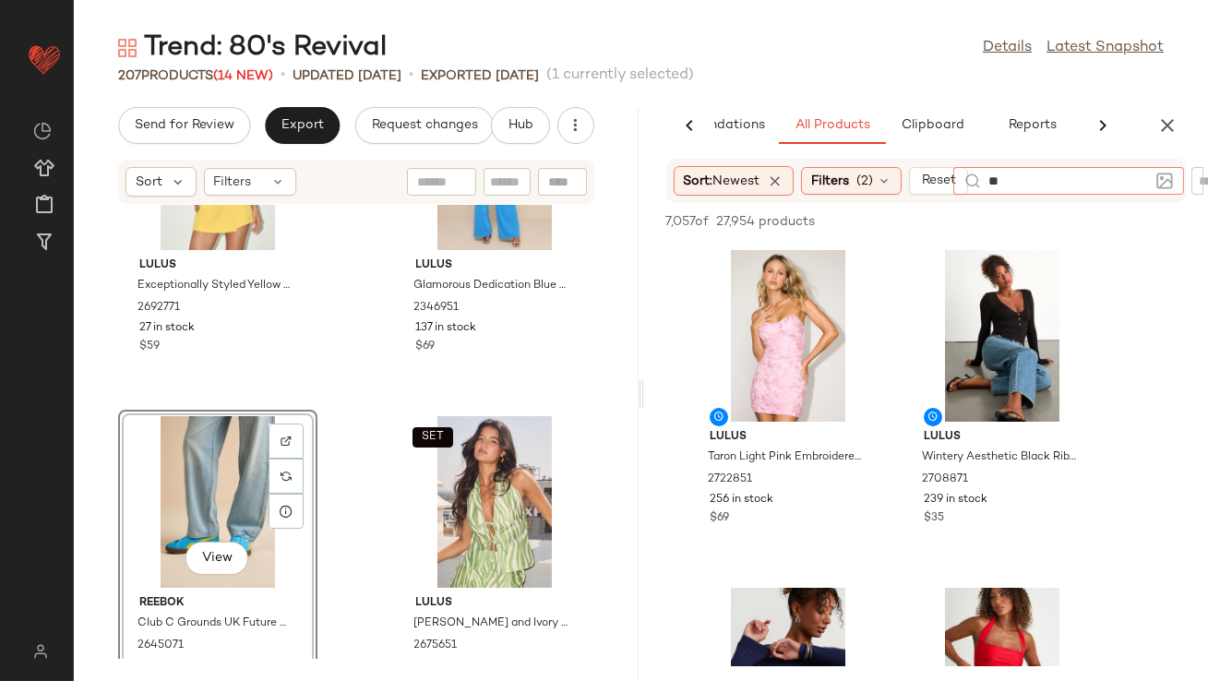
type input "***"
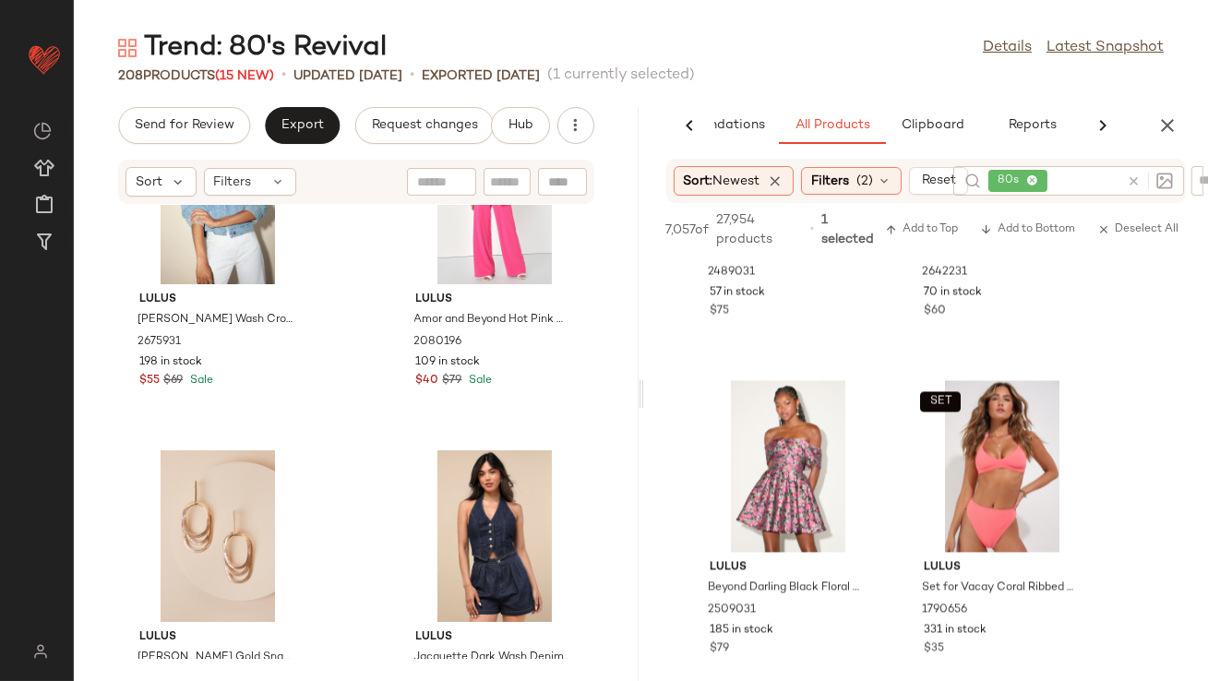
scroll to position [14248, 0]
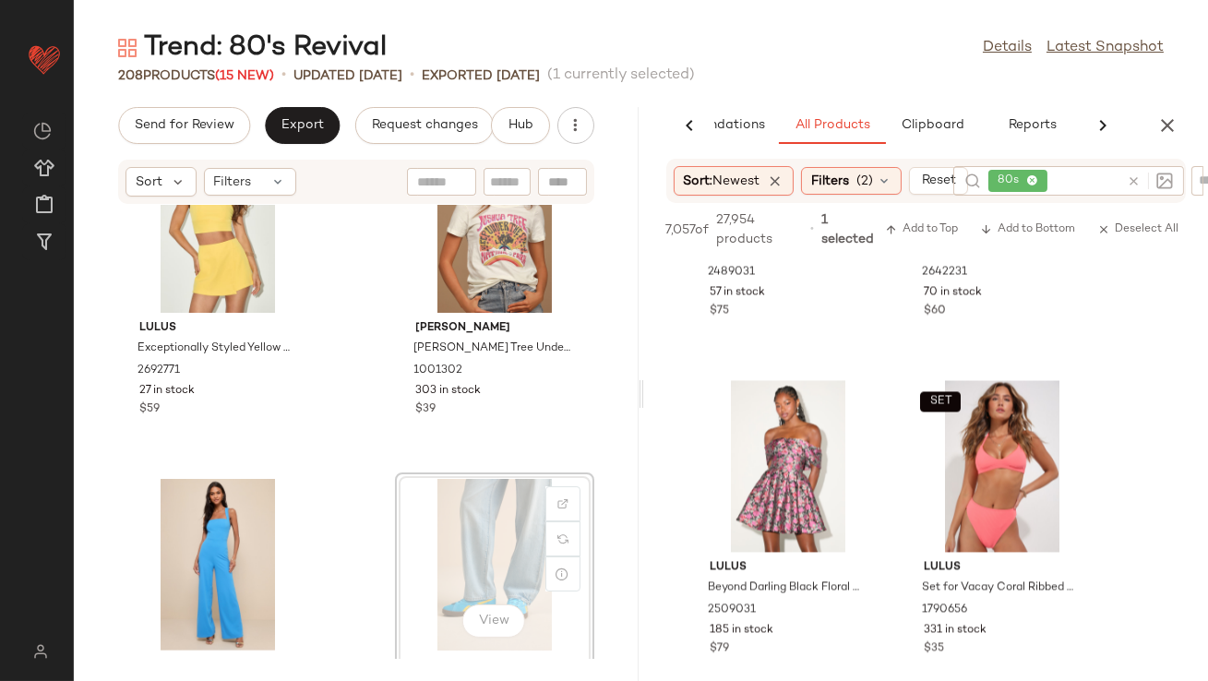
drag, startPoint x: 415, startPoint y: 570, endPoint x: 393, endPoint y: 508, distance: 65.7
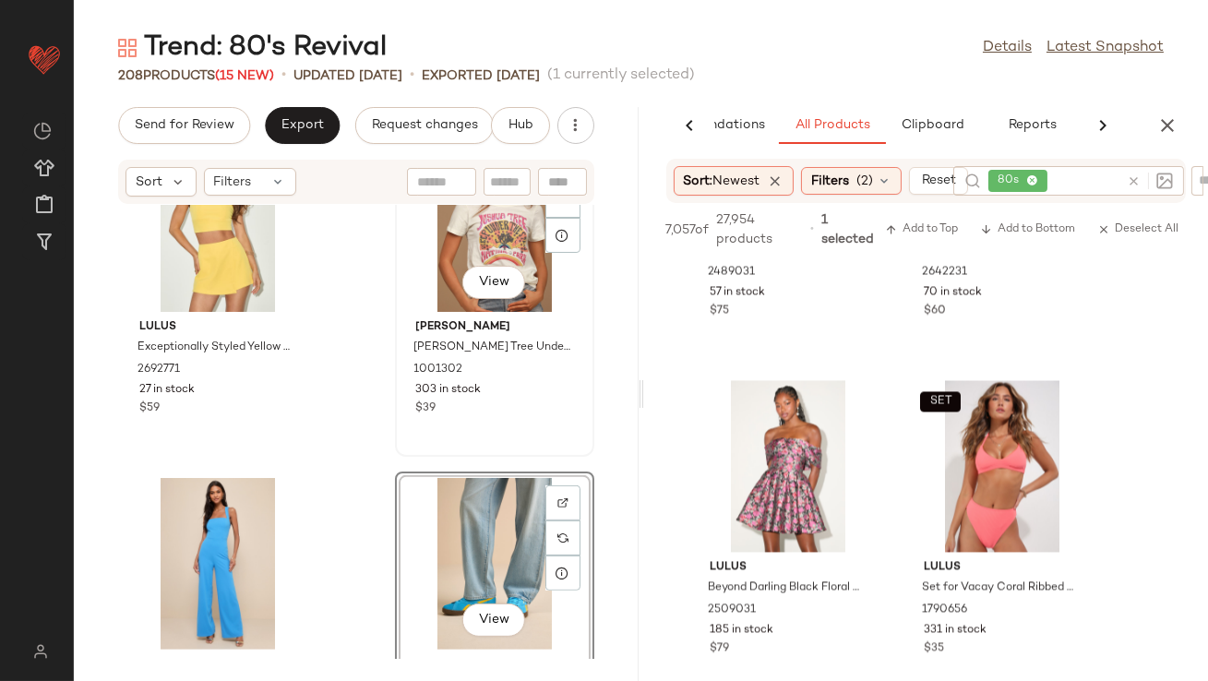
scroll to position [14941, 0]
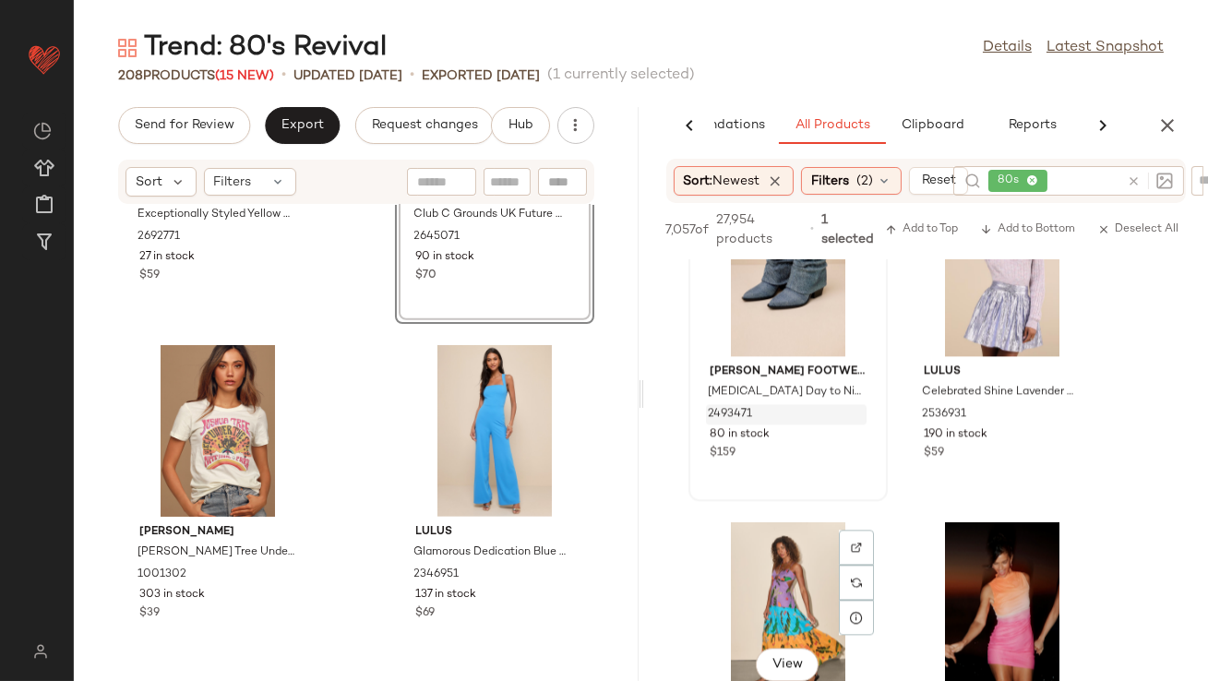
scroll to position [8431, 0]
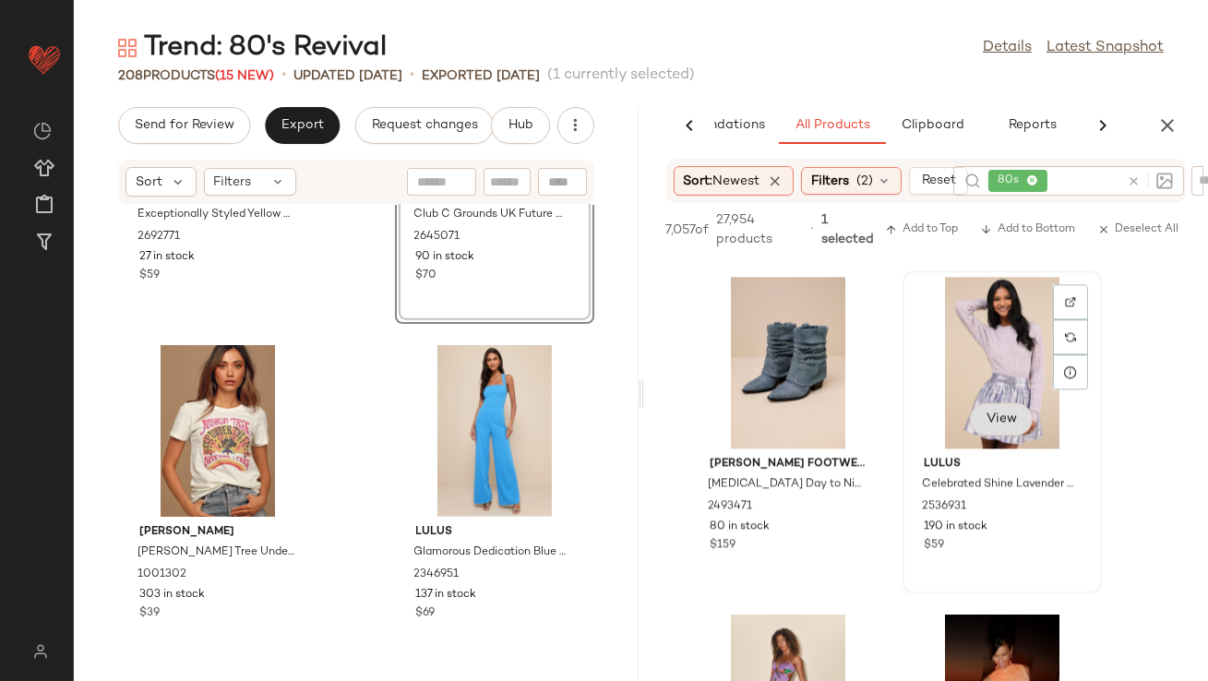
click at [995, 420] on div "View" at bounding box center [1001, 420] width 63 height 37
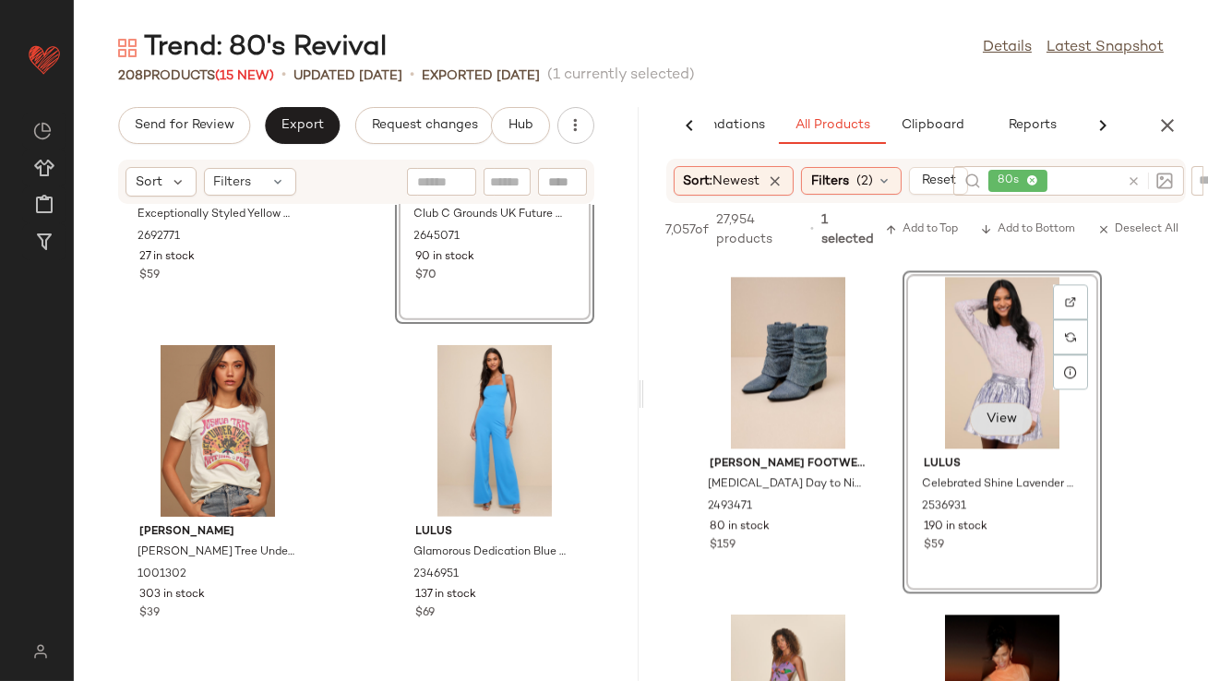
click at [1001, 410] on button "View" at bounding box center [1001, 418] width 63 height 33
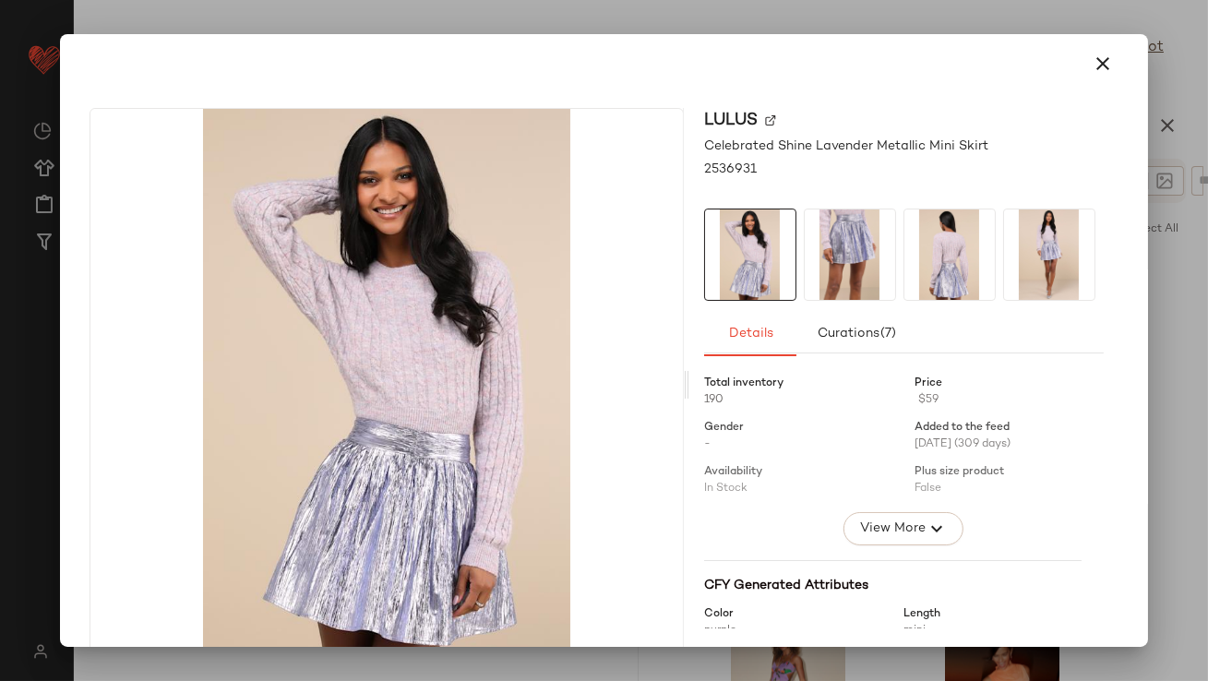
click at [1018, 268] on img at bounding box center [1049, 254] width 90 height 90
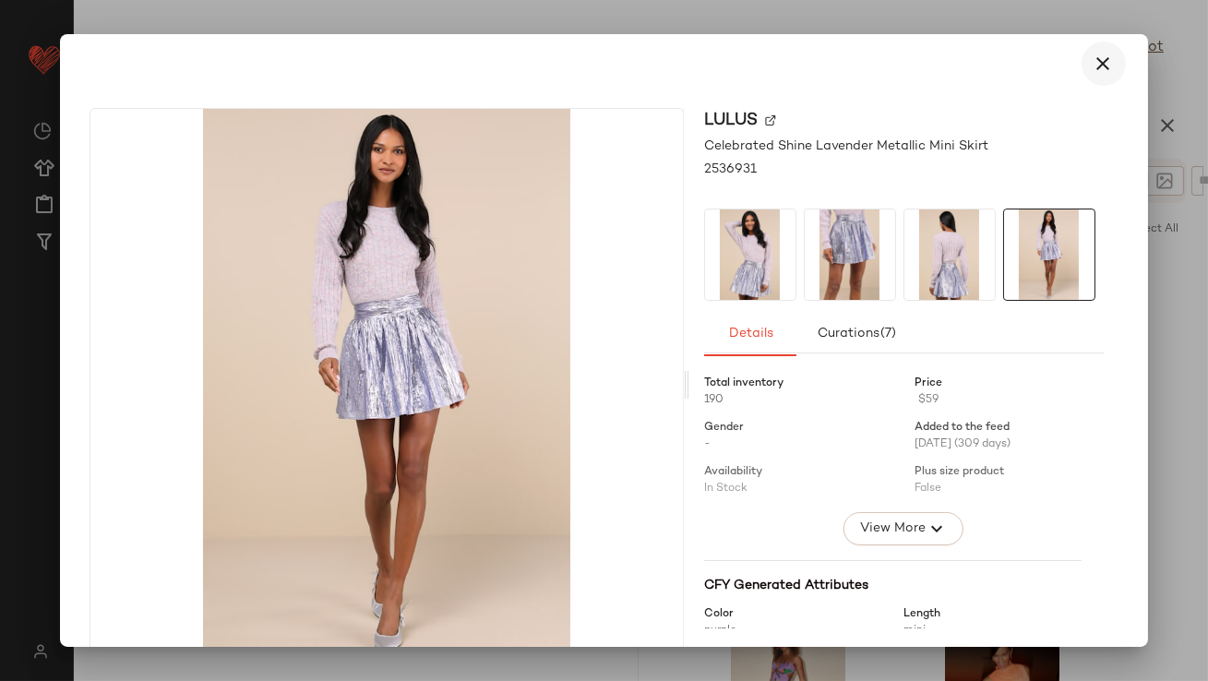
click at [1103, 63] on button "button" at bounding box center [1103, 64] width 44 height 44
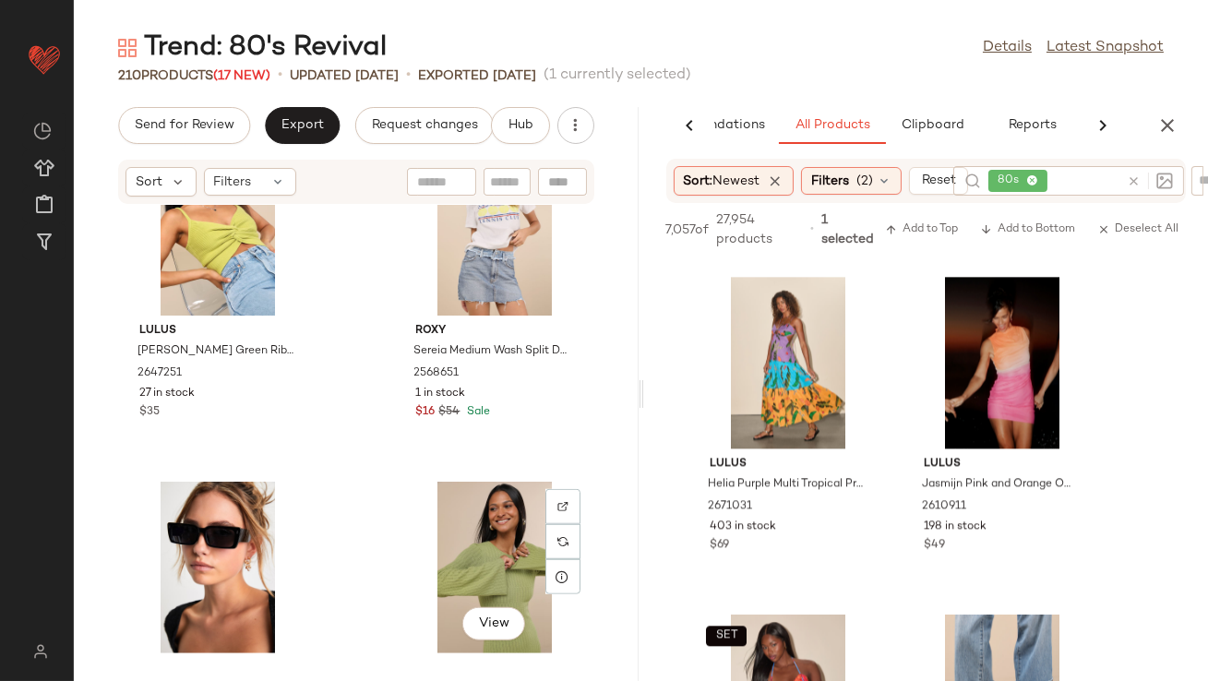
scroll to position [16206, 0]
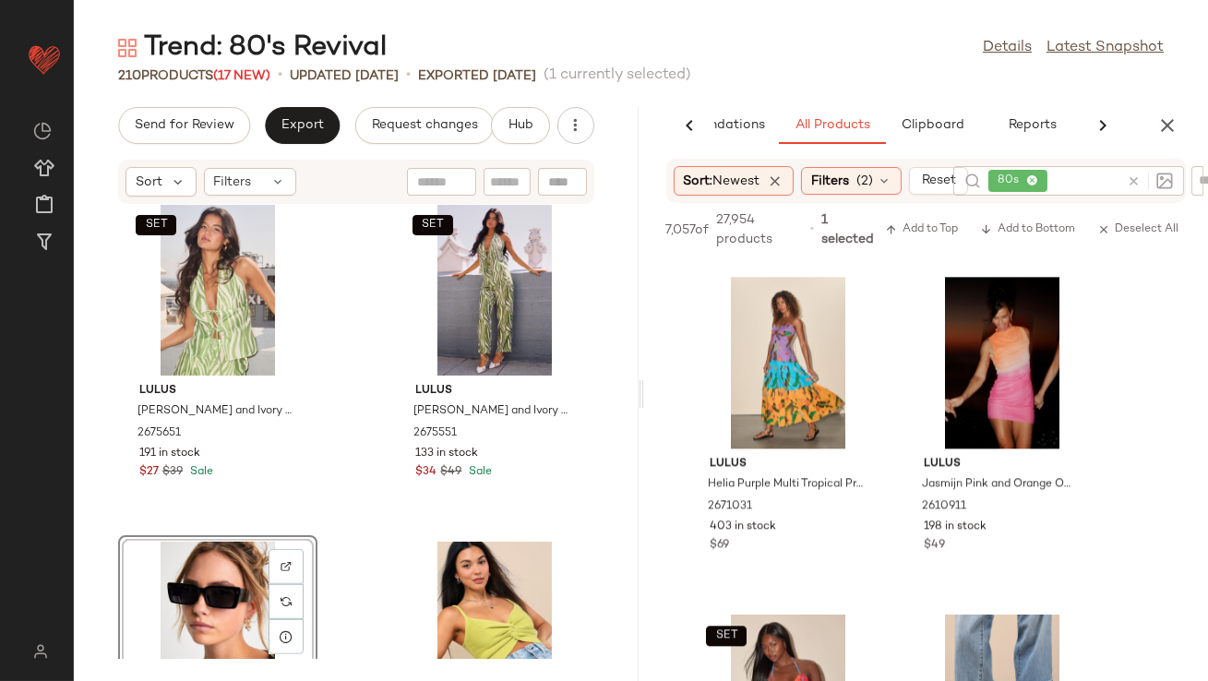
scroll to position [15868, 0]
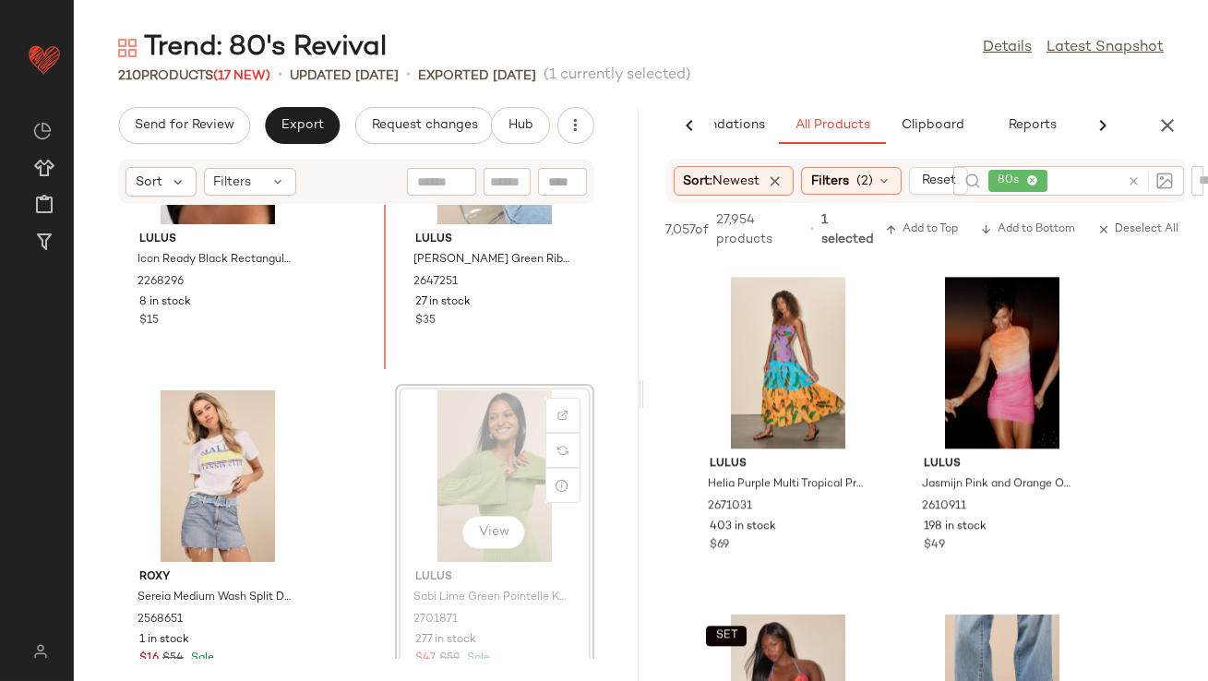
drag, startPoint x: 415, startPoint y: 470, endPoint x: 411, endPoint y: 452, distance: 18.1
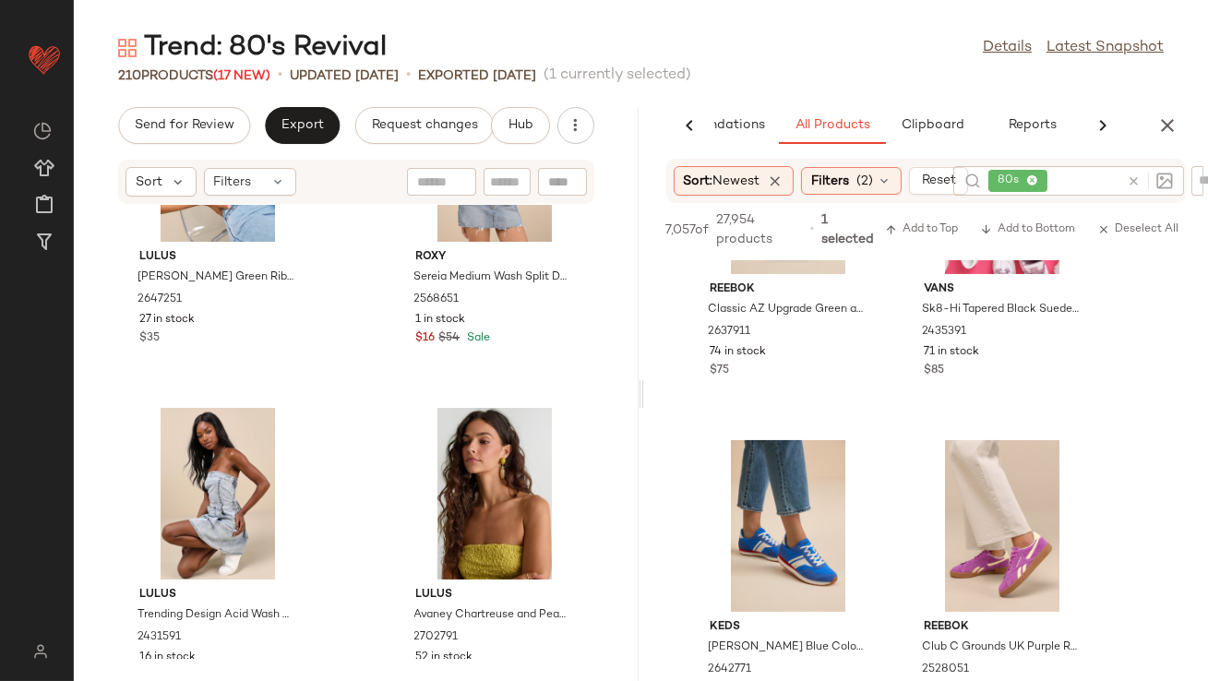
scroll to position [888, 0]
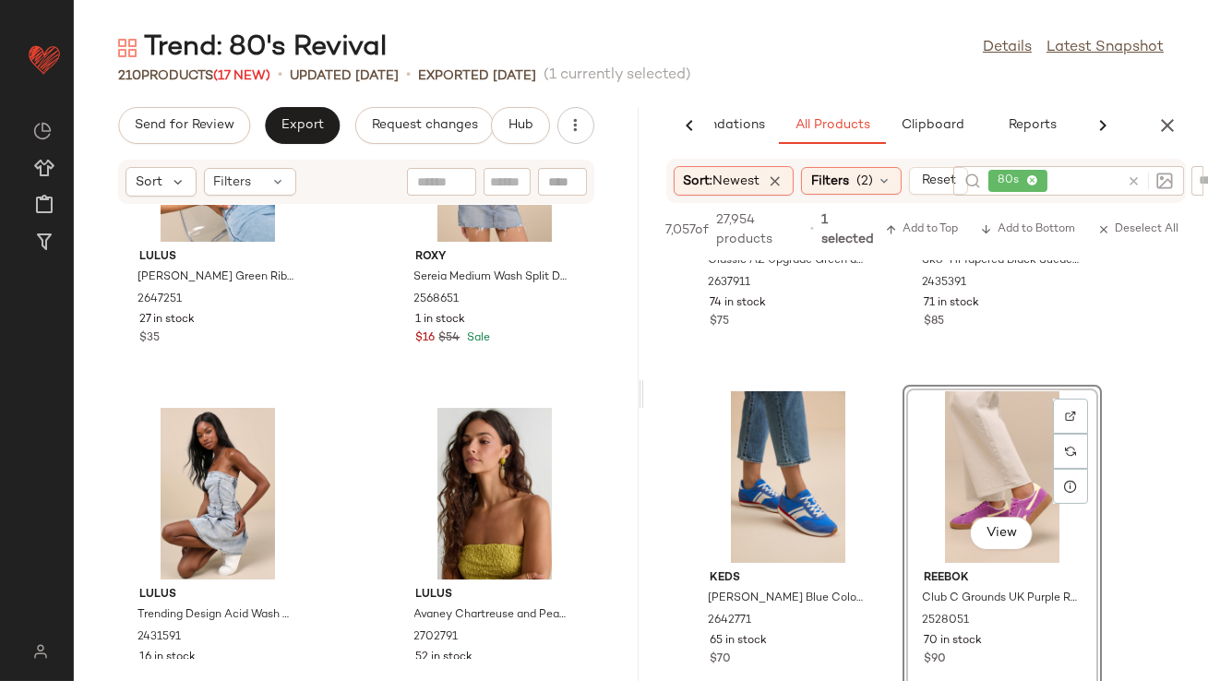
drag, startPoint x: 966, startPoint y: 474, endPoint x: 942, endPoint y: 476, distance: 24.1
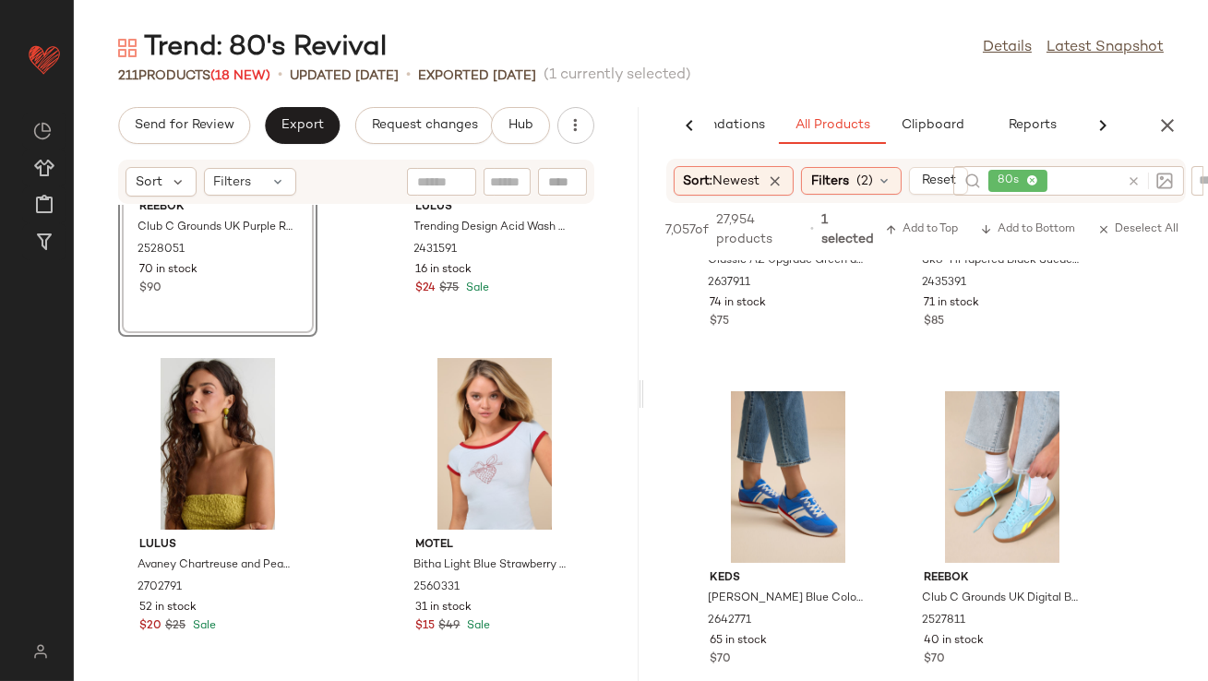
scroll to position [17098, 0]
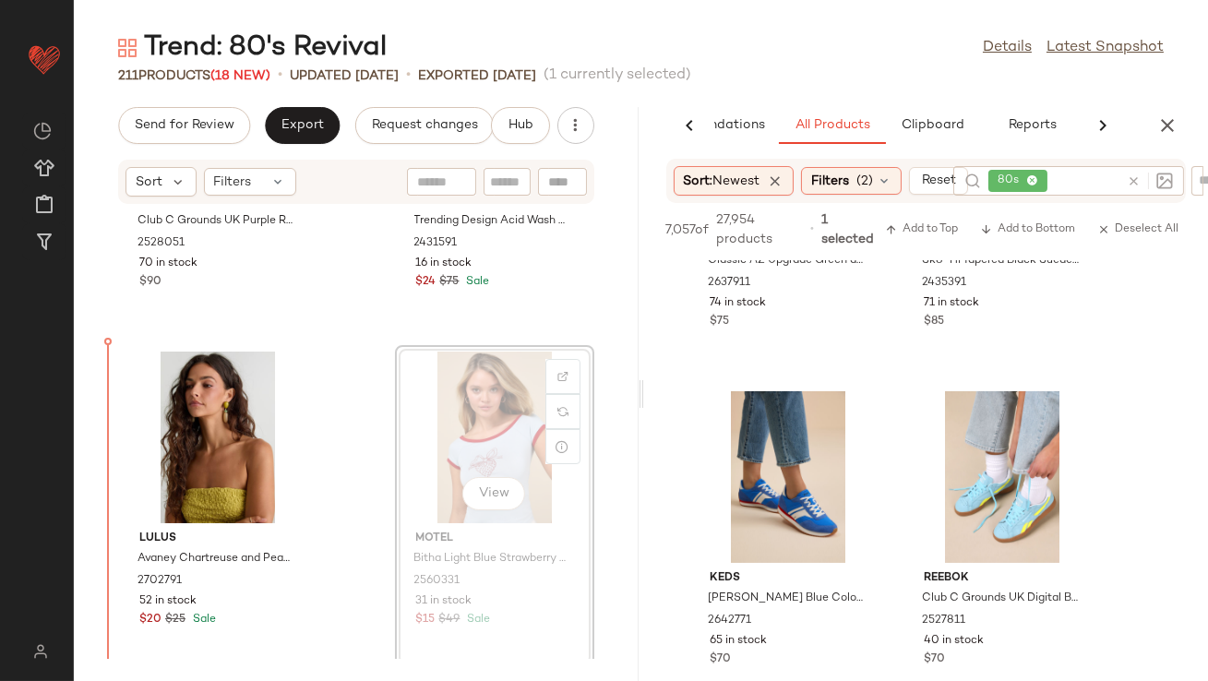
drag, startPoint x: 479, startPoint y: 445, endPoint x: 466, endPoint y: 445, distance: 12.9
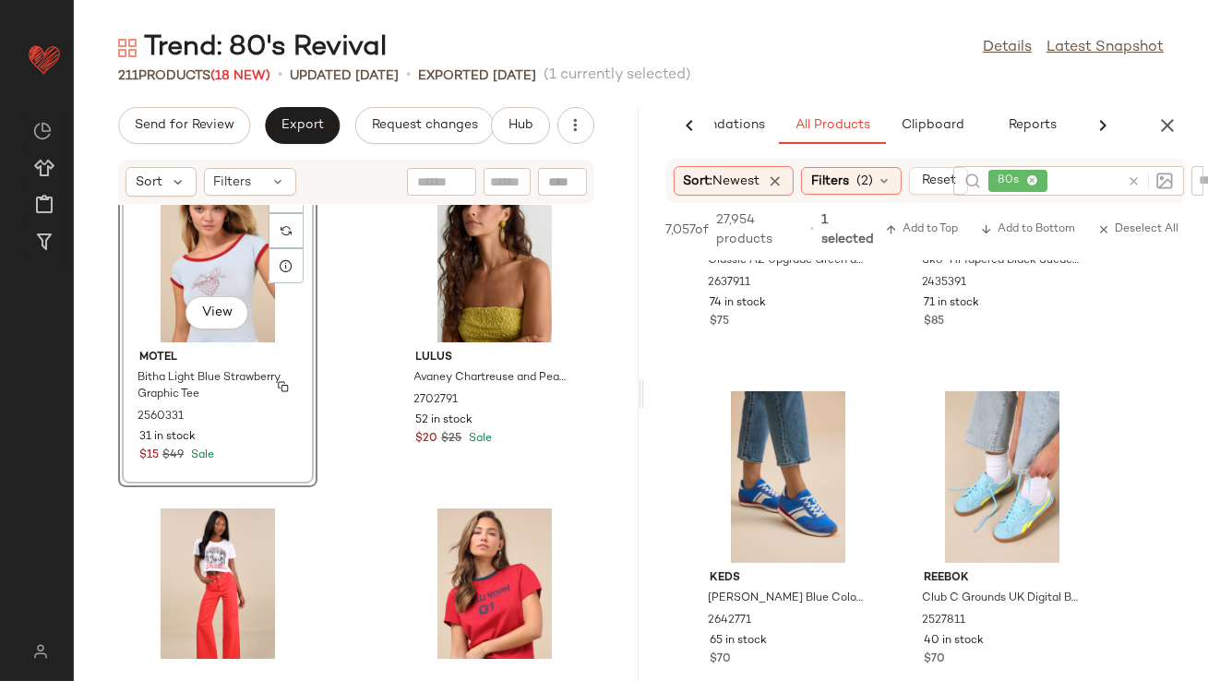
scroll to position [17281, 0]
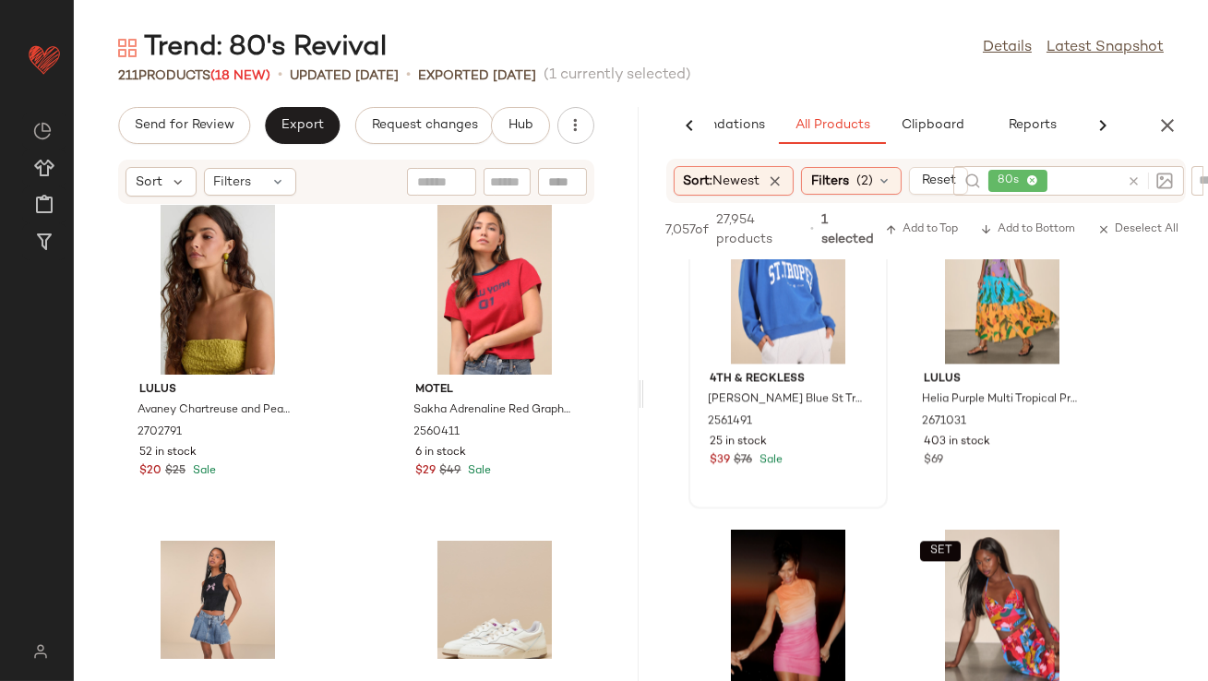
scroll to position [8535, 0]
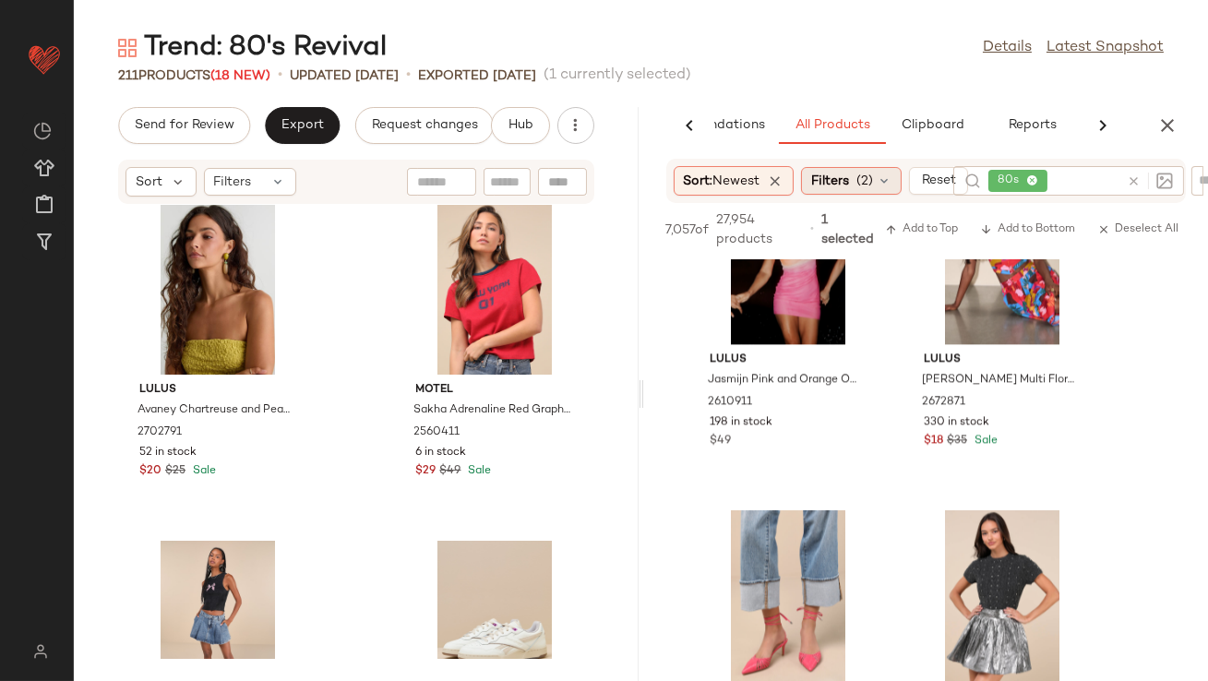
click at [854, 180] on div "Filters (2)" at bounding box center [851, 181] width 101 height 28
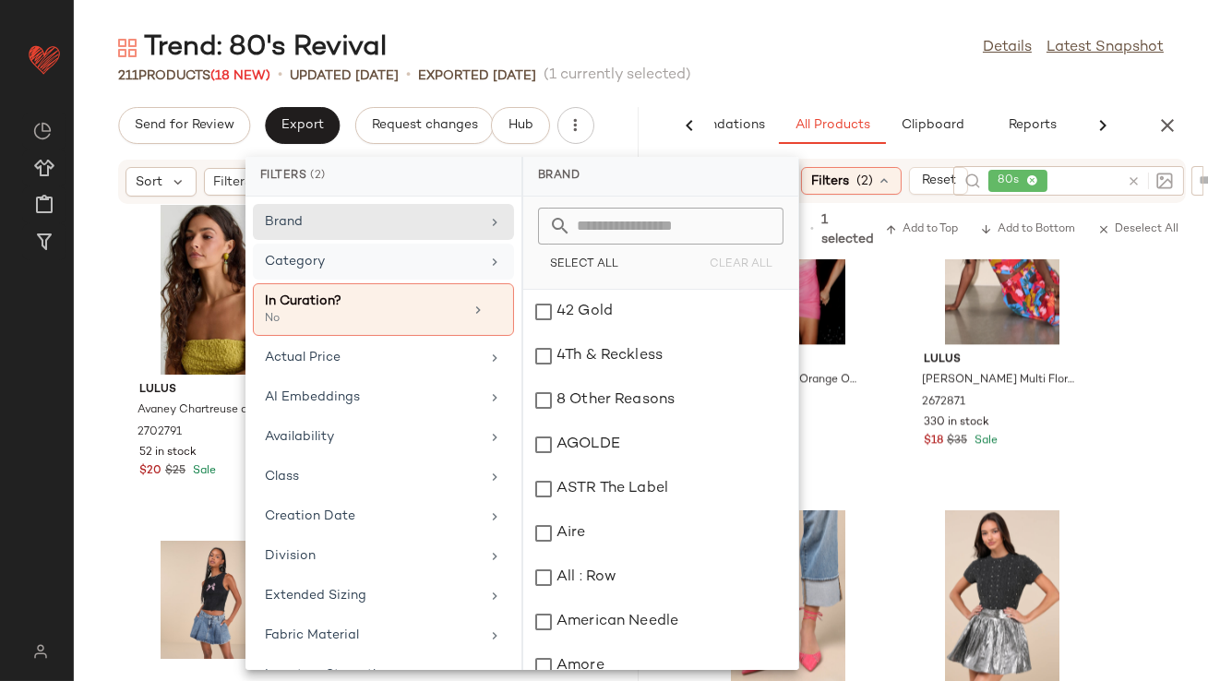
click at [454, 266] on div "Category" at bounding box center [372, 261] width 215 height 19
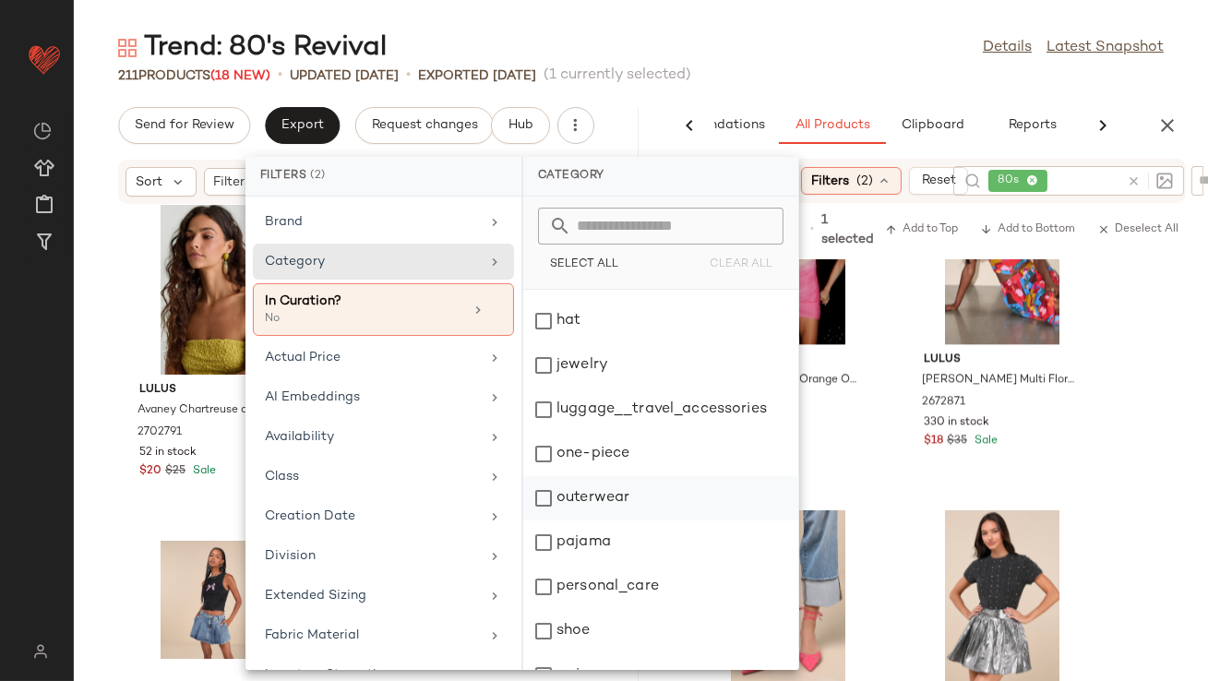
scroll to position [212, 0]
click at [564, 495] on div "one-piece" at bounding box center [660, 498] width 275 height 44
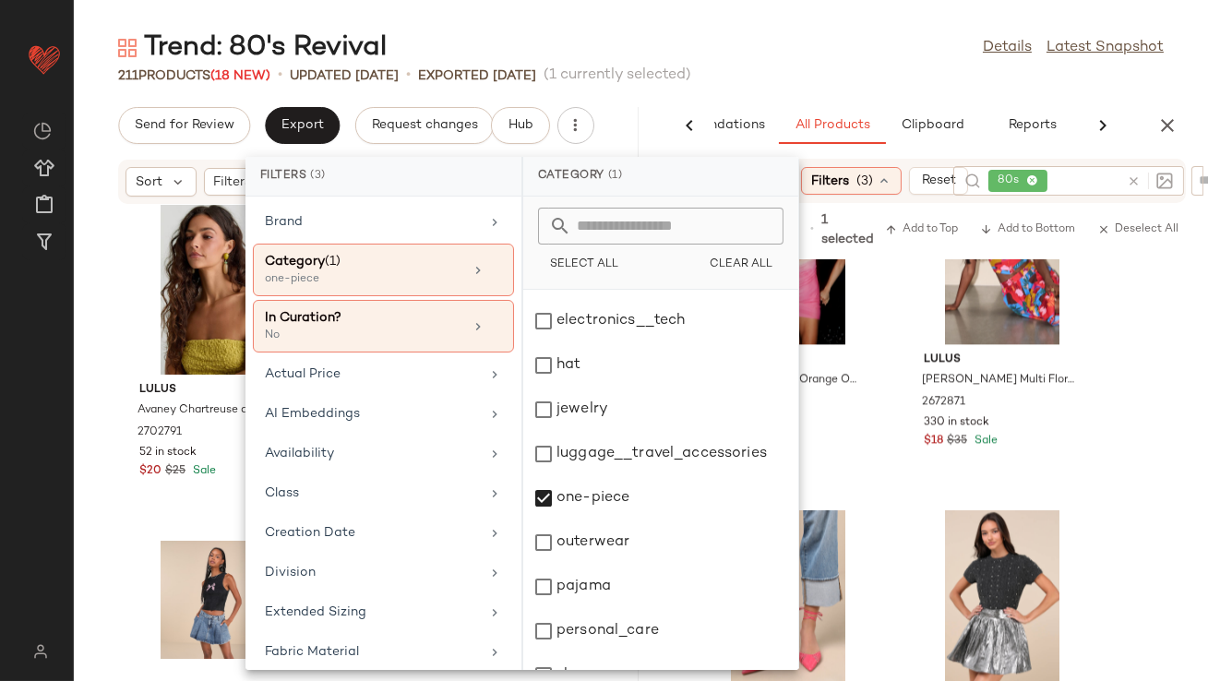
click at [851, 29] on main "Trend: 80's Revival Details Latest Snapshot 211 Products (18 New) • updated [DA…" at bounding box center [604, 340] width 1208 height 681
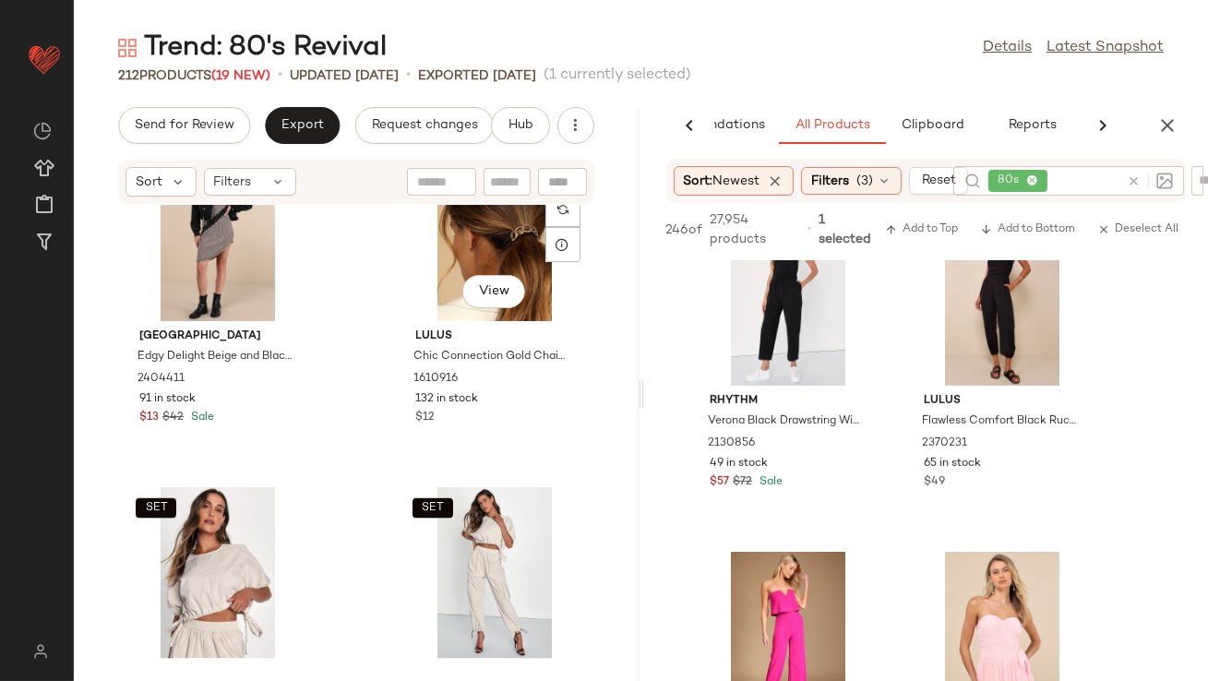
scroll to position [19419, 0]
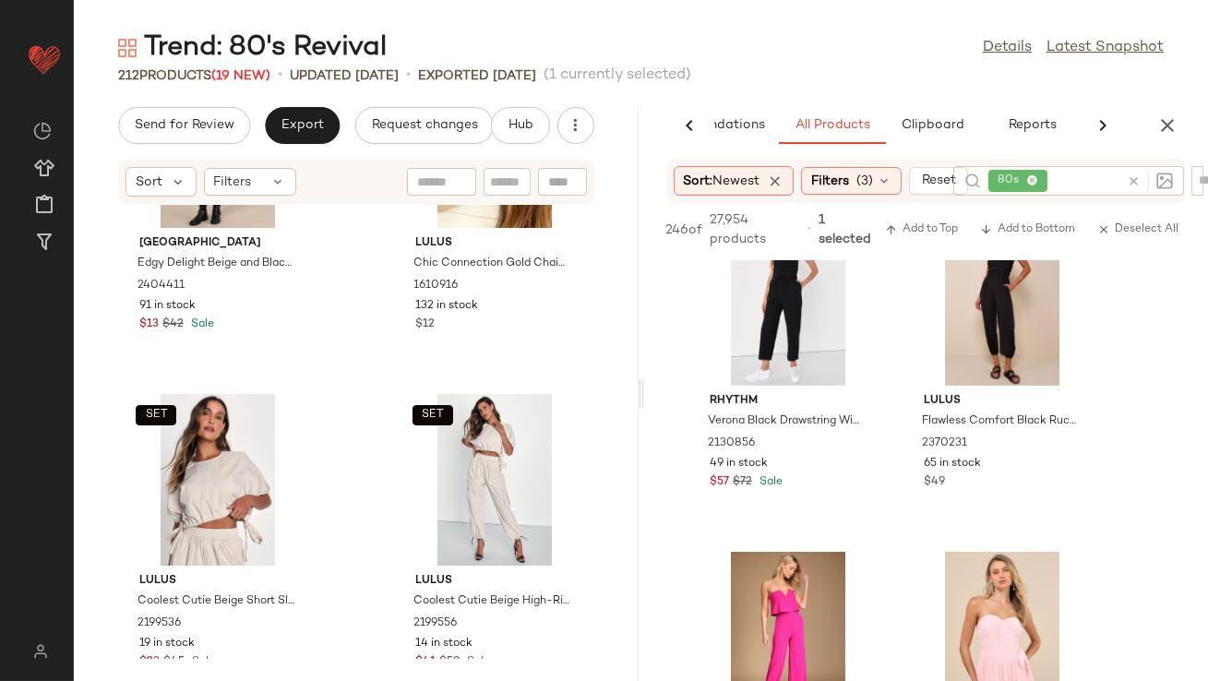
click at [1163, 117] on icon "button" at bounding box center [1167, 125] width 22 height 22
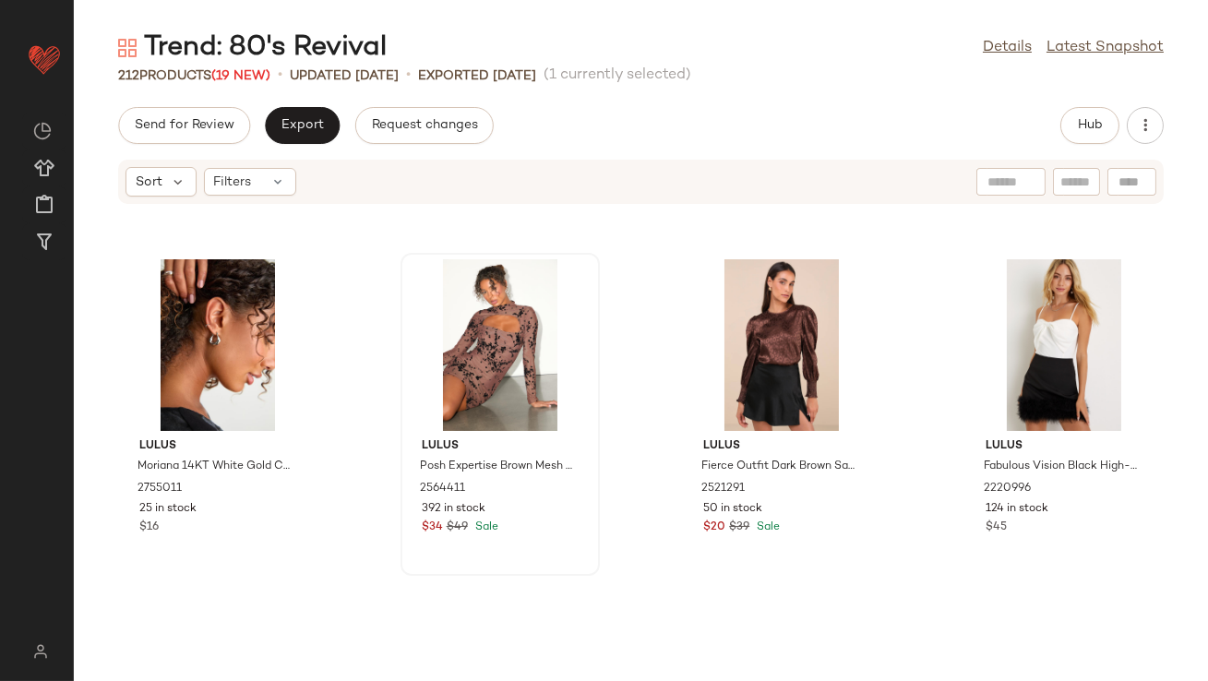
scroll to position [10164, 0]
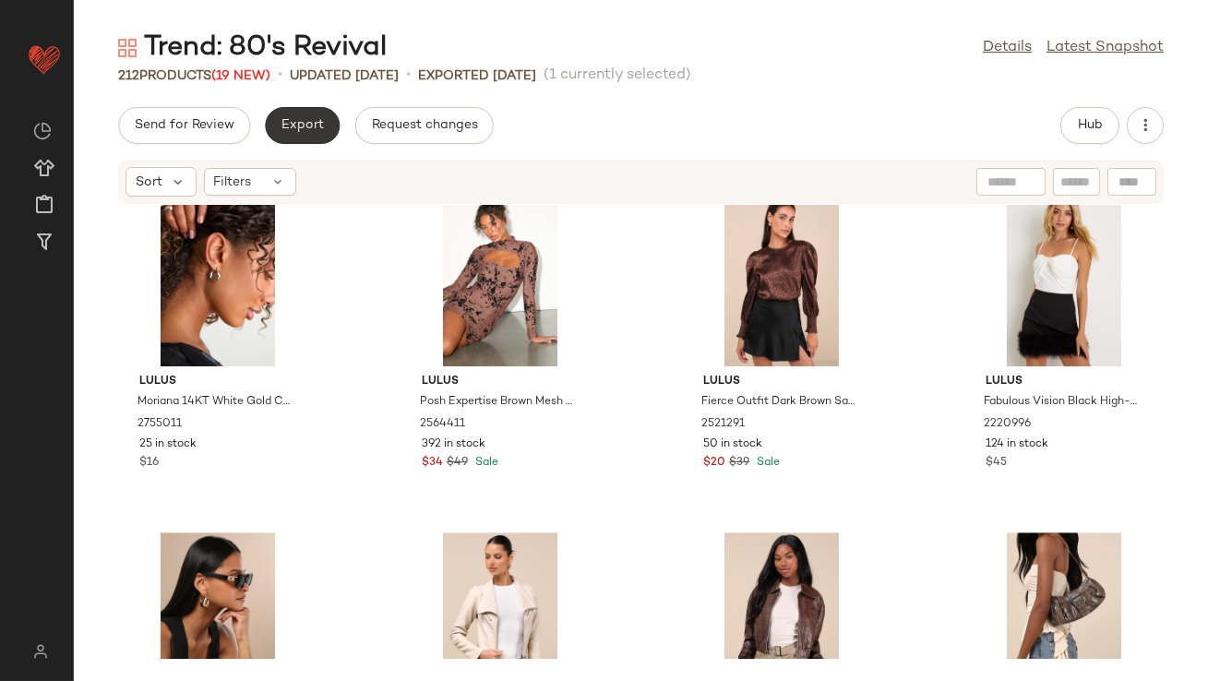
click at [309, 137] on button "Export" at bounding box center [302, 125] width 75 height 37
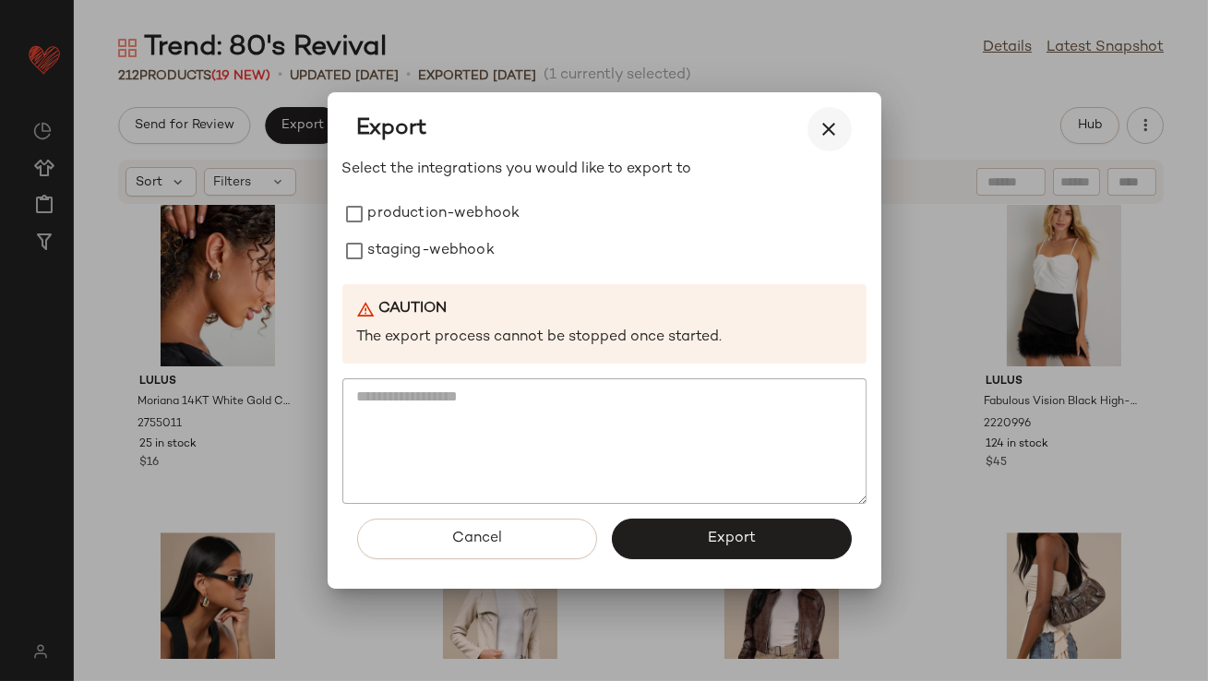
click at [810, 121] on button "button" at bounding box center [829, 129] width 44 height 44
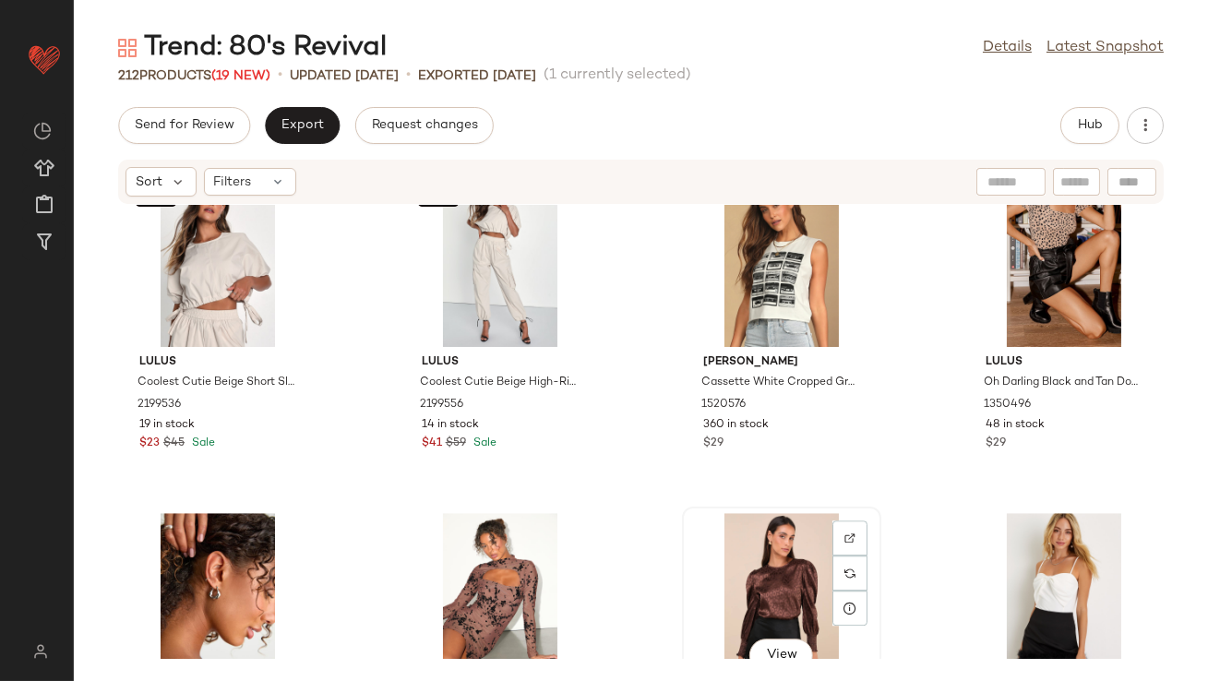
scroll to position [9823, 0]
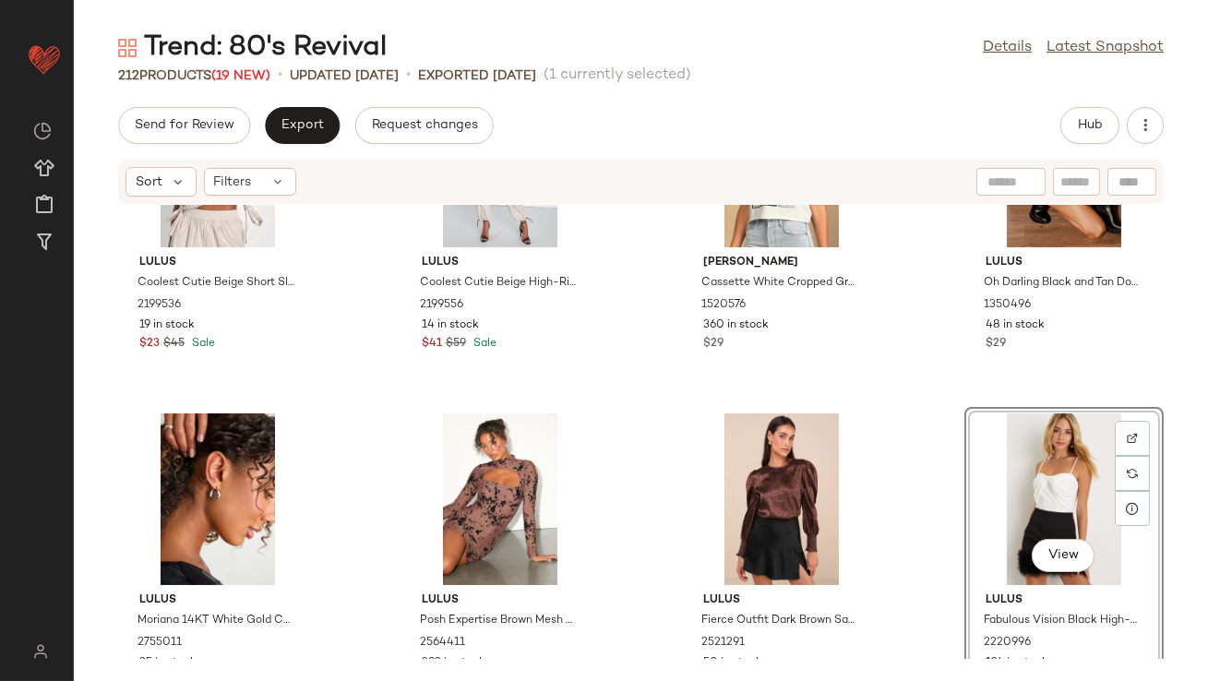
drag, startPoint x: 1007, startPoint y: 530, endPoint x: 989, endPoint y: 535, distance: 19.0
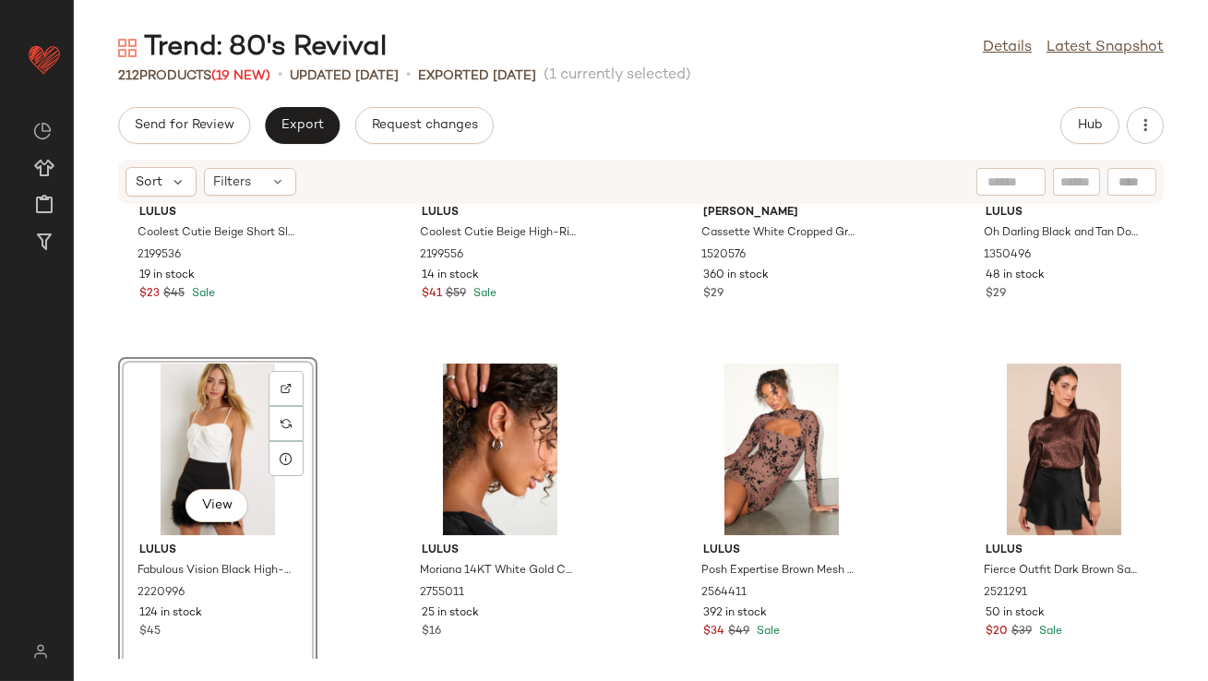
click at [670, 443] on div "SET Lulus Coolest Cutie Beige Short Sleeves Drawstring Crop Top 2199536 19 in s…" at bounding box center [641, 432] width 1134 height 454
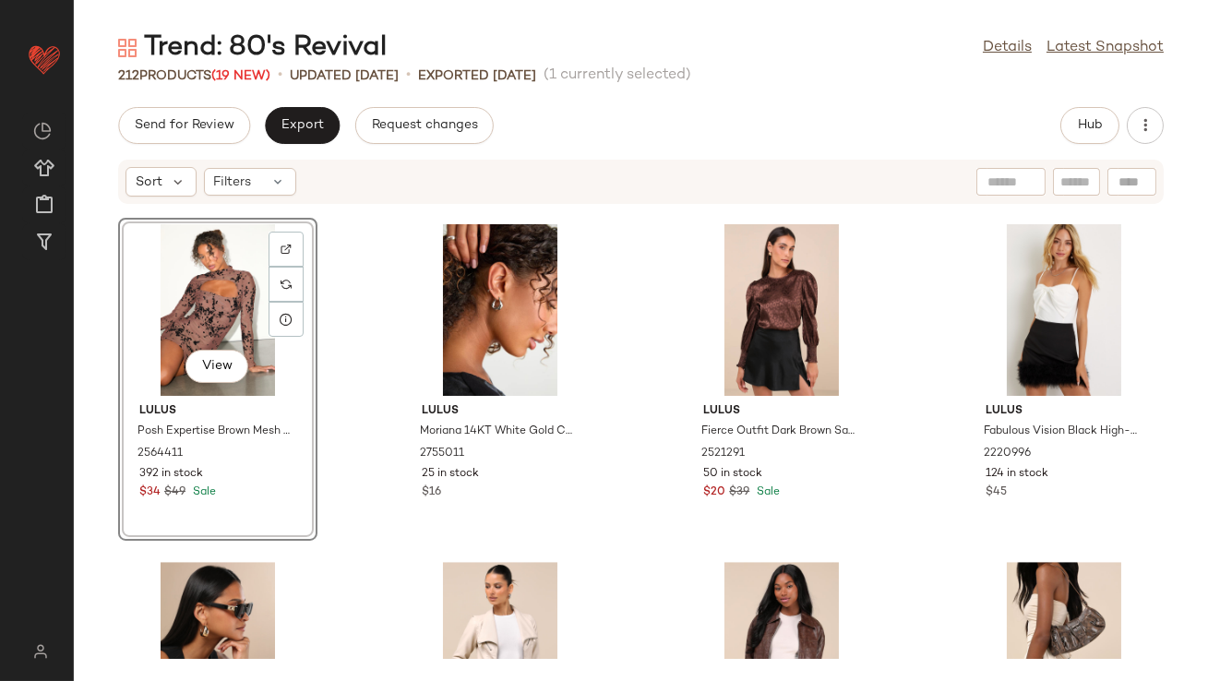
scroll to position [10288, 0]
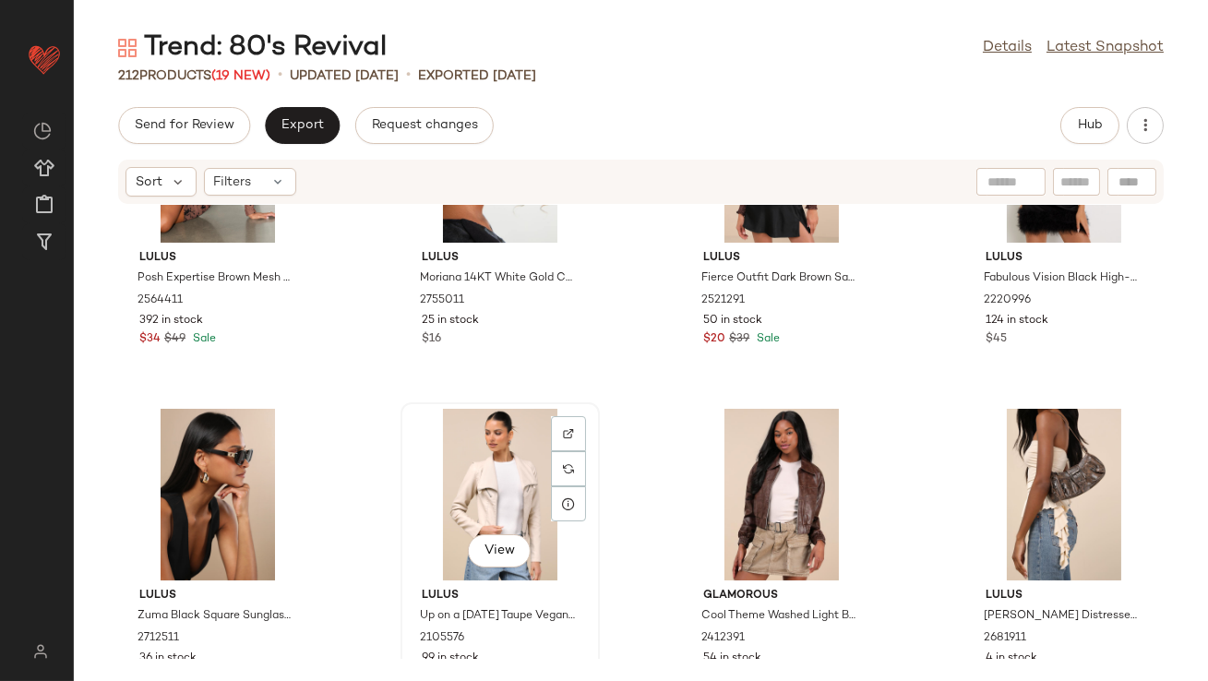
click at [463, 496] on div "View" at bounding box center [500, 495] width 186 height 172
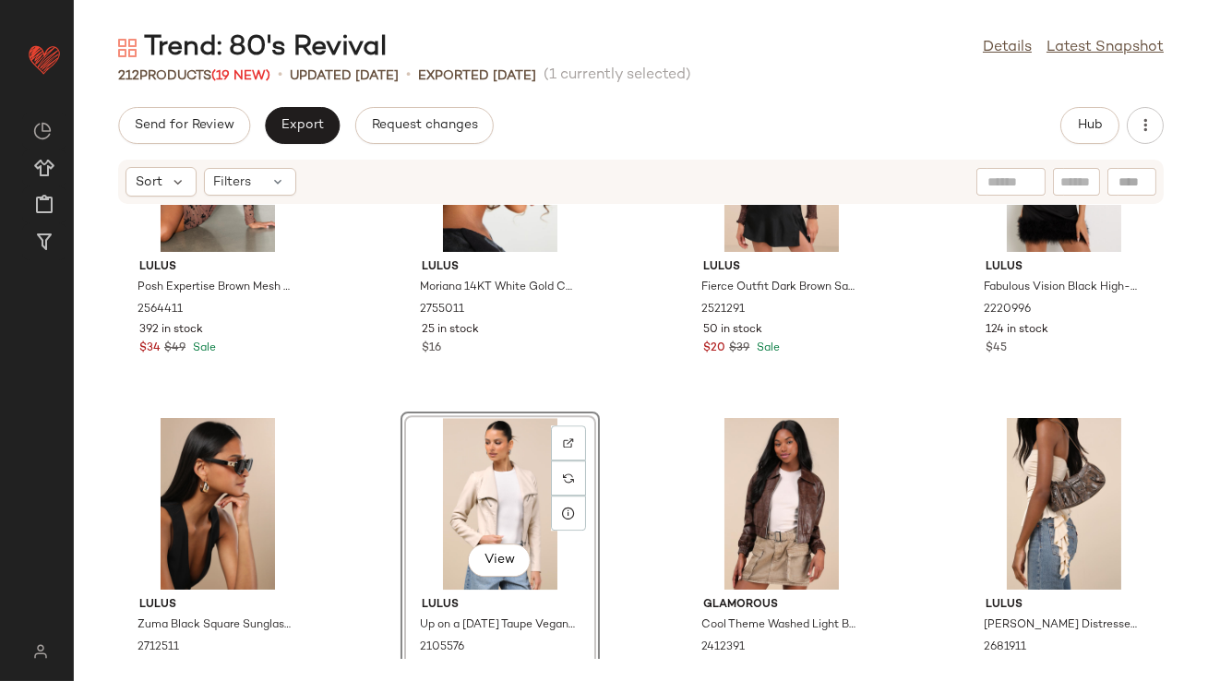
scroll to position [10287, 0]
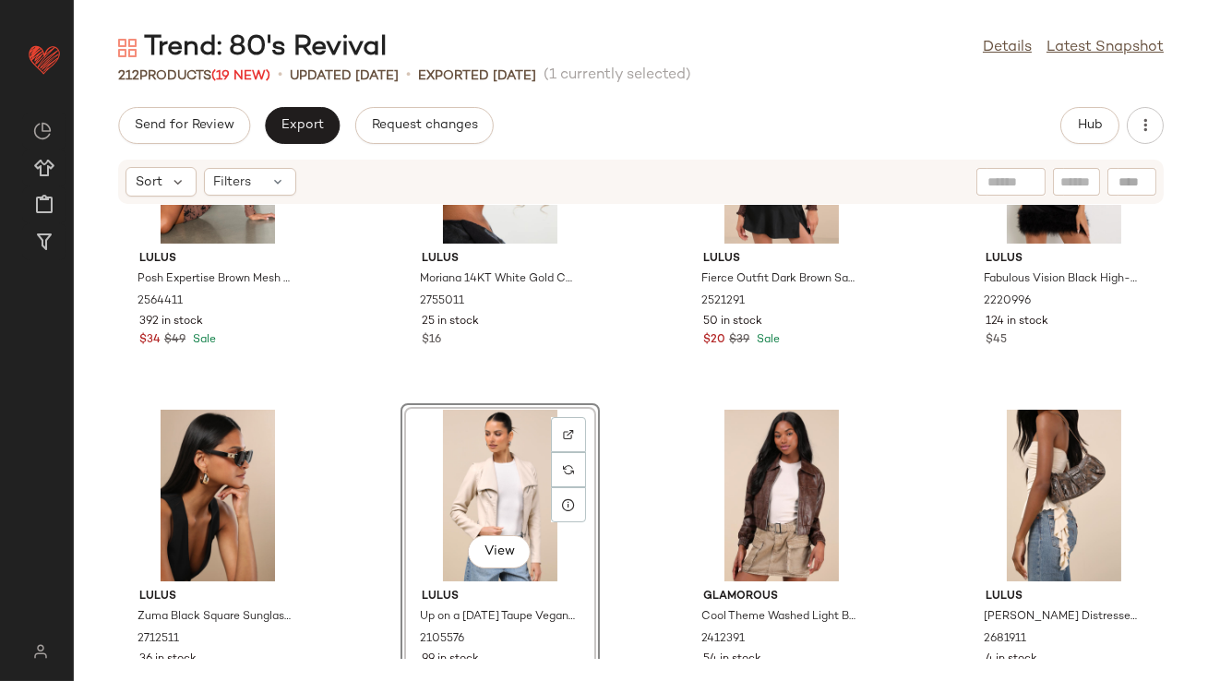
click at [952, 518] on div "Lulus Posh Expertise Brown Mesh Burnout Velvet Floral Mini Dress 2564411 392 in…" at bounding box center [641, 432] width 1134 height 454
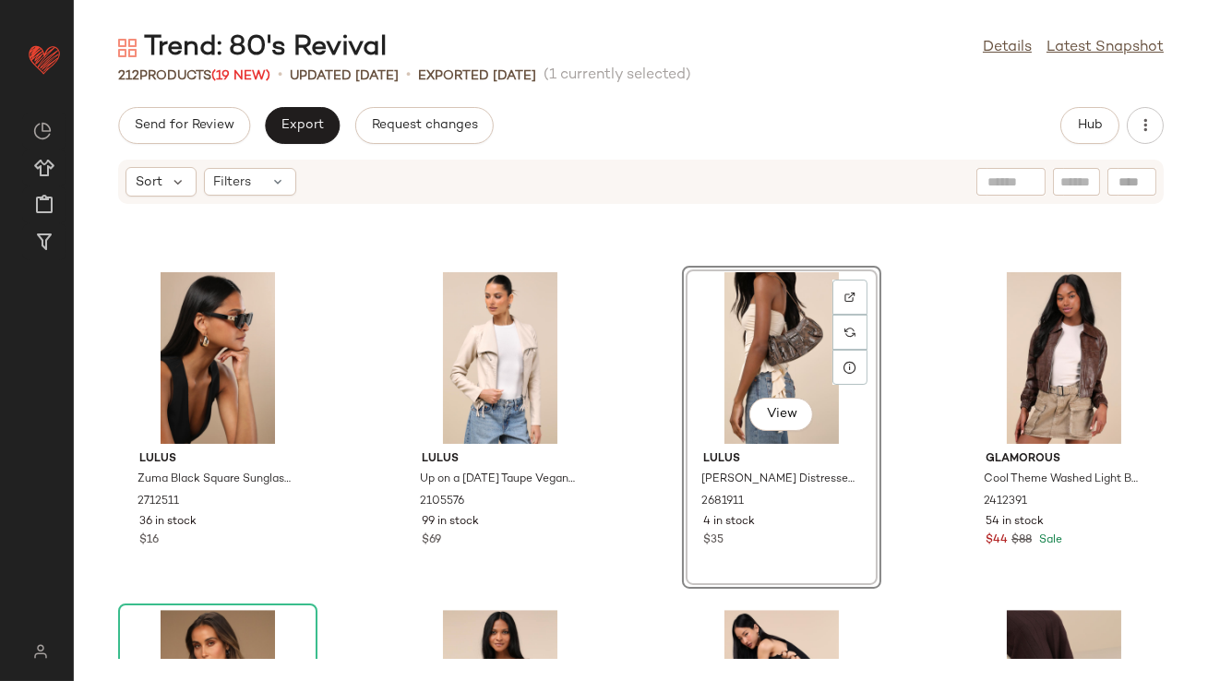
scroll to position [10568, 0]
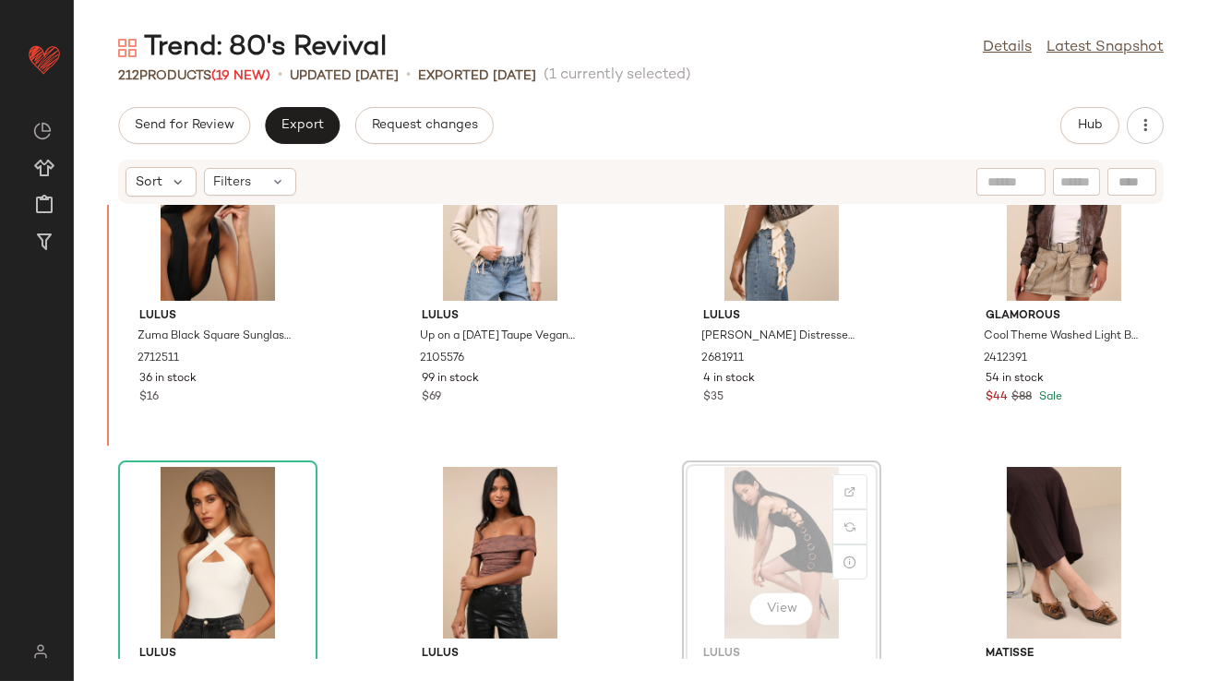
drag, startPoint x: 744, startPoint y: 540, endPoint x: 730, endPoint y: 540, distance: 13.8
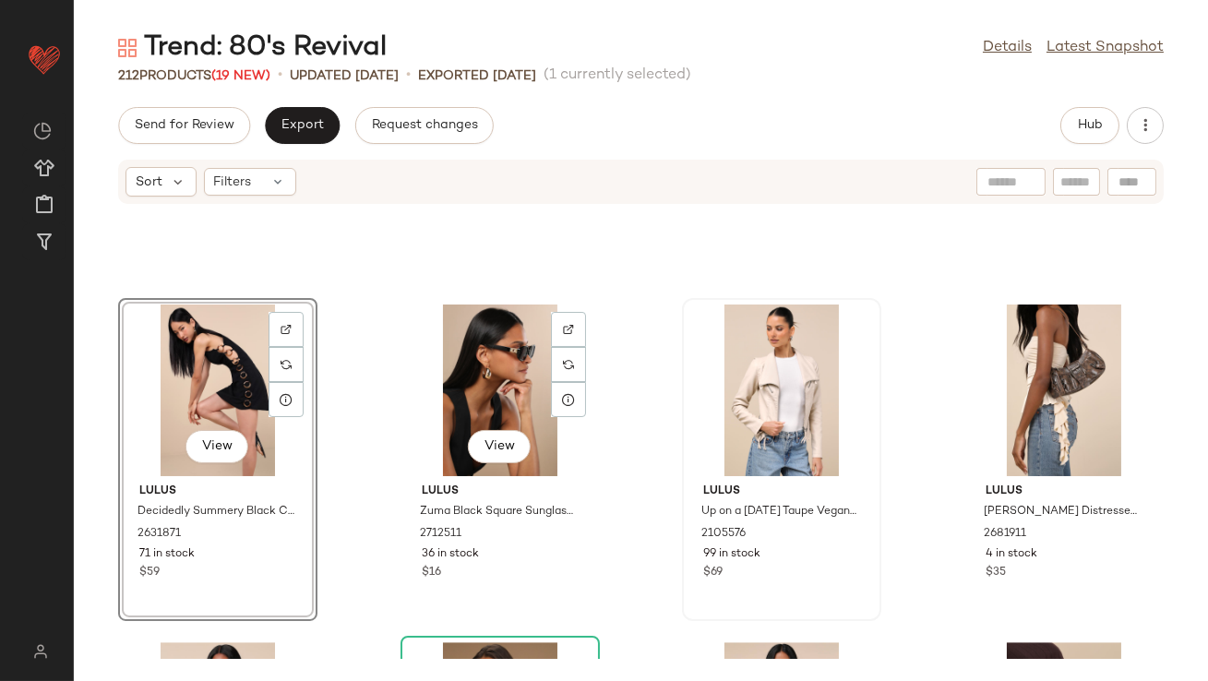
scroll to position [10390, 0]
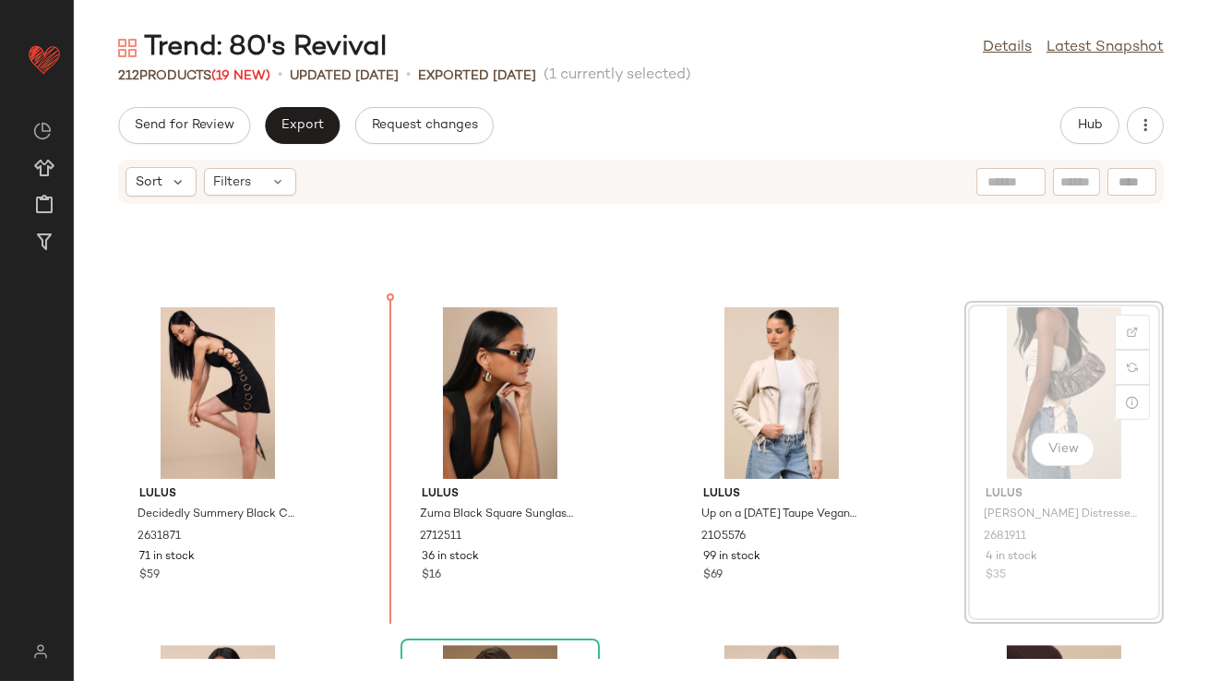
drag, startPoint x: 1030, startPoint y: 403, endPoint x: 1002, endPoint y: 404, distance: 28.6
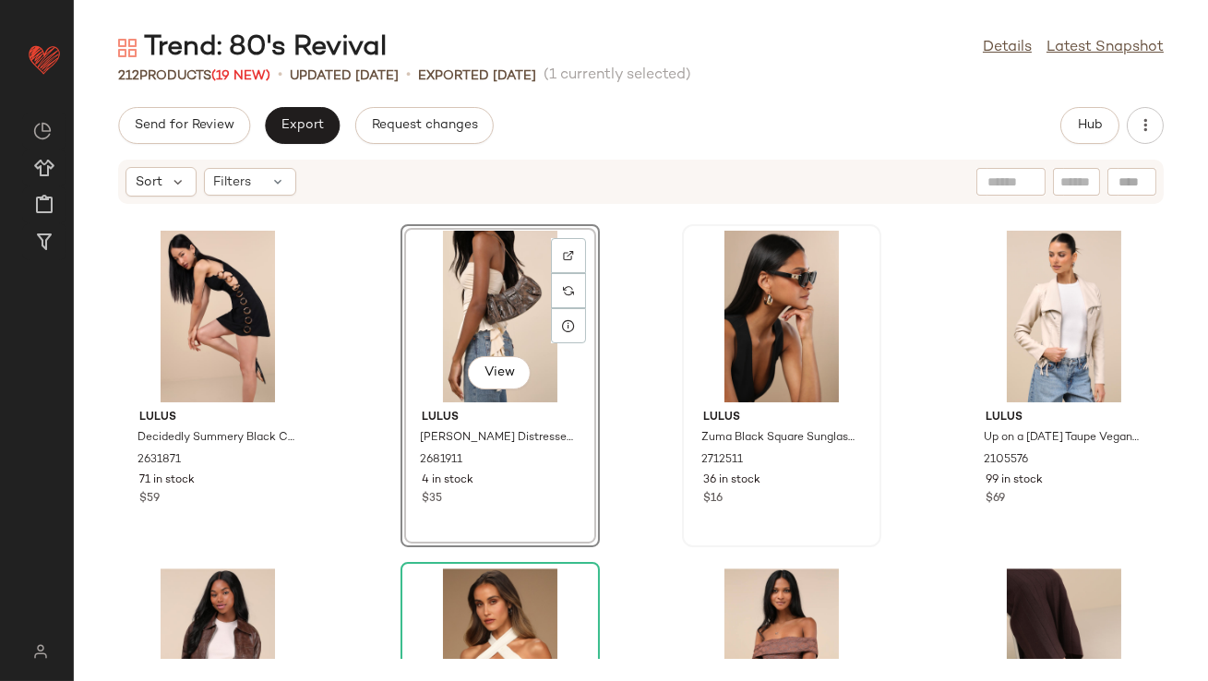
scroll to position [10564, 0]
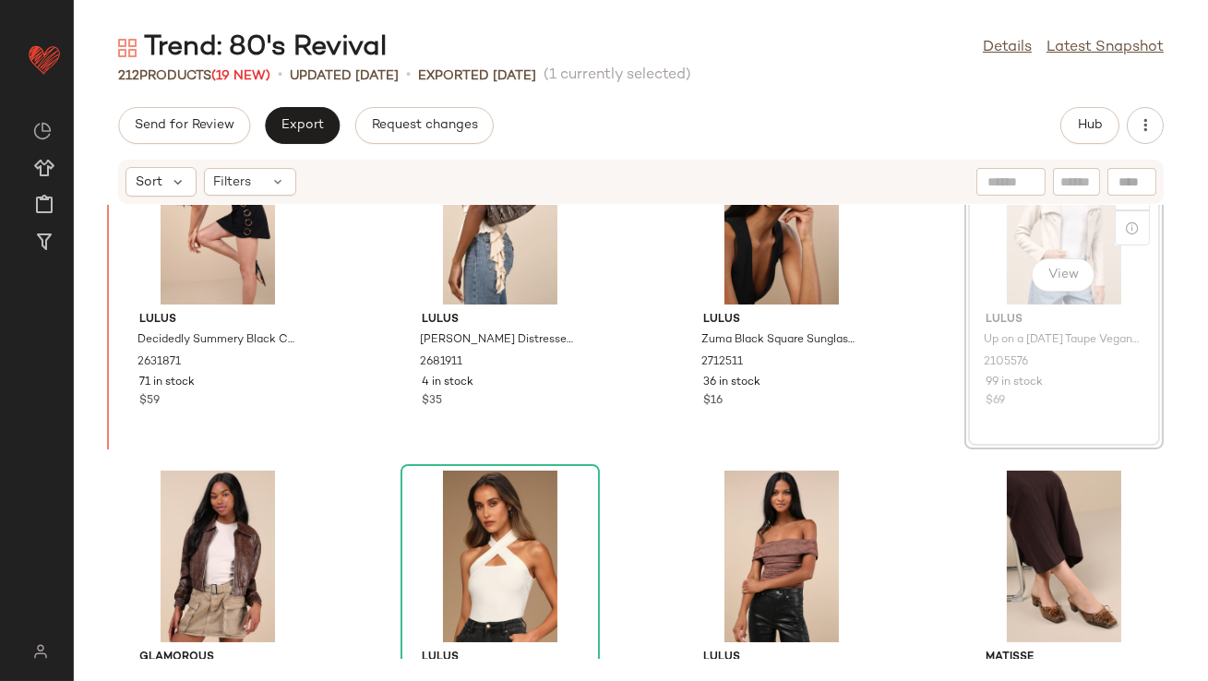
drag, startPoint x: 1019, startPoint y: 223, endPoint x: 971, endPoint y: 239, distance: 51.3
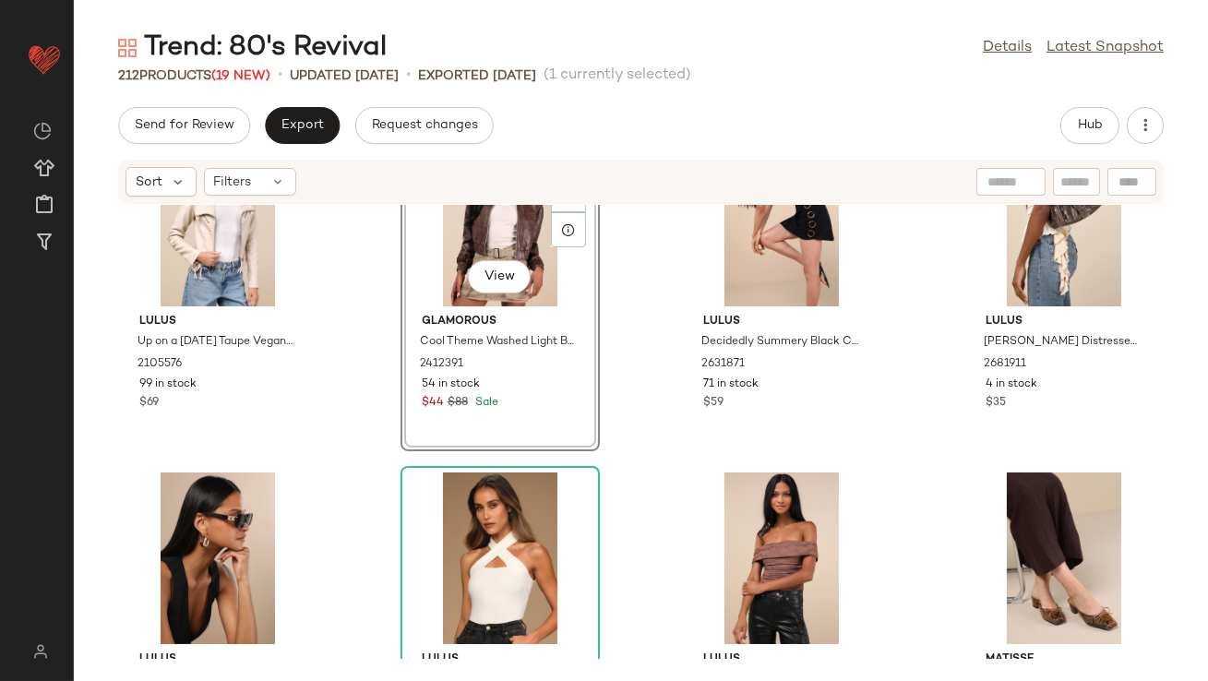
scroll to position [10562, 0]
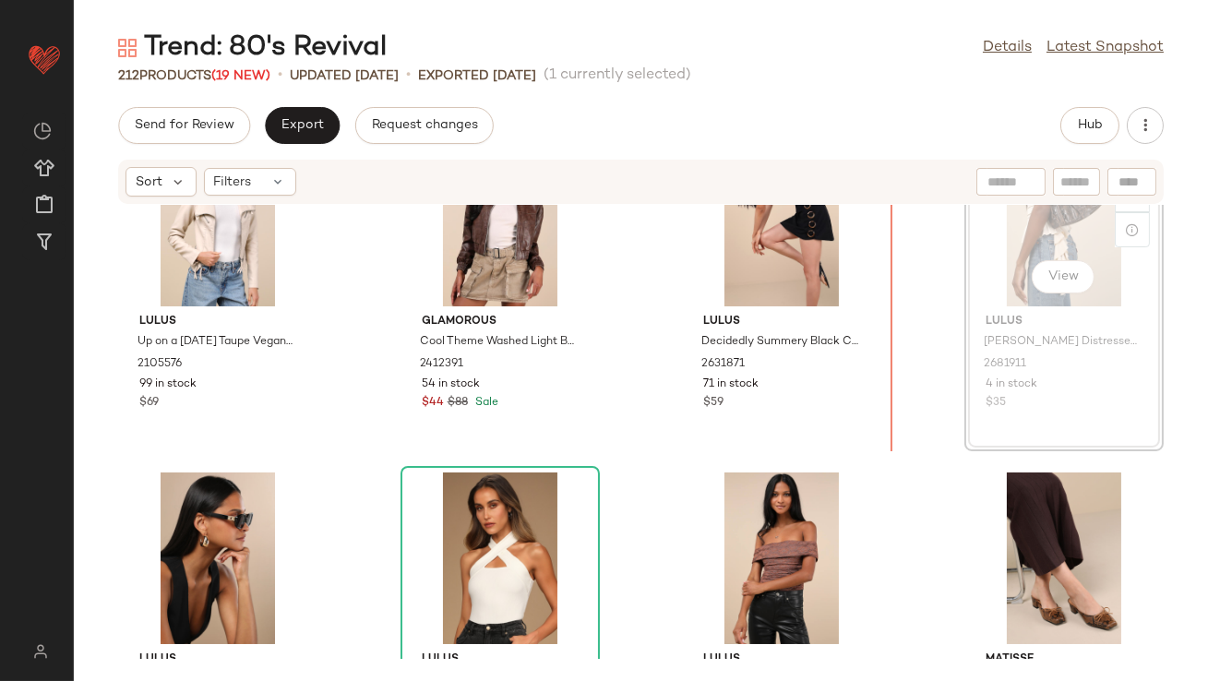
scroll to position [10561, 0]
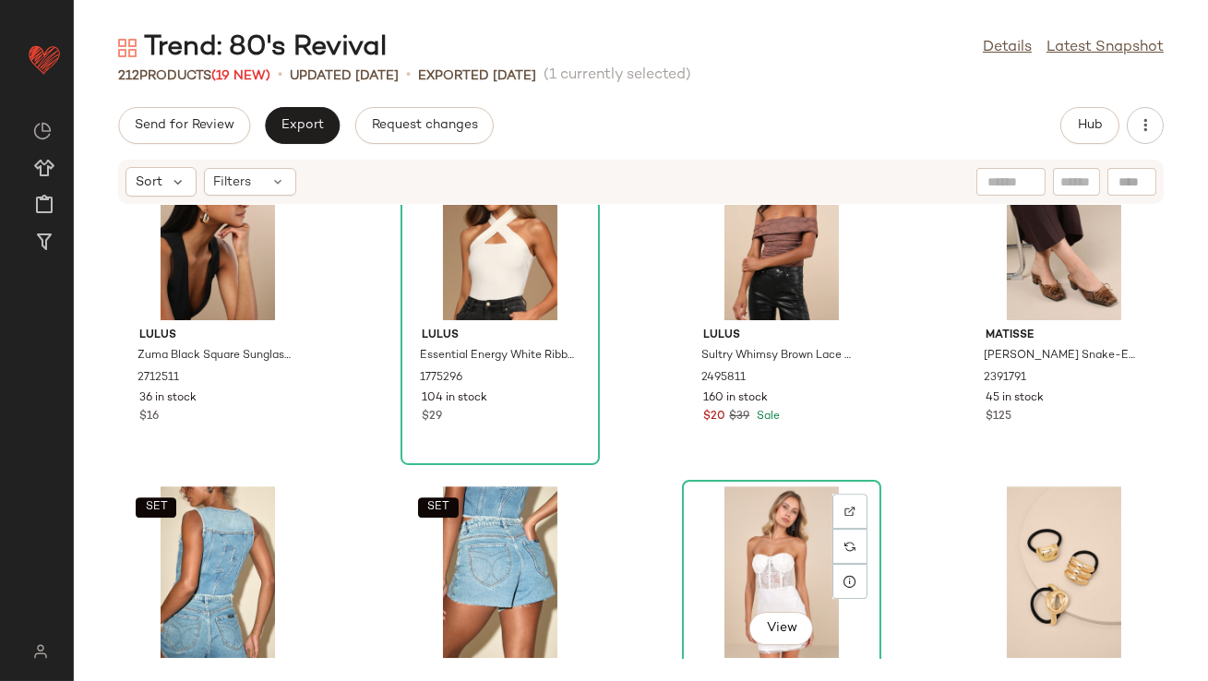
scroll to position [10847, 0]
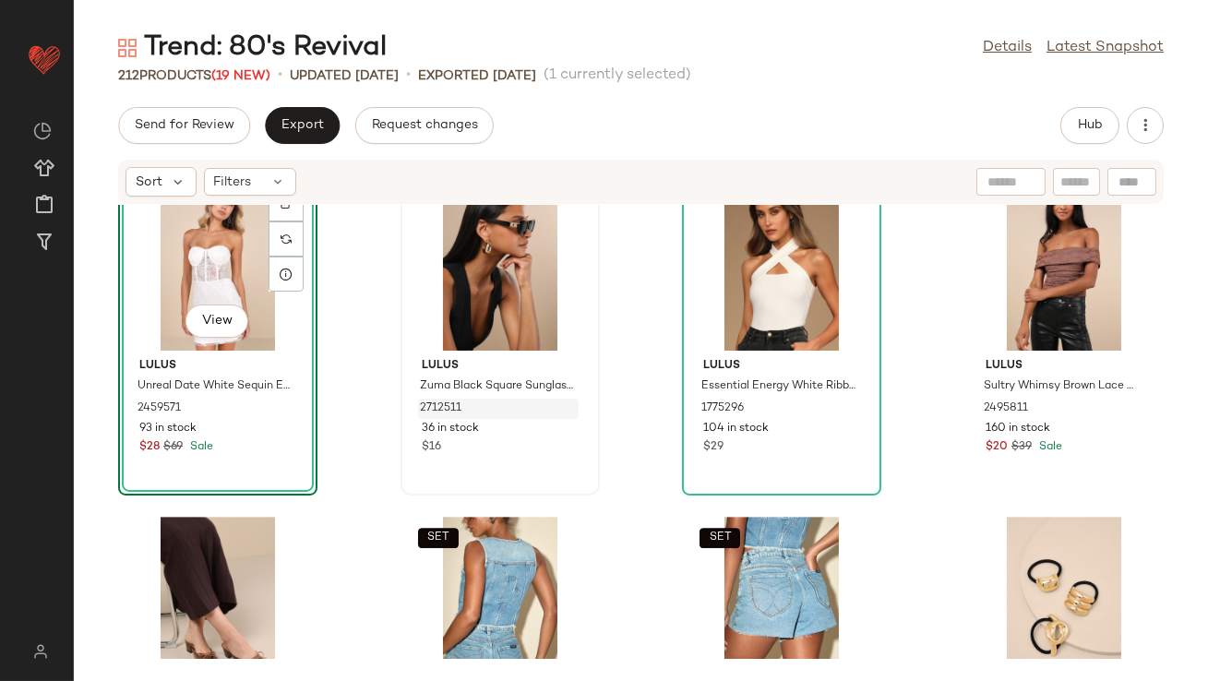
scroll to position [10868, 0]
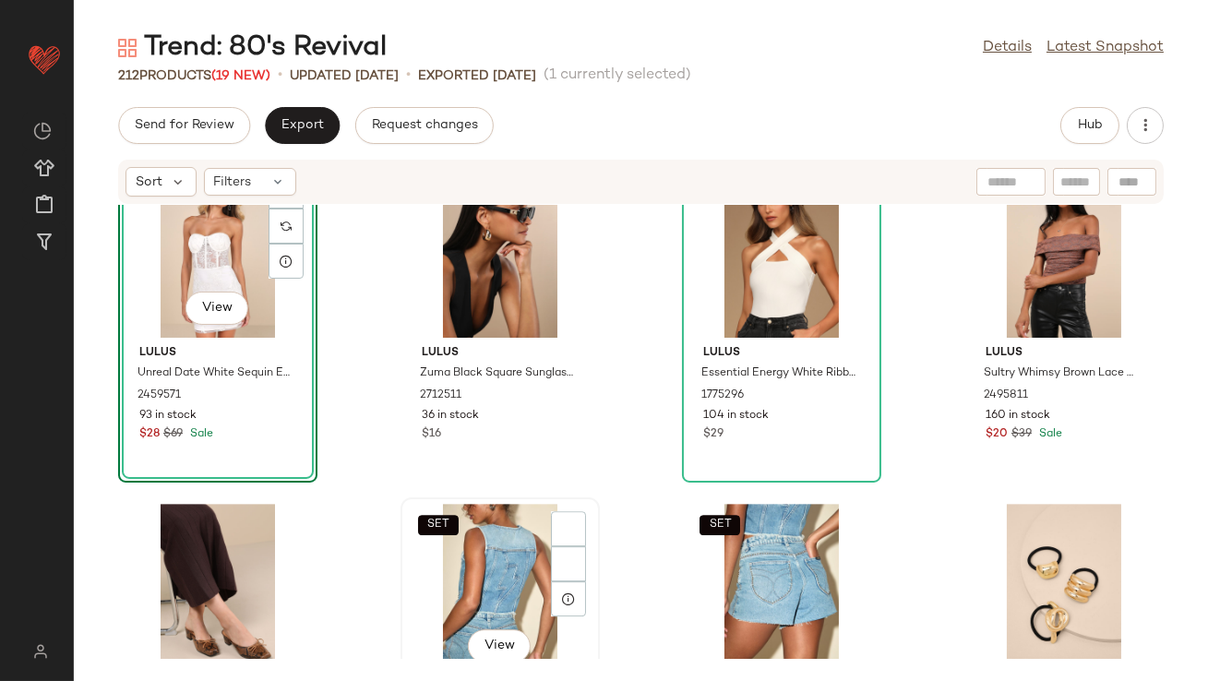
click at [450, 588] on div "SET View" at bounding box center [500, 590] width 186 height 172
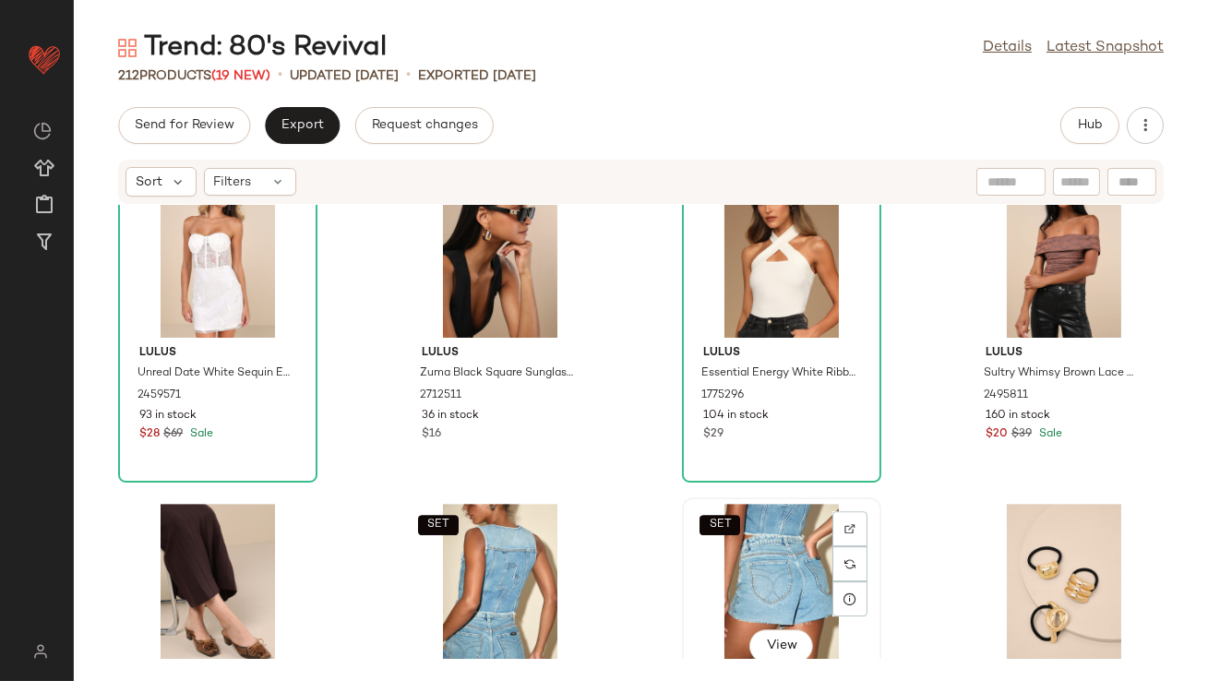
click at [787, 565] on div "SET View" at bounding box center [781, 590] width 186 height 172
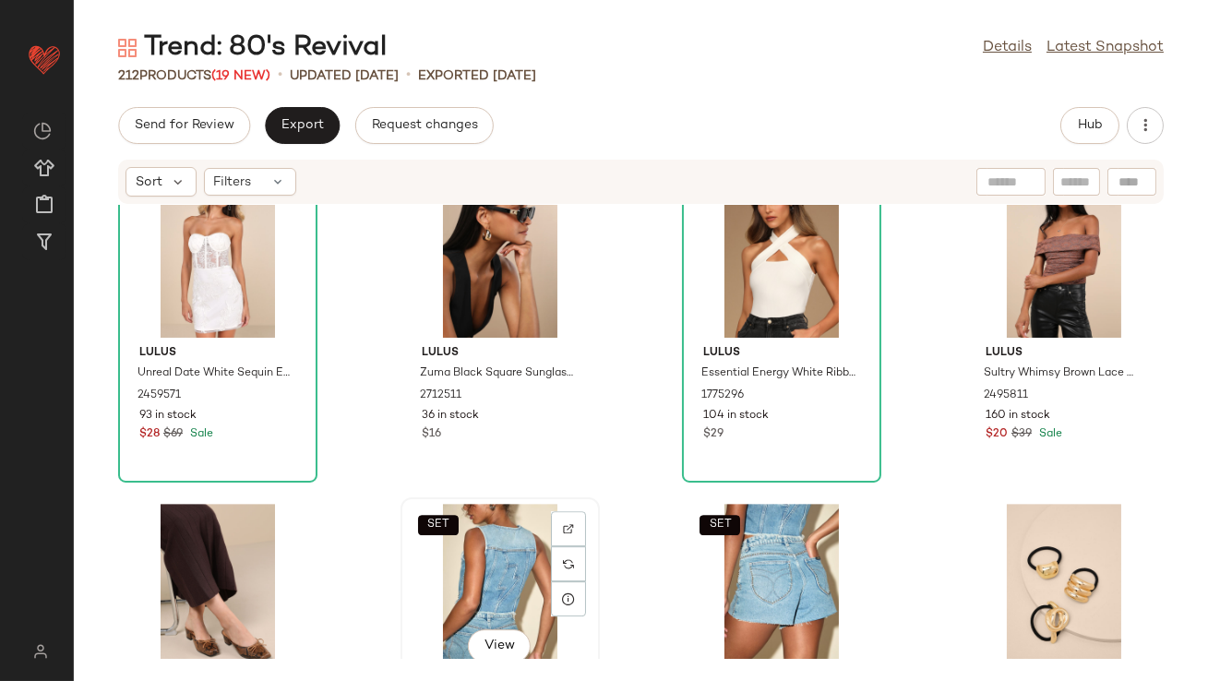
click at [517, 560] on div "SET View" at bounding box center [500, 590] width 186 height 172
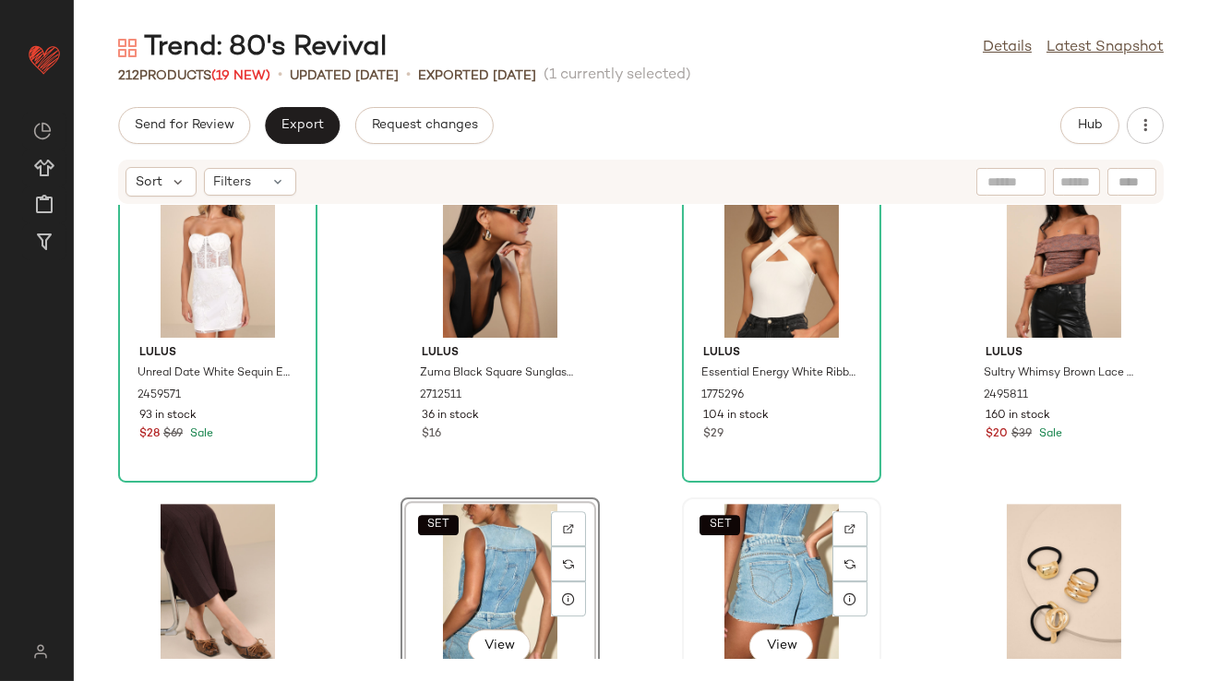
click at [725, 565] on div "SET View" at bounding box center [781, 590] width 186 height 172
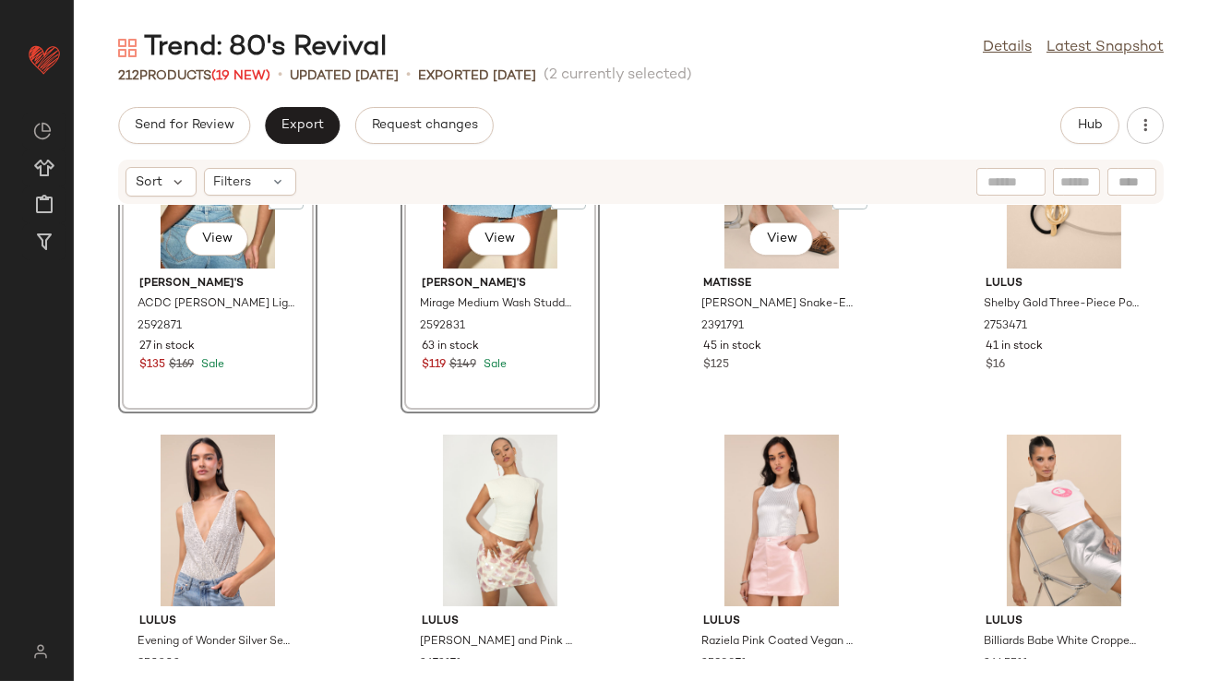
scroll to position [11083, 0]
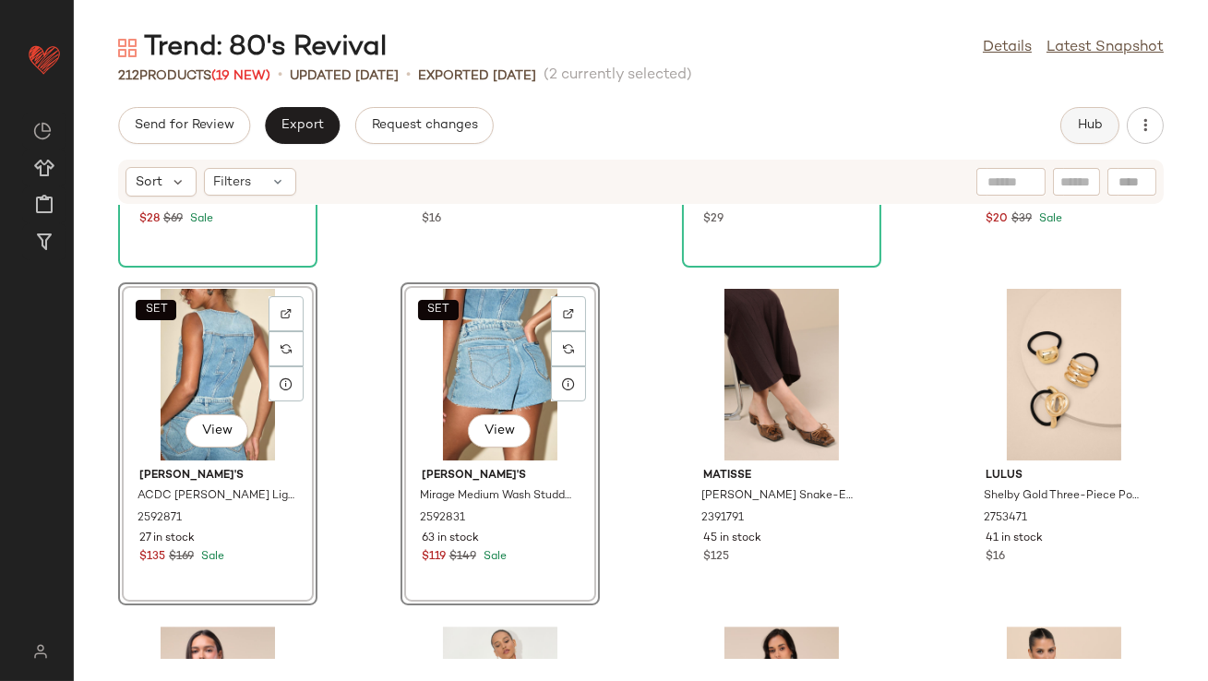
click at [1097, 116] on button "Hub" at bounding box center [1089, 125] width 59 height 37
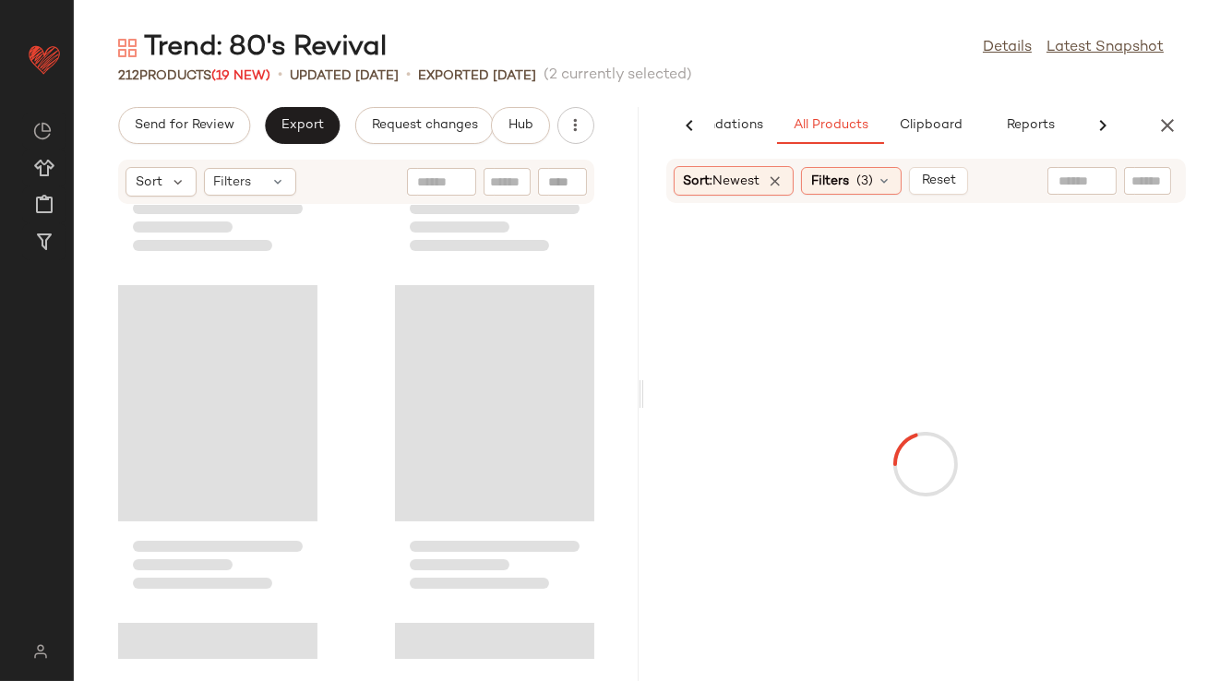
scroll to position [22284, 0]
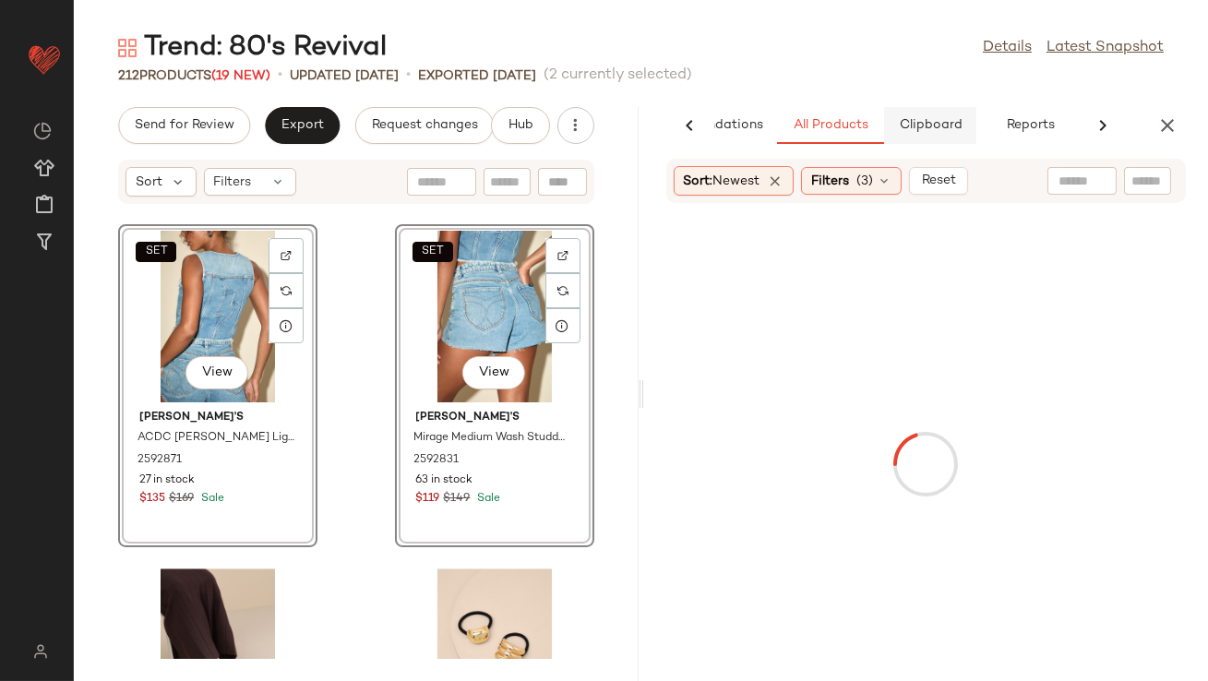
click at [949, 118] on span "Clipboard" at bounding box center [930, 125] width 64 height 15
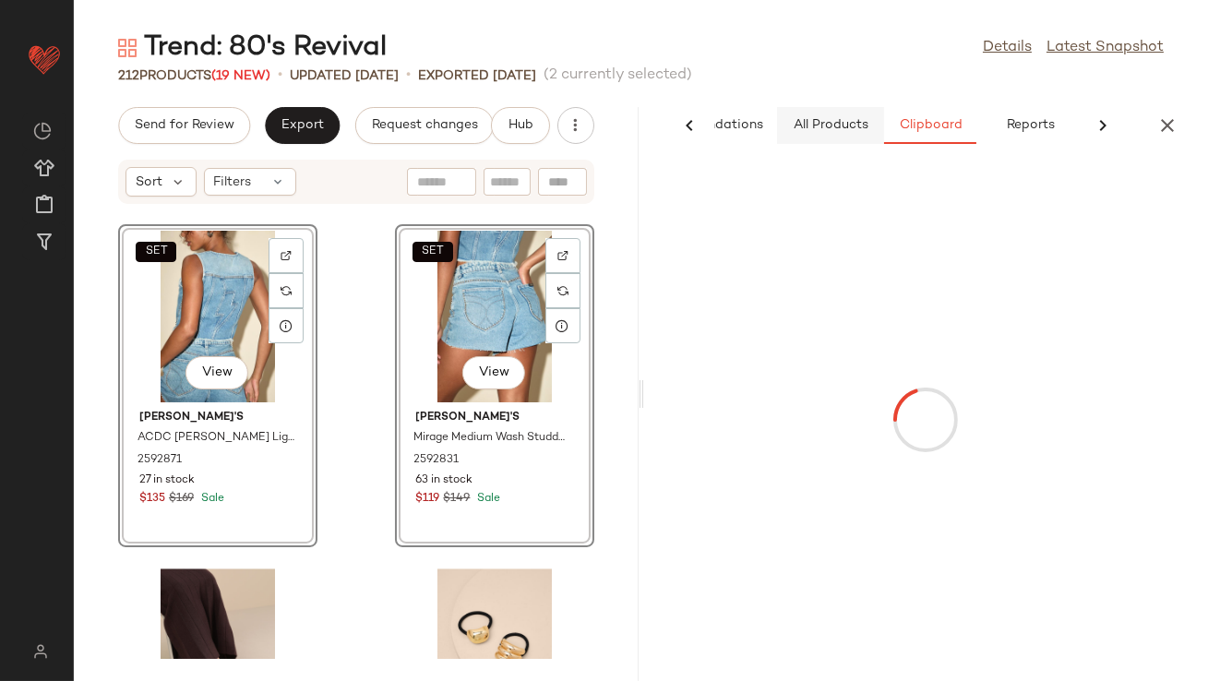
click at [860, 130] on span "All Products" at bounding box center [830, 125] width 76 height 15
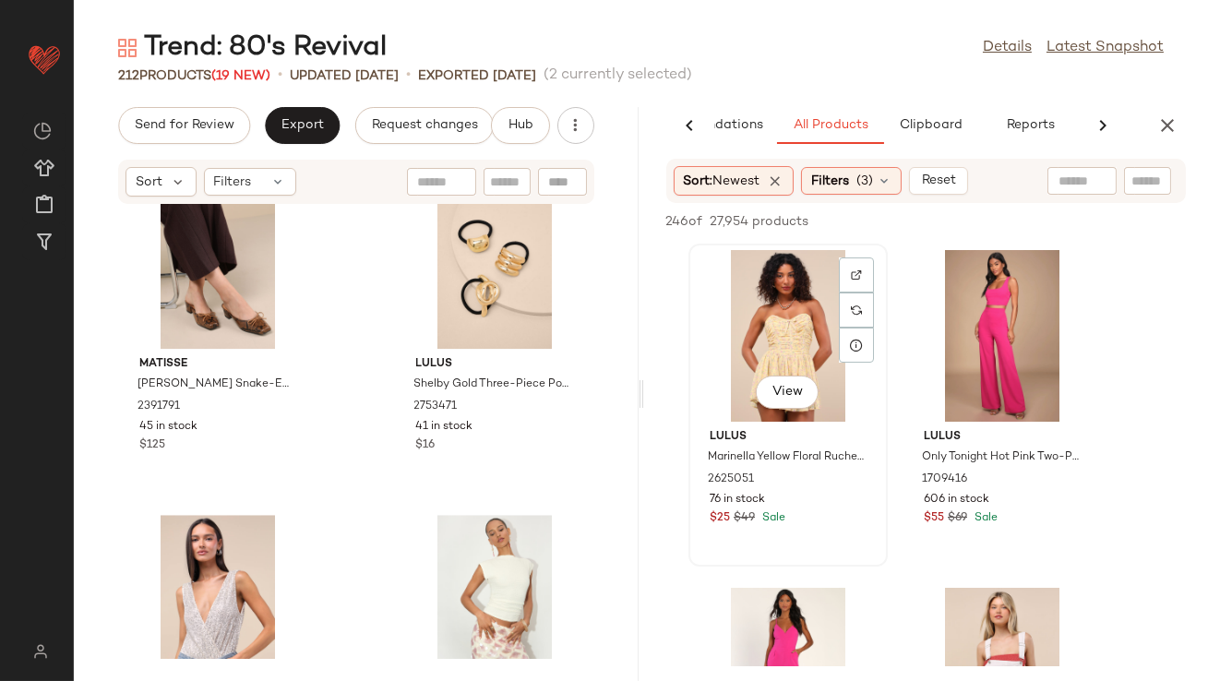
scroll to position [323, 0]
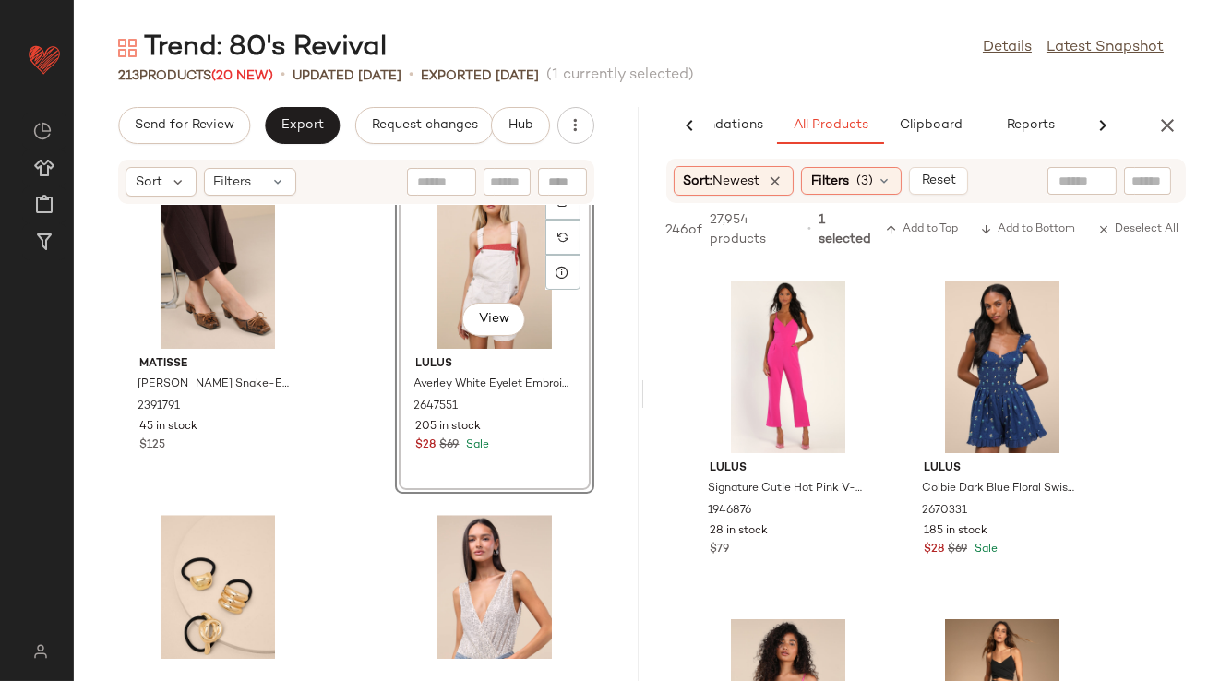
click at [1161, 137] on button "button" at bounding box center [1167, 125] width 37 height 37
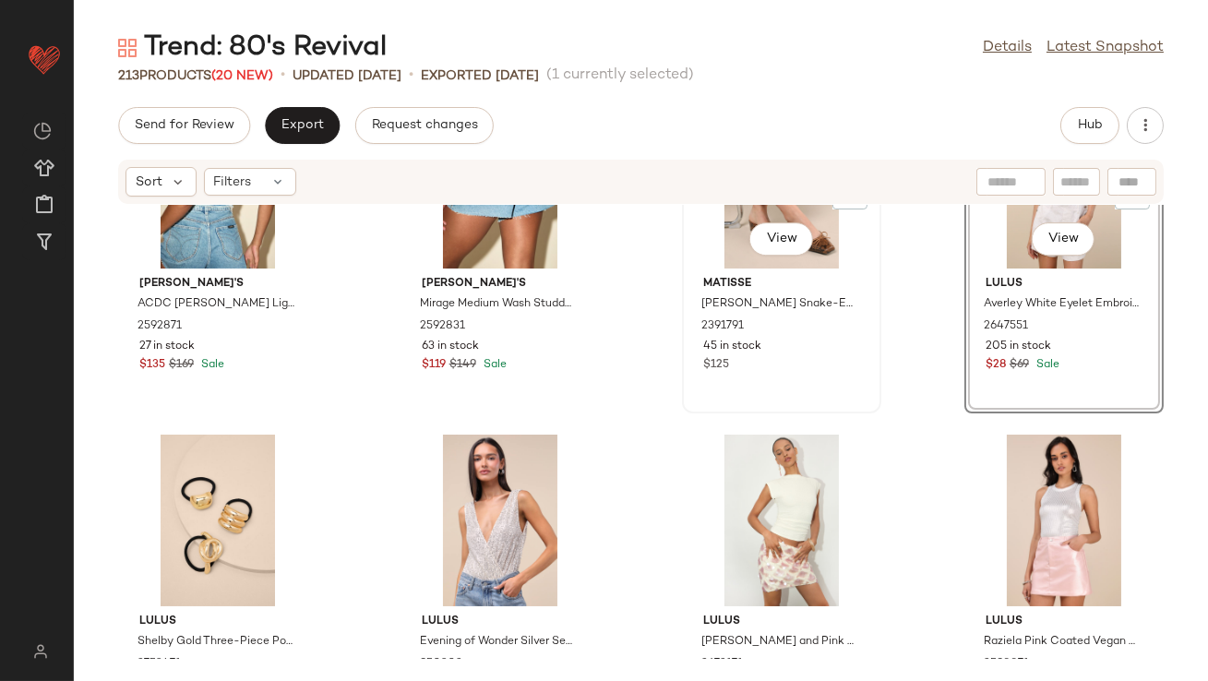
scroll to position [11296, 0]
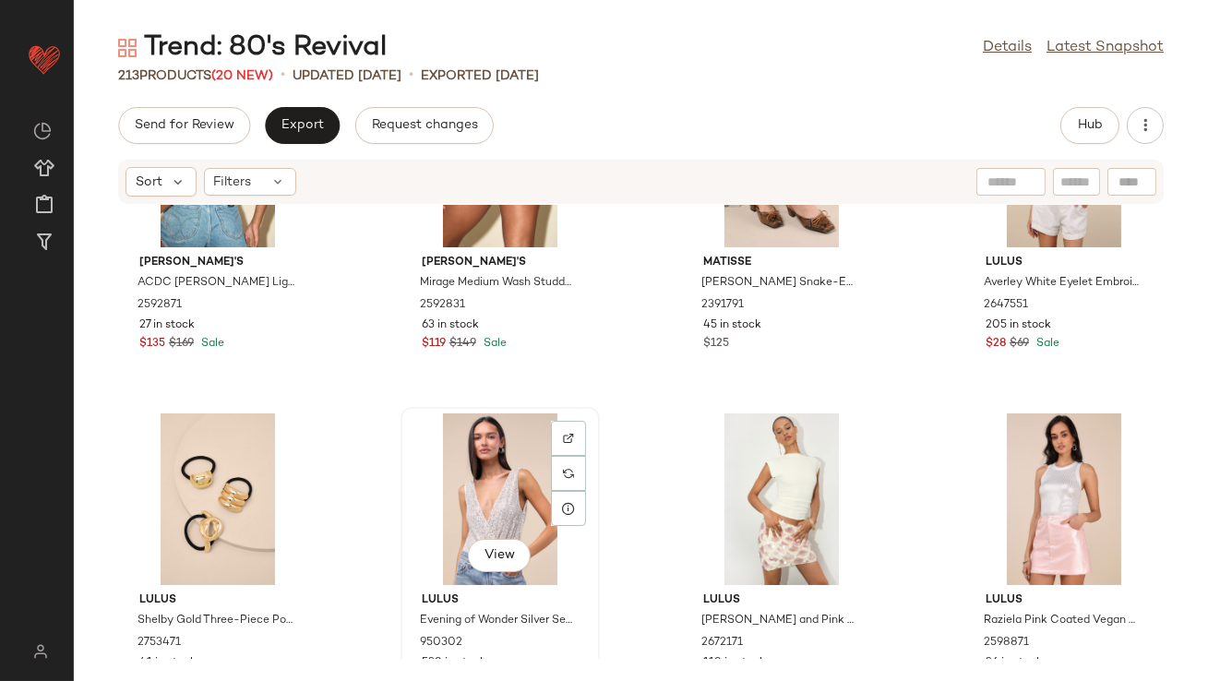
click at [488, 506] on div "View" at bounding box center [500, 499] width 186 height 172
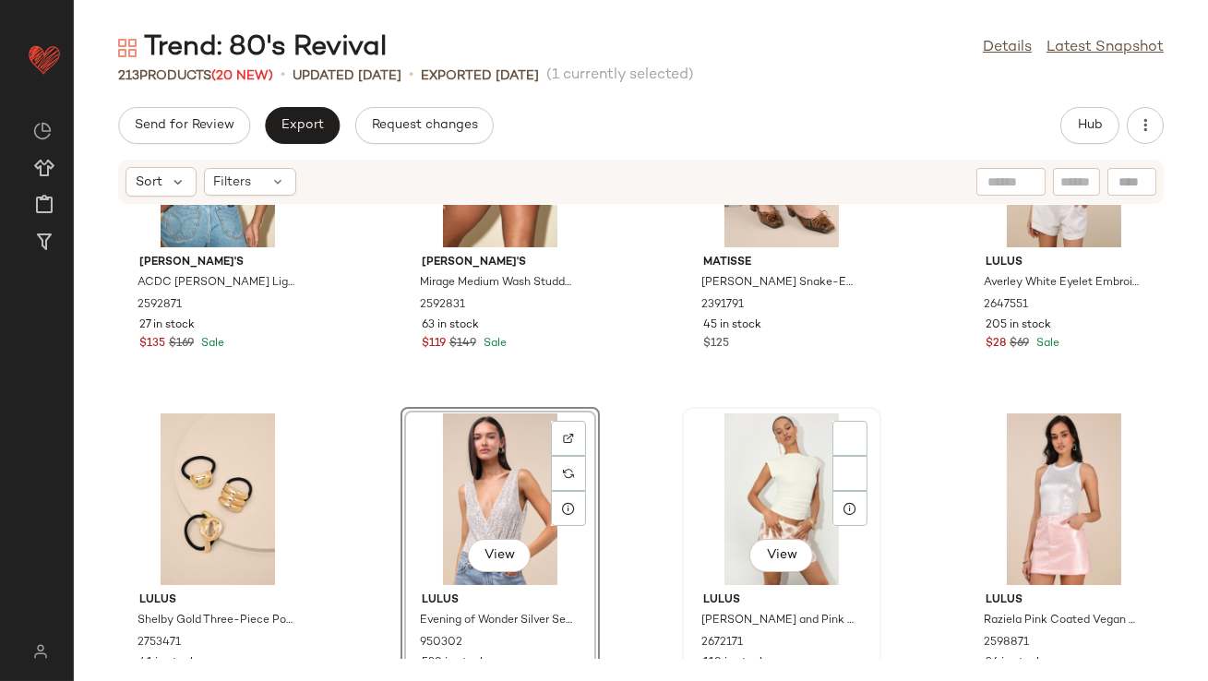
click at [759, 500] on div "View" at bounding box center [781, 499] width 186 height 172
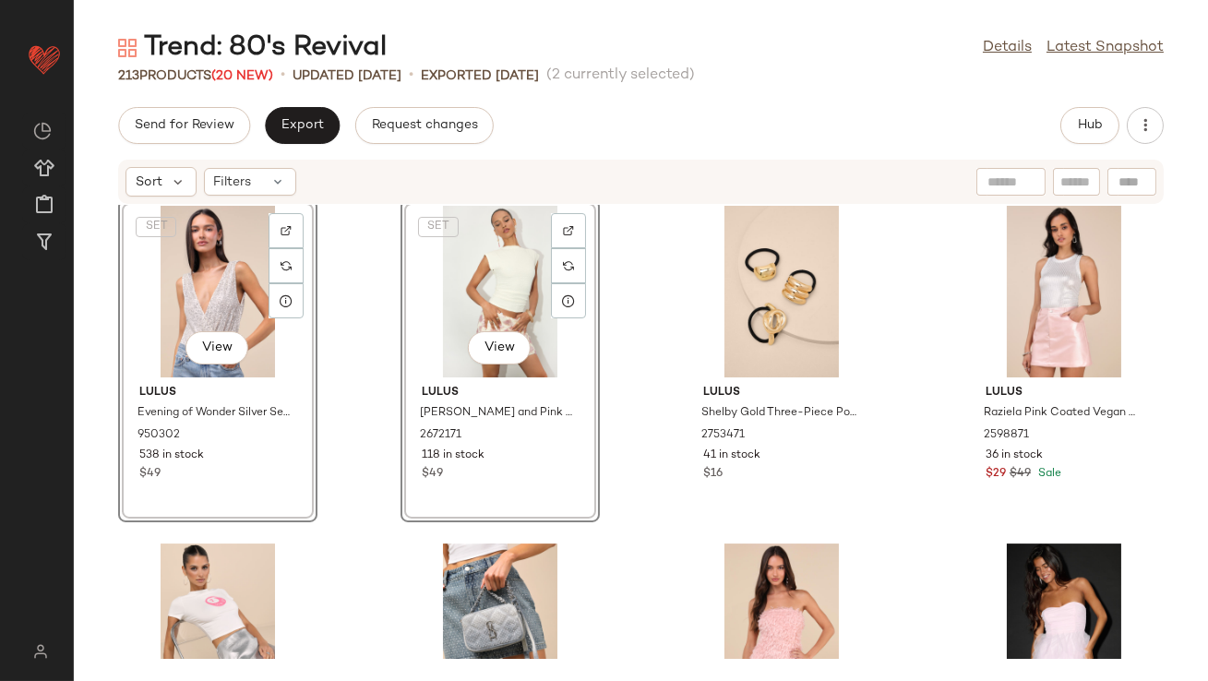
click at [371, 488] on div "SET View Lulus Evening of Wonder Silver Sequin Cowl Back Bodysuit 950302 538 in…" at bounding box center [641, 432] width 1134 height 454
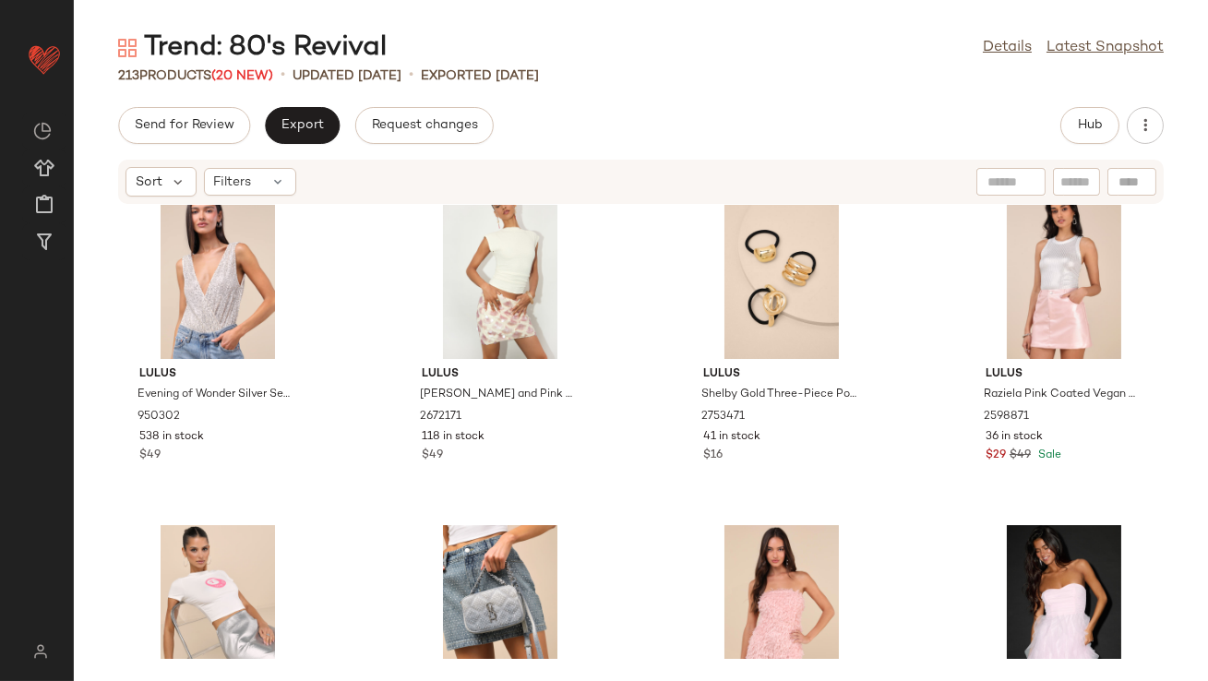
scroll to position [11532, 0]
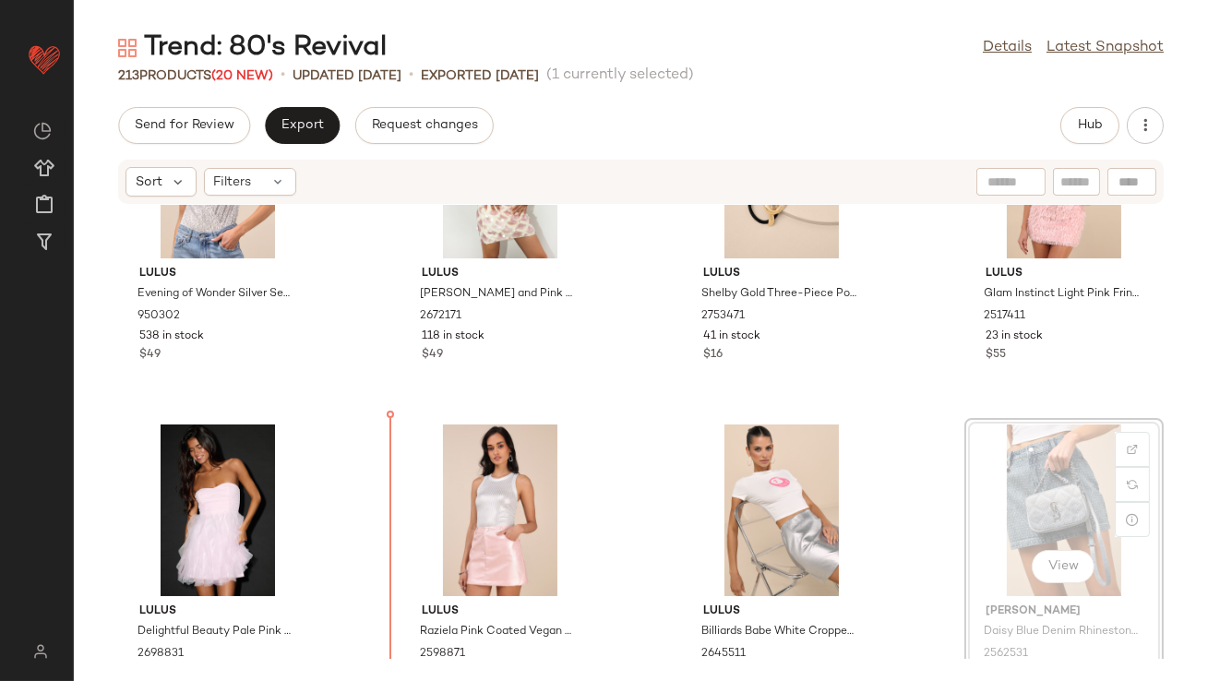
scroll to position [11623, 0]
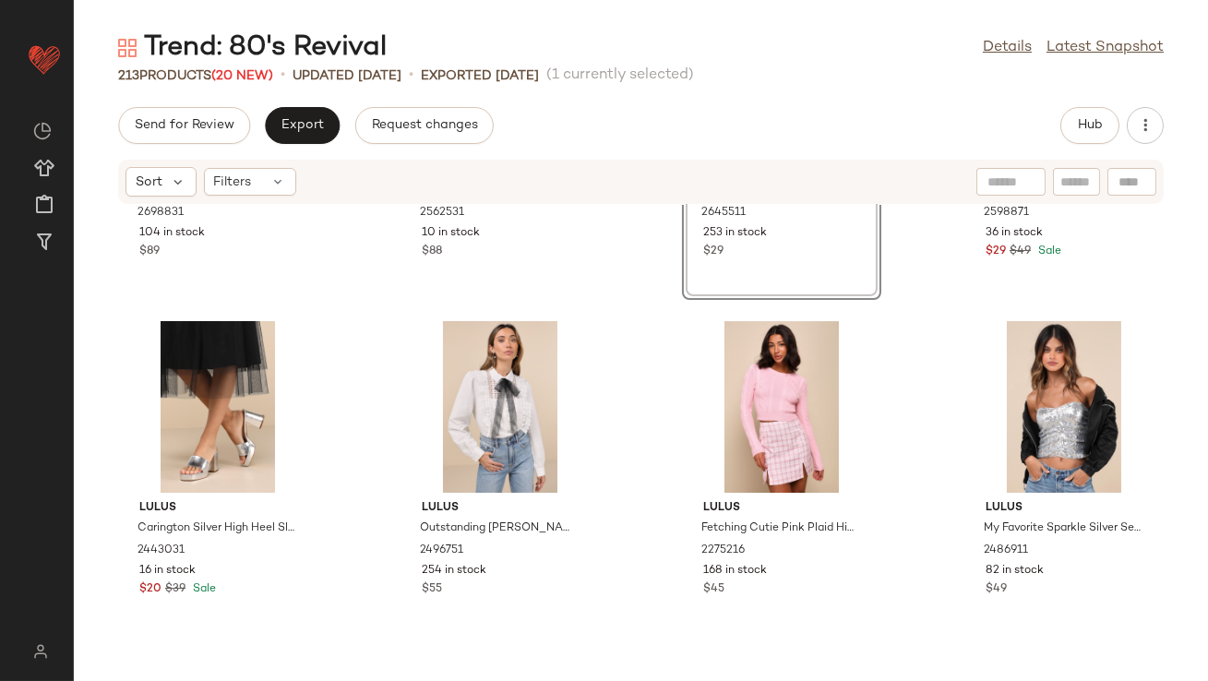
scroll to position [12280, 0]
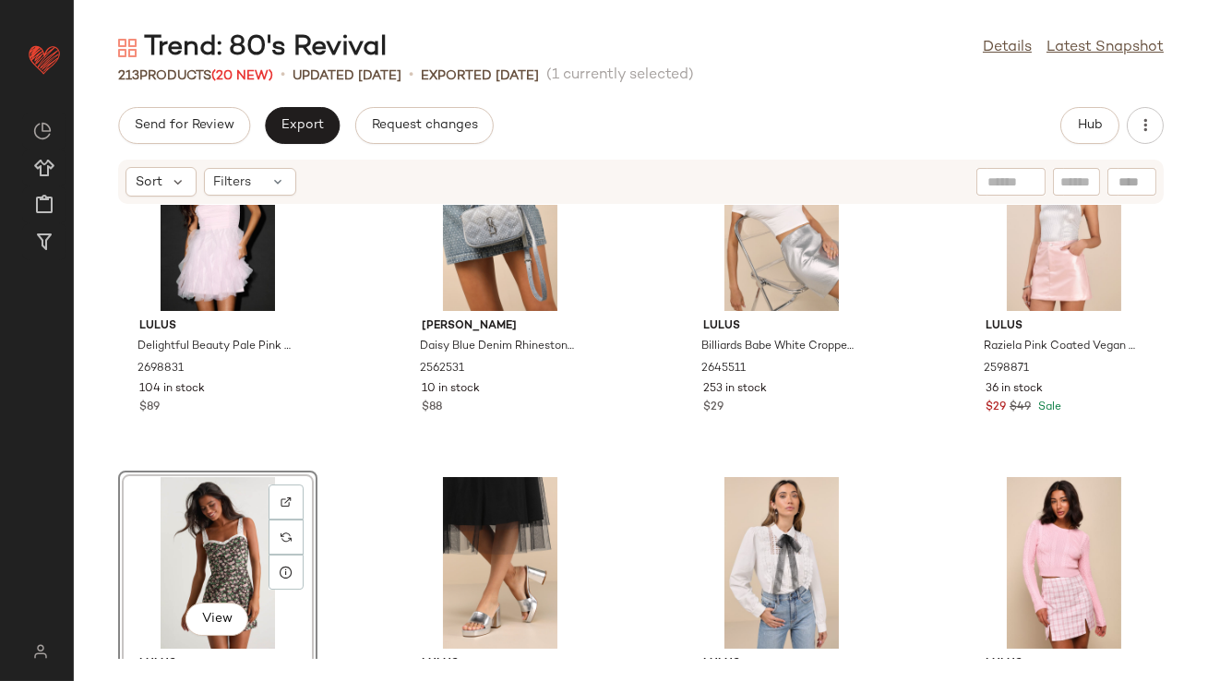
scroll to position [11913, 0]
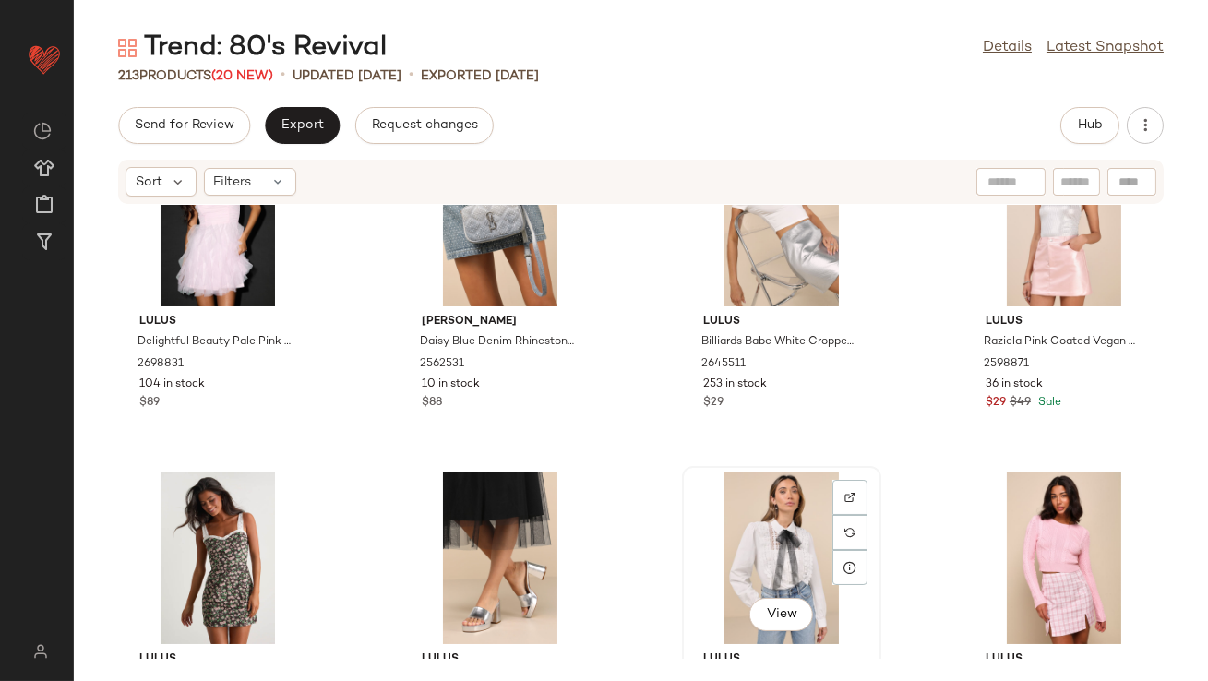
click at [741, 496] on div "View" at bounding box center [781, 558] width 186 height 172
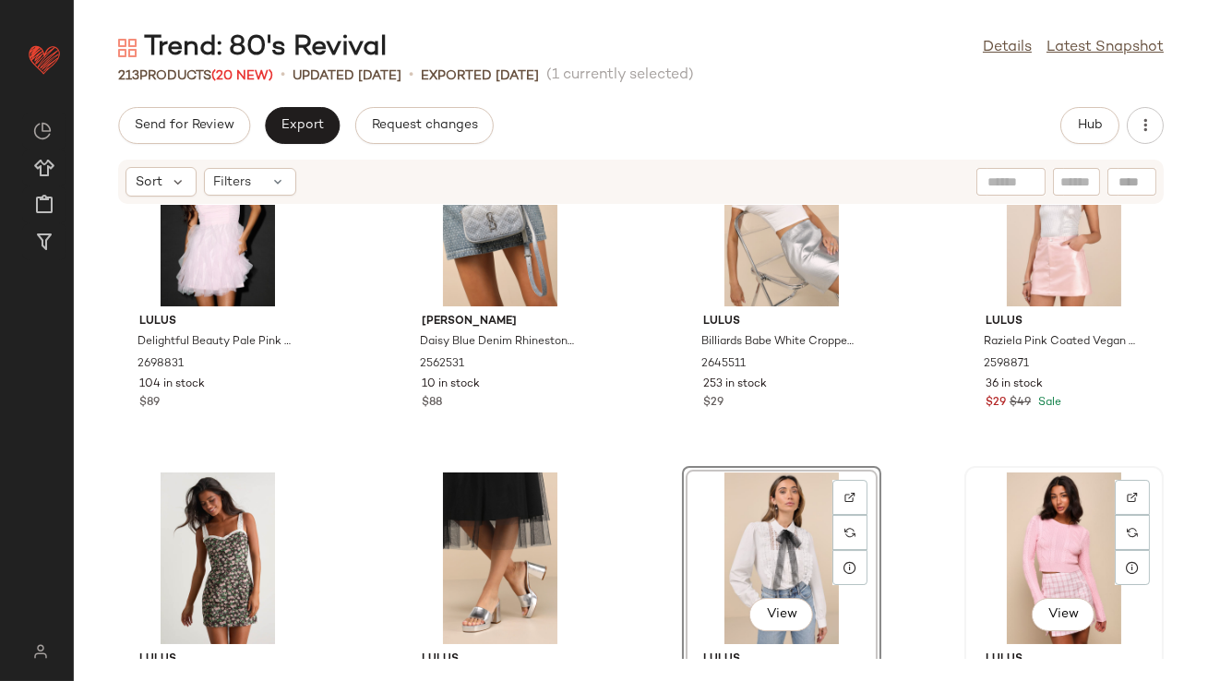
click at [1061, 533] on div "View" at bounding box center [1064, 558] width 186 height 172
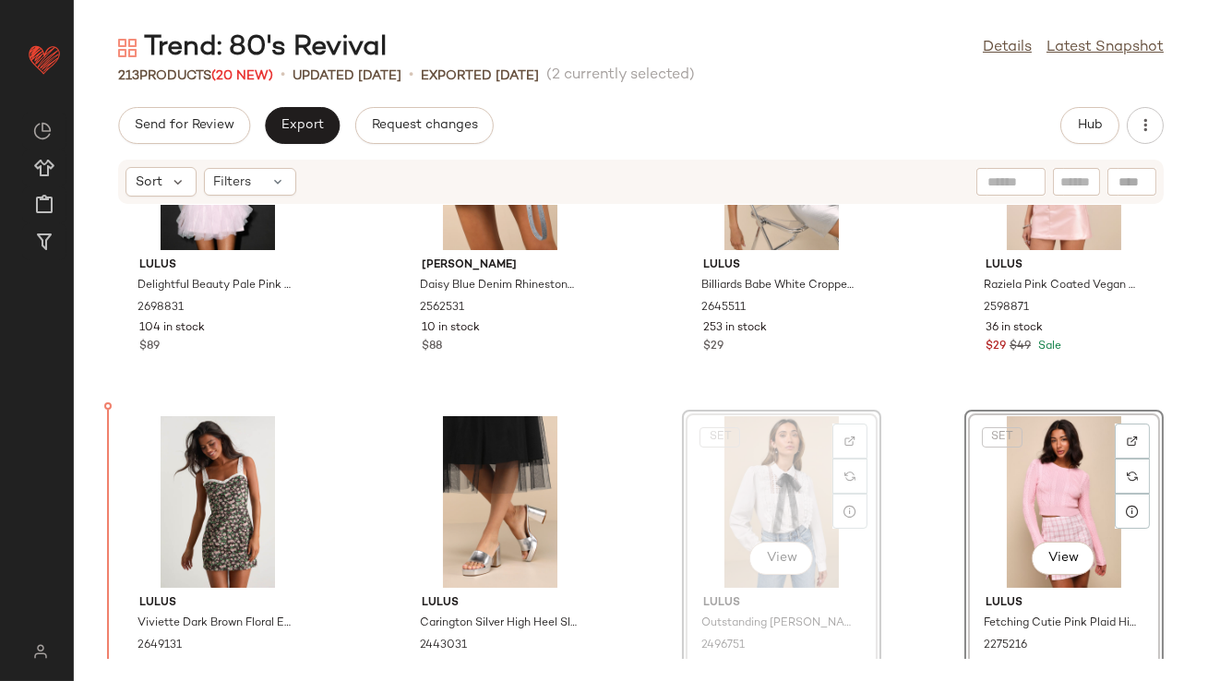
scroll to position [11983, 0]
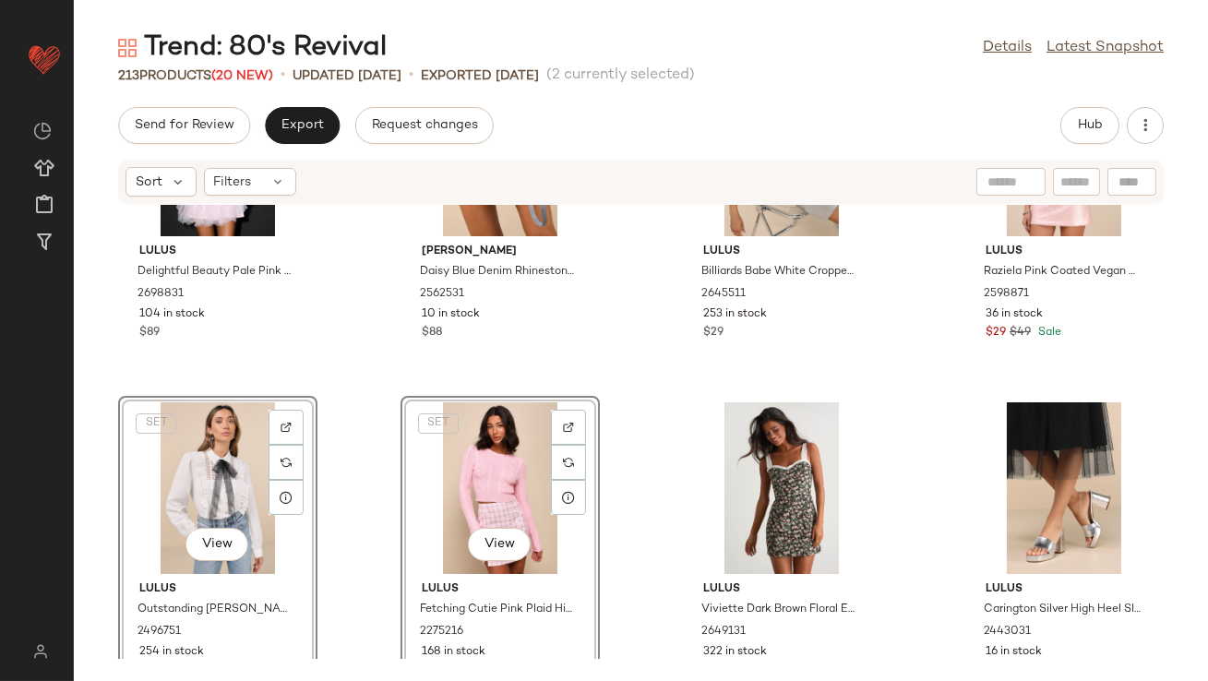
click at [651, 351] on div "Lulus Delightful Beauty Pale Pink Mesh Strapless Ruffled Mini Dress 2698831 104…" at bounding box center [641, 432] width 1134 height 454
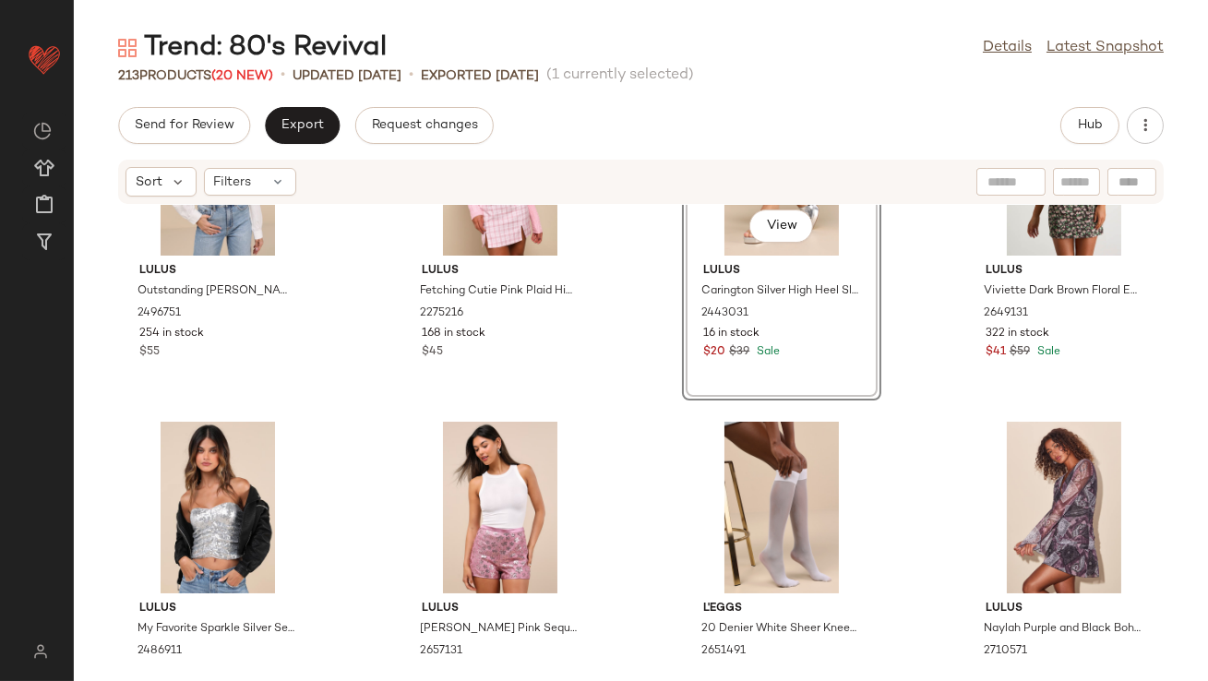
scroll to position [12307, 0]
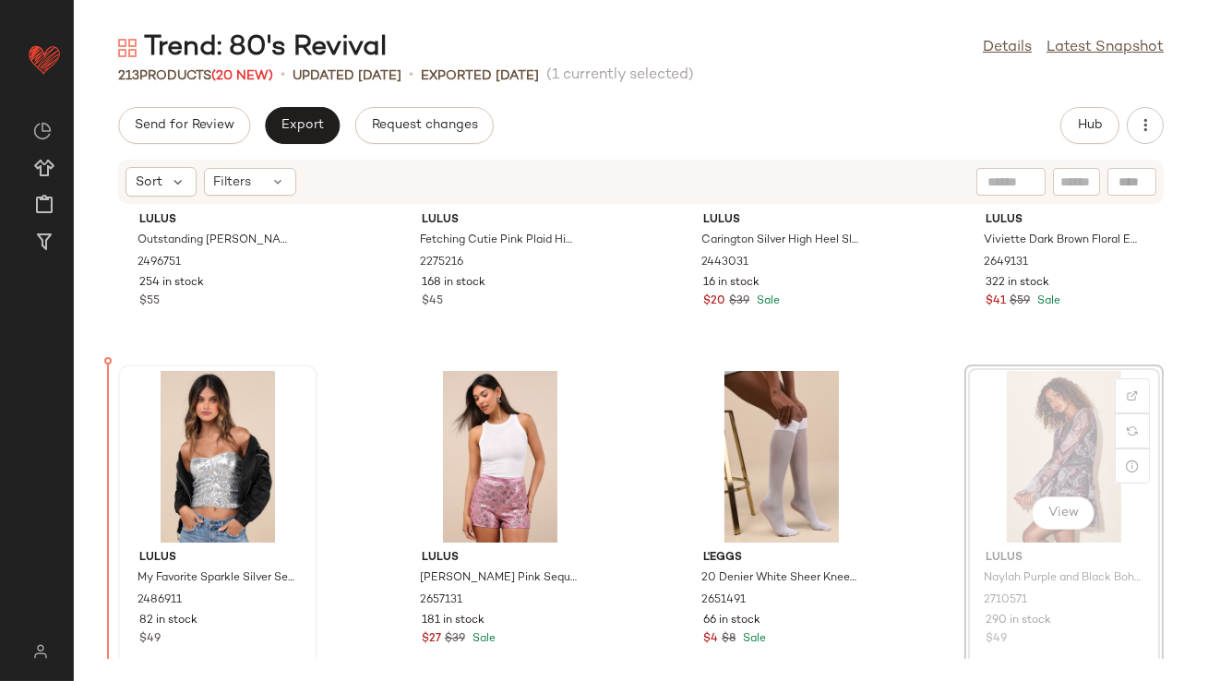
scroll to position [12352, 0]
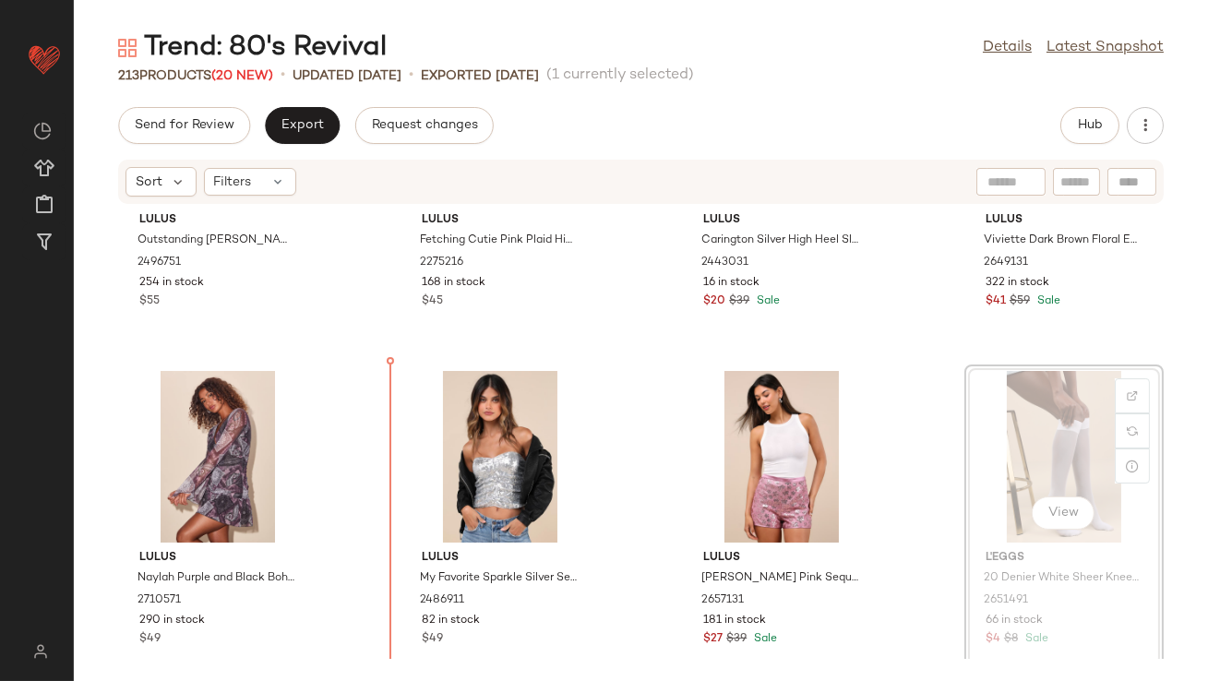
drag, startPoint x: 1040, startPoint y: 487, endPoint x: 1026, endPoint y: 487, distance: 13.8
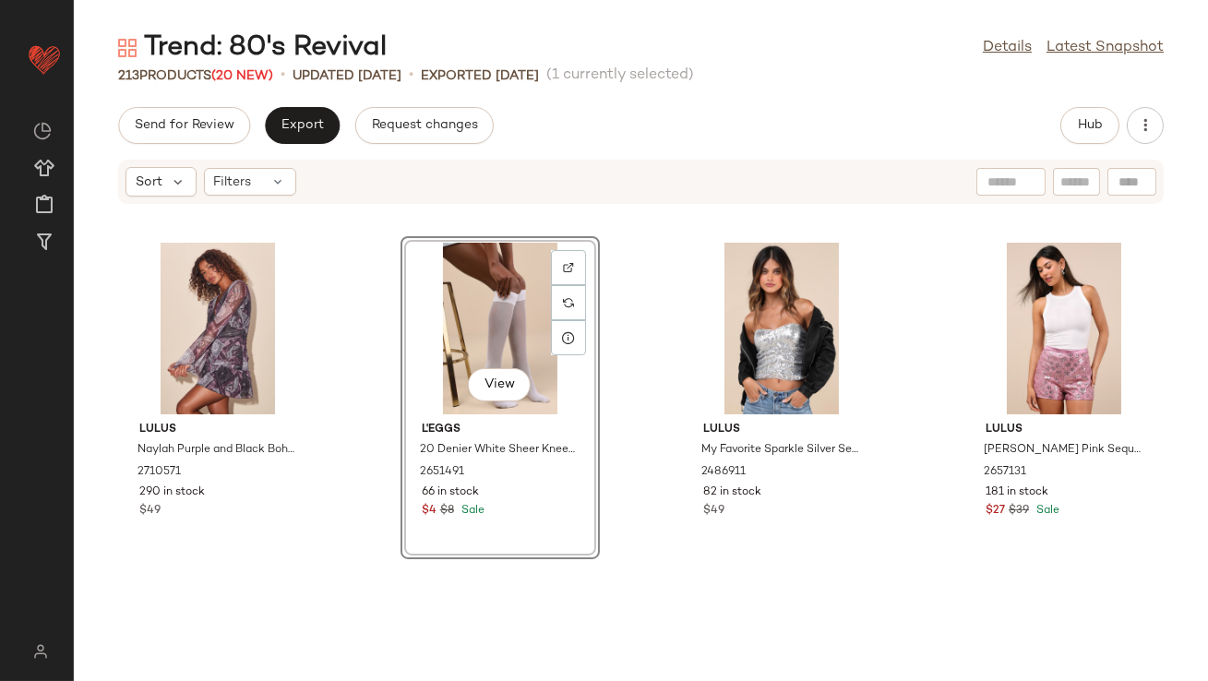
scroll to position [12616, 0]
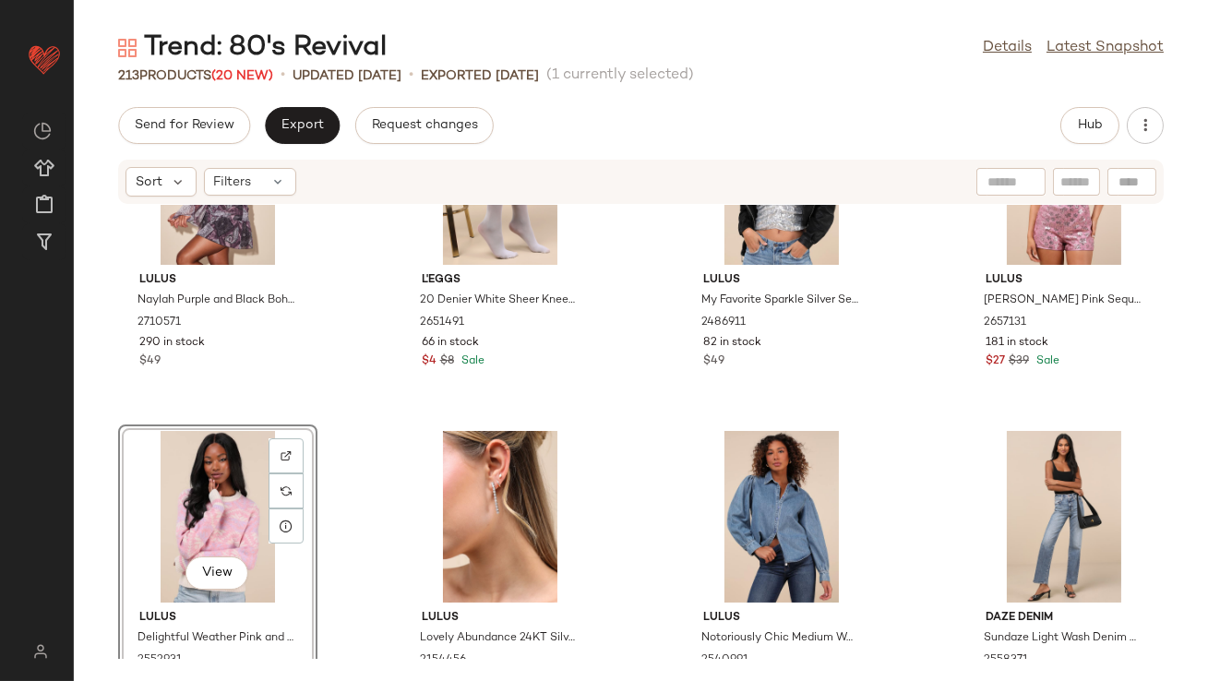
scroll to position [12597, 0]
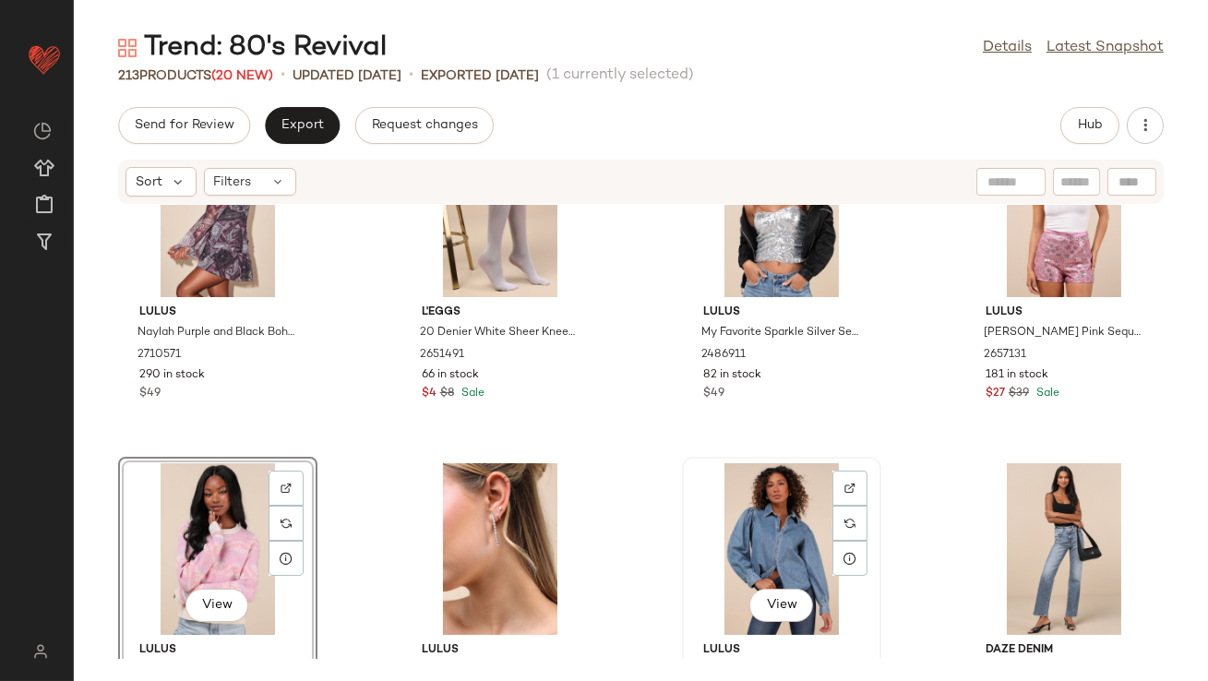
click at [756, 511] on div "View" at bounding box center [781, 549] width 186 height 172
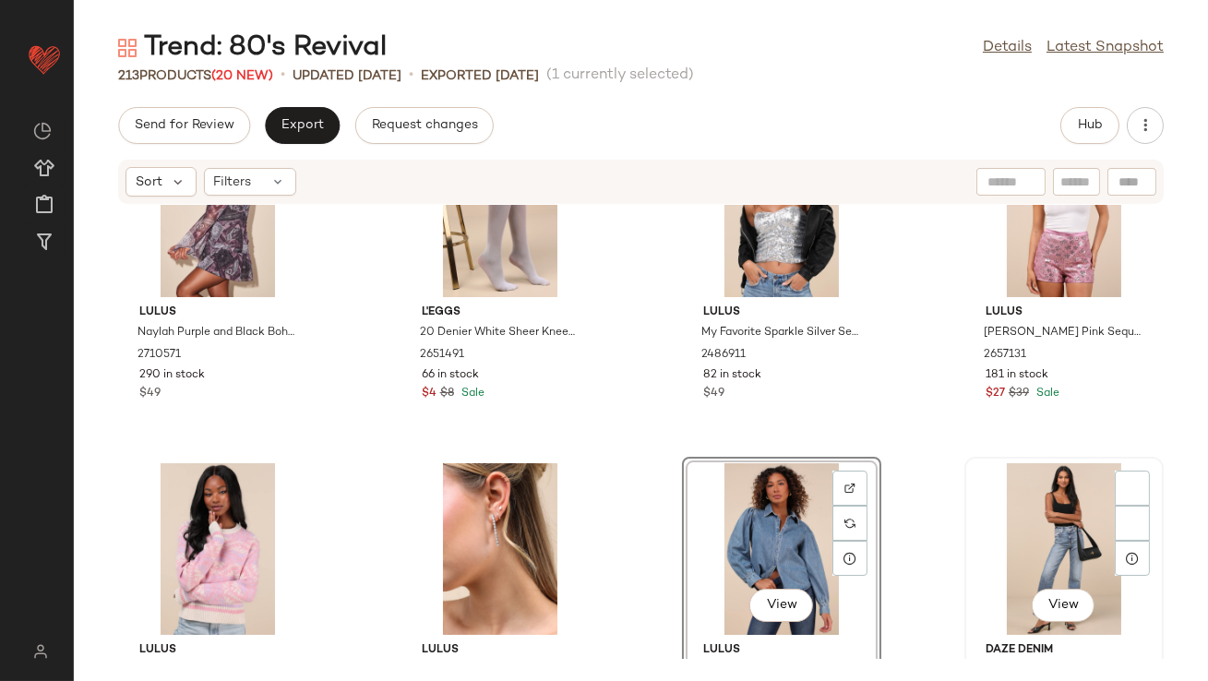
click at [1003, 508] on div "View" at bounding box center [1064, 549] width 186 height 172
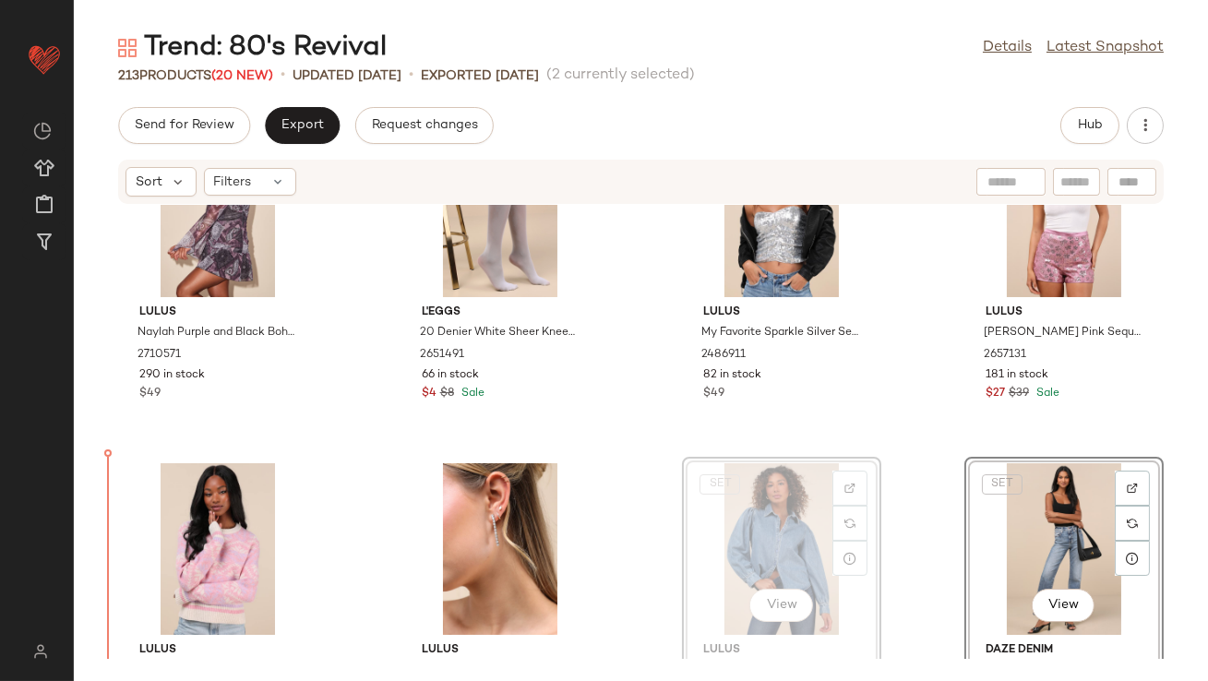
scroll to position [12609, 0]
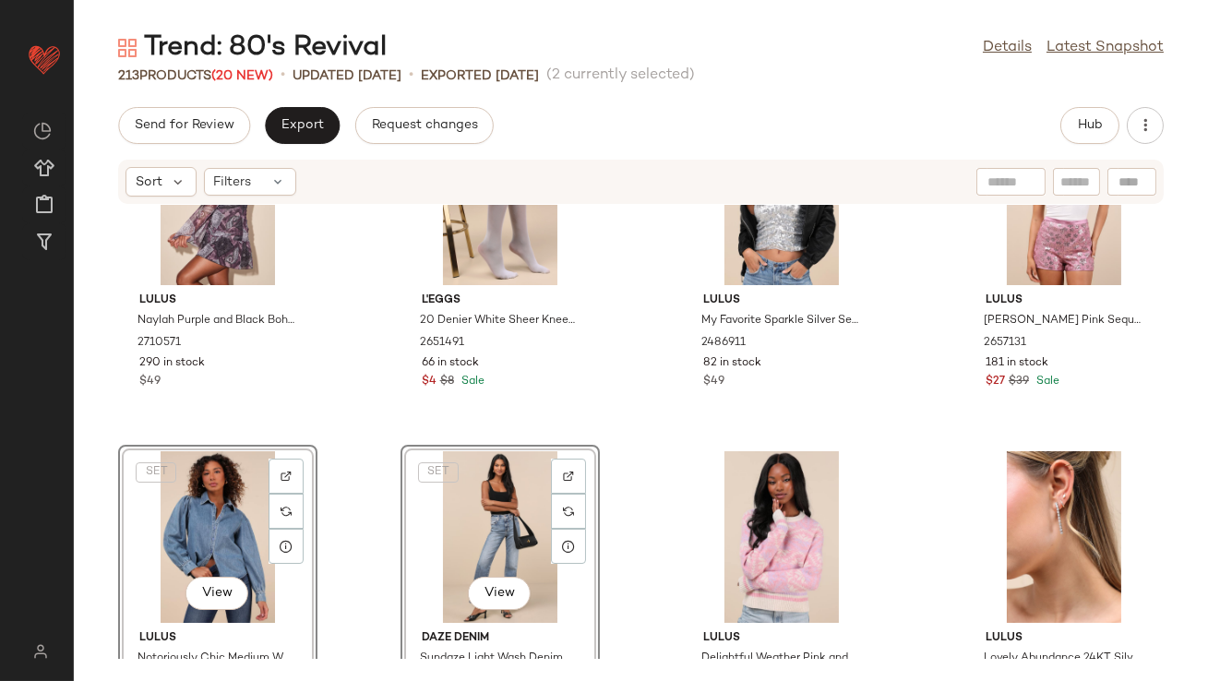
click at [382, 411] on div "Lulus Naylah Purple and Black Boho Print Mesh Long Sleeve Mini Dress 2710571 29…" at bounding box center [641, 432] width 1134 height 454
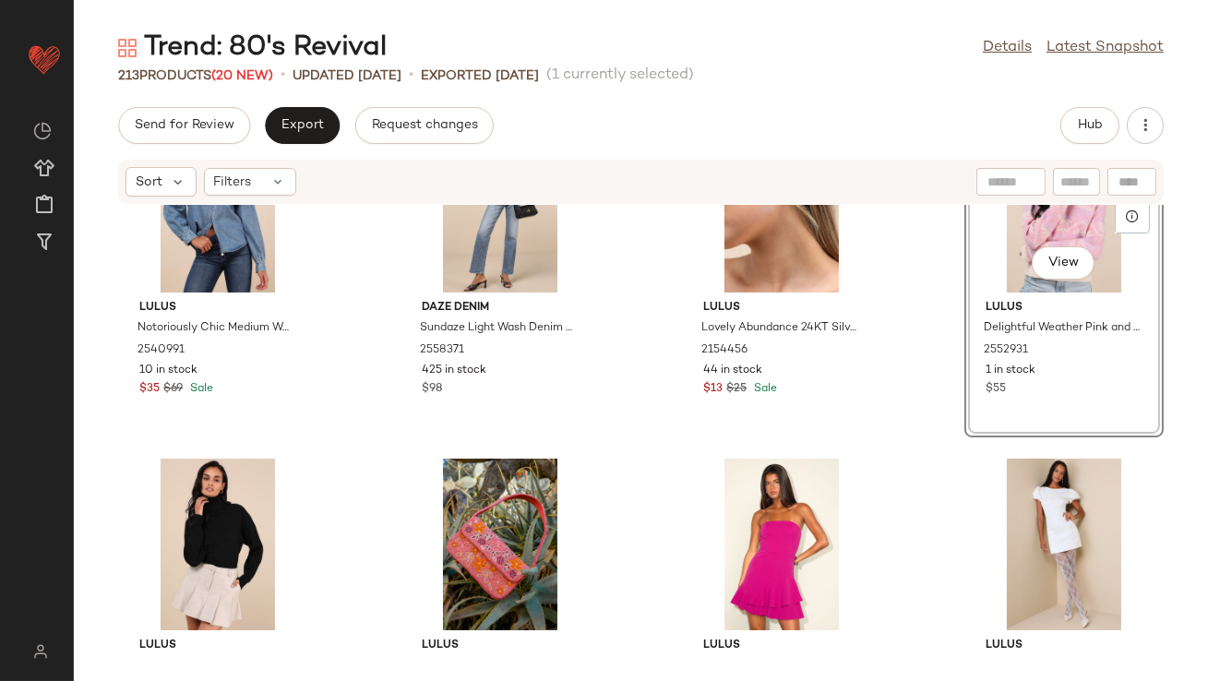
scroll to position [12991, 0]
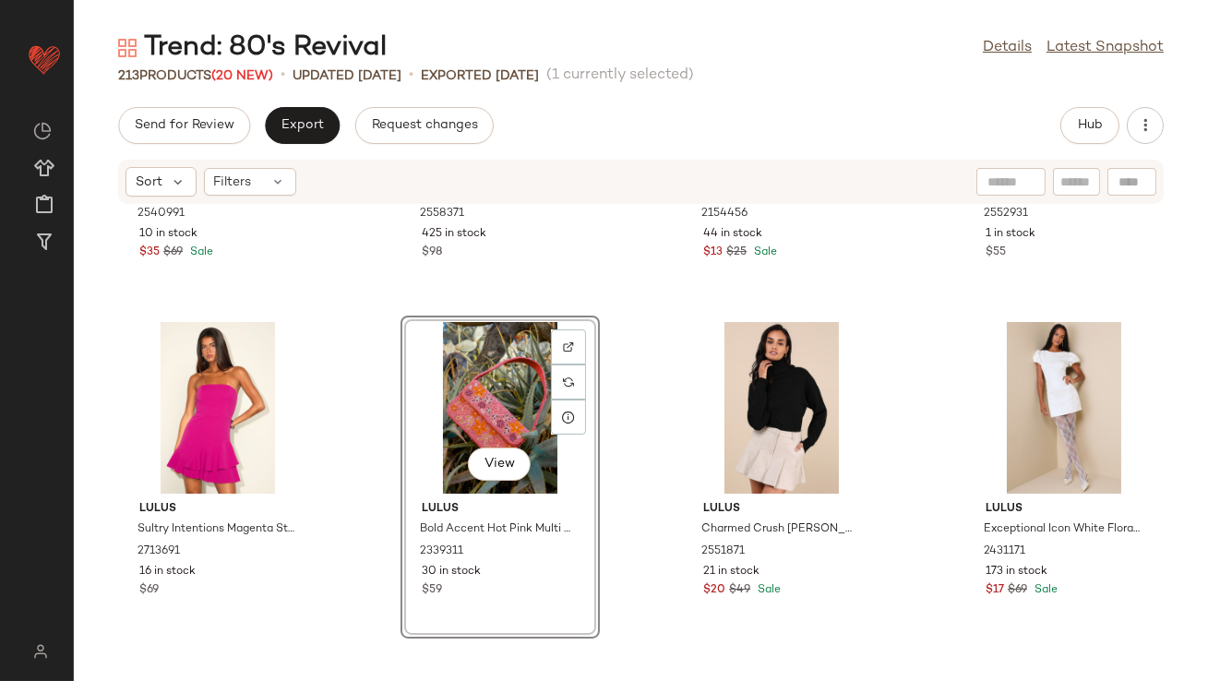
scroll to position [13260, 0]
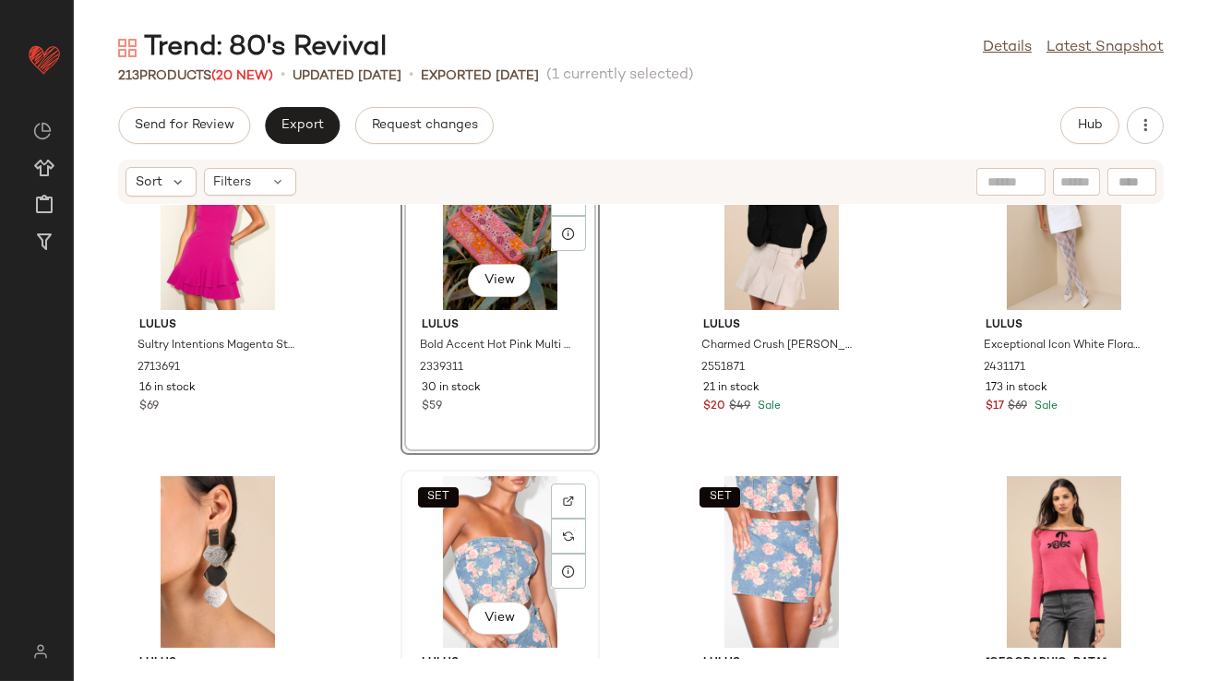
click at [443, 533] on div "SET View" at bounding box center [500, 562] width 186 height 172
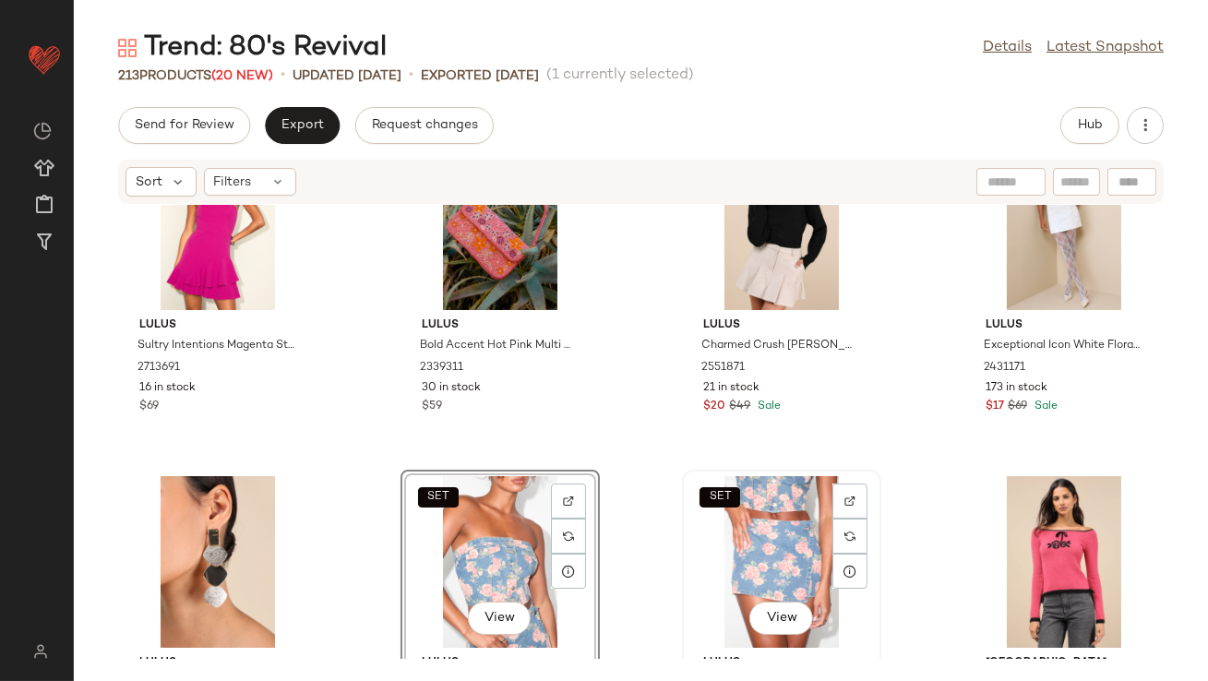
click at [707, 529] on div "SET View" at bounding box center [781, 562] width 186 height 172
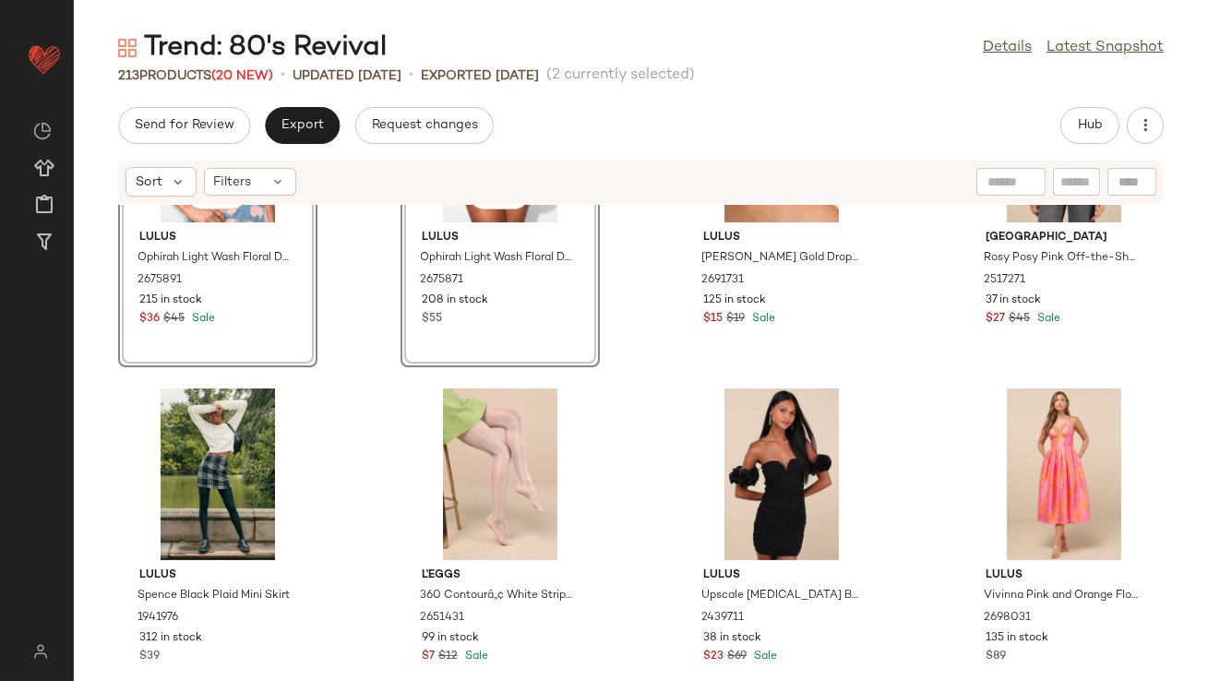
scroll to position [13918, 0]
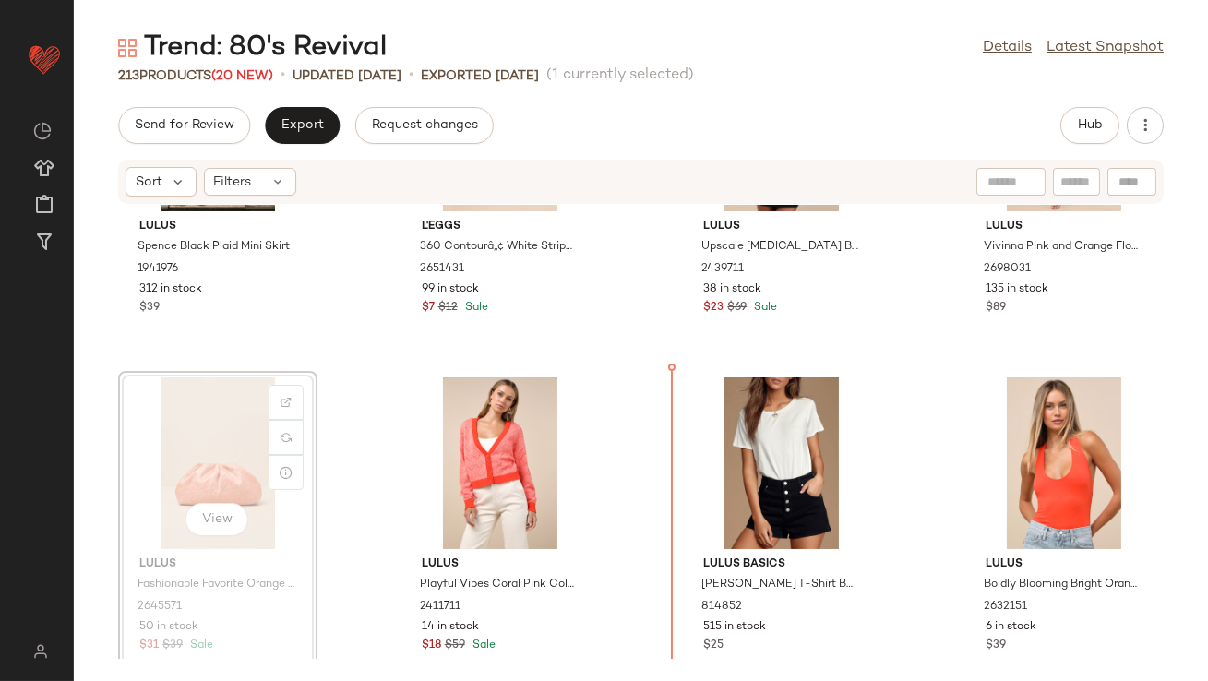
scroll to position [14061, 0]
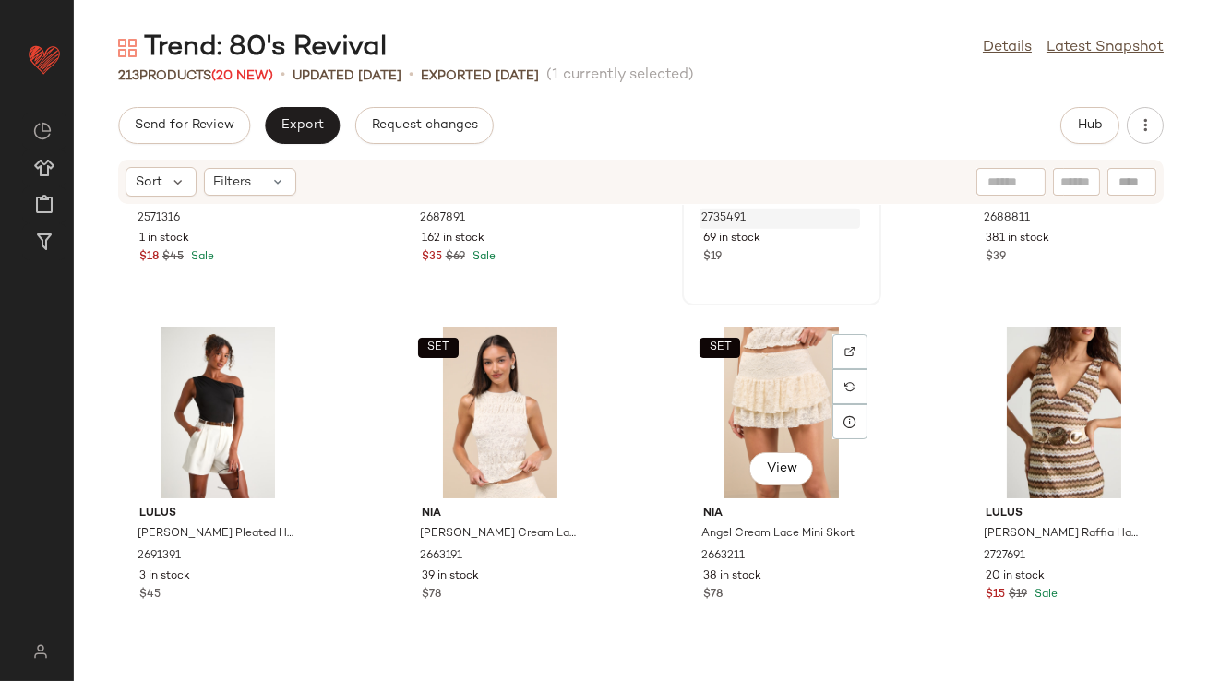
scroll to position [15094, 0]
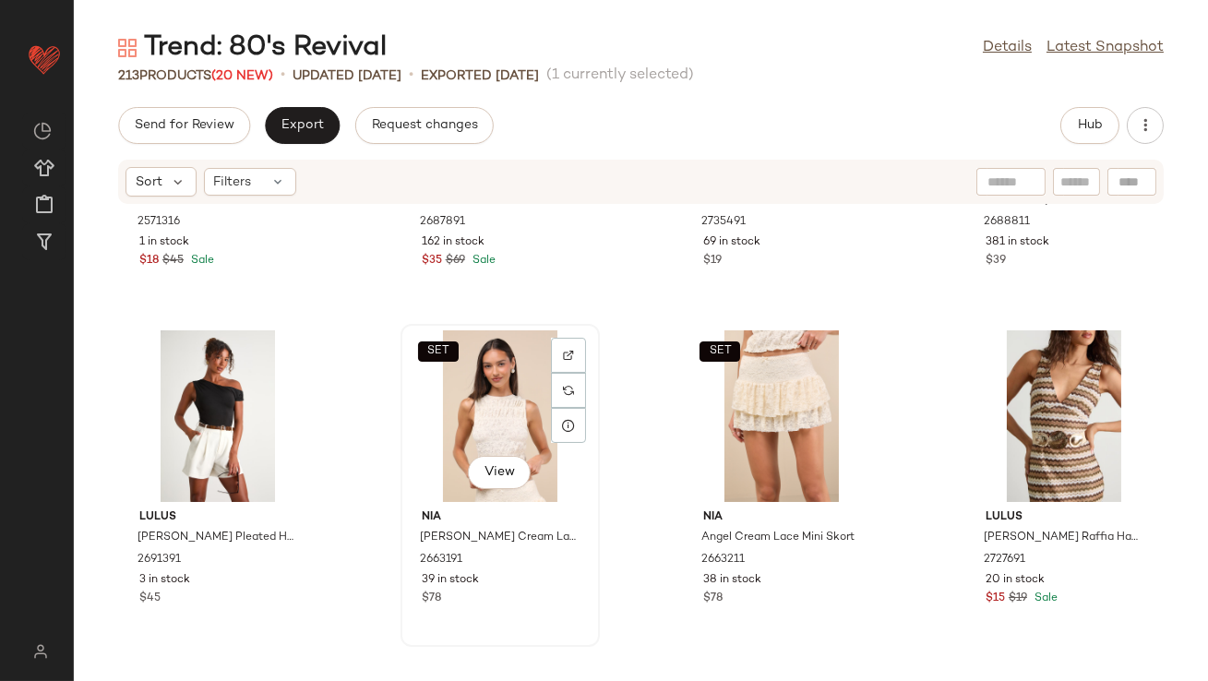
click at [535, 413] on div "SET View" at bounding box center [500, 416] width 186 height 172
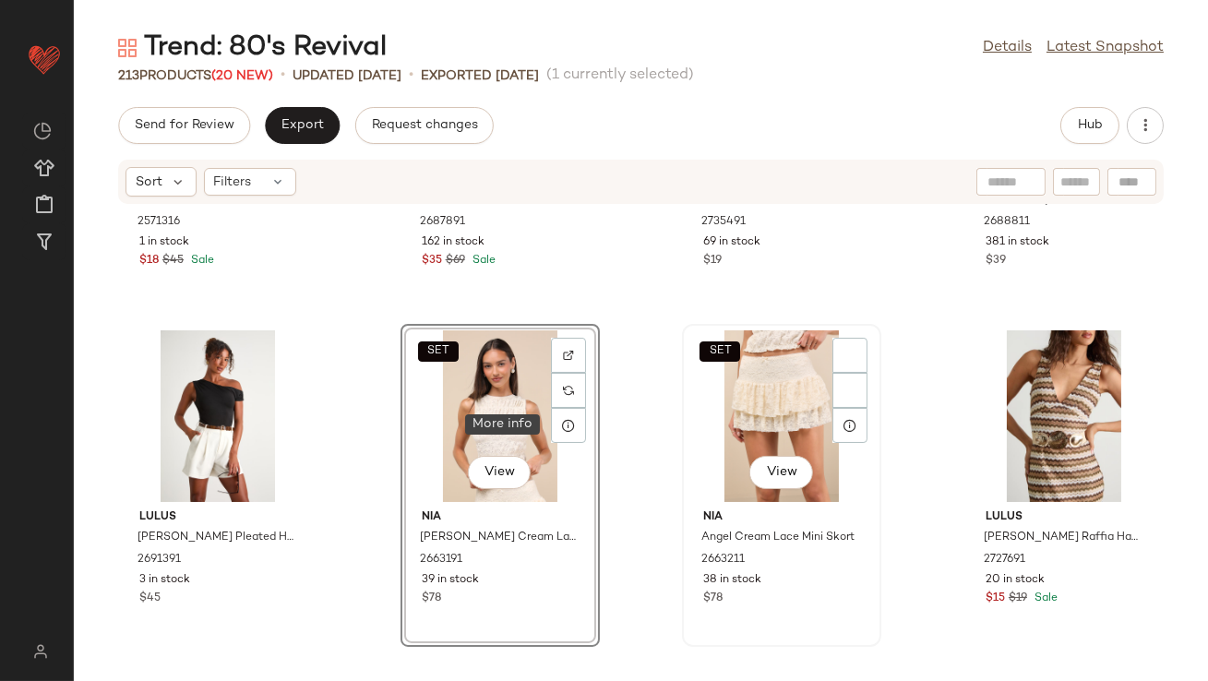
click at [737, 413] on div "SET View" at bounding box center [781, 416] width 186 height 172
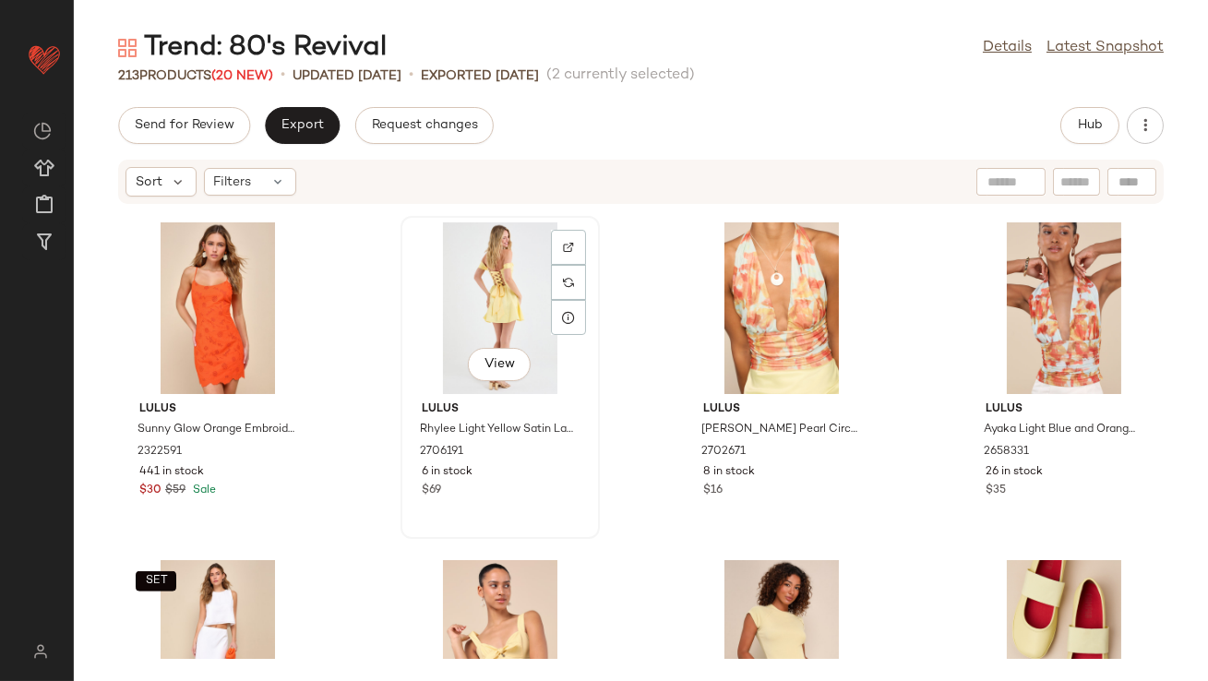
scroll to position [16232, 0]
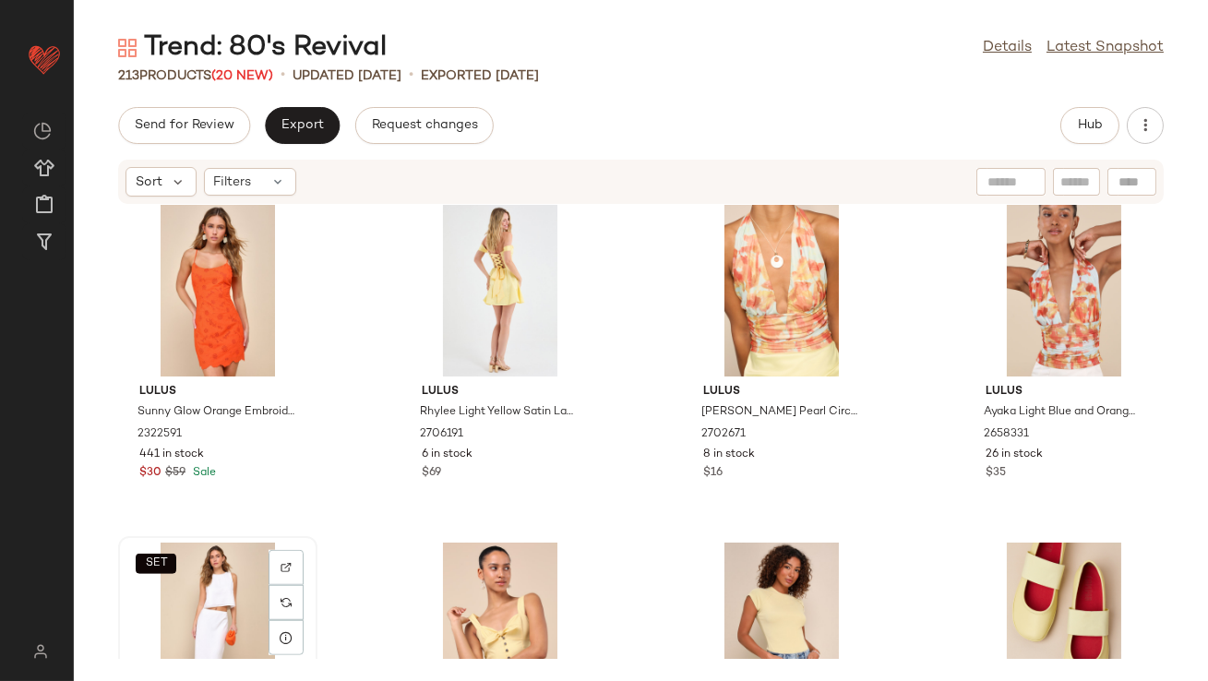
click at [197, 570] on div "SET View" at bounding box center [218, 628] width 186 height 172
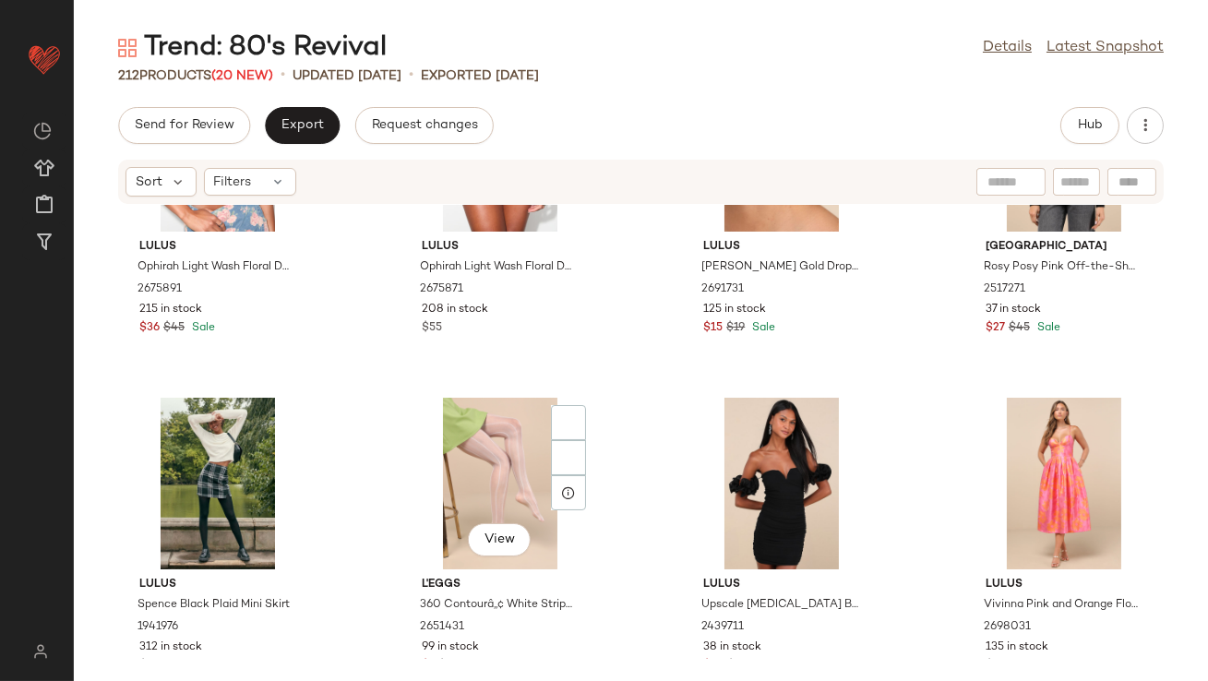
scroll to position [13416, 0]
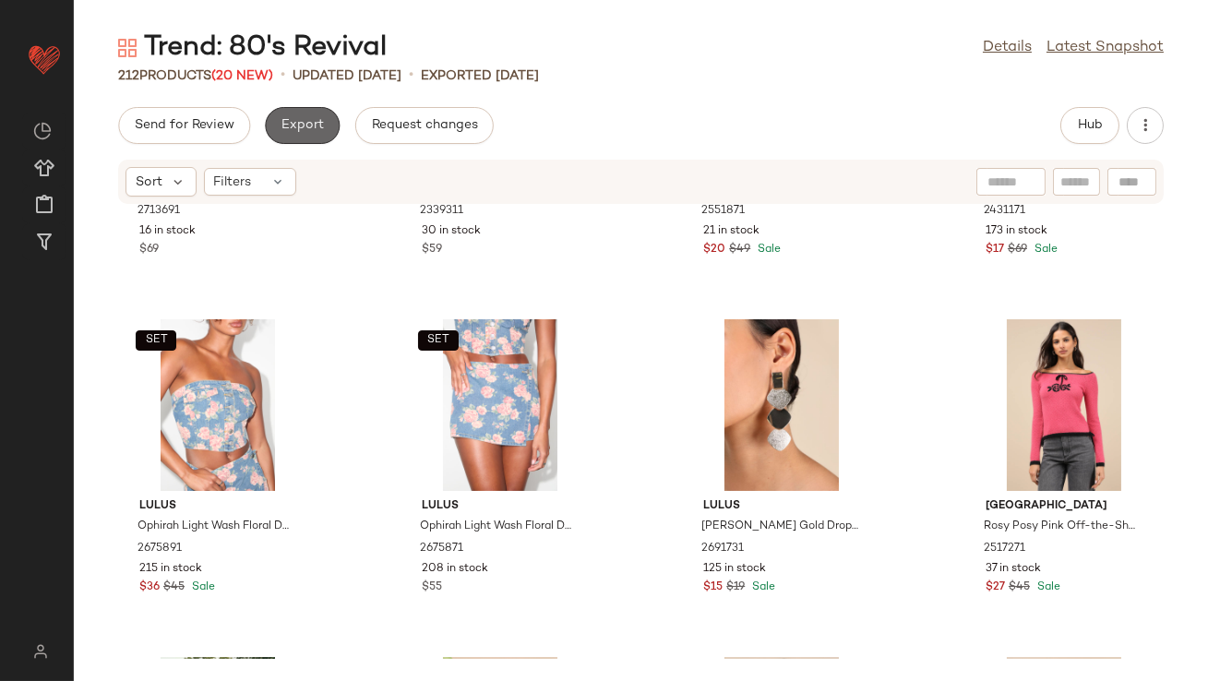
click at [304, 130] on span "Export" at bounding box center [301, 125] width 43 height 15
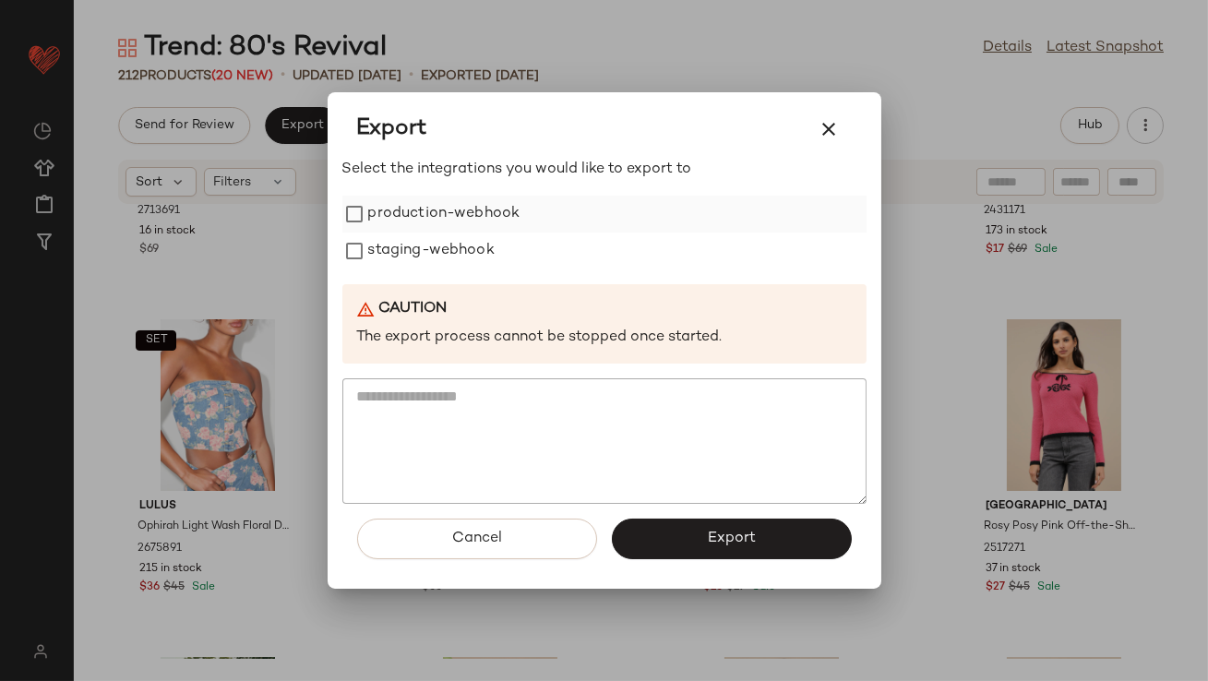
click at [590, 220] on div "production-webhook" at bounding box center [604, 214] width 524 height 37
click at [589, 244] on div "staging-webhook" at bounding box center [604, 250] width 524 height 37
click at [477, 215] on label "production-webhook" at bounding box center [444, 214] width 152 height 37
drag, startPoint x: 463, startPoint y: 251, endPoint x: 473, endPoint y: 278, distance: 28.6
click at [463, 251] on label "staging-webhook" at bounding box center [431, 250] width 126 height 37
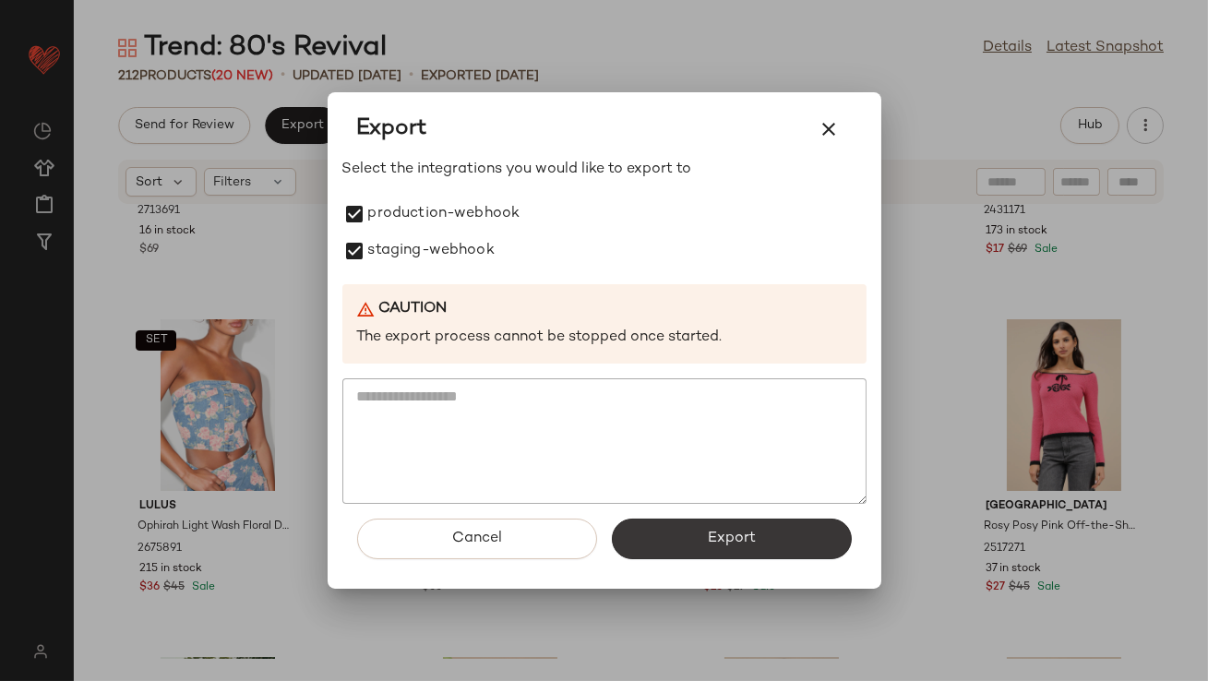
click at [648, 533] on button "Export" at bounding box center [732, 538] width 240 height 41
